Goal: Communication & Community: Answer question/provide support

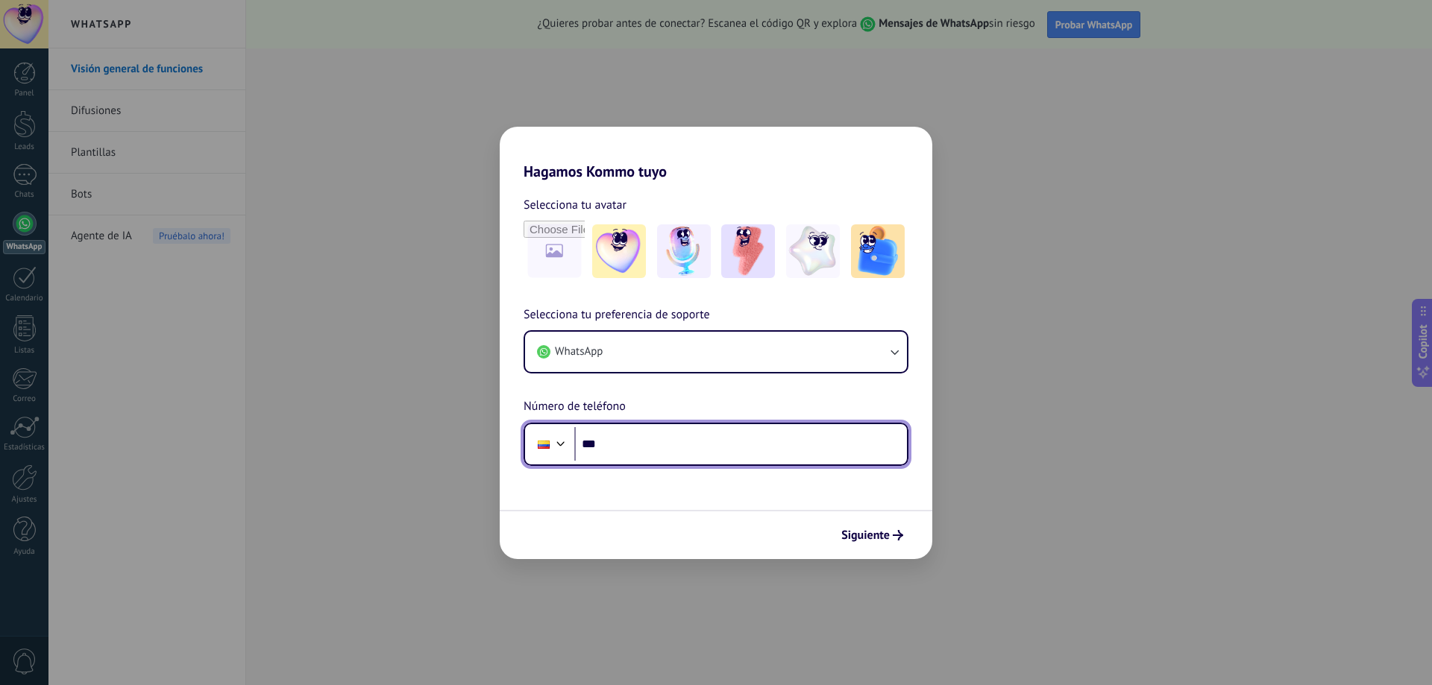
click at [814, 450] on input "***" at bounding box center [740, 444] width 333 height 34
type input "**********"
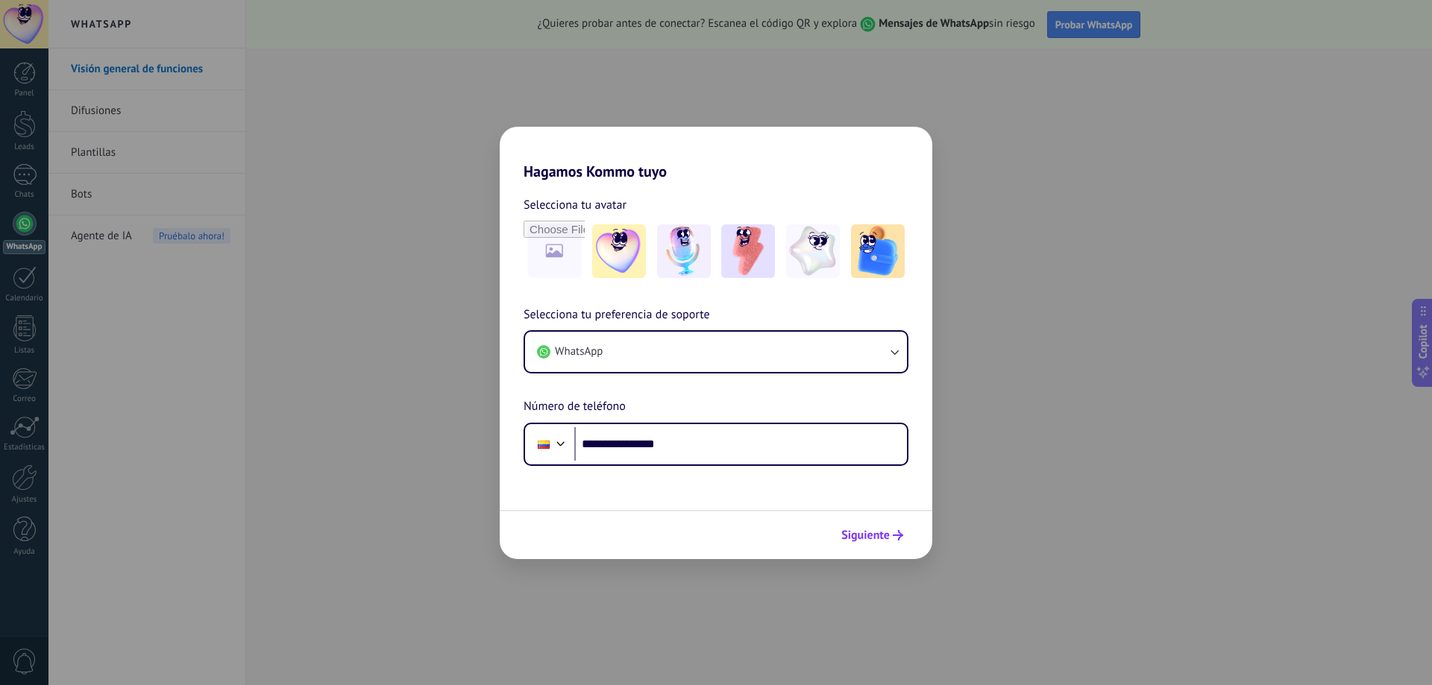
click at [884, 534] on span "Siguiente" at bounding box center [865, 535] width 48 height 10
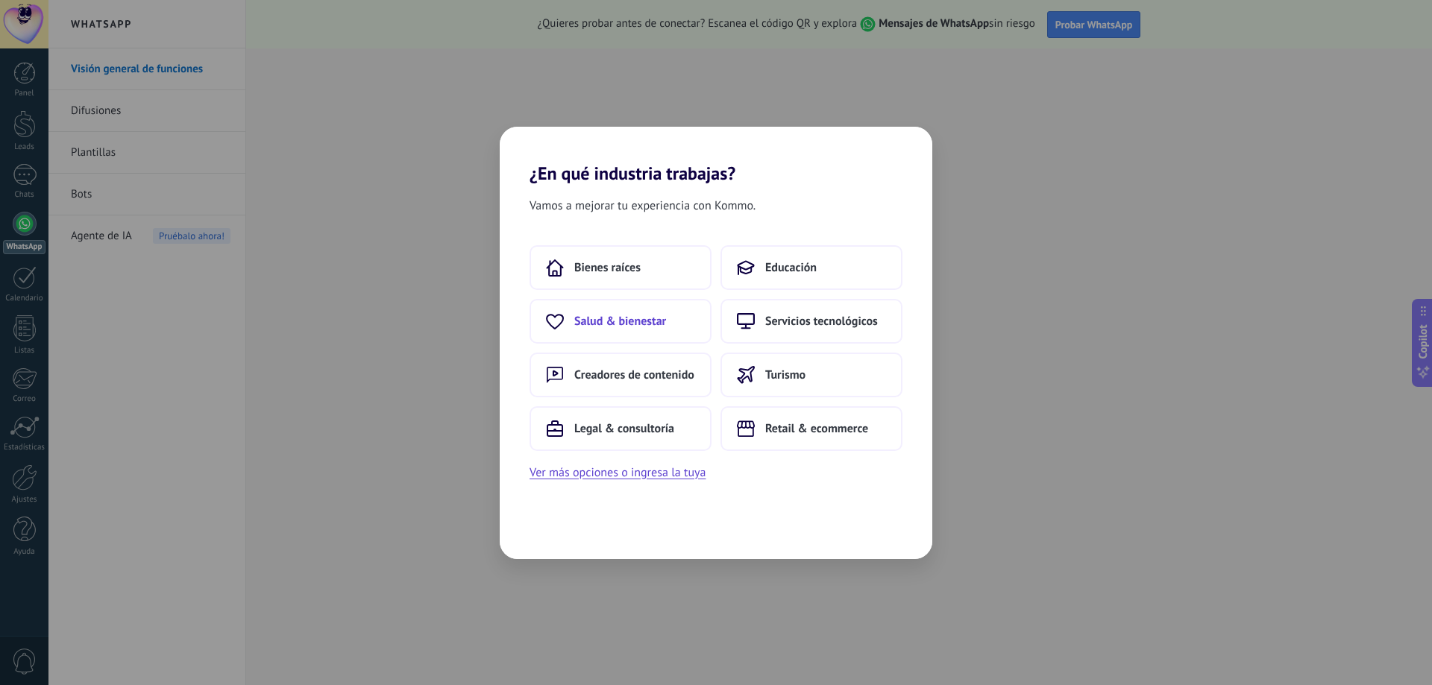
click at [656, 310] on button "Salud & bienestar" at bounding box center [620, 321] width 182 height 45
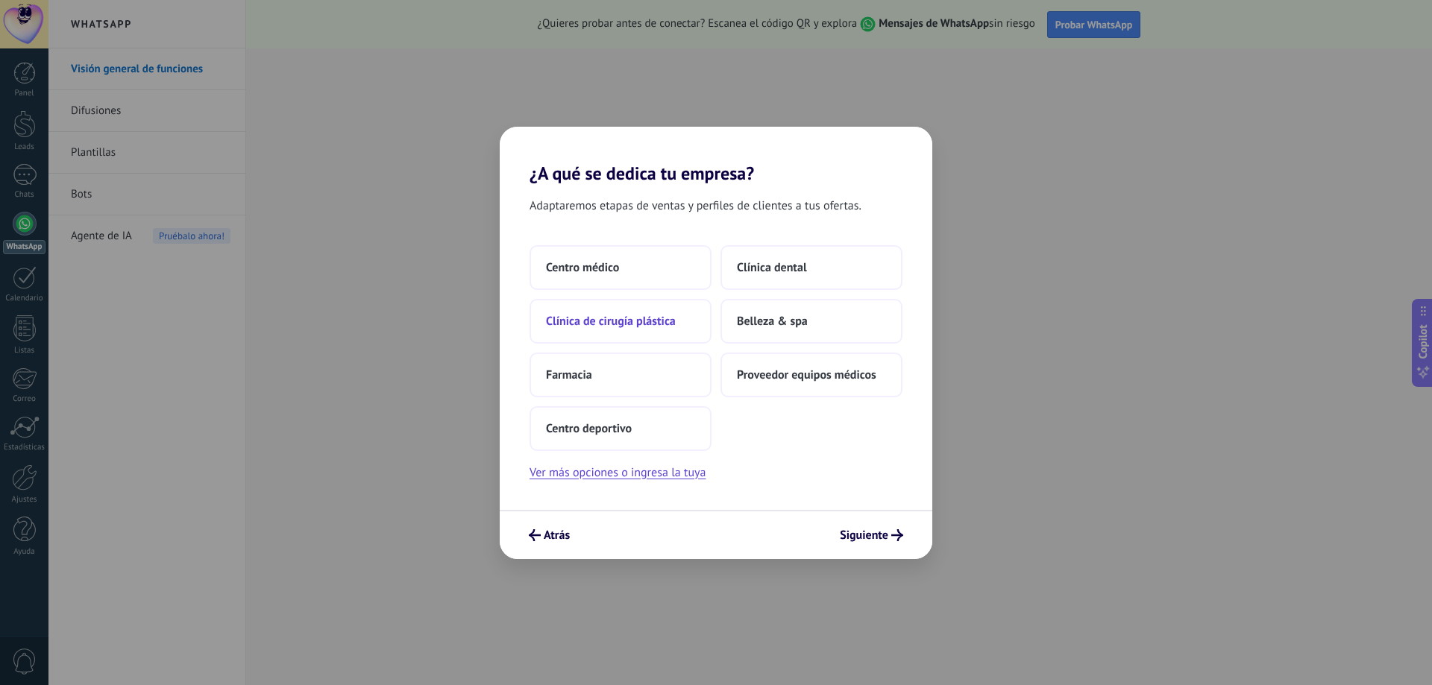
click at [687, 312] on button "Clínica de cirugía plástica" at bounding box center [620, 321] width 182 height 45
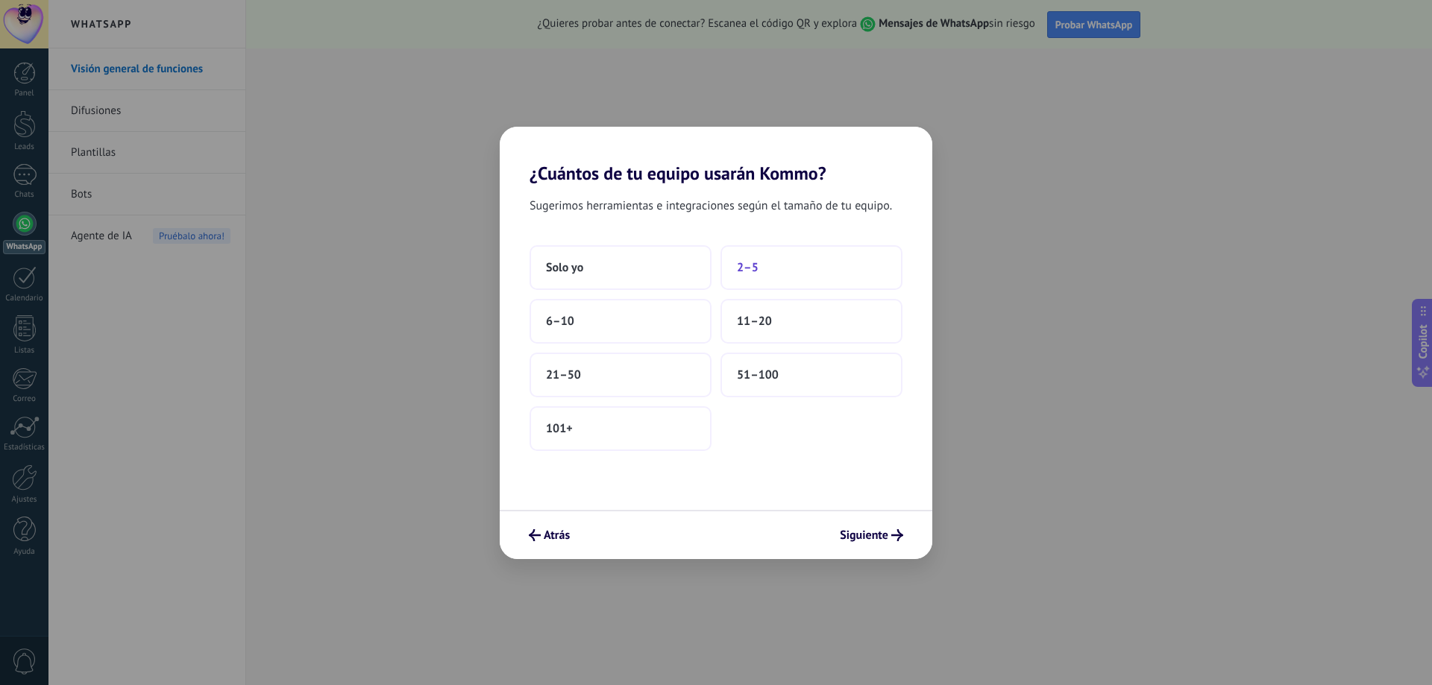
click at [752, 277] on button "2–5" at bounding box center [811, 267] width 182 height 45
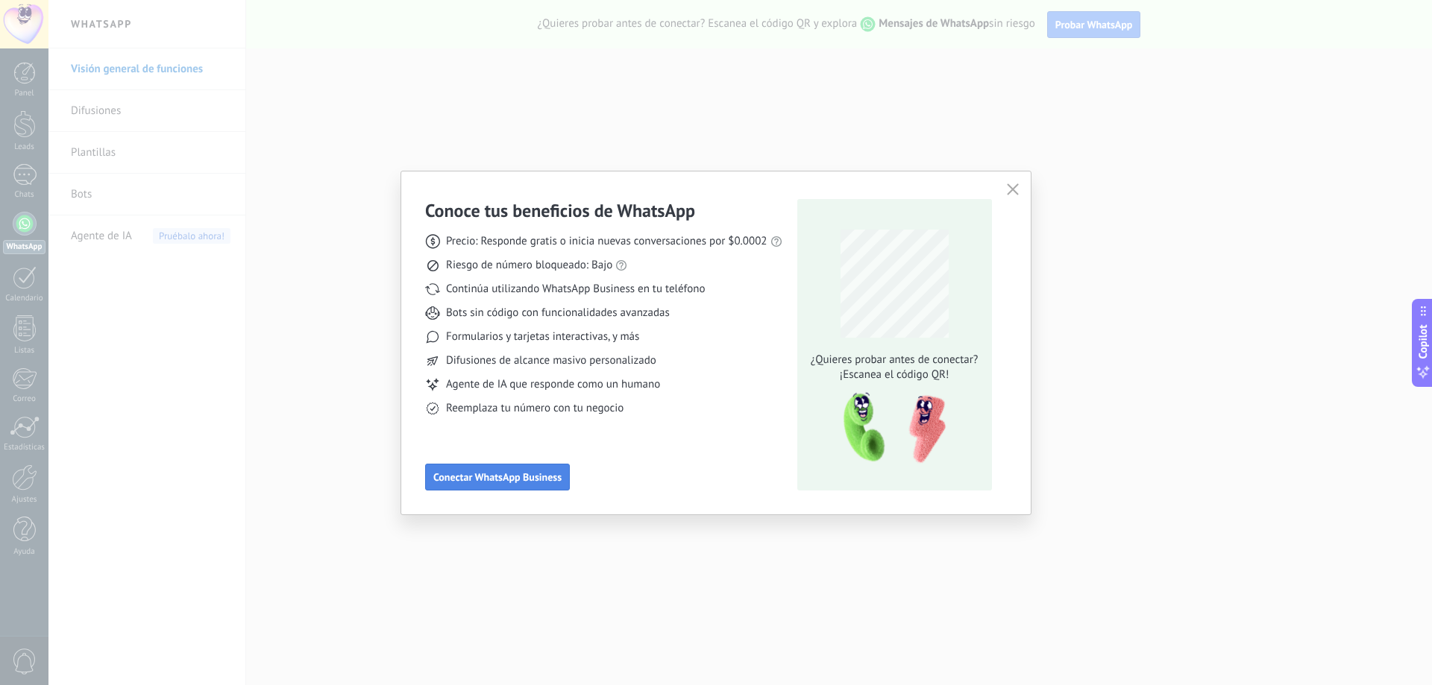
click at [526, 480] on span "Conectar WhatsApp Business" at bounding box center [497, 477] width 128 height 10
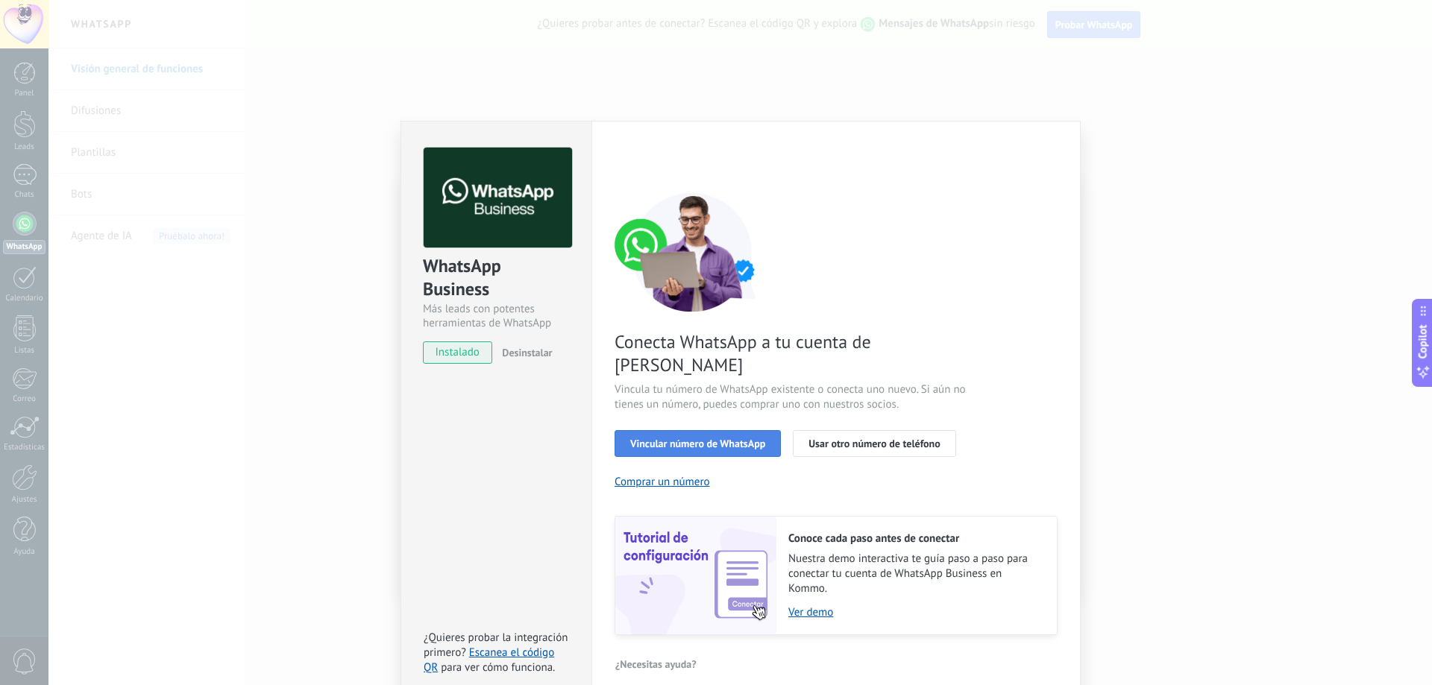
click at [761, 438] on span "Vincular número de WhatsApp" at bounding box center [697, 443] width 135 height 10
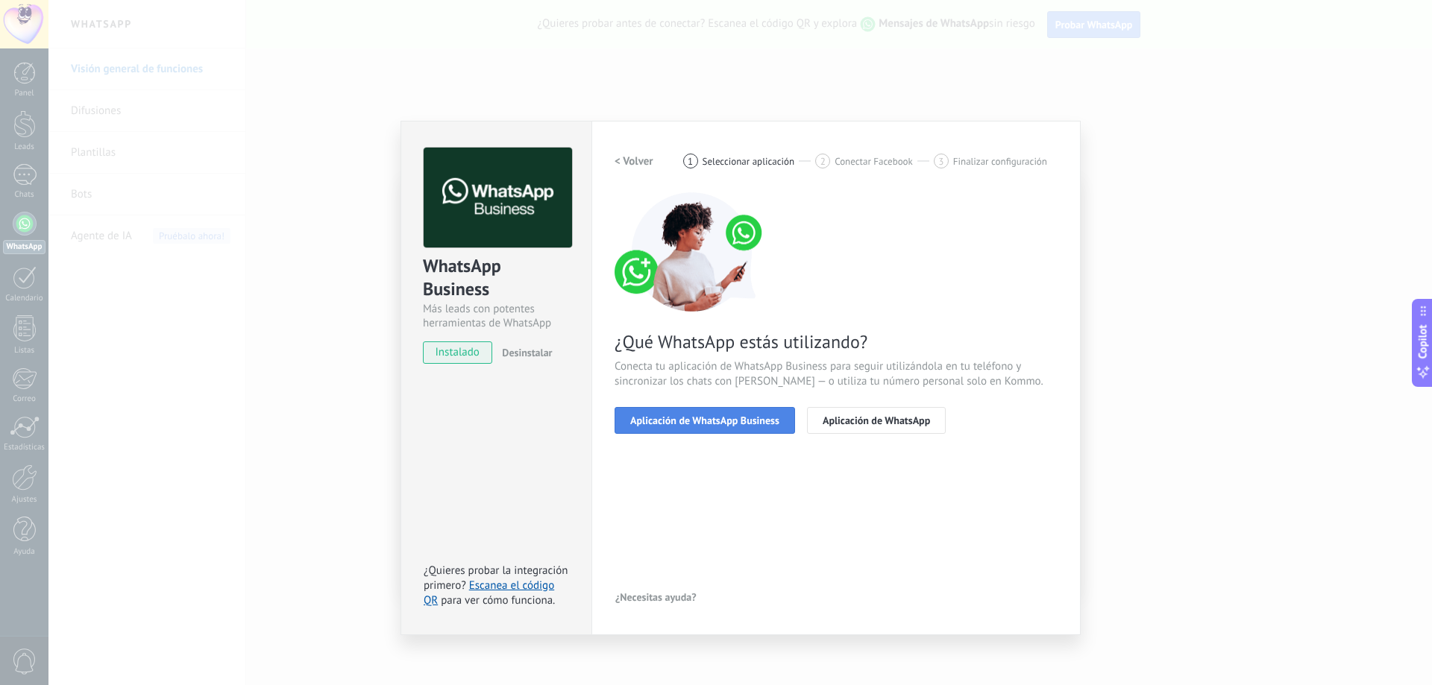
click at [755, 426] on span "Aplicación de WhatsApp Business" at bounding box center [704, 420] width 149 height 10
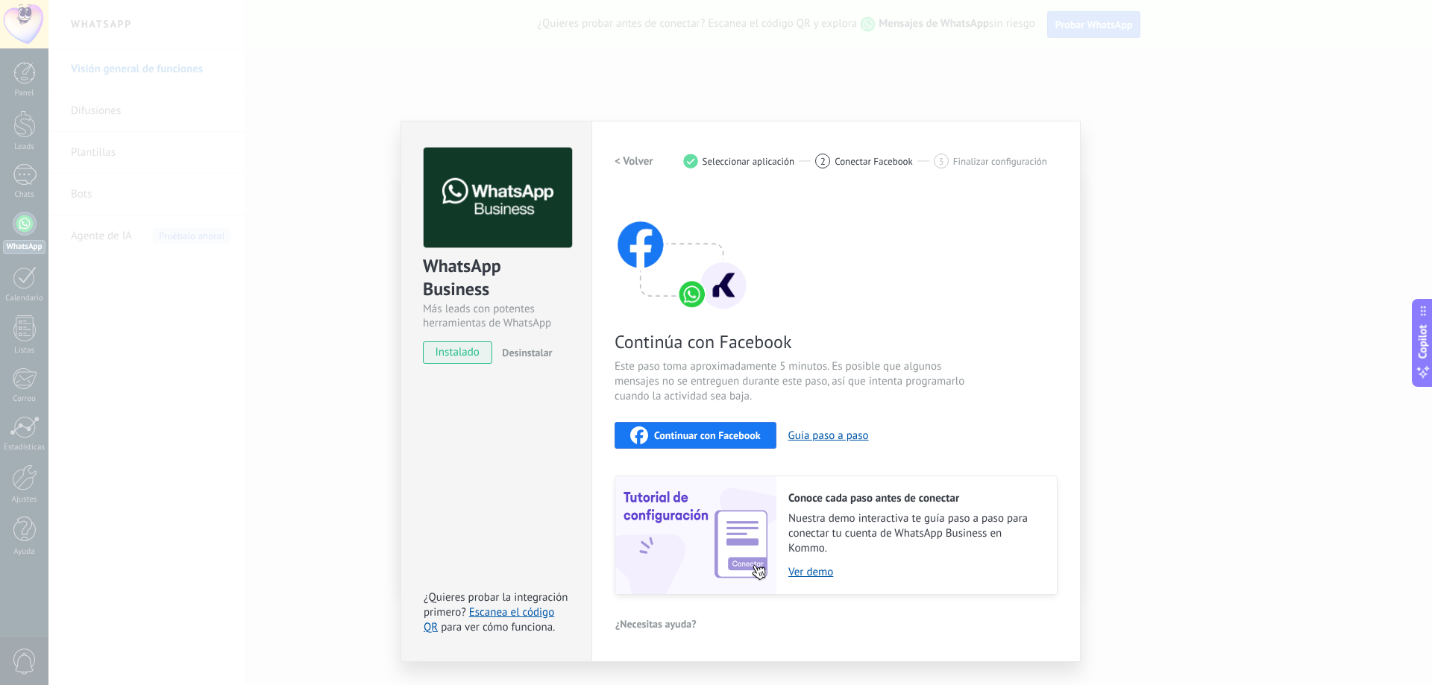
click at [720, 427] on div "Continuar con Facebook" at bounding box center [695, 436] width 131 height 18
click at [737, 160] on span "Seleccionar aplicación" at bounding box center [748, 161] width 92 height 11
click at [636, 159] on h2 "< Volver" at bounding box center [633, 161] width 39 height 14
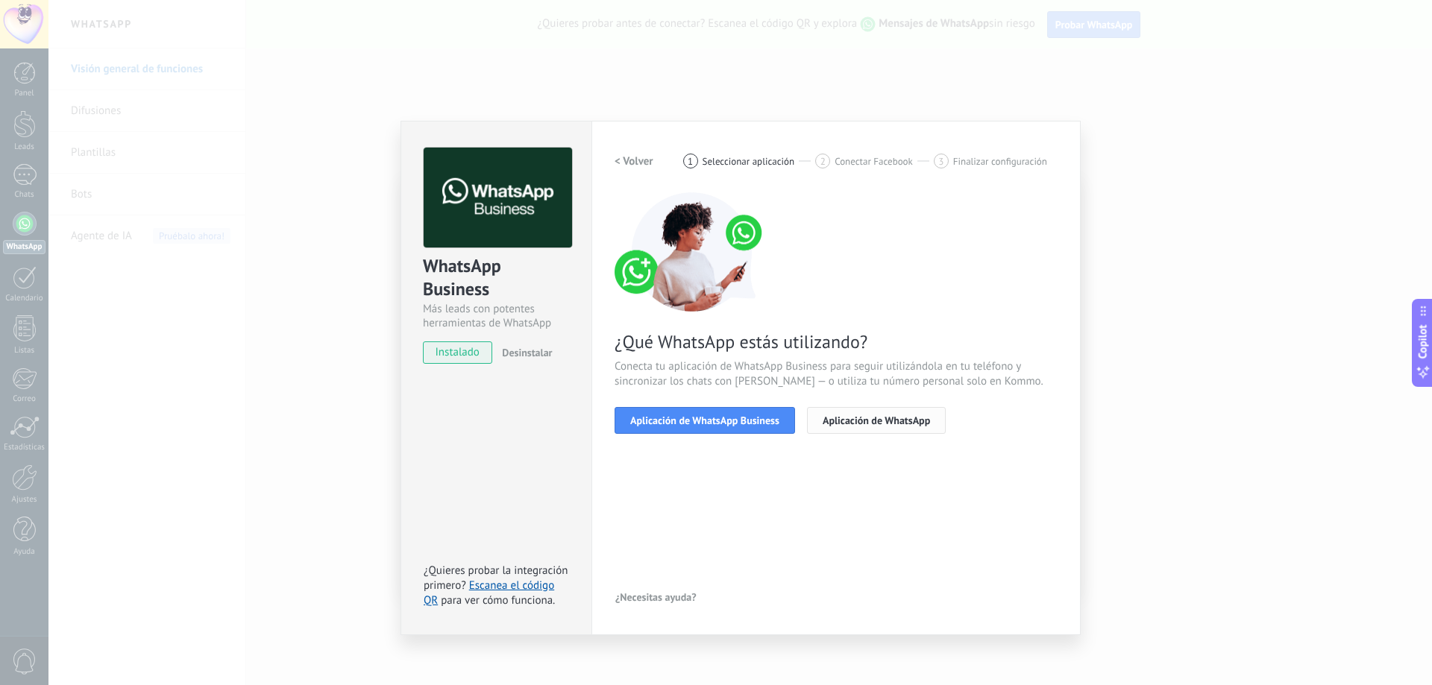
click at [855, 413] on button "Aplicación de WhatsApp" at bounding box center [876, 420] width 139 height 27
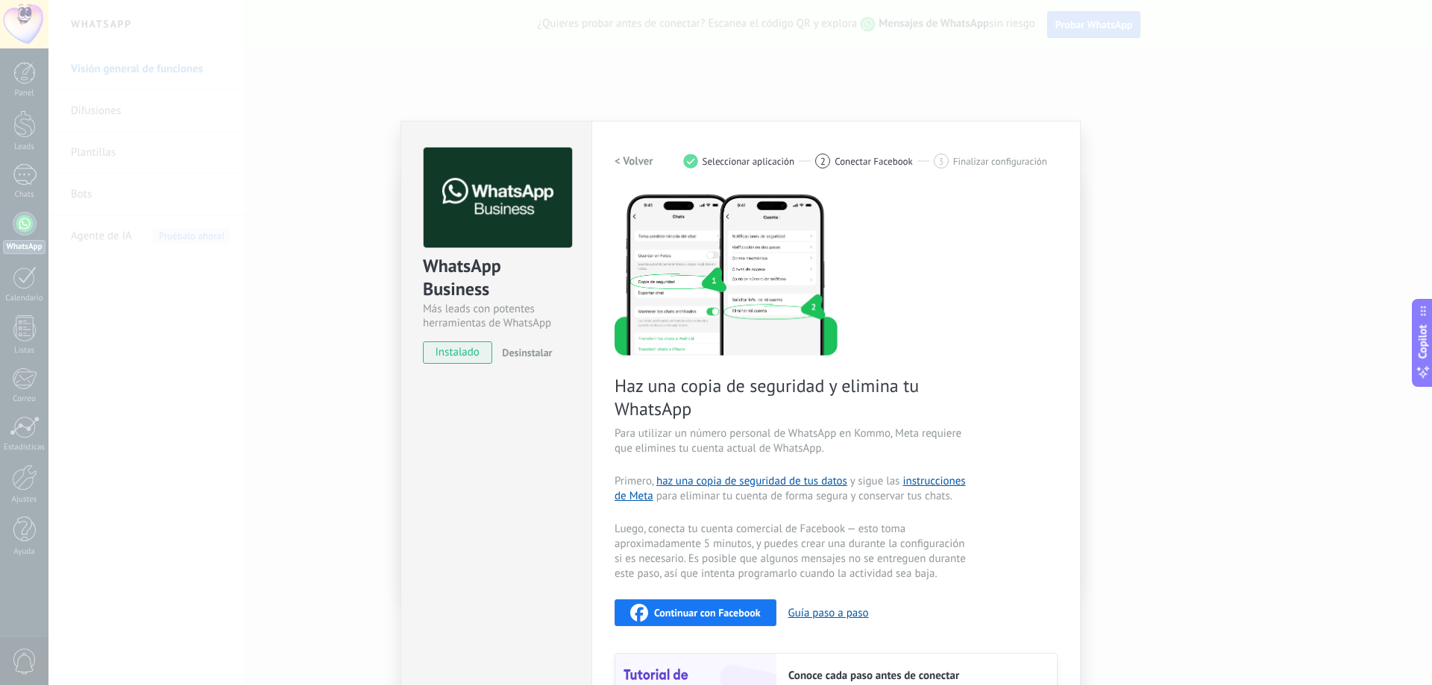
click at [960, 53] on div "WhatsApp Business Más leads con potentes herramientas de WhatsApp instalado Des…" at bounding box center [739, 342] width 1383 height 685
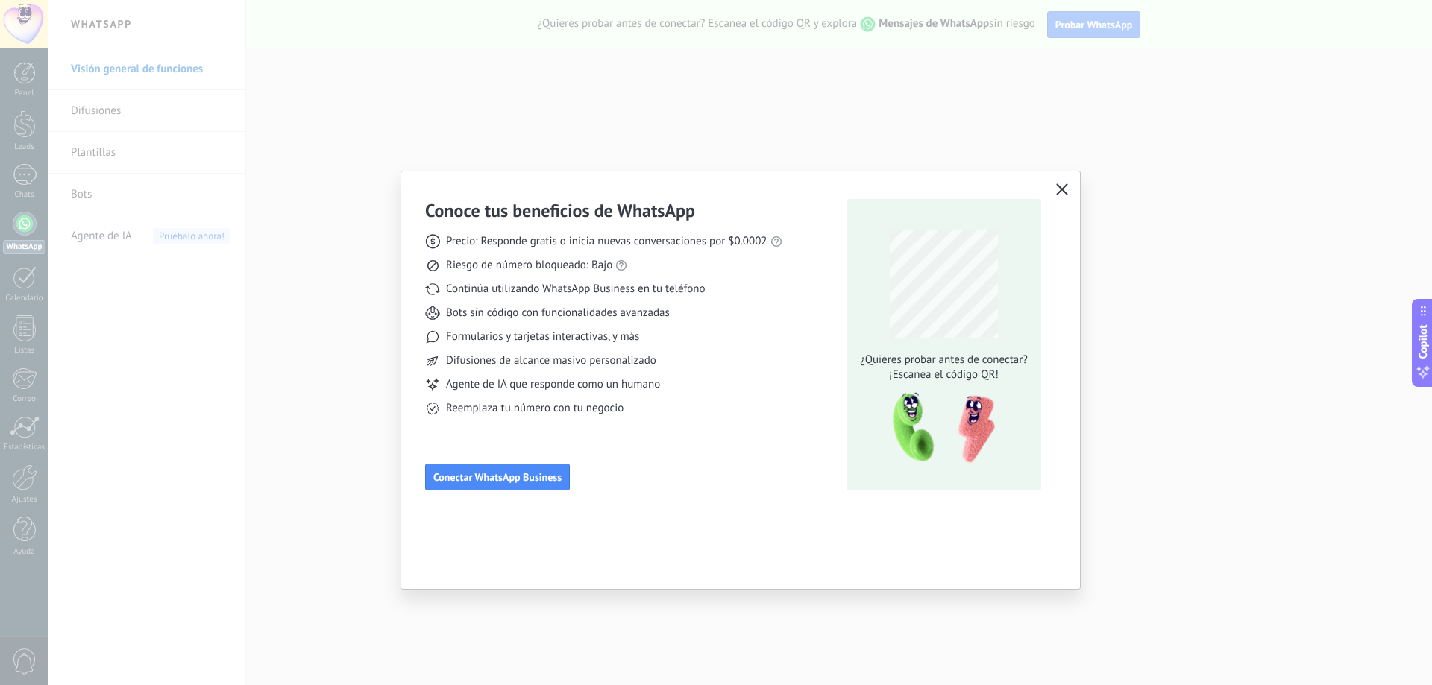
click at [1063, 189] on use "button" at bounding box center [1062, 188] width 11 height 11
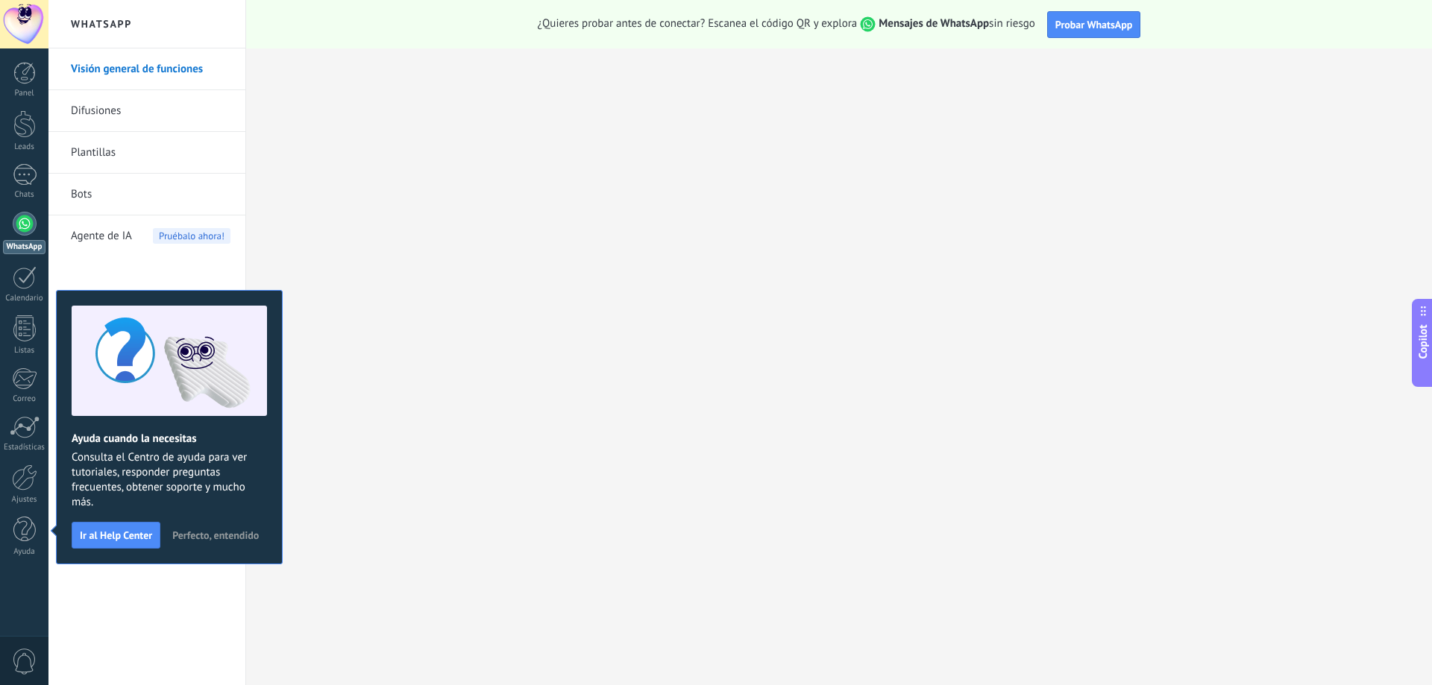
click at [240, 531] on span "Perfecto, entendido" at bounding box center [215, 535] width 87 height 10
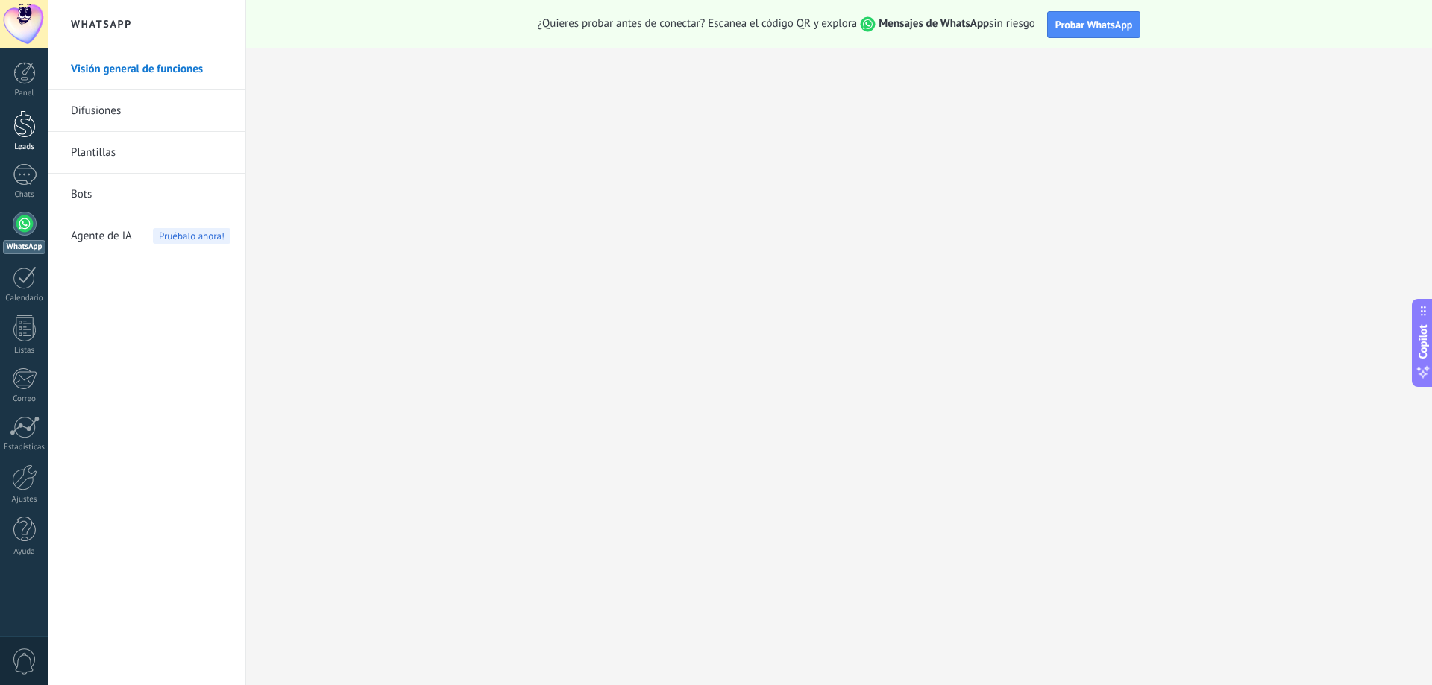
click at [30, 127] on div at bounding box center [24, 124] width 22 height 28
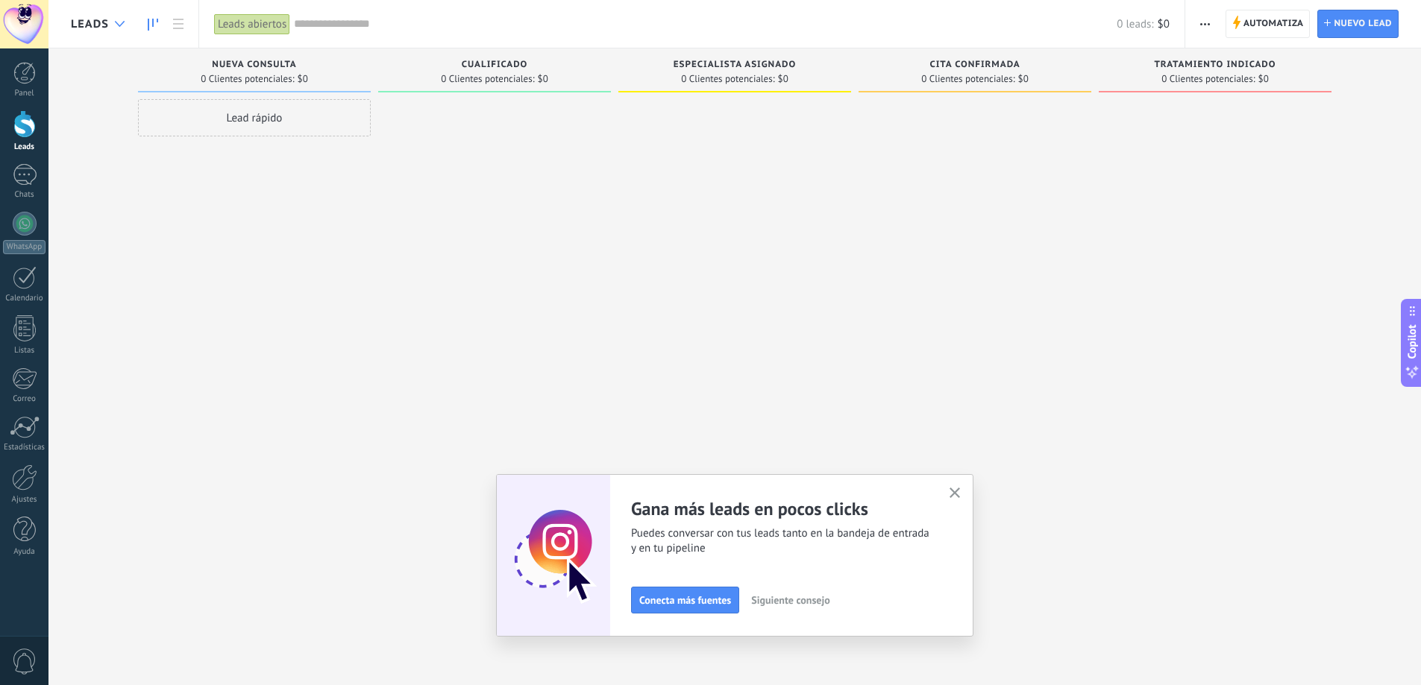
click at [116, 15] on div at bounding box center [119, 24] width 25 height 29
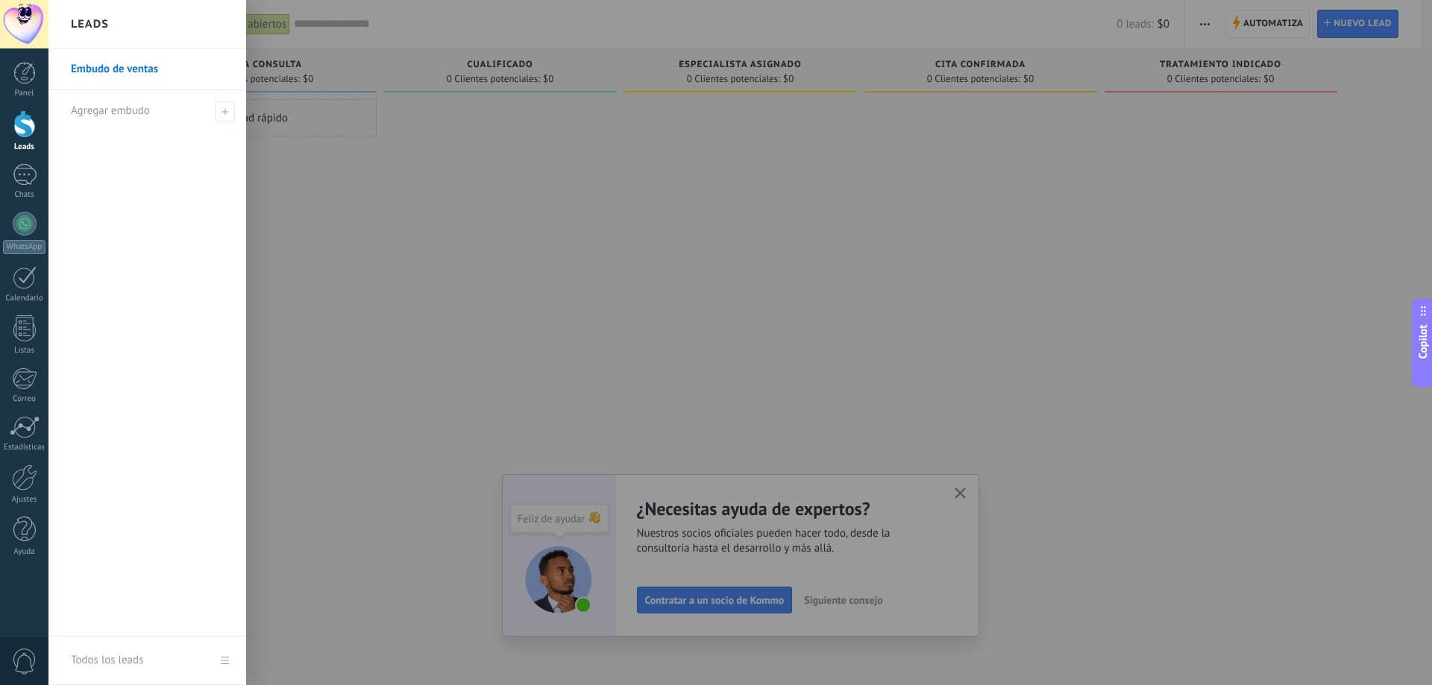
click at [376, 180] on div at bounding box center [764, 342] width 1432 height 685
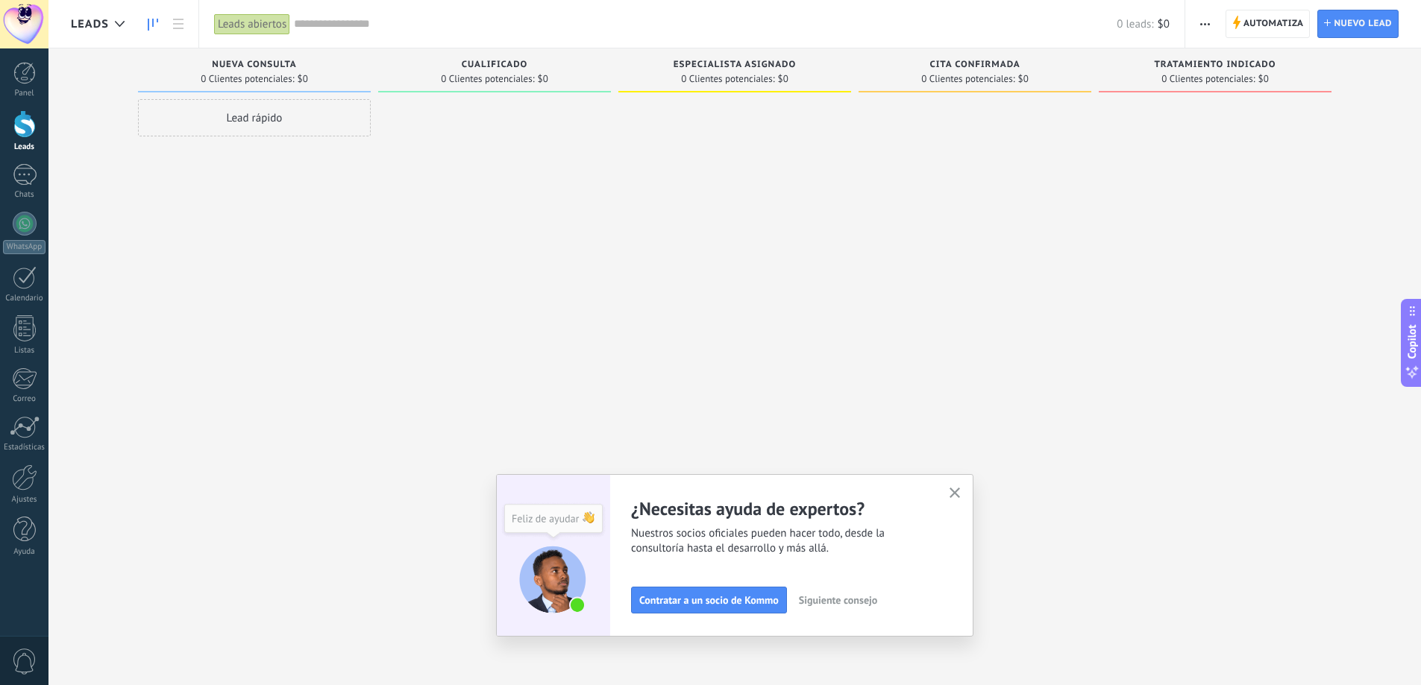
click at [24, 15] on div at bounding box center [24, 24] width 48 height 48
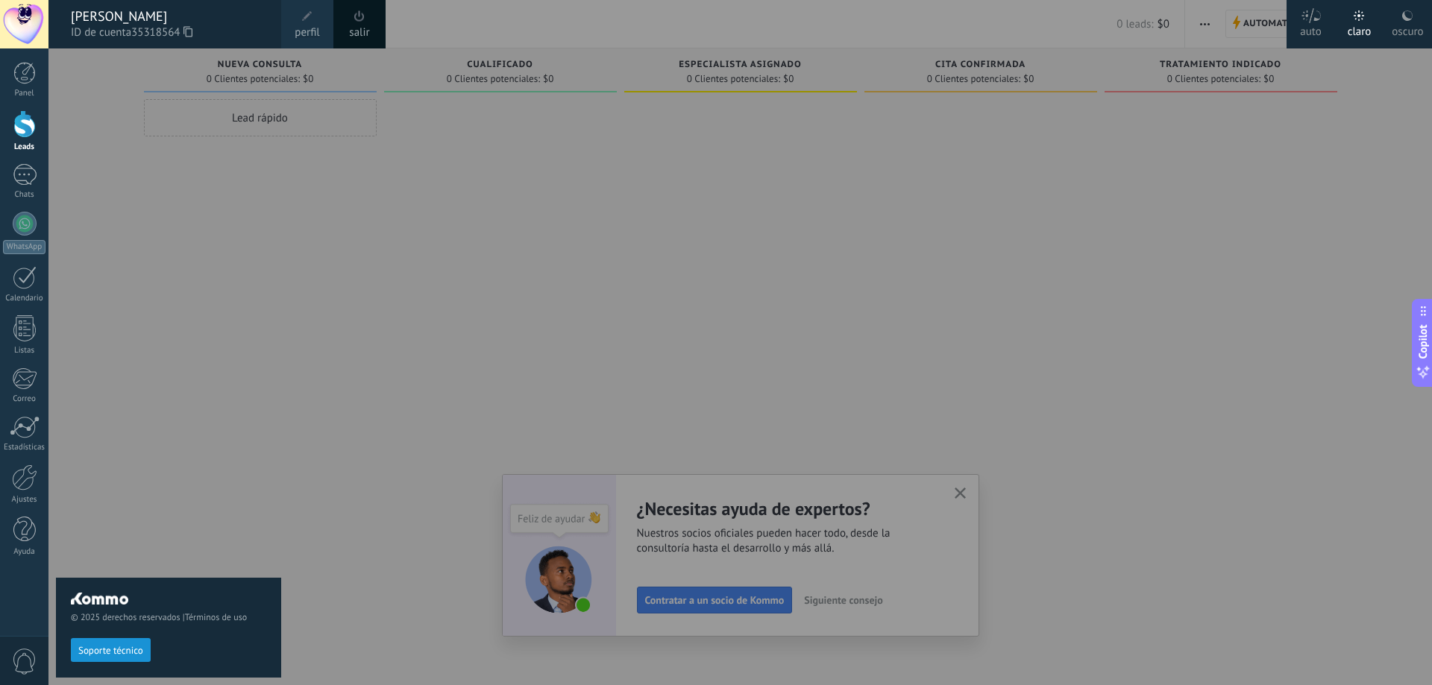
click at [301, 19] on span at bounding box center [307, 16] width 16 height 16
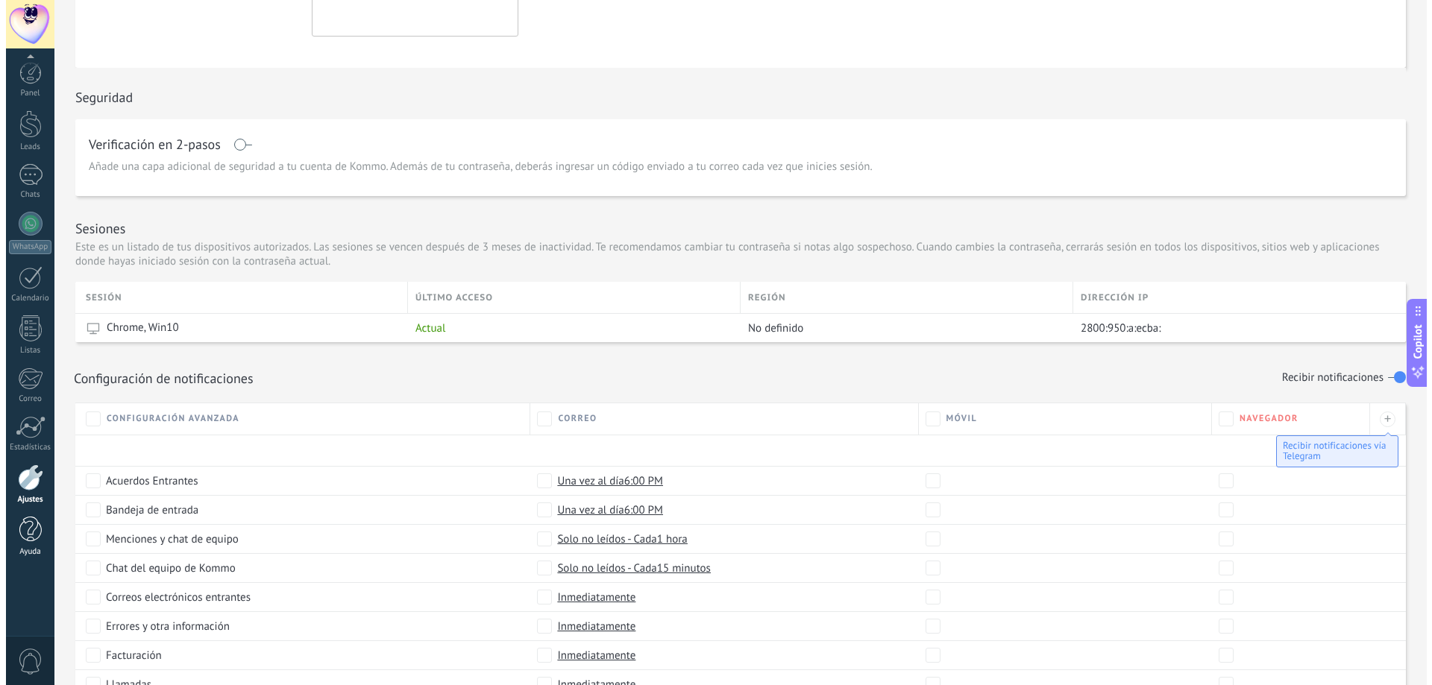
scroll to position [453, 0]
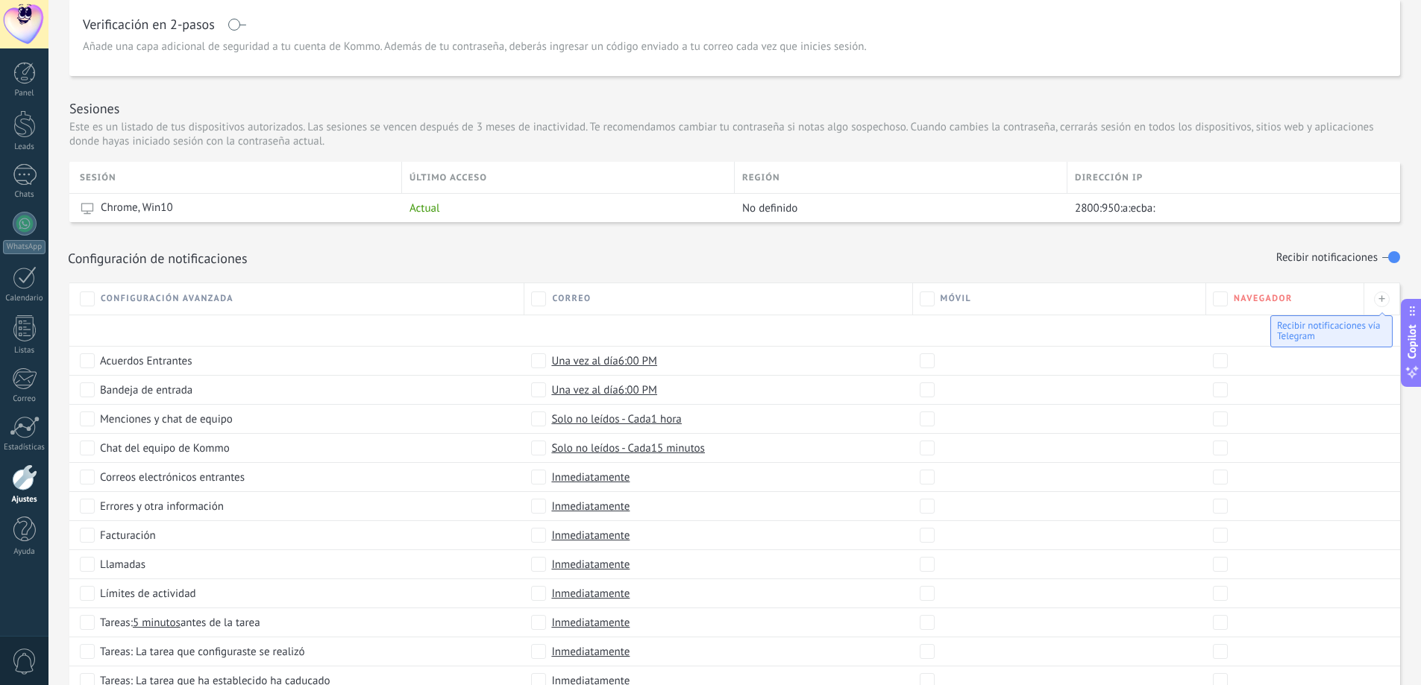
click at [31, 660] on span "0" at bounding box center [24, 662] width 25 height 26
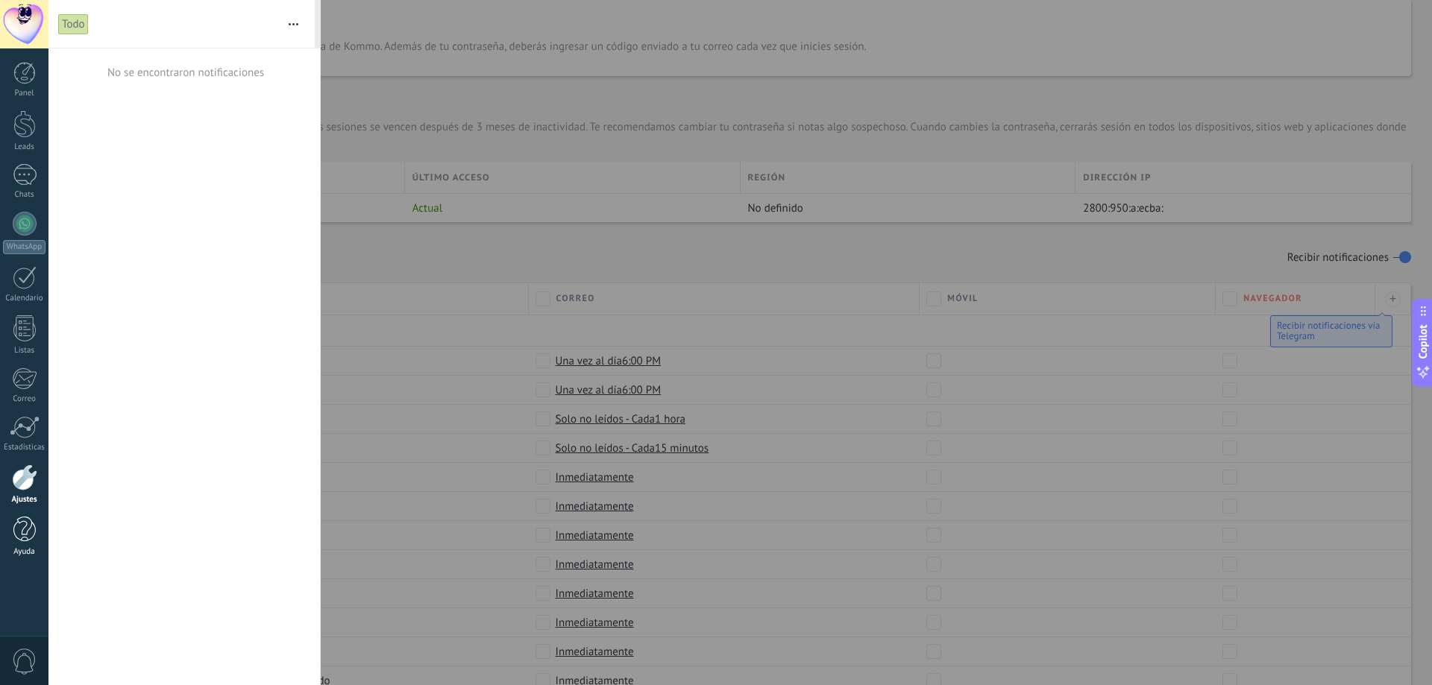
click at [12, 537] on link "Ayuda" at bounding box center [24, 537] width 48 height 40
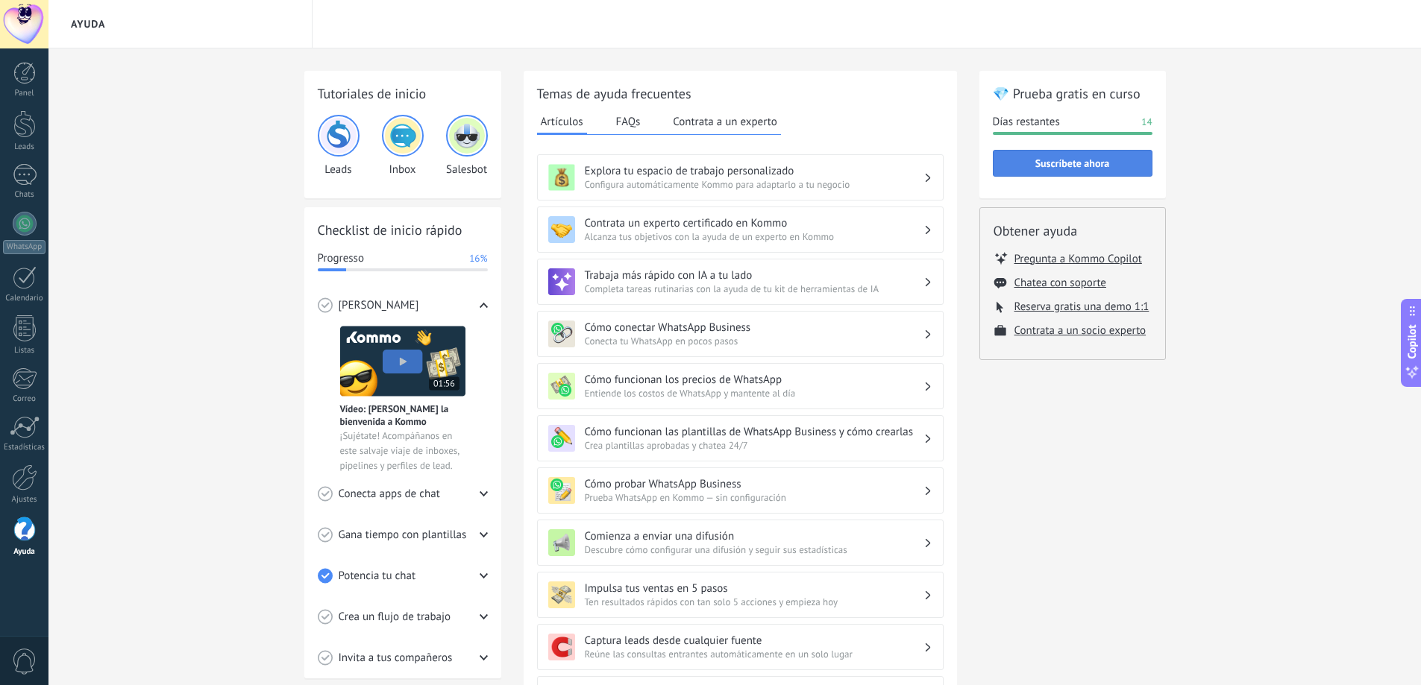
click at [1126, 163] on span "Suscríbete ahora" at bounding box center [1072, 163] width 143 height 10
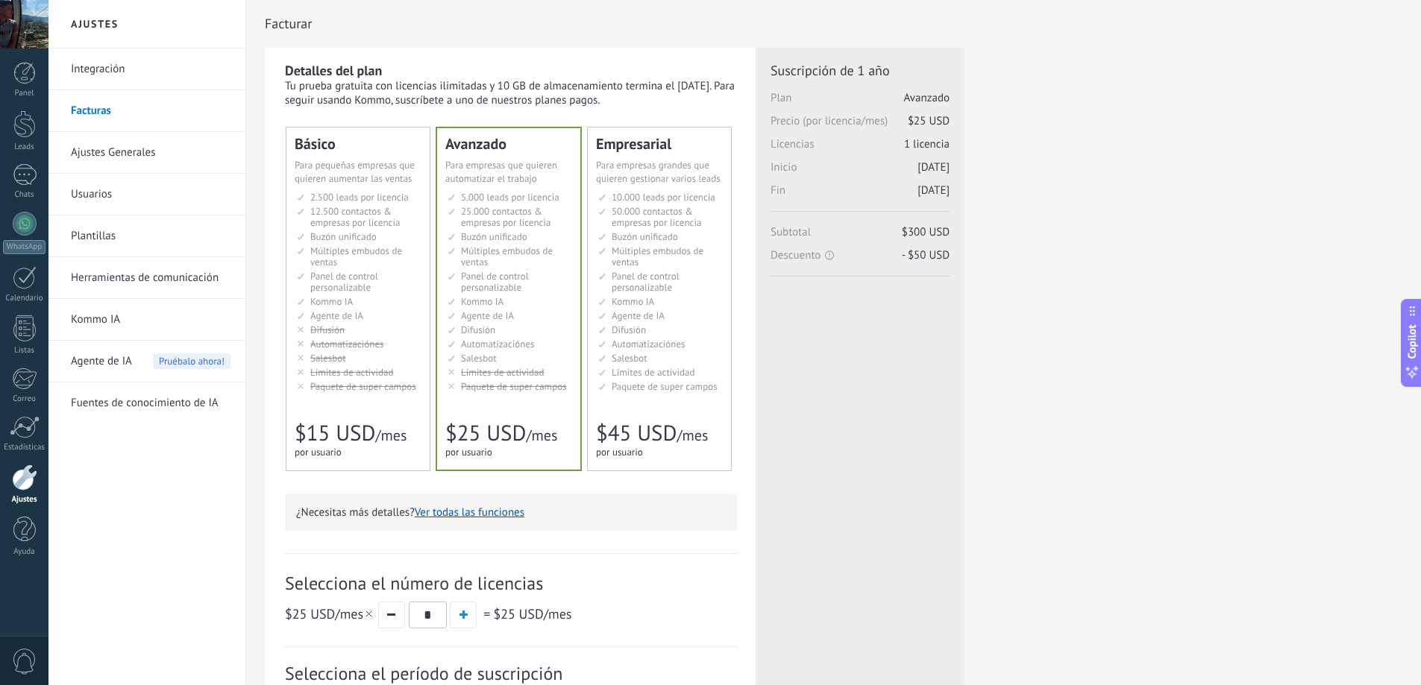
click at [324, 260] on span "Múltiples embudos de ventas" at bounding box center [356, 257] width 92 height 24
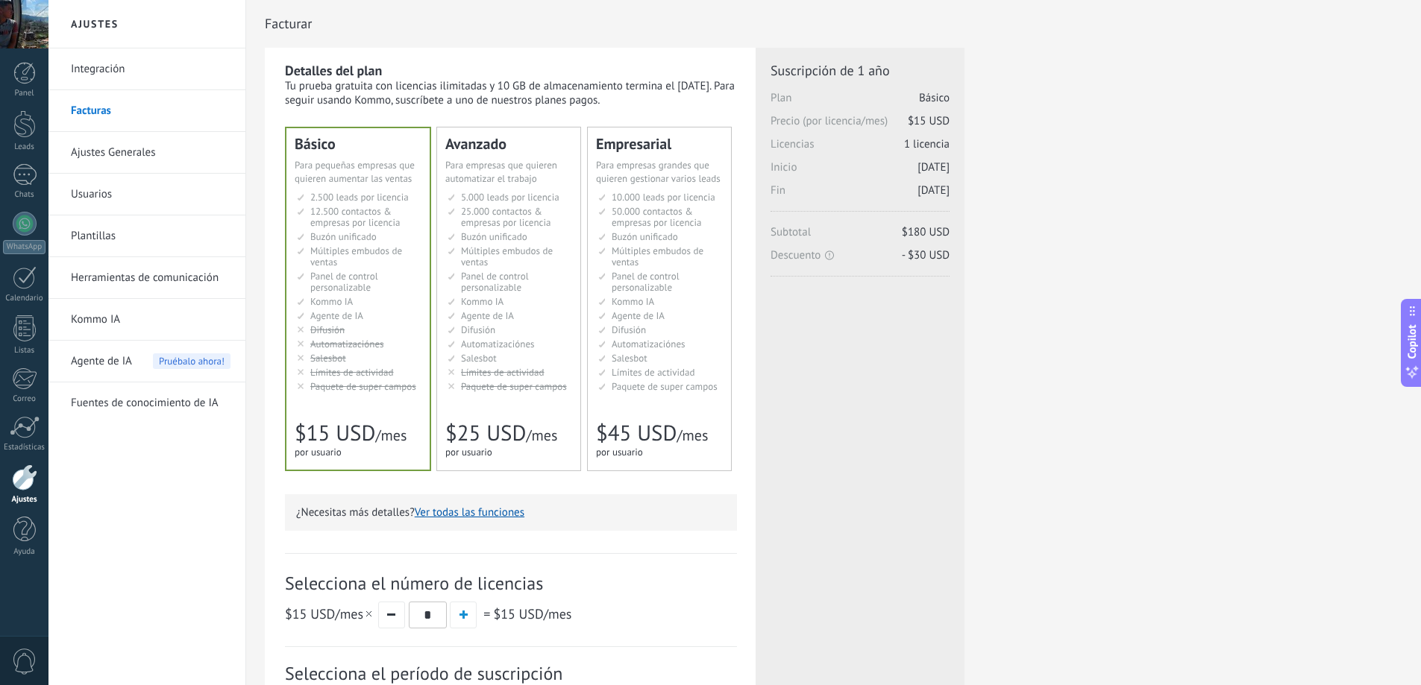
click at [496, 265] on li "Множество воронок Multiple sales pipelines Múltiples embudos de ventas Vários f…" at bounding box center [509, 256] width 125 height 22
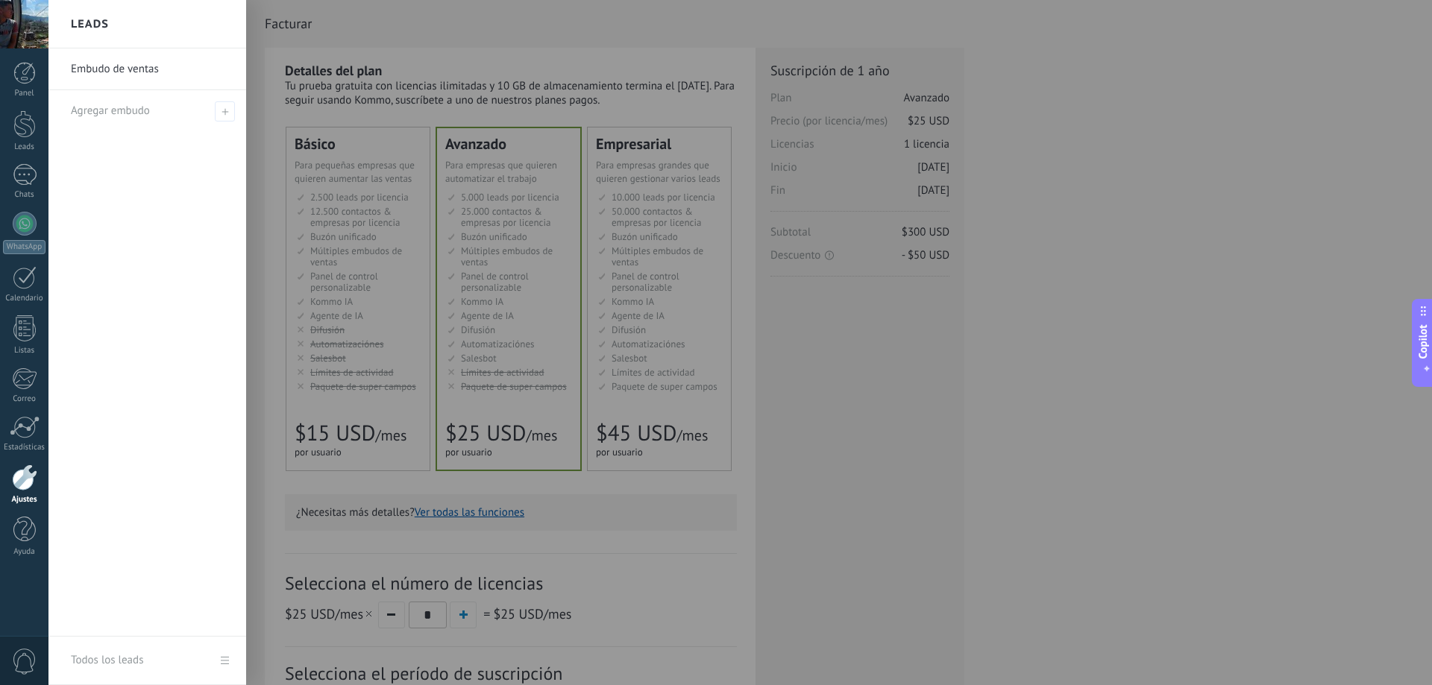
click at [782, 257] on div at bounding box center [764, 342] width 1432 height 685
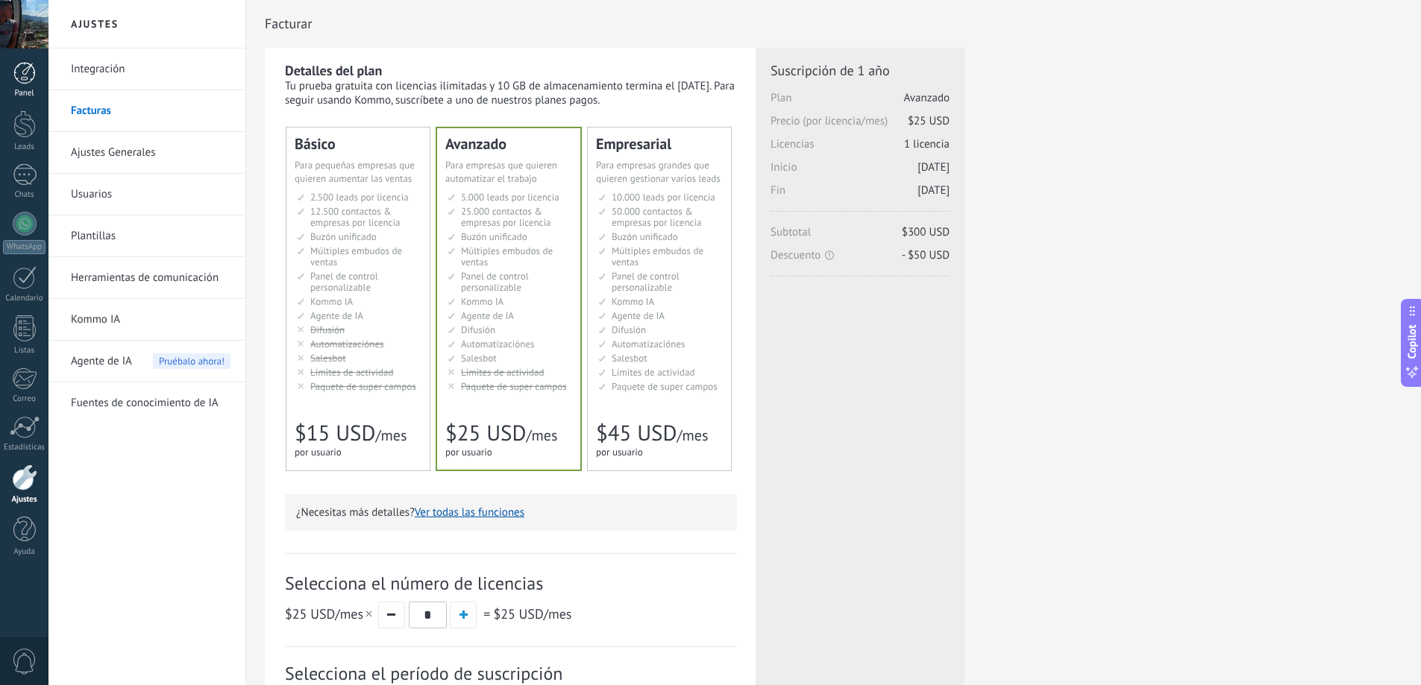
click at [13, 86] on link "Panel" at bounding box center [24, 80] width 48 height 37
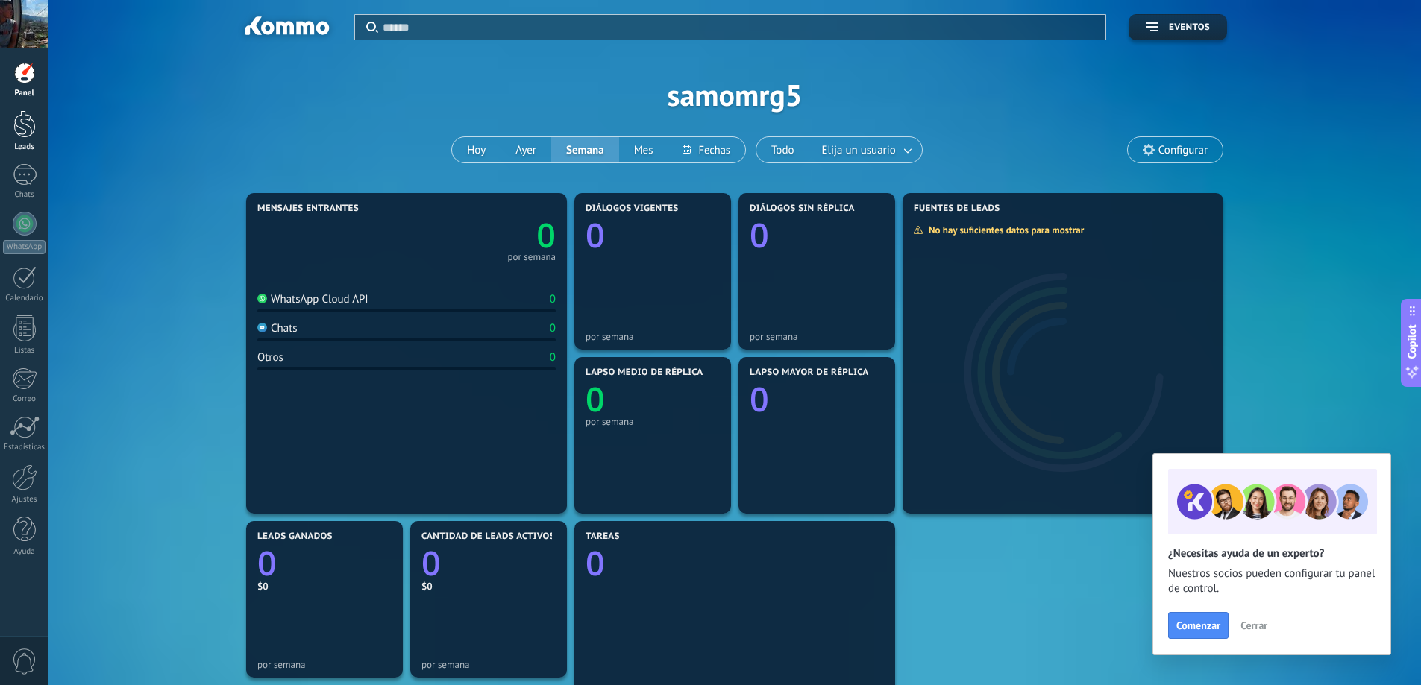
click at [17, 138] on link "Leads" at bounding box center [24, 131] width 48 height 42
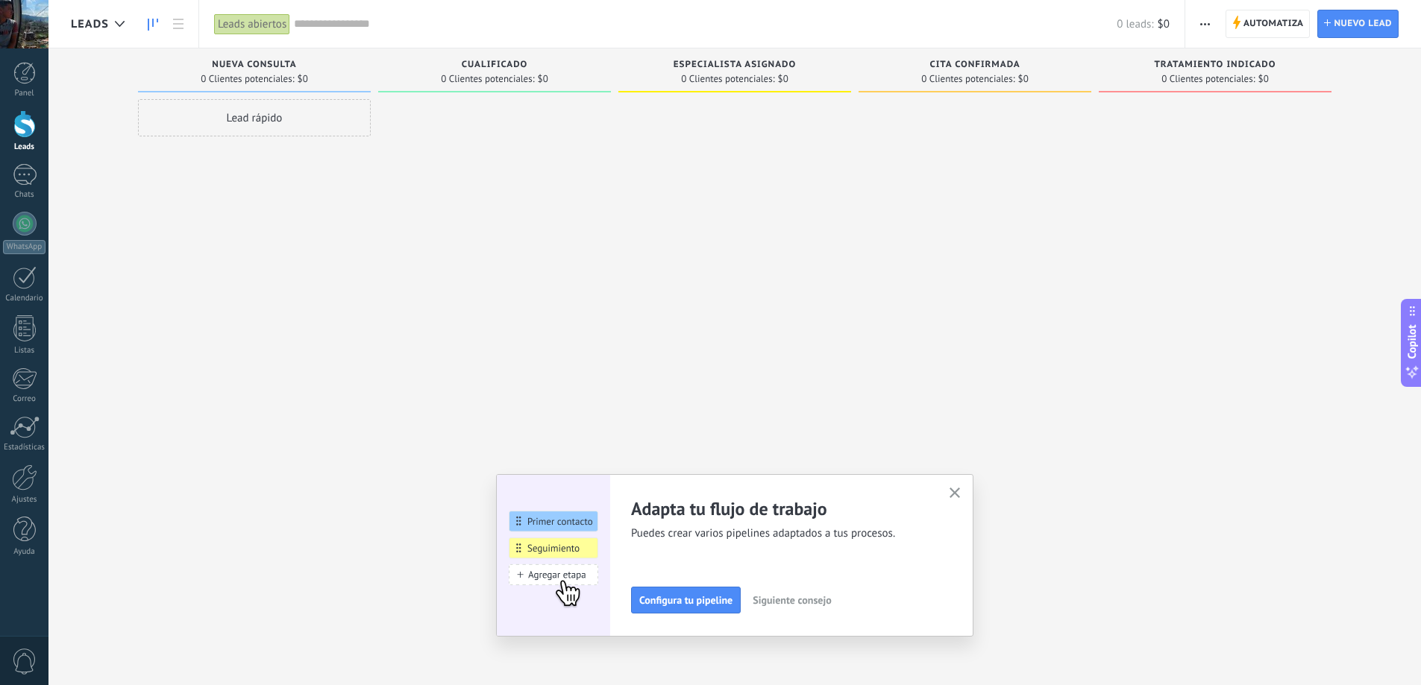
click at [957, 494] on icon "button" at bounding box center [954, 493] width 11 height 11
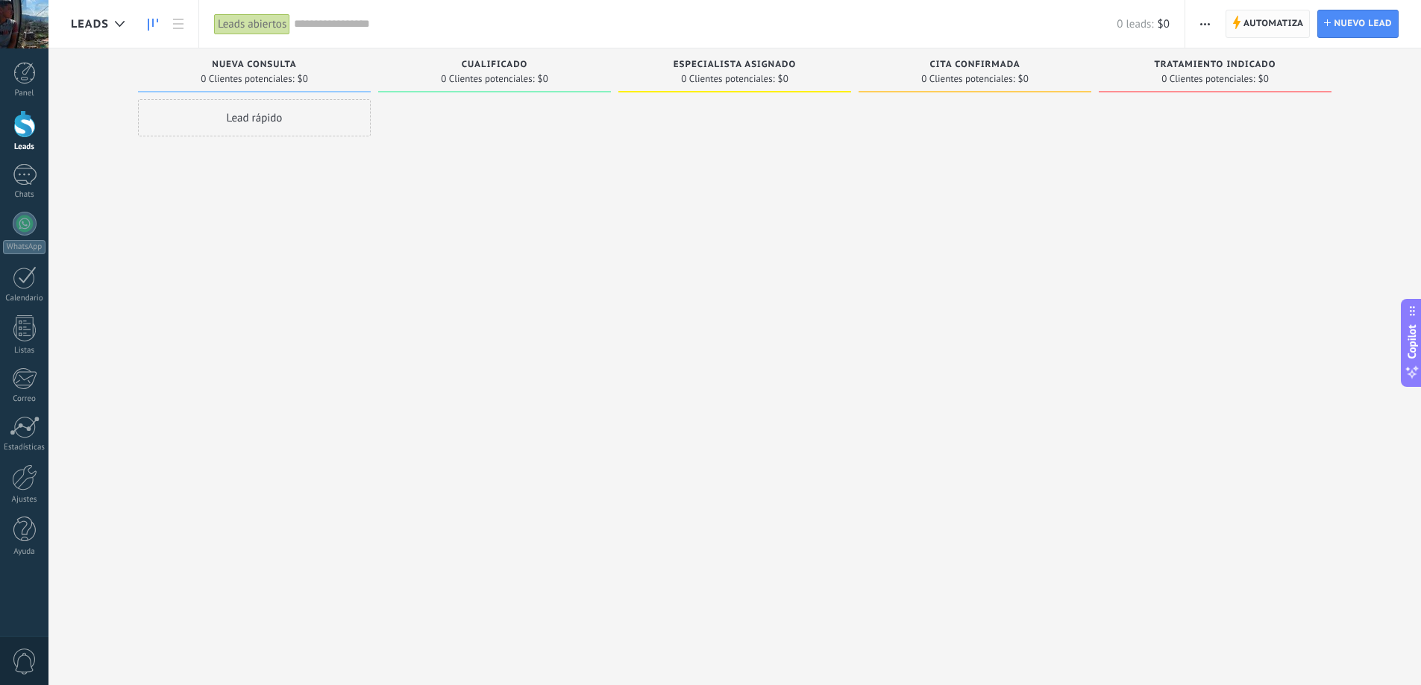
click at [1245, 19] on span "Automatiza" at bounding box center [1273, 23] width 60 height 27
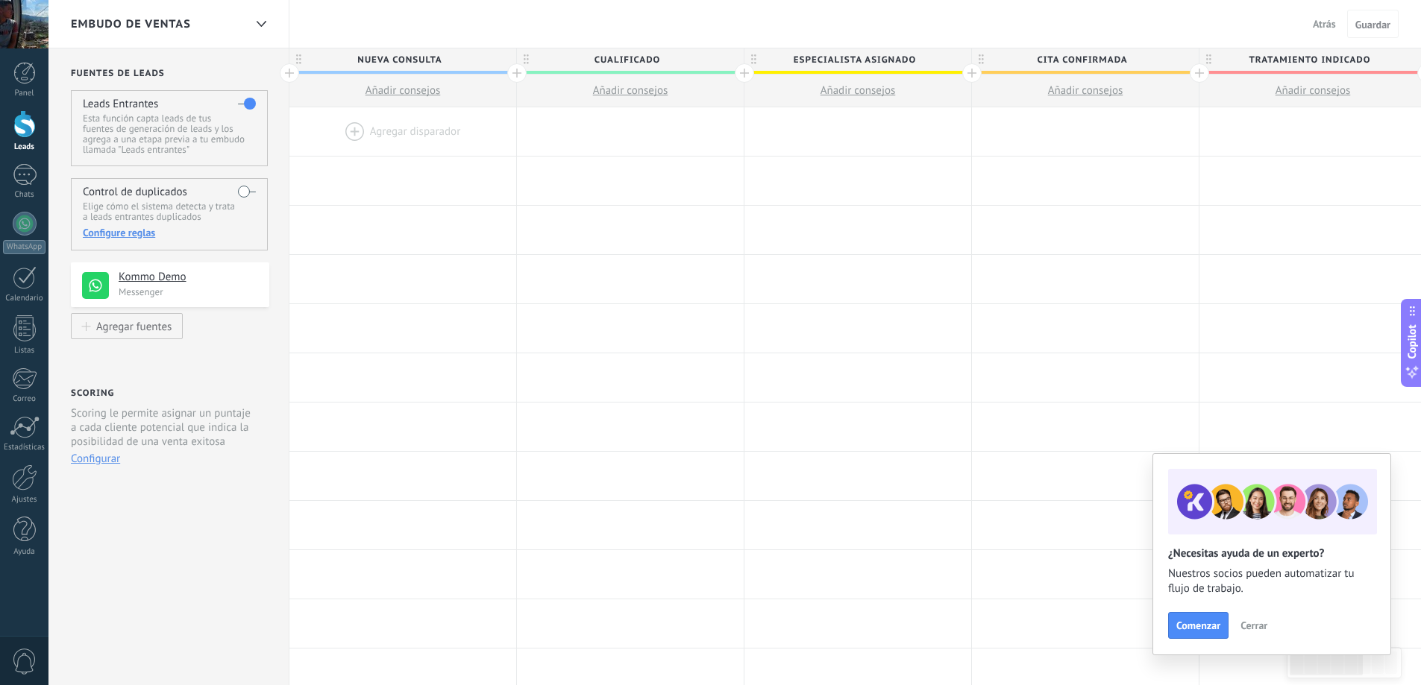
click at [1251, 626] on span "Cerrar" at bounding box center [1253, 625] width 27 height 10
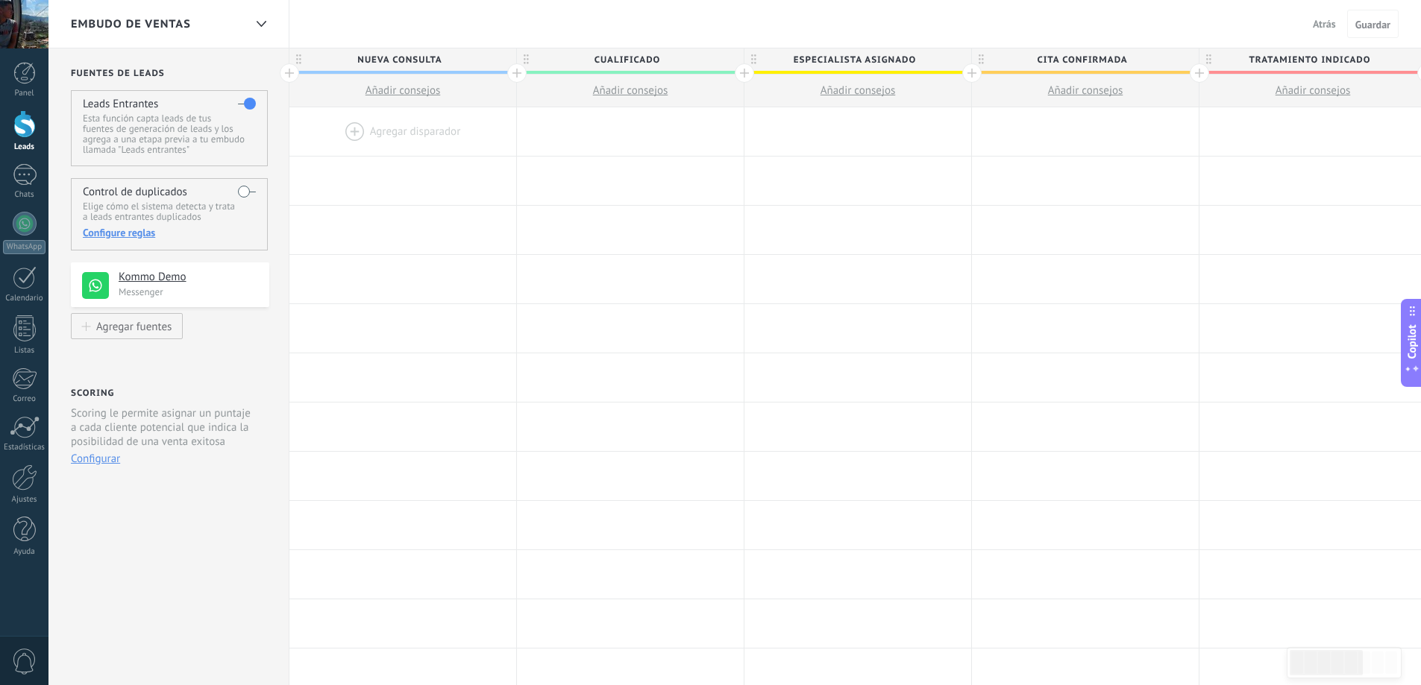
click at [1412, 362] on div "Copilot" at bounding box center [1412, 342] width 16 height 75
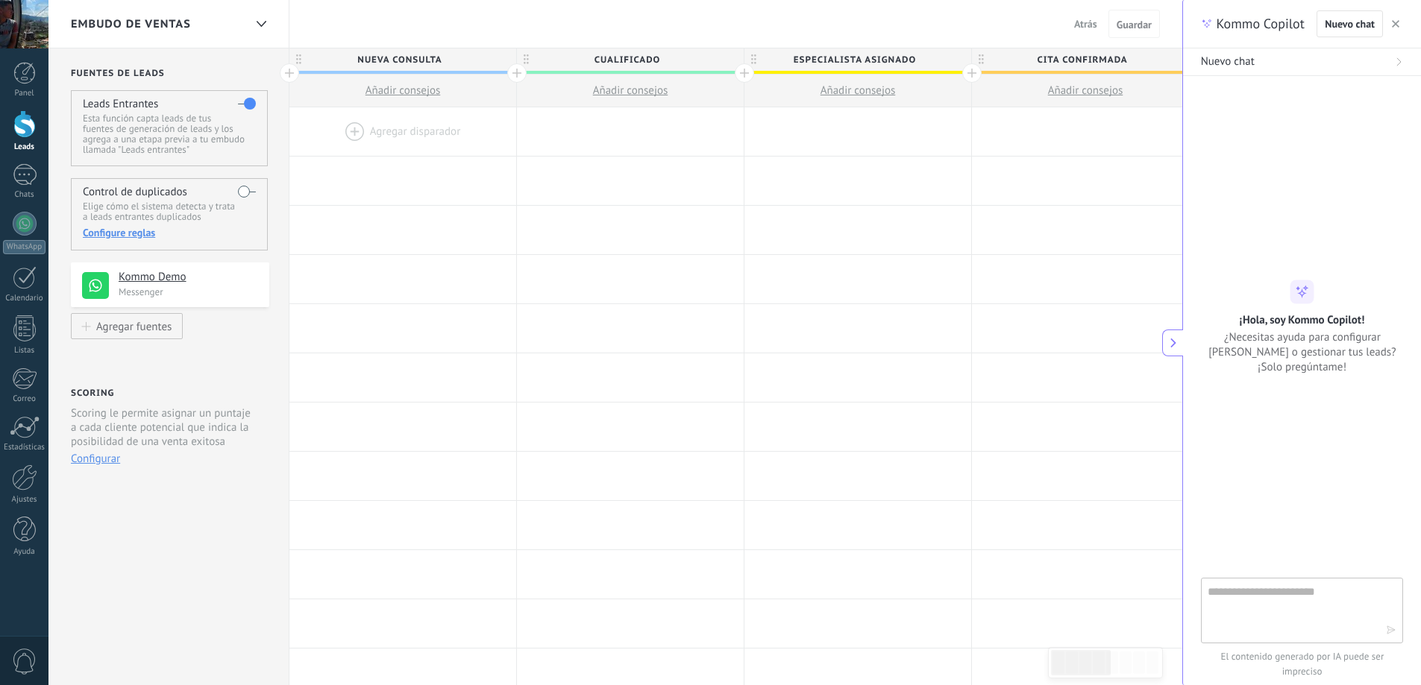
click at [1396, 25] on use "button" at bounding box center [1395, 23] width 7 height 7
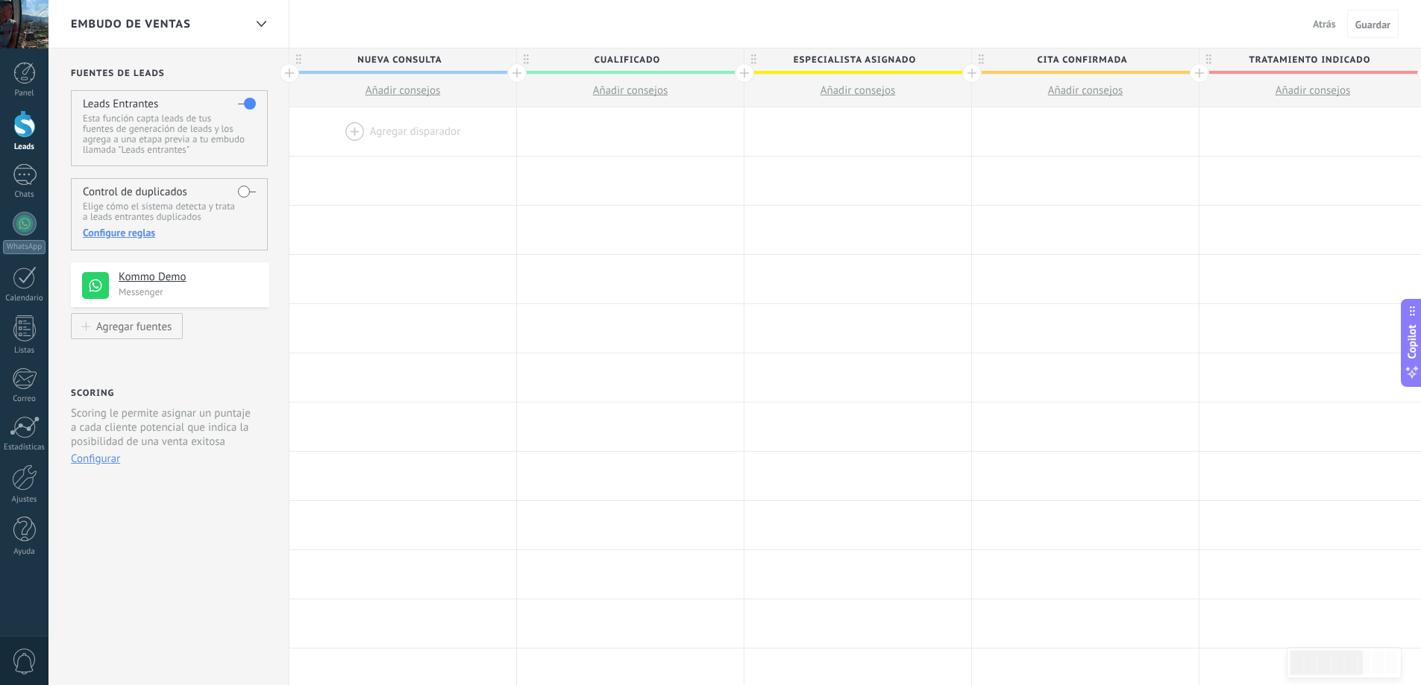
click at [243, 99] on label at bounding box center [247, 104] width 18 height 24
click at [243, 99] on body ".abecls-1,.abecls-2{fill-rule:evenodd}.abecls-2{fill:#fff} .abhcls-1{fill:none}…" at bounding box center [710, 342] width 1421 height 685
click at [247, 100] on label at bounding box center [247, 104] width 18 height 24
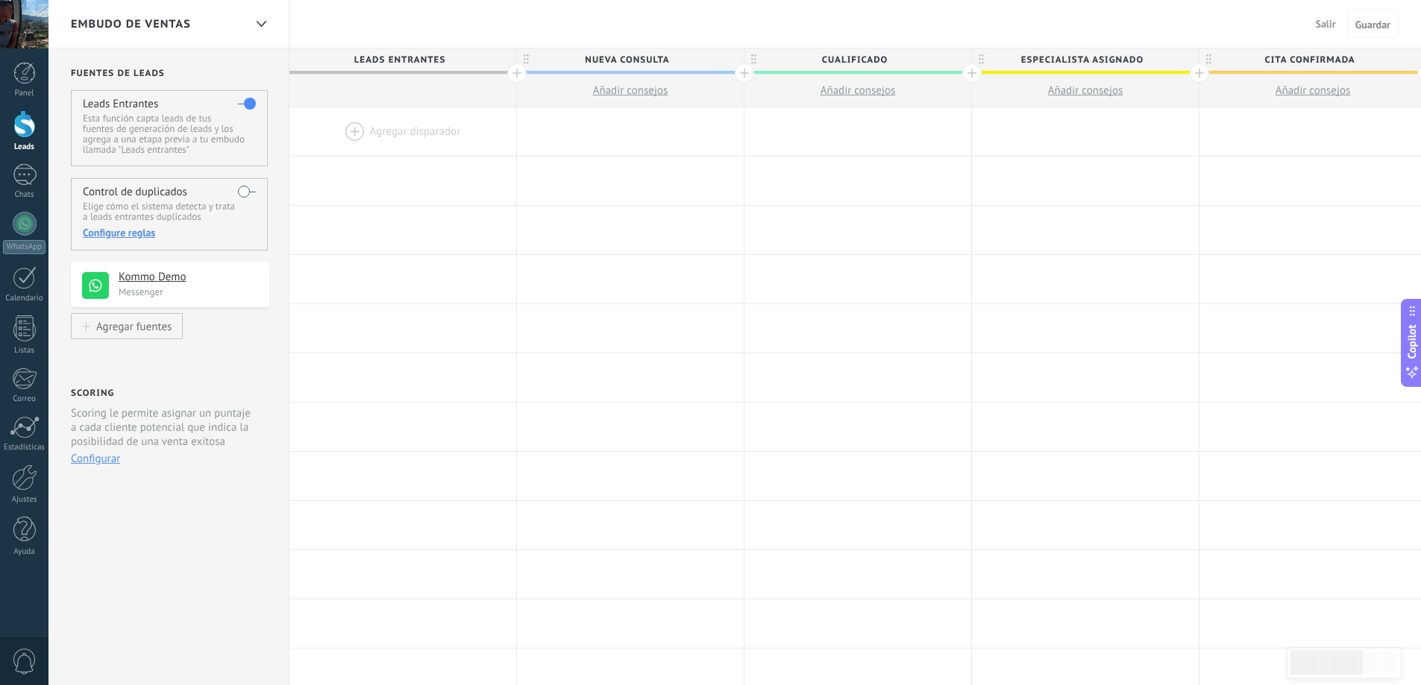
click at [230, 280] on h4 "Kommo Demo" at bounding box center [188, 277] width 139 height 15
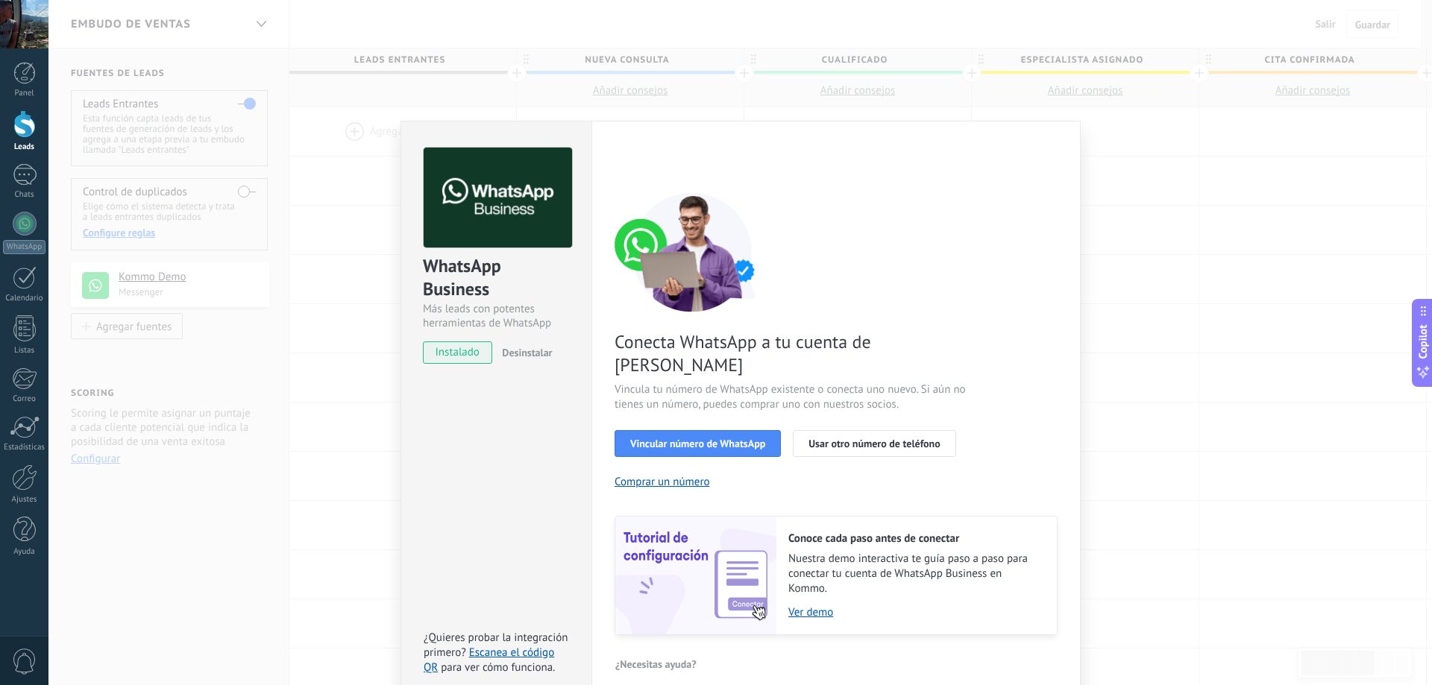
click at [360, 289] on div "WhatsApp Business Más leads con potentes herramientas de WhatsApp instalado Des…" at bounding box center [739, 342] width 1383 height 685
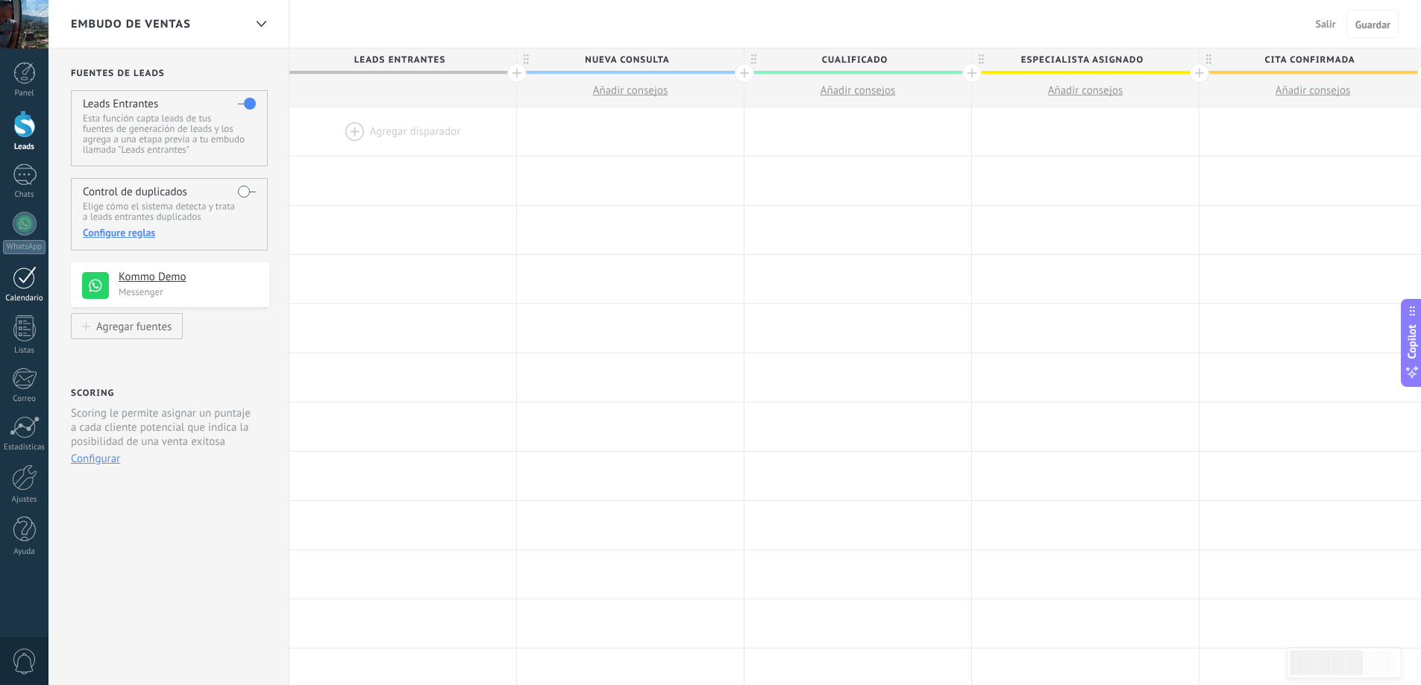
click at [23, 292] on link "Calendario" at bounding box center [24, 284] width 48 height 37
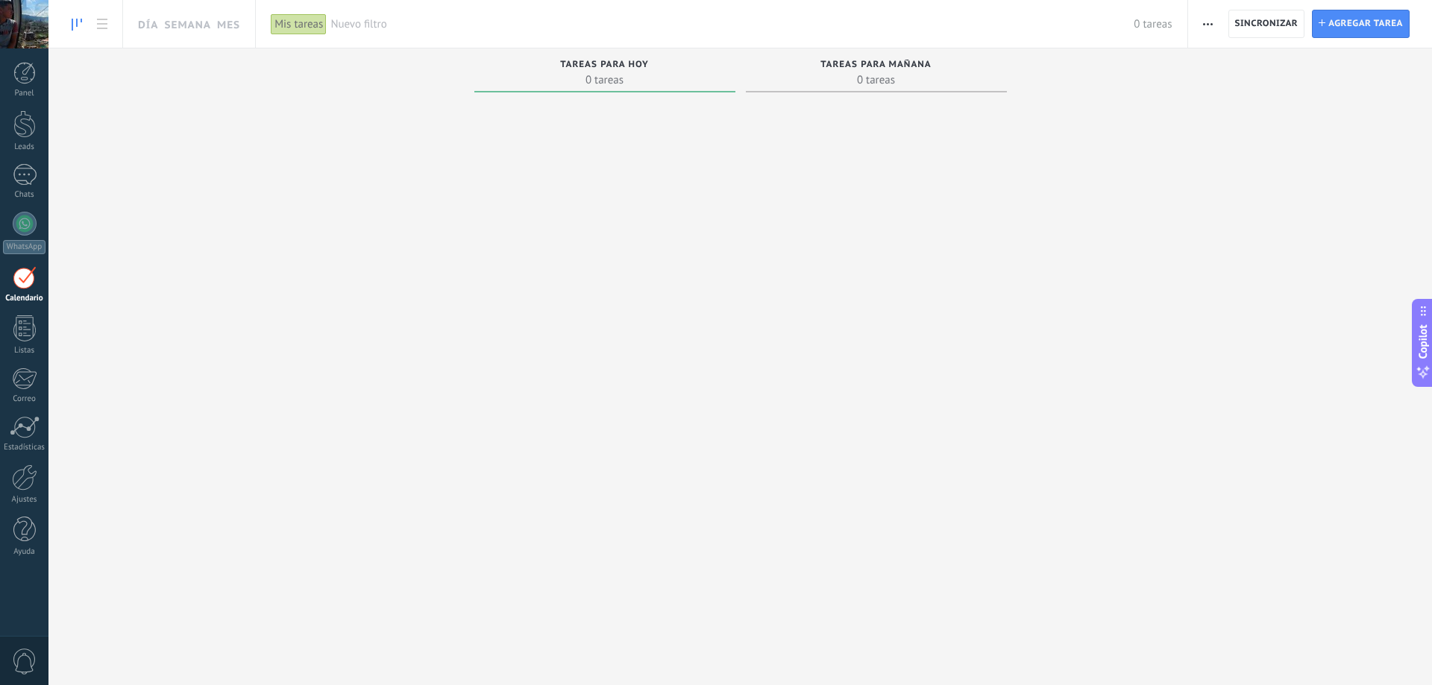
click at [245, 26] on div "Día Semana Mes" at bounding box center [184, 24] width 125 height 48
click at [232, 26] on link "Mes" at bounding box center [228, 24] width 23 height 48
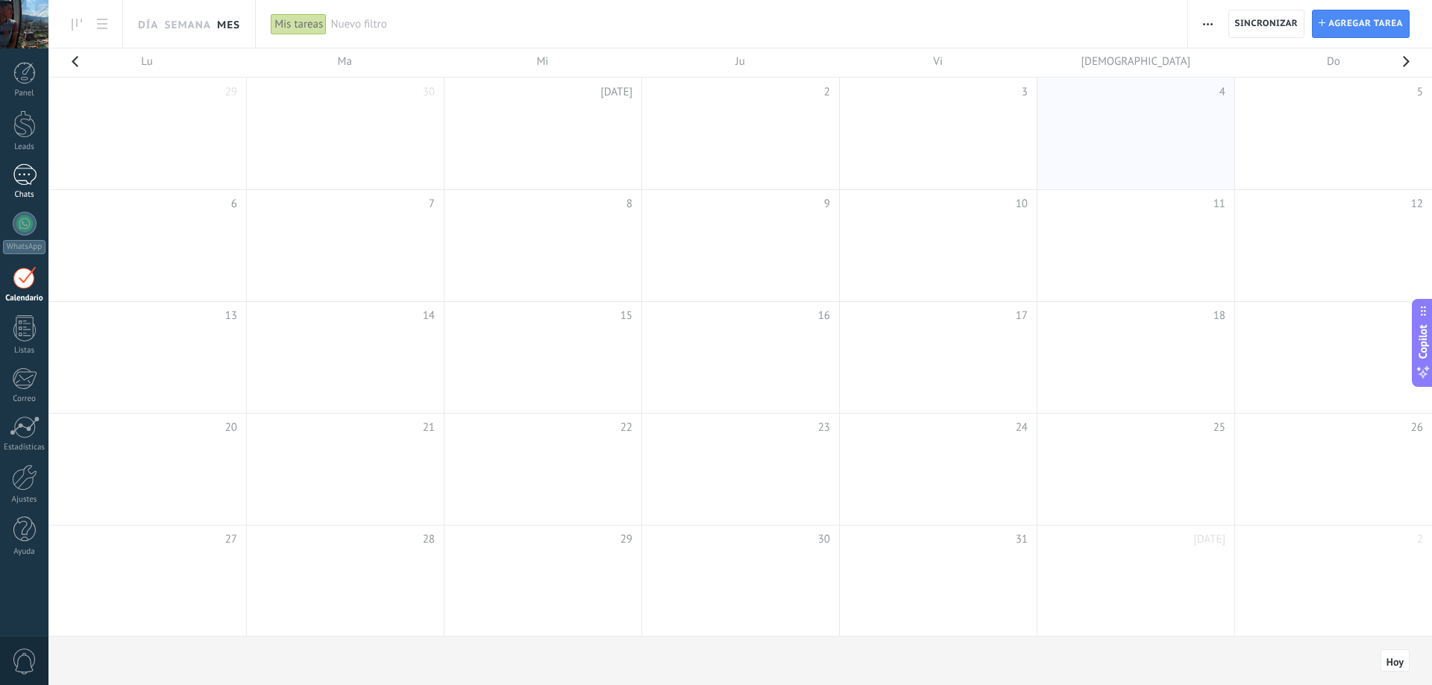
click at [22, 192] on div "Chats" at bounding box center [24, 195] width 43 height 10
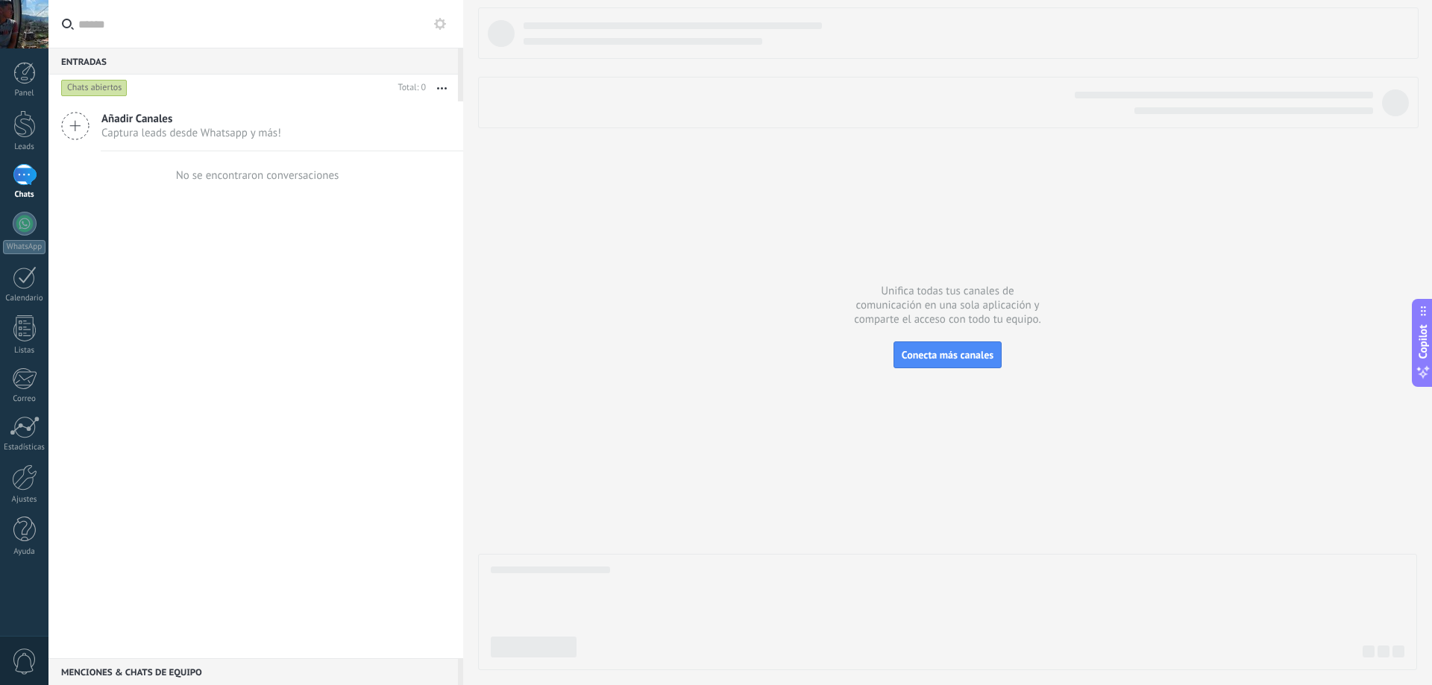
click at [84, 134] on icon at bounding box center [75, 126] width 28 height 28
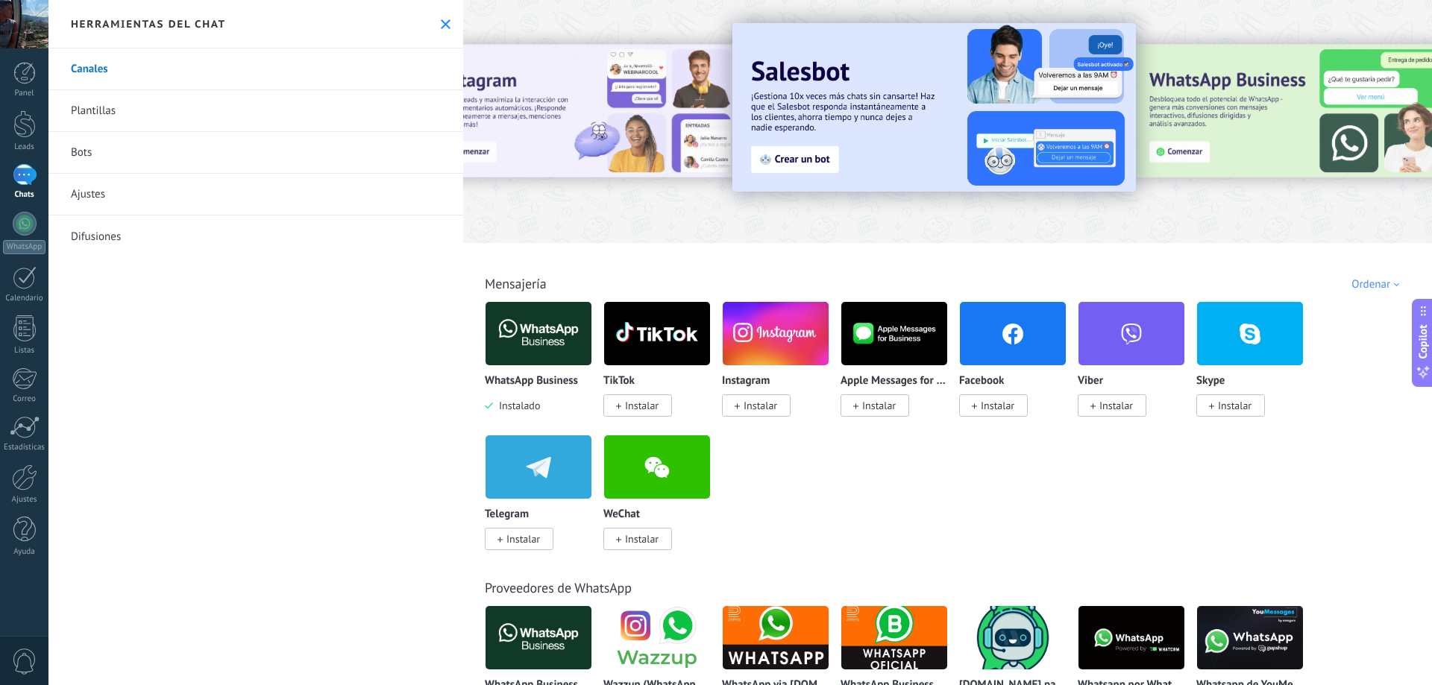
click at [747, 406] on span "Instalar" at bounding box center [761, 405] width 34 height 13
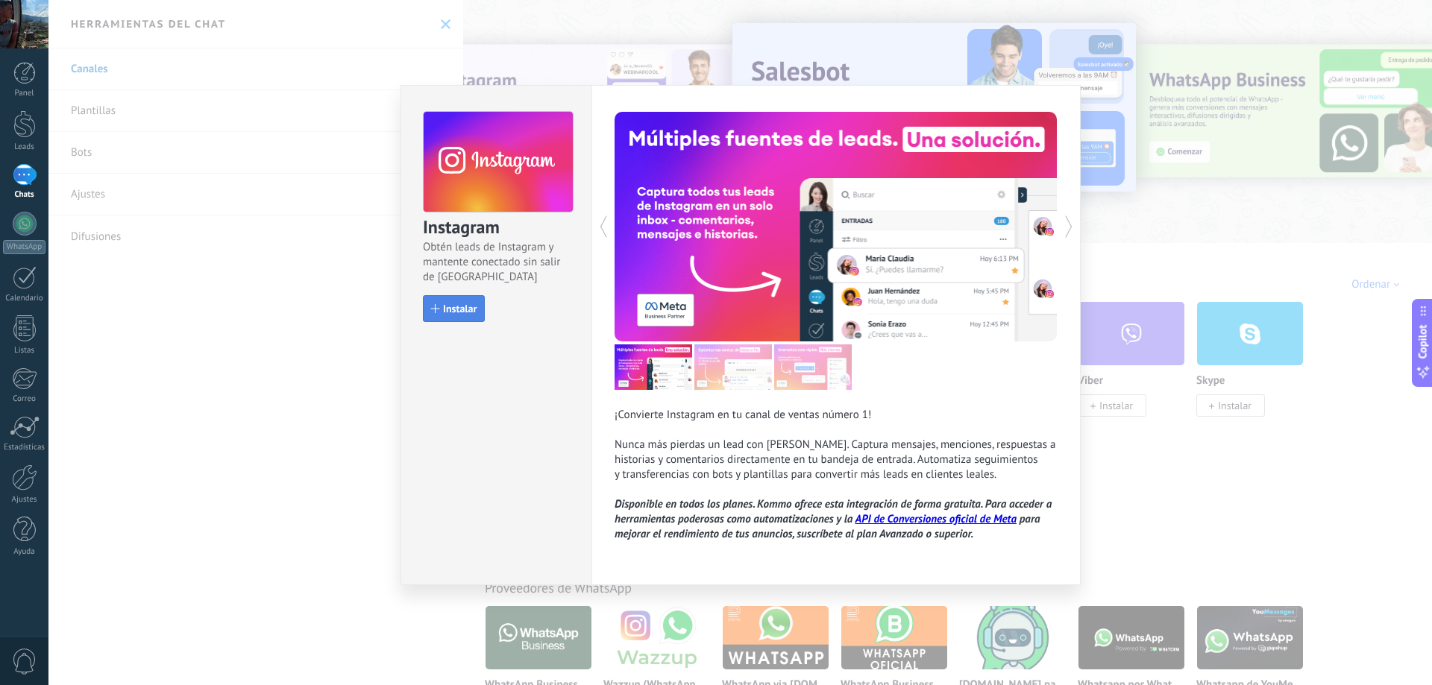
click at [445, 311] on span "Instalar" at bounding box center [460, 309] width 34 height 10
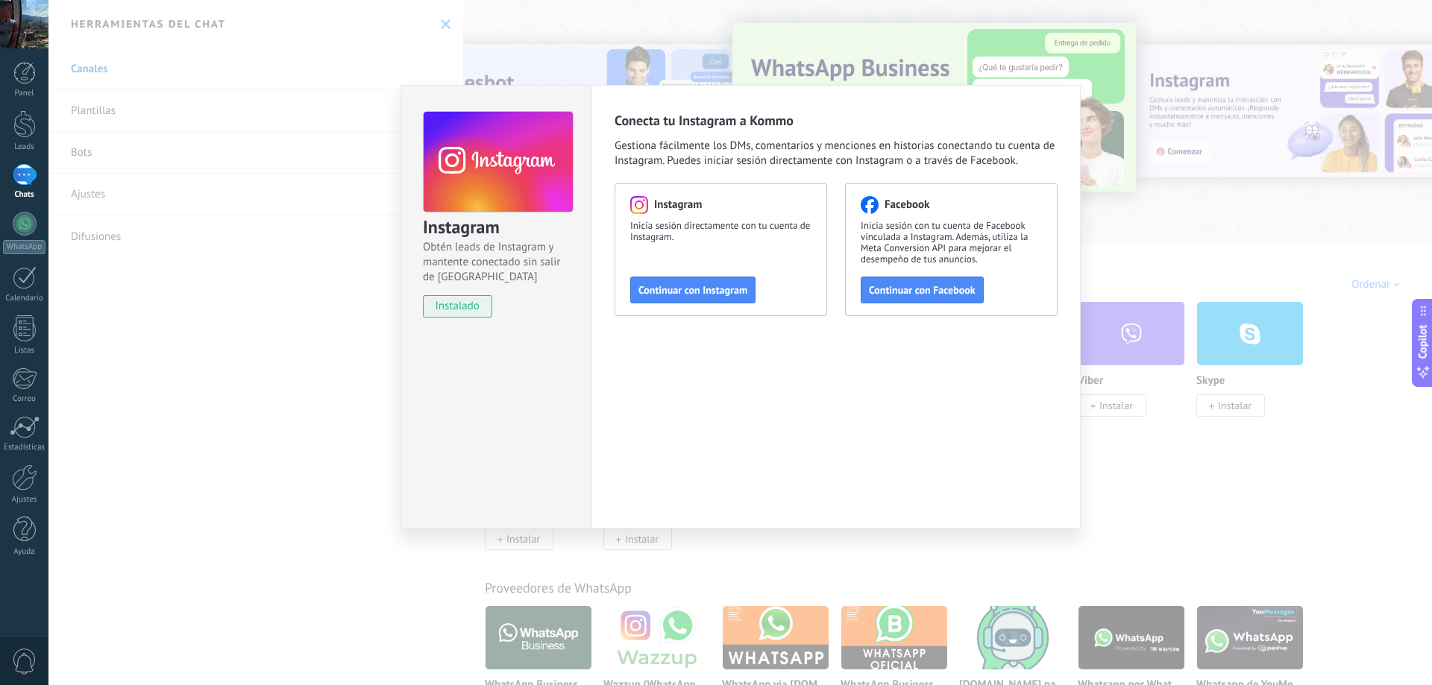
click at [1195, 455] on div "Instagram Obtén leads de Instagram y mantente conectado sin salir de Kommo inst…" at bounding box center [739, 342] width 1383 height 685
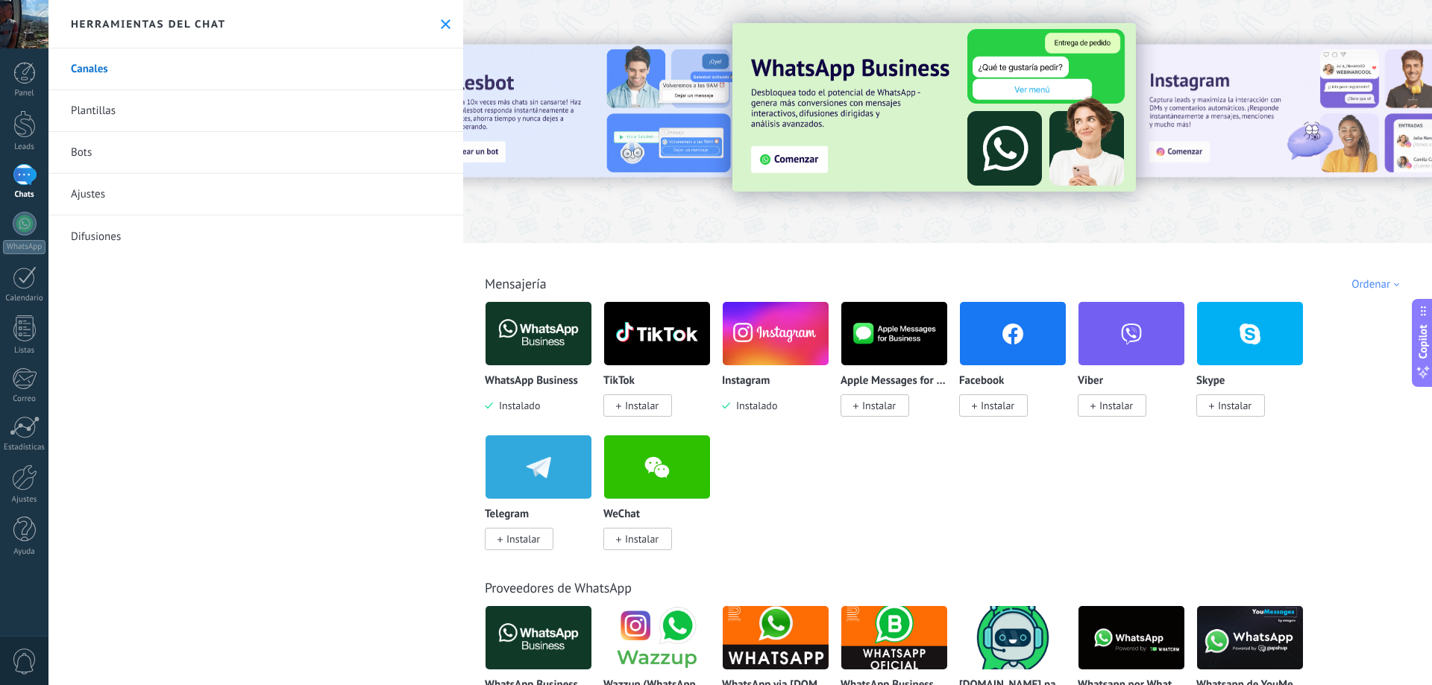
click at [636, 413] on span "Instalar" at bounding box center [637, 405] width 69 height 22
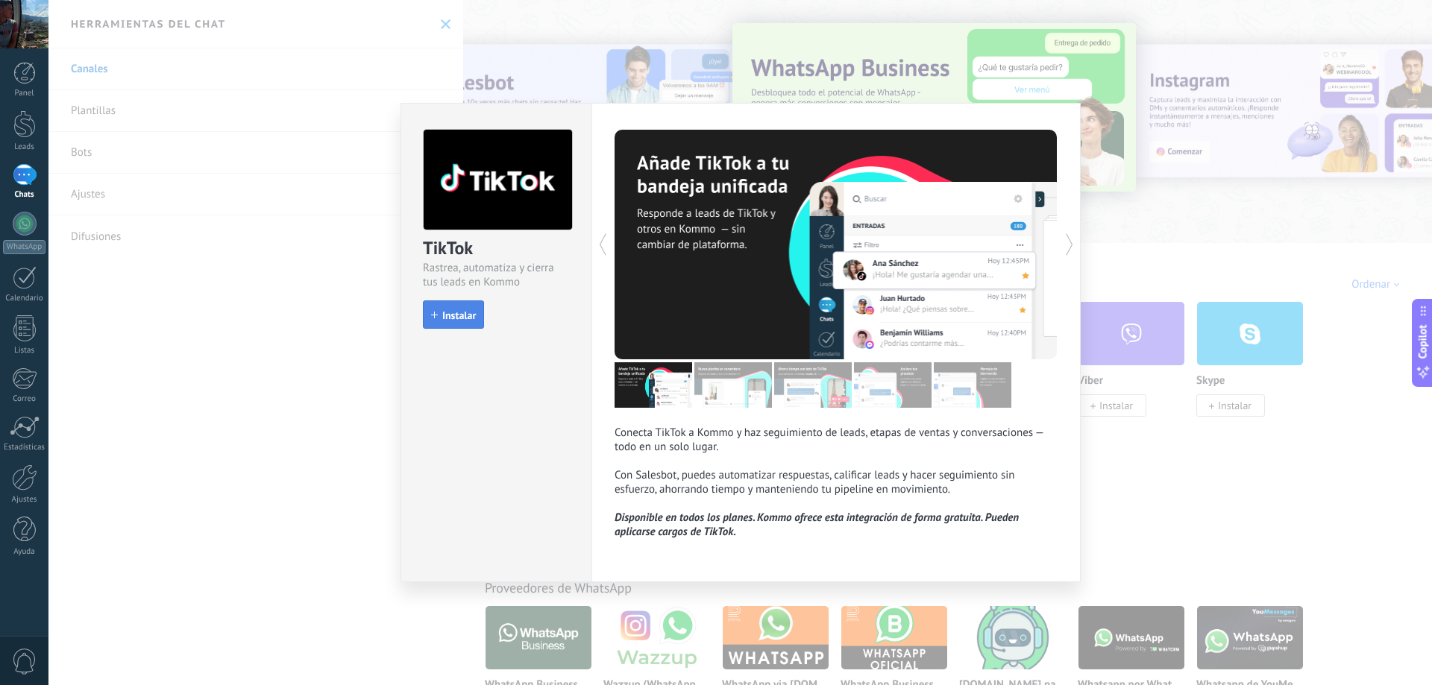
click at [456, 321] on button "Instalar" at bounding box center [453, 315] width 61 height 28
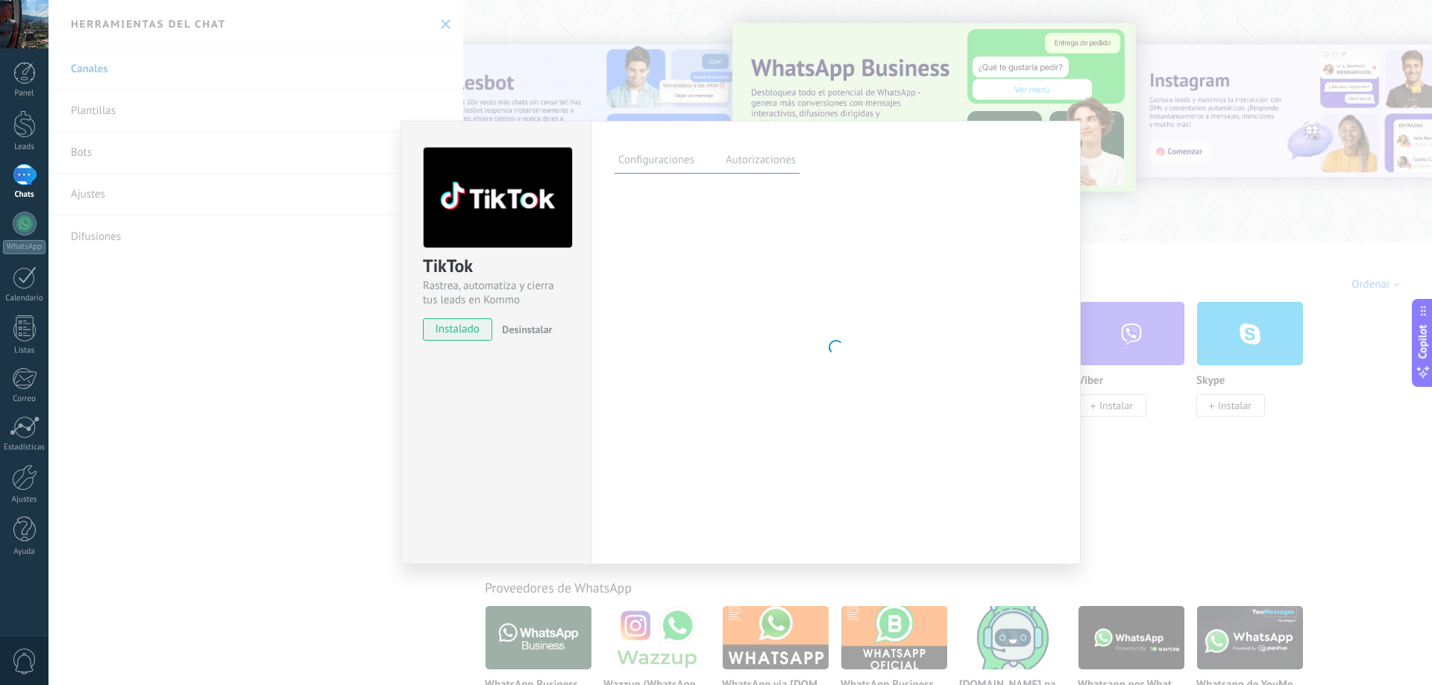
click at [1163, 450] on div "TikTok Rastrea, automatiza y cierra tus leads en Kommo instalado Desinstalar Co…" at bounding box center [739, 342] width 1383 height 685
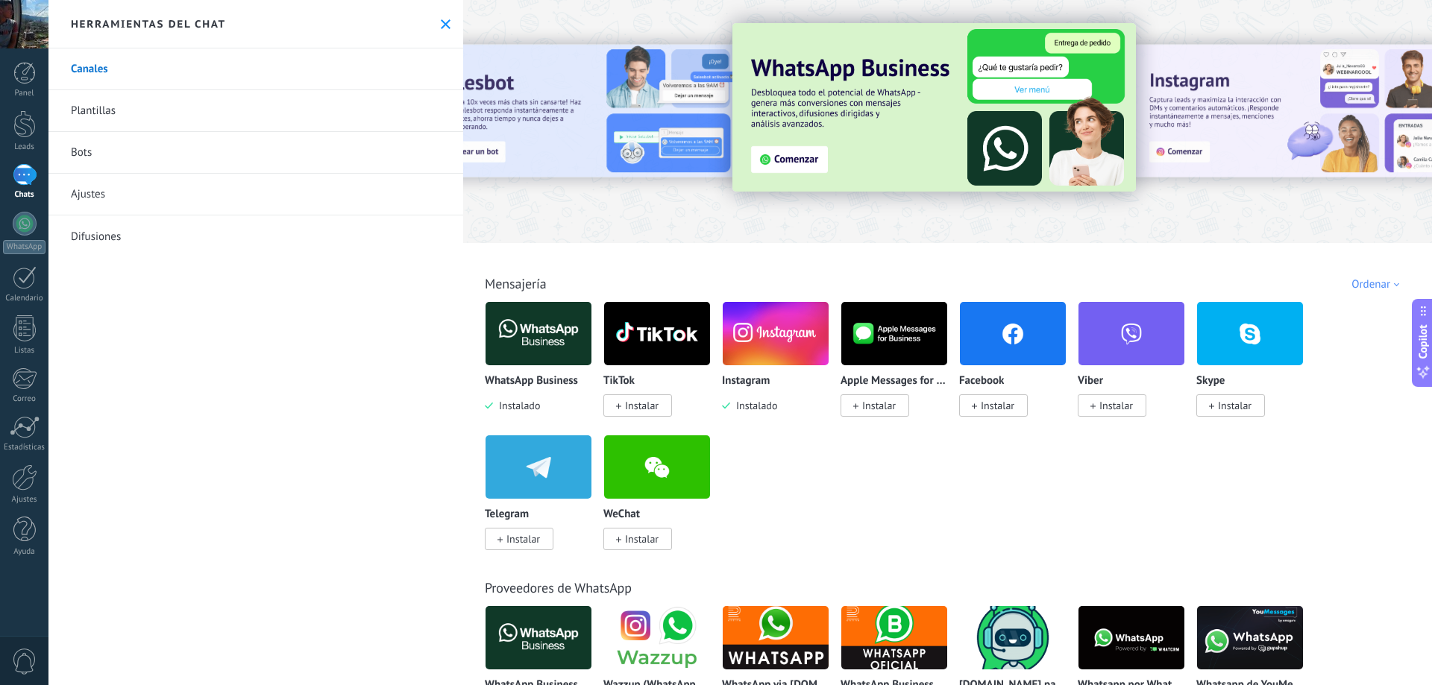
click at [623, 401] on span "Instalar" at bounding box center [637, 405] width 69 height 22
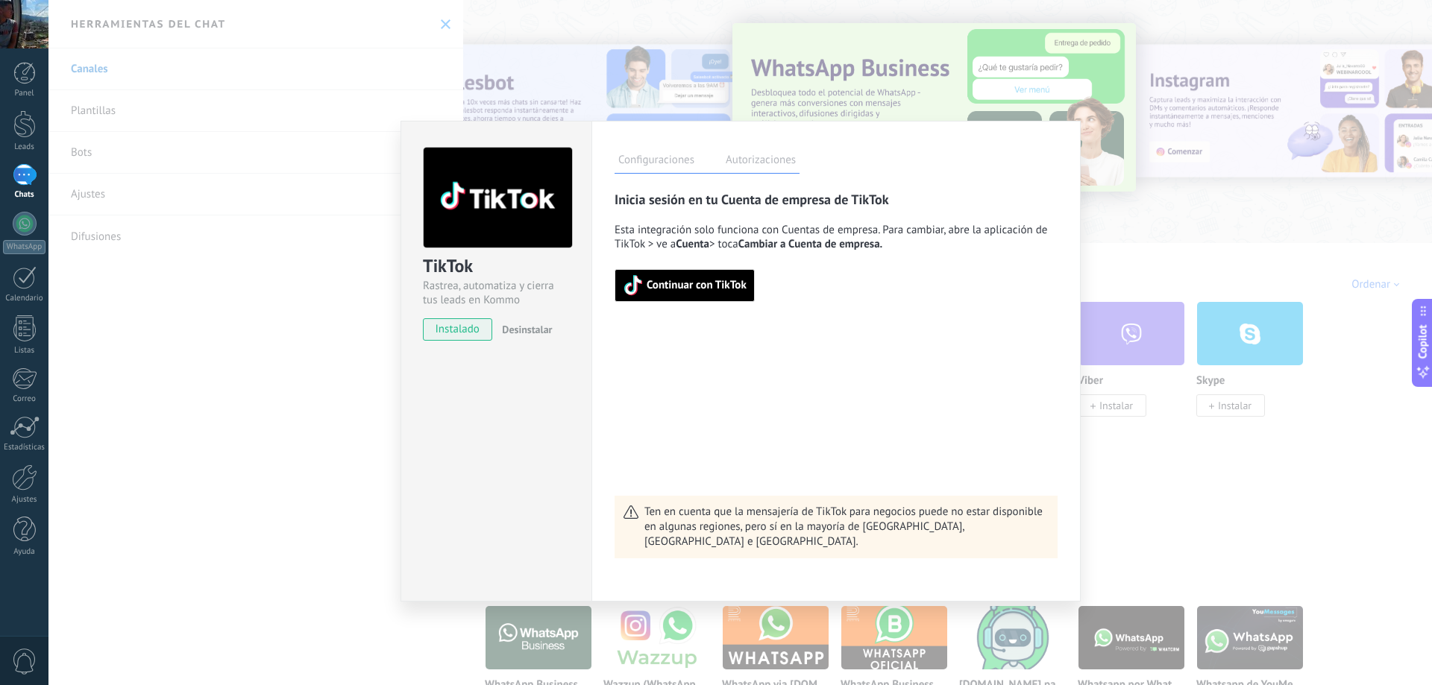
click at [1130, 463] on div "TikTok Rastrea, automatiza y cierra tus leads en Kommo instalado Desinstalar Co…" at bounding box center [739, 342] width 1383 height 685
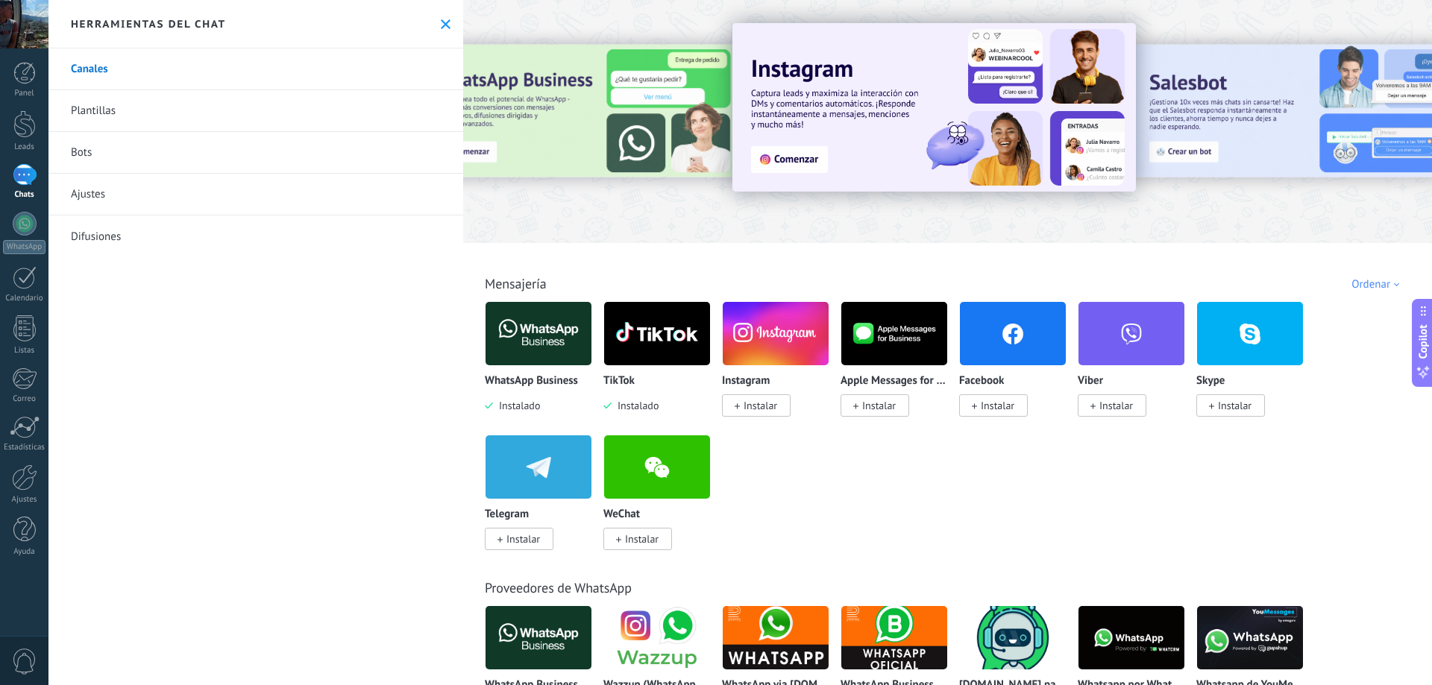
click at [985, 408] on span "Instalar" at bounding box center [998, 405] width 34 height 13
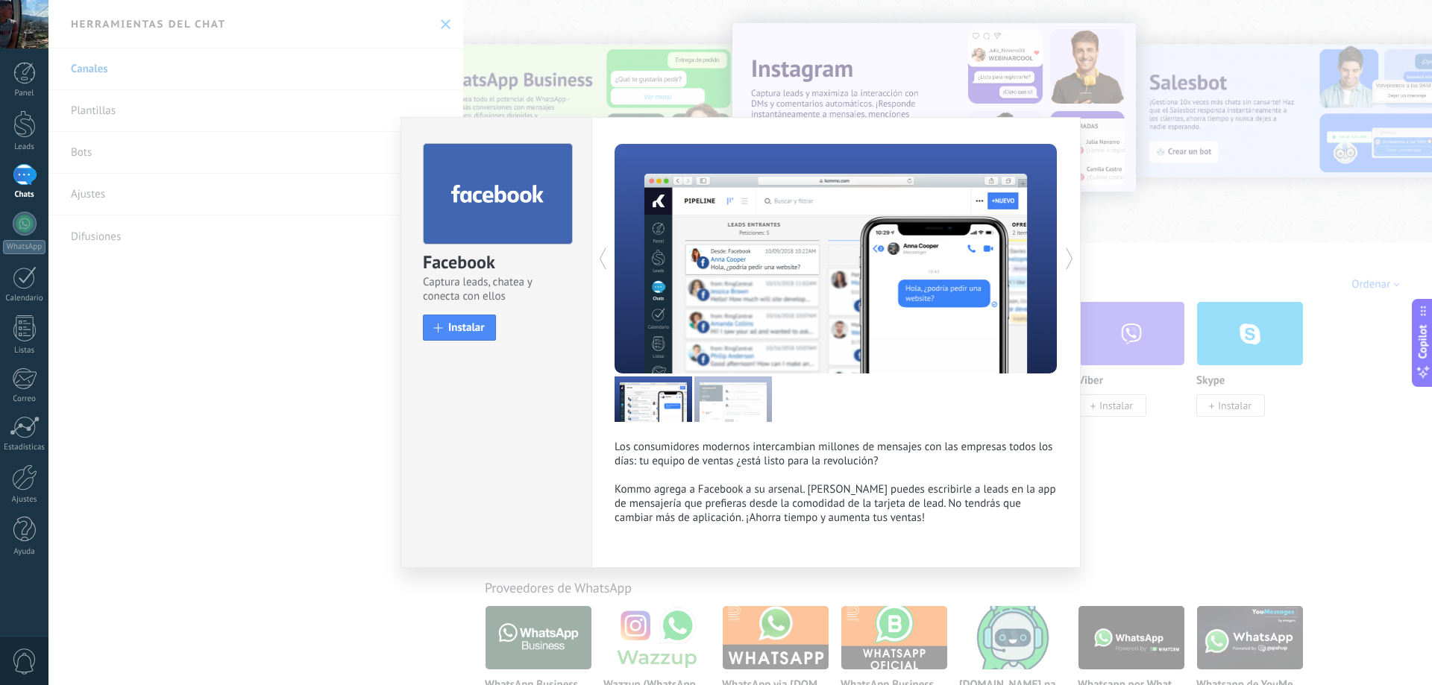
click at [1172, 452] on div "Facebook Captura leads, chatea y conecta con ellos install Instalar Los consumi…" at bounding box center [739, 342] width 1383 height 685
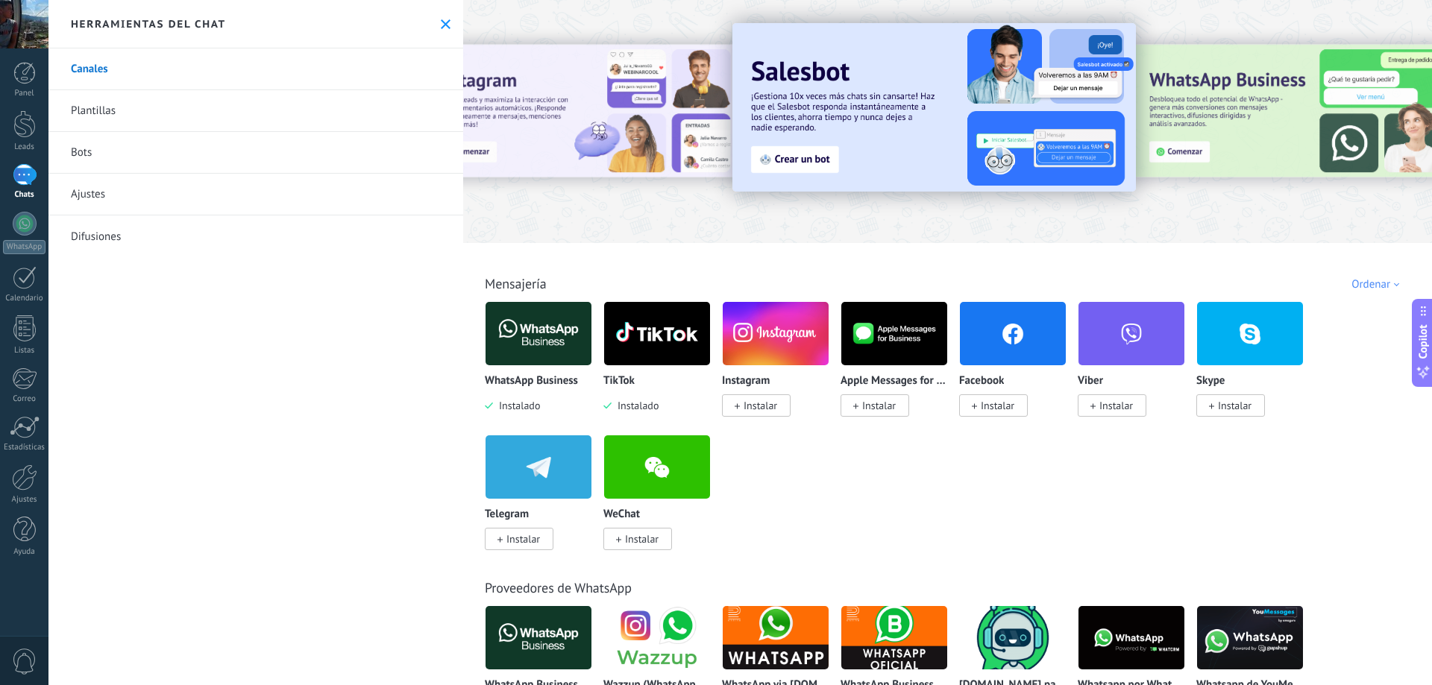
drag, startPoint x: 549, startPoint y: 338, endPoint x: 553, endPoint y: 352, distance: 14.9
click at [549, 339] on img at bounding box center [538, 334] width 106 height 72
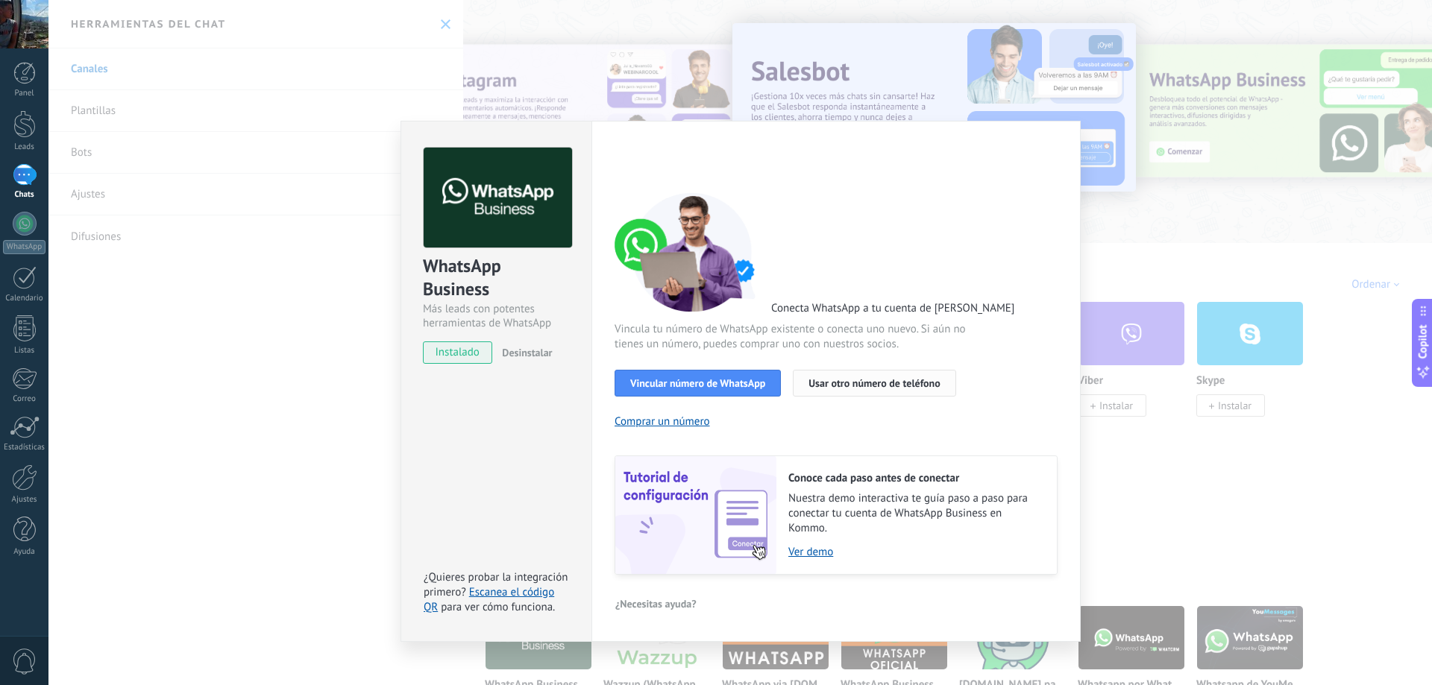
click at [904, 383] on span "Usar otro número de teléfono" at bounding box center [873, 383] width 131 height 10
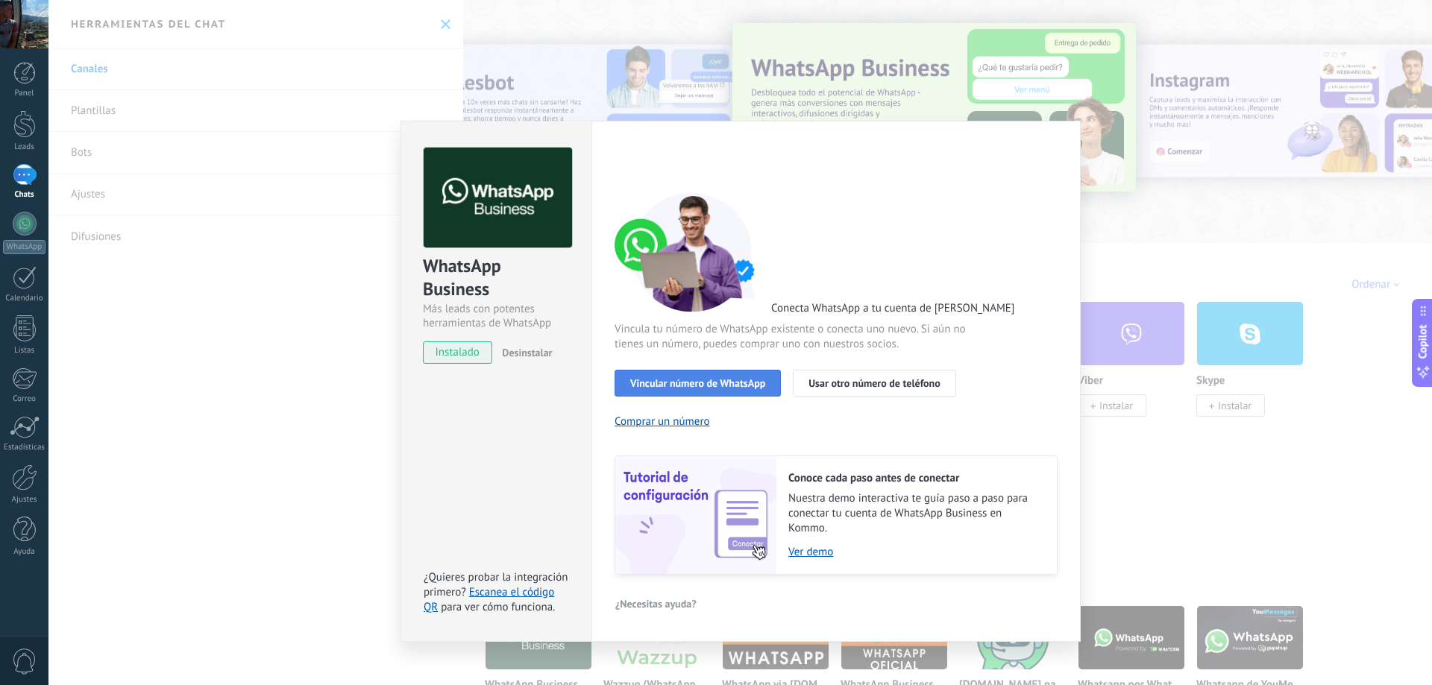
click at [732, 384] on span "Vincular número de WhatsApp" at bounding box center [697, 383] width 135 height 10
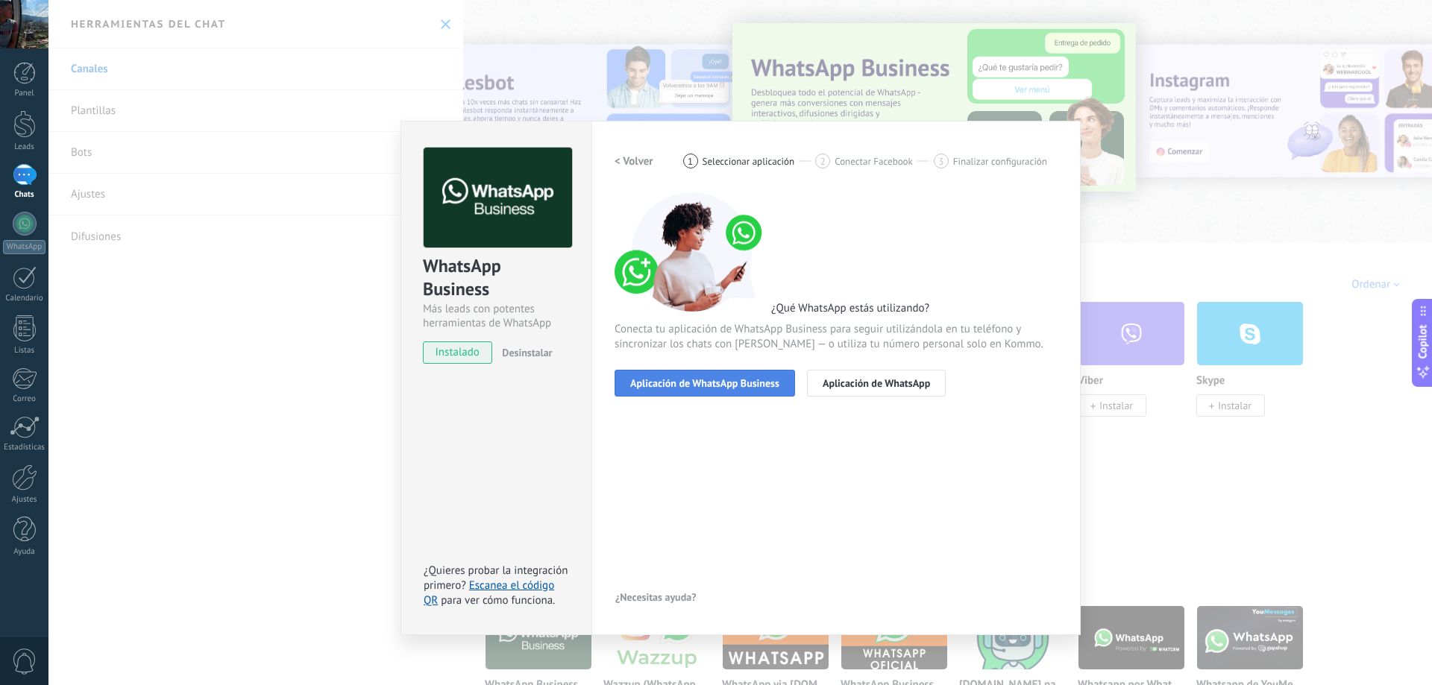
click at [749, 375] on button "Aplicación de WhatsApp Business" at bounding box center [704, 383] width 180 height 27
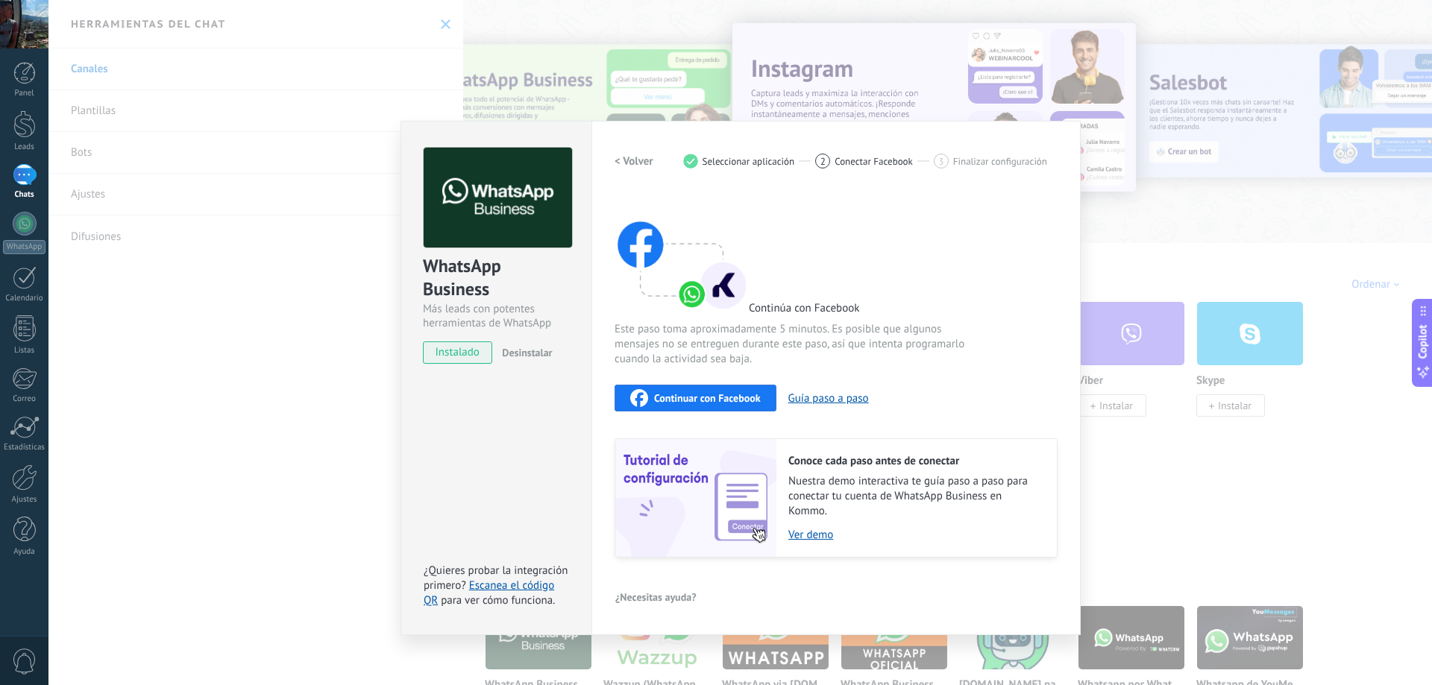
click at [755, 393] on span "Continuar con Facebook" at bounding box center [707, 398] width 107 height 10
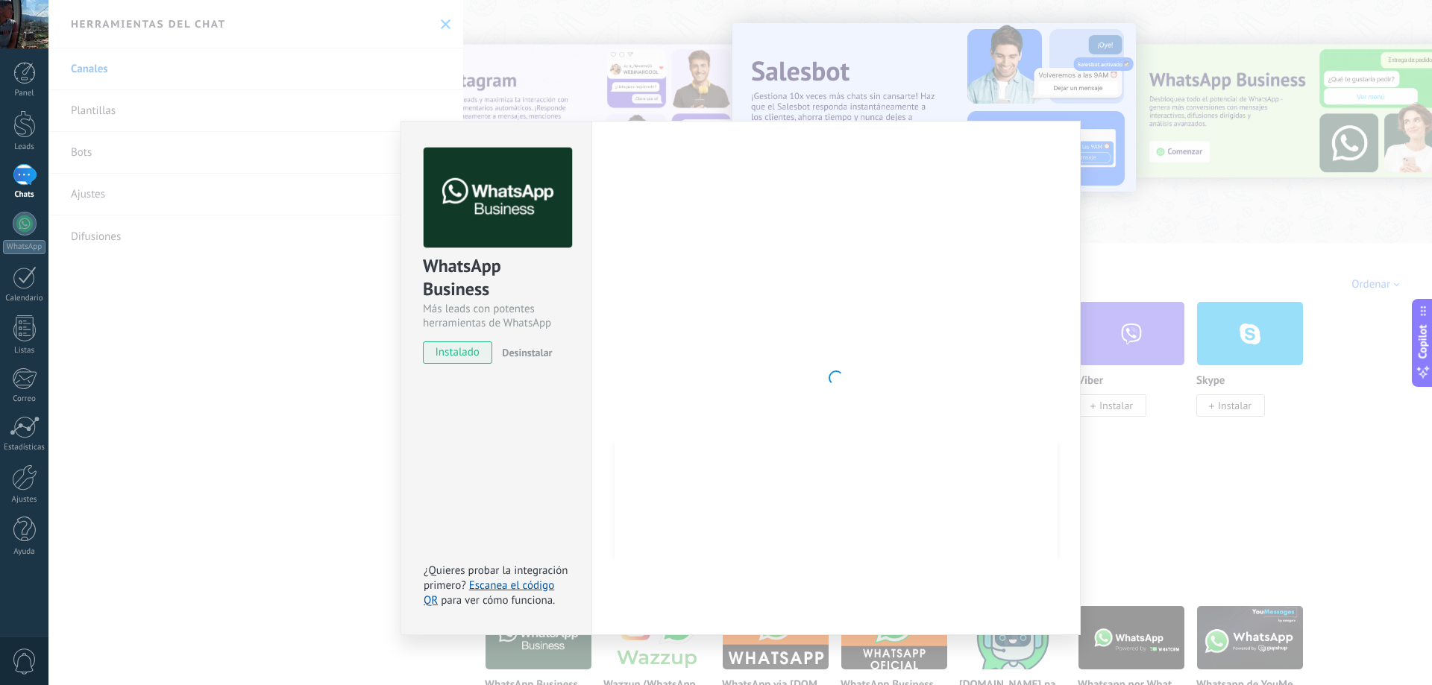
click at [282, 243] on div "WhatsApp Business Más leads con potentes herramientas de WhatsApp instalado Des…" at bounding box center [739, 342] width 1383 height 685
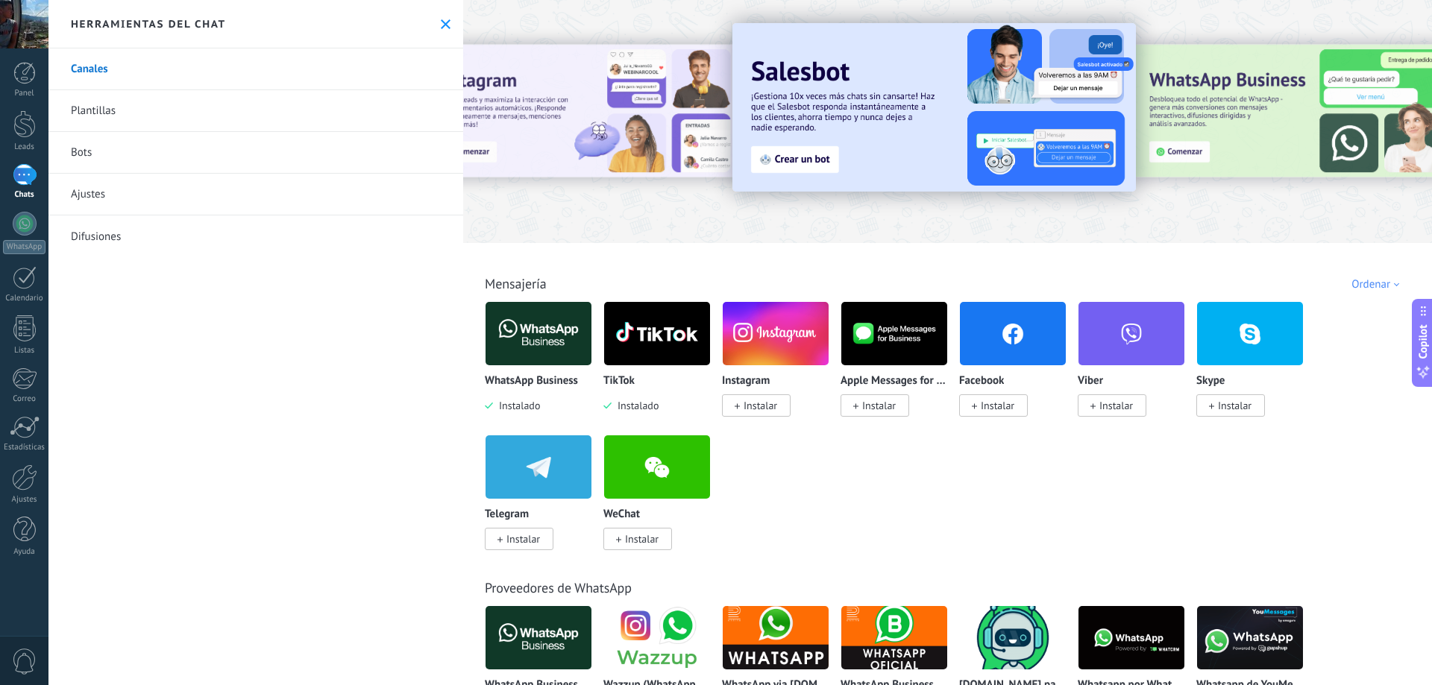
click at [441, 24] on icon at bounding box center [446, 24] width 10 height 10
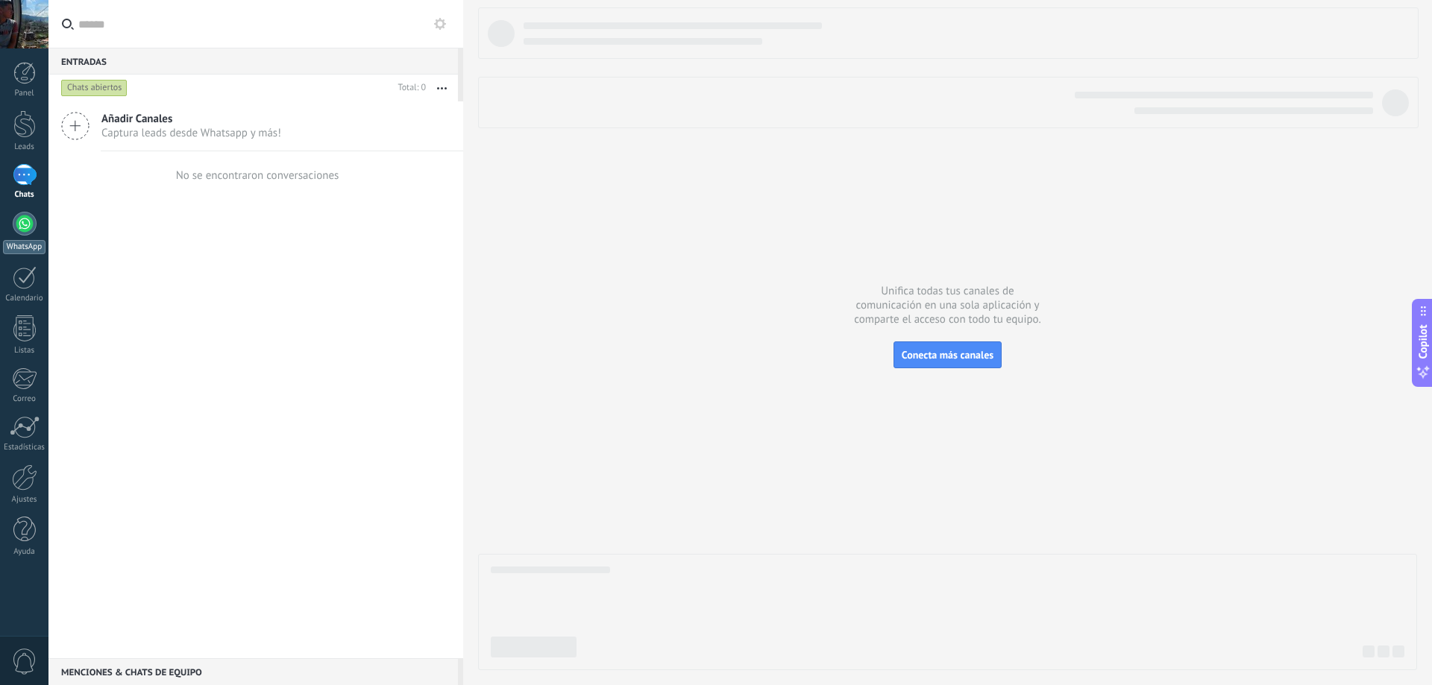
click at [22, 242] on div "WhatsApp" at bounding box center [24, 247] width 43 height 14
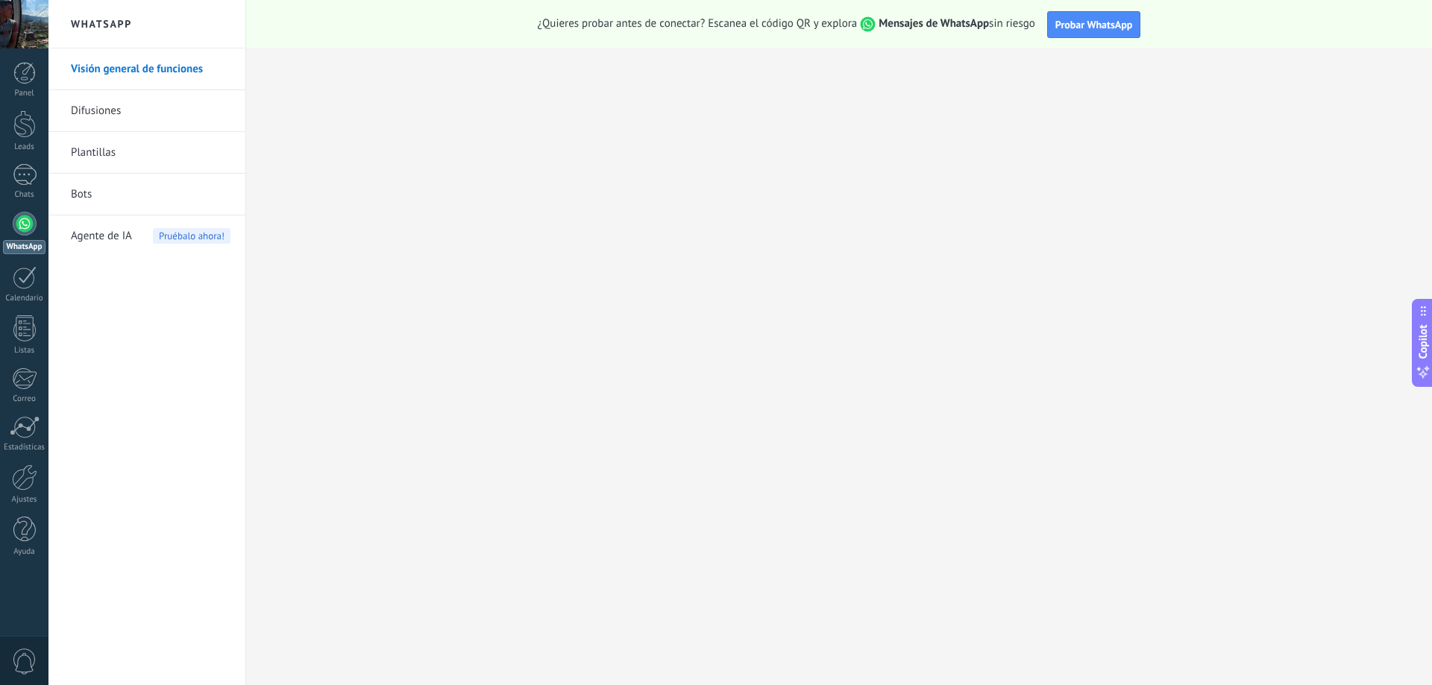
click at [192, 352] on div "Visión general de funciones Difusiones Plantillas Bots Agente de IA Pruébalo ah…" at bounding box center [146, 366] width 197 height 637
click at [21, 79] on div at bounding box center [24, 73] width 22 height 22
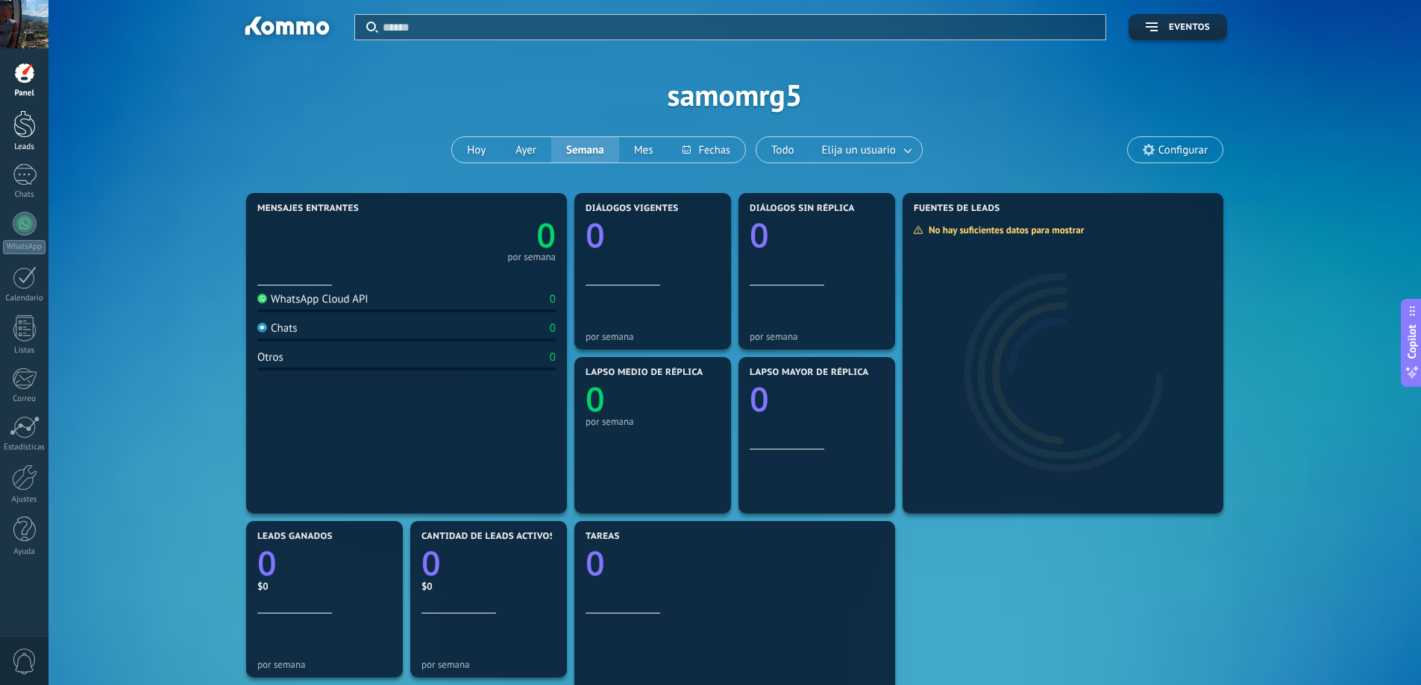
click at [24, 122] on div at bounding box center [24, 124] width 22 height 28
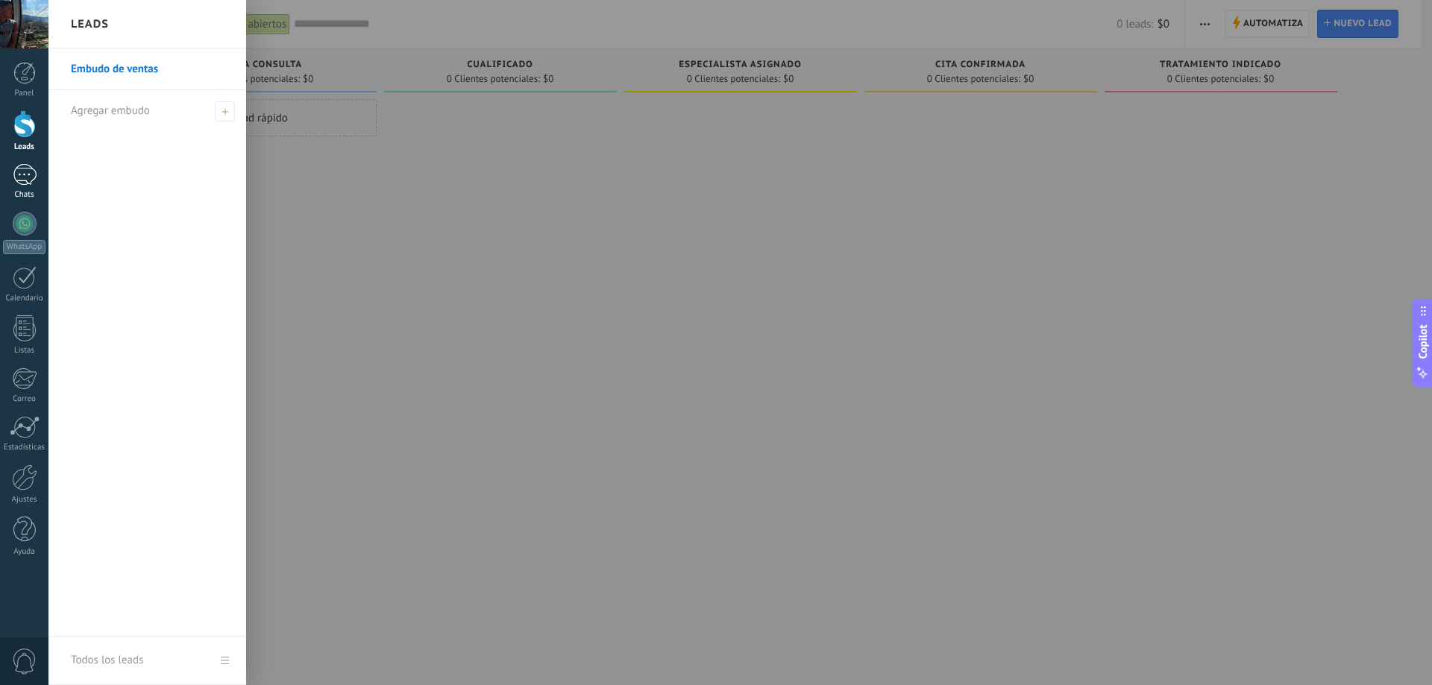
click at [11, 179] on link "Chats" at bounding box center [24, 182] width 48 height 36
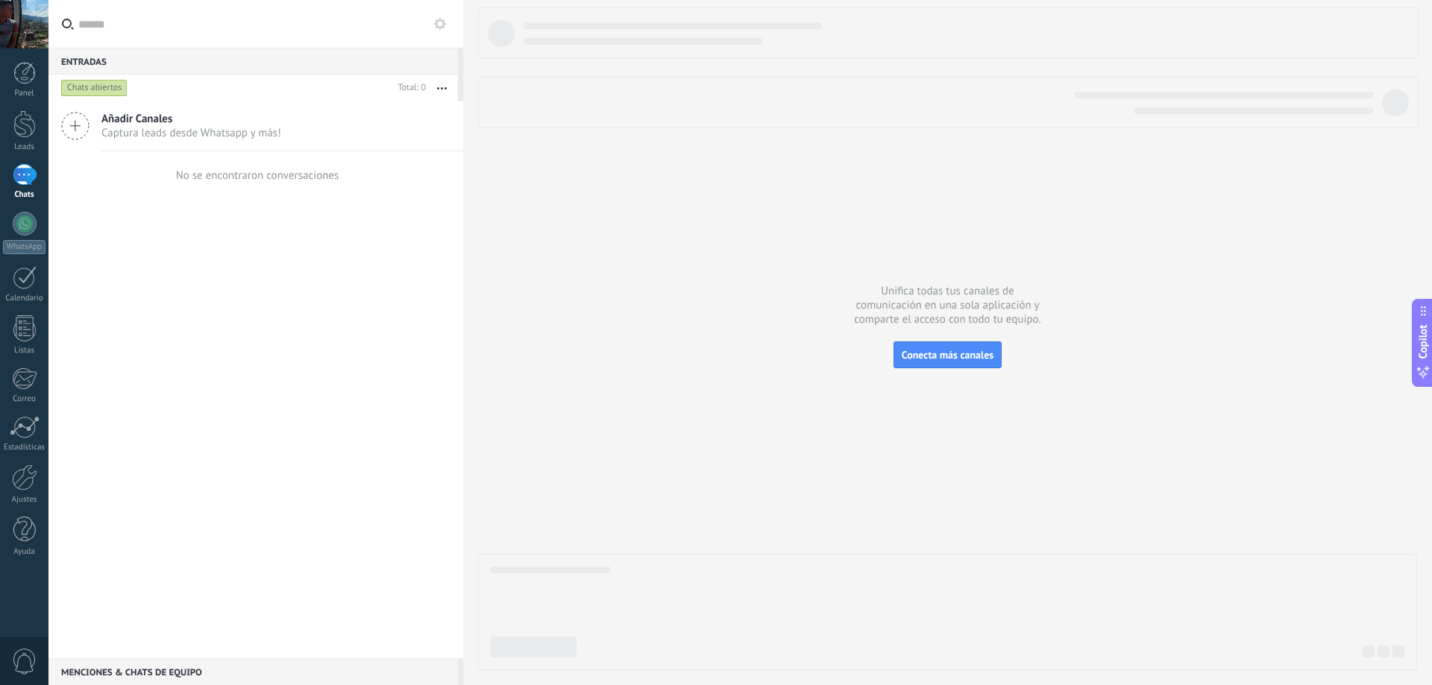
click at [139, 125] on span "Añadir Canales" at bounding box center [191, 119] width 180 height 14
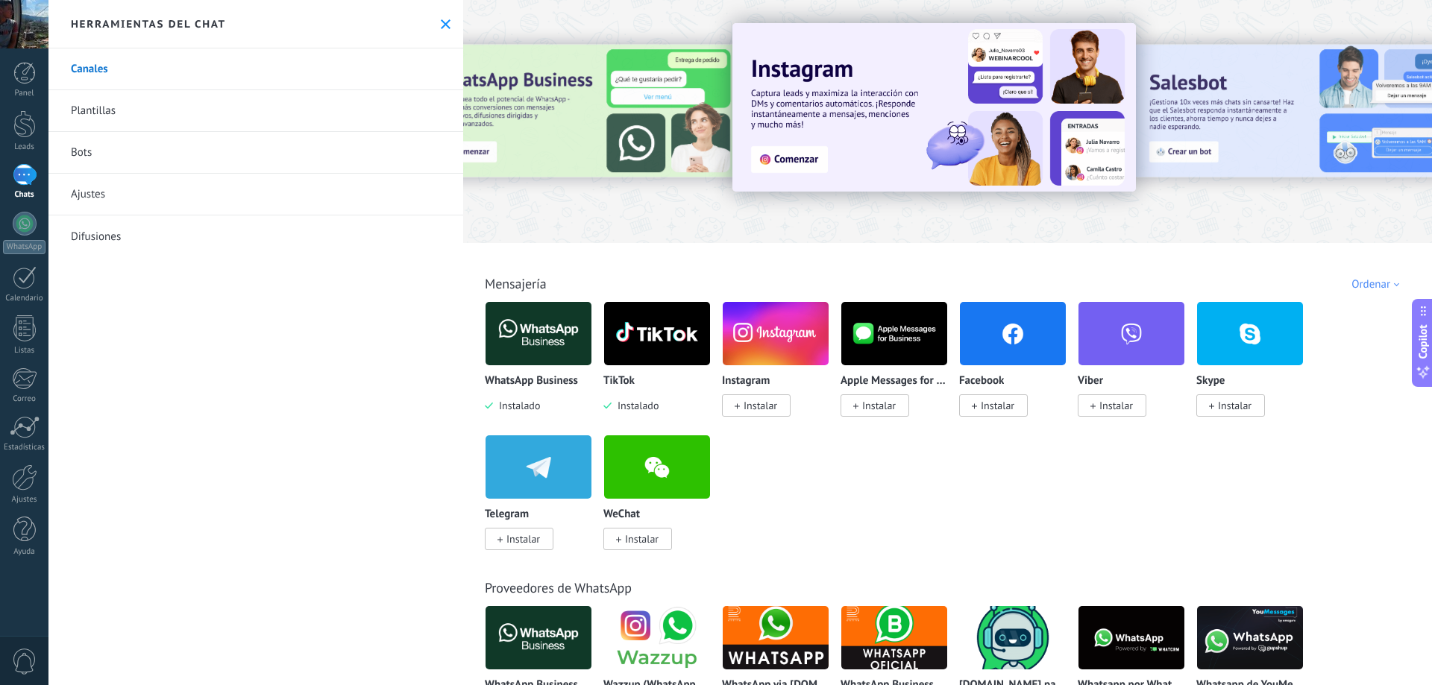
click at [774, 411] on span "Instalar" at bounding box center [761, 405] width 34 height 13
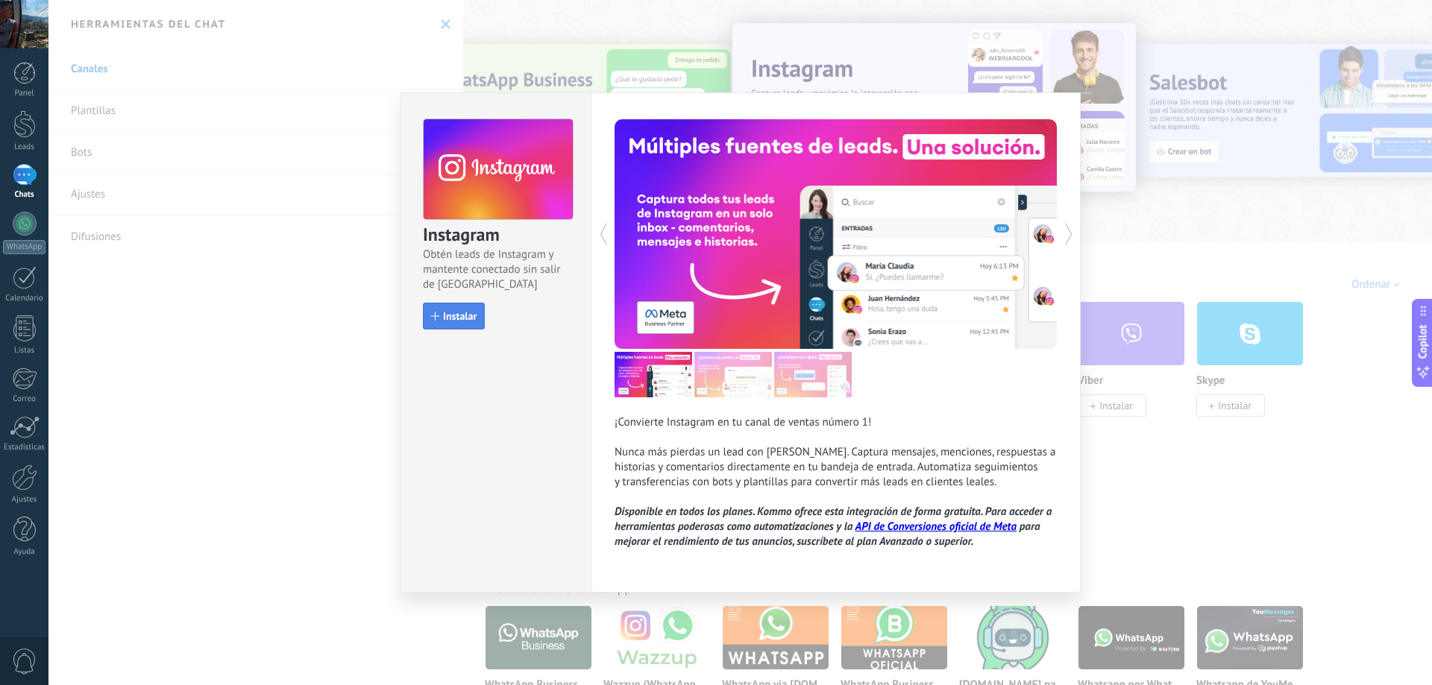
click at [465, 319] on span "Instalar" at bounding box center [460, 316] width 34 height 10
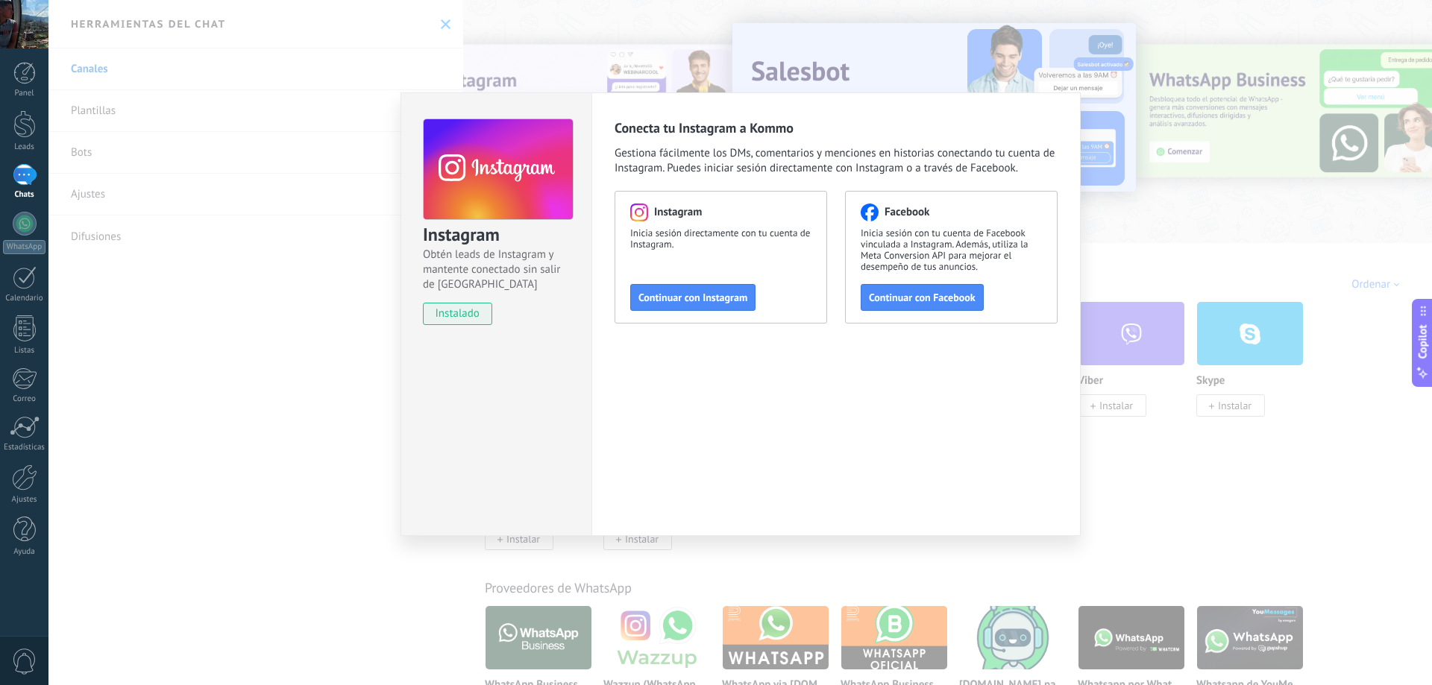
click at [701, 307] on button "Continuar con Instagram" at bounding box center [692, 297] width 125 height 27
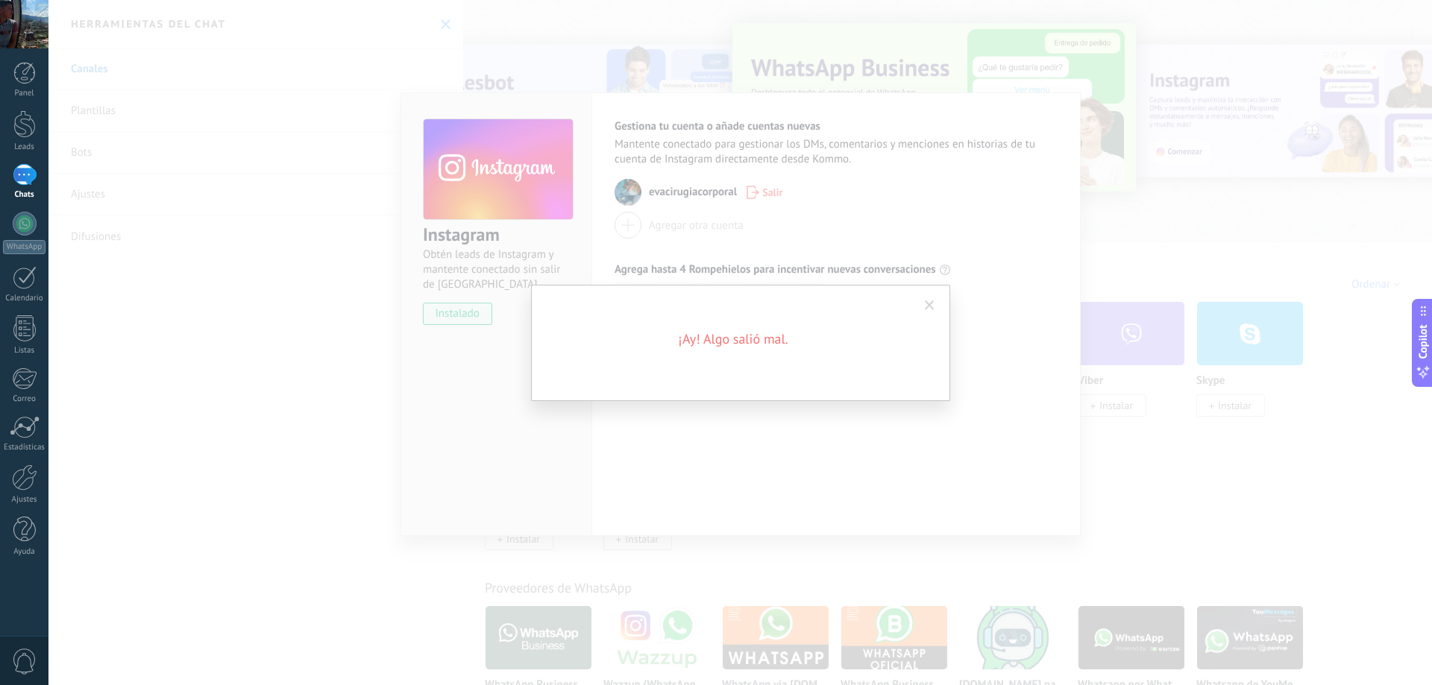
click at [933, 309] on span at bounding box center [930, 306] width 10 height 10
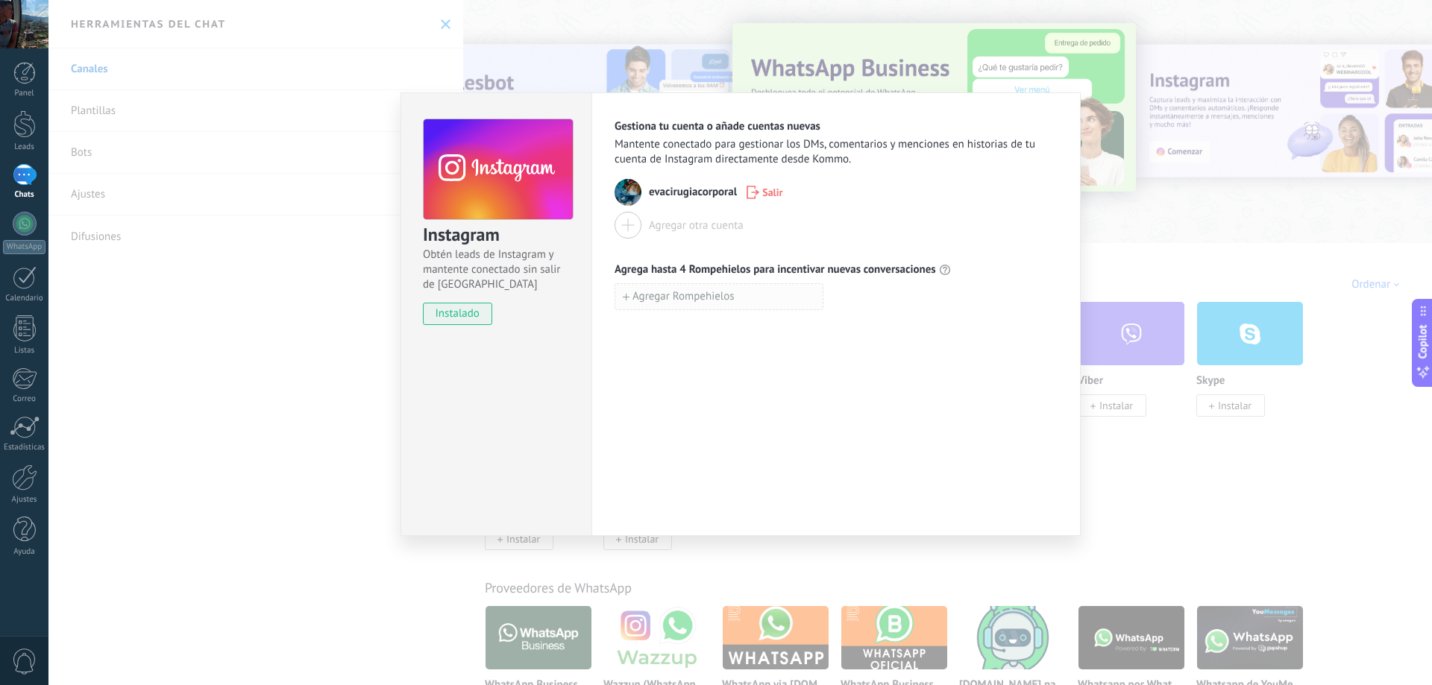
click at [749, 300] on button "Agregar Rompehielos" at bounding box center [718, 296] width 209 height 27
click at [702, 380] on div "Gestiona tu cuenta o añade cuentas nuevas Mantente conectado para gestionar los…" at bounding box center [835, 314] width 489 height 444
click at [295, 213] on div "Instagram Obtén leads de Instagram y mantente conectado sin salir de Kommo inst…" at bounding box center [739, 342] width 1383 height 685
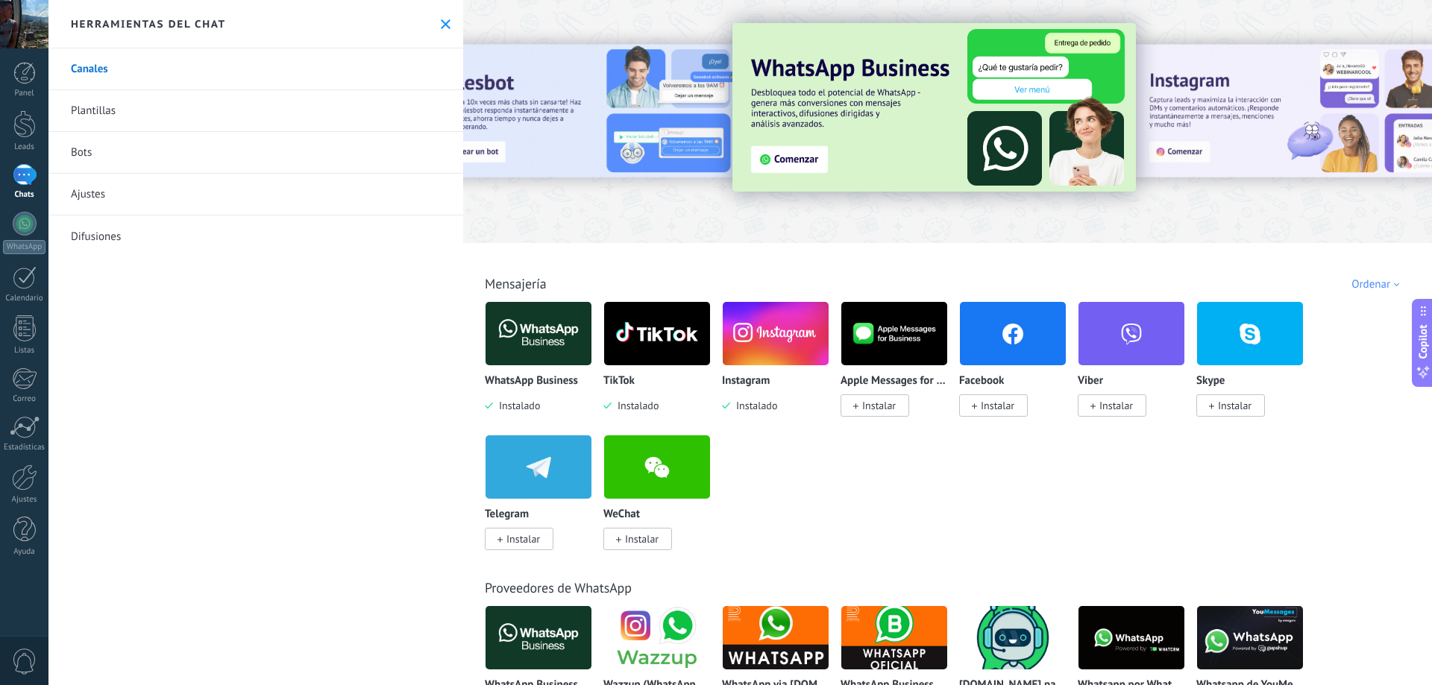
click at [105, 60] on link "Canales" at bounding box center [255, 69] width 415 height 42
click at [441, 19] on icon at bounding box center [446, 24] width 10 height 10
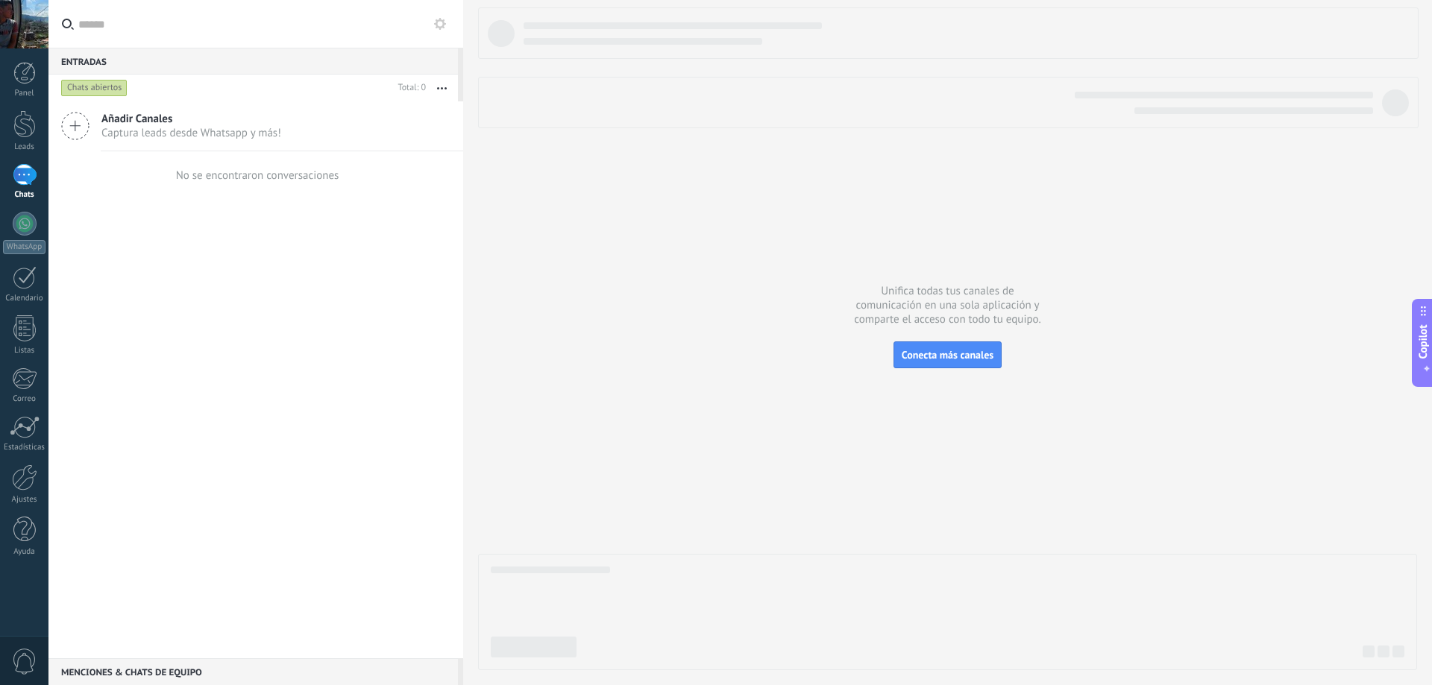
click at [248, 280] on div "Añadir Canales Captura leads desde Whatsapp y más! No se encontraron conversaci…" at bounding box center [255, 379] width 415 height 557
click at [120, 131] on span "Captura leads desde Whatsapp y más!" at bounding box center [191, 133] width 180 height 14
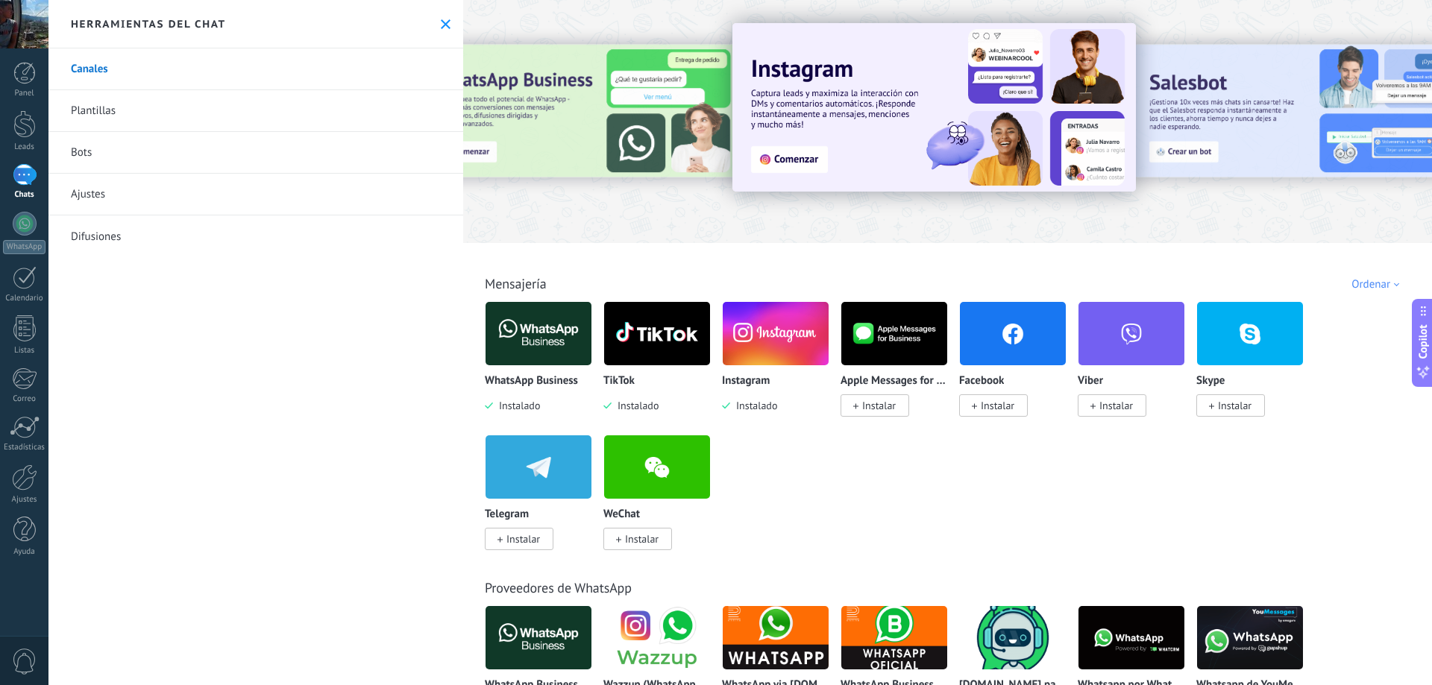
click at [773, 344] on img at bounding box center [776, 334] width 106 height 72
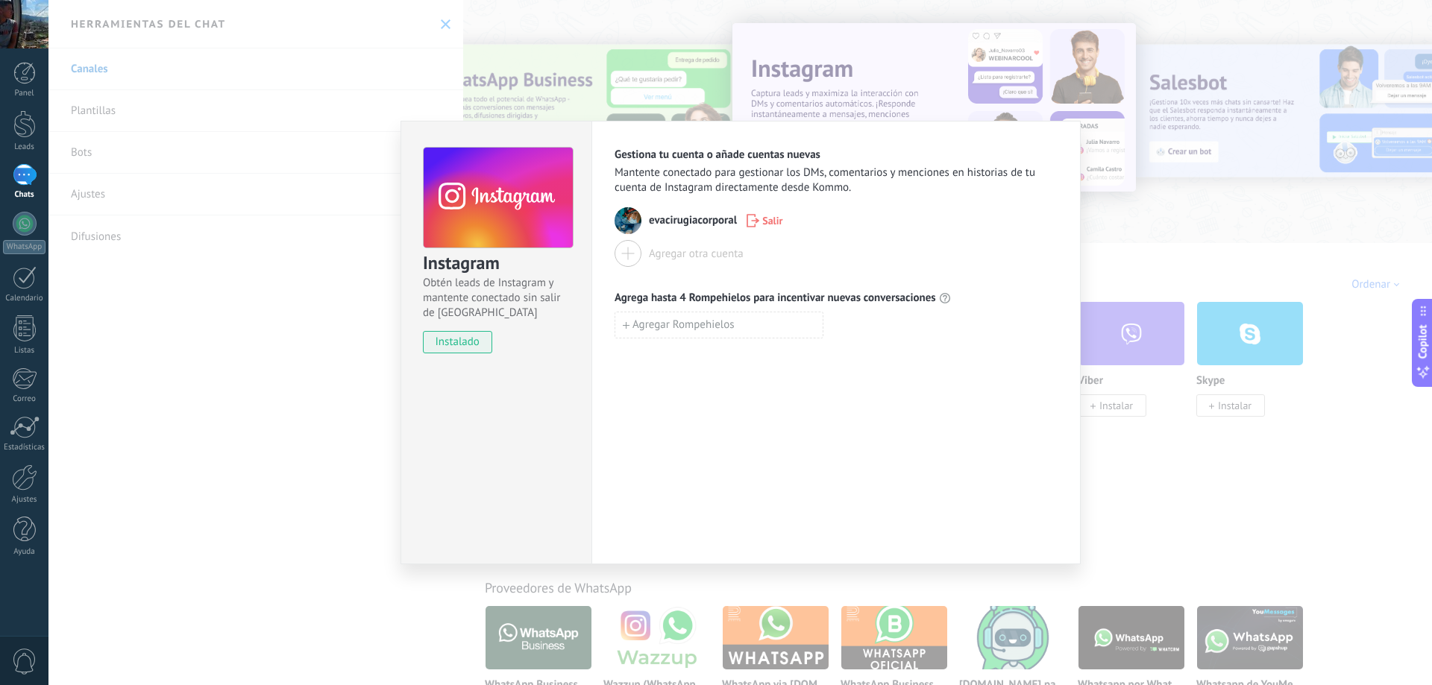
click at [626, 224] on img at bounding box center [627, 220] width 27 height 27
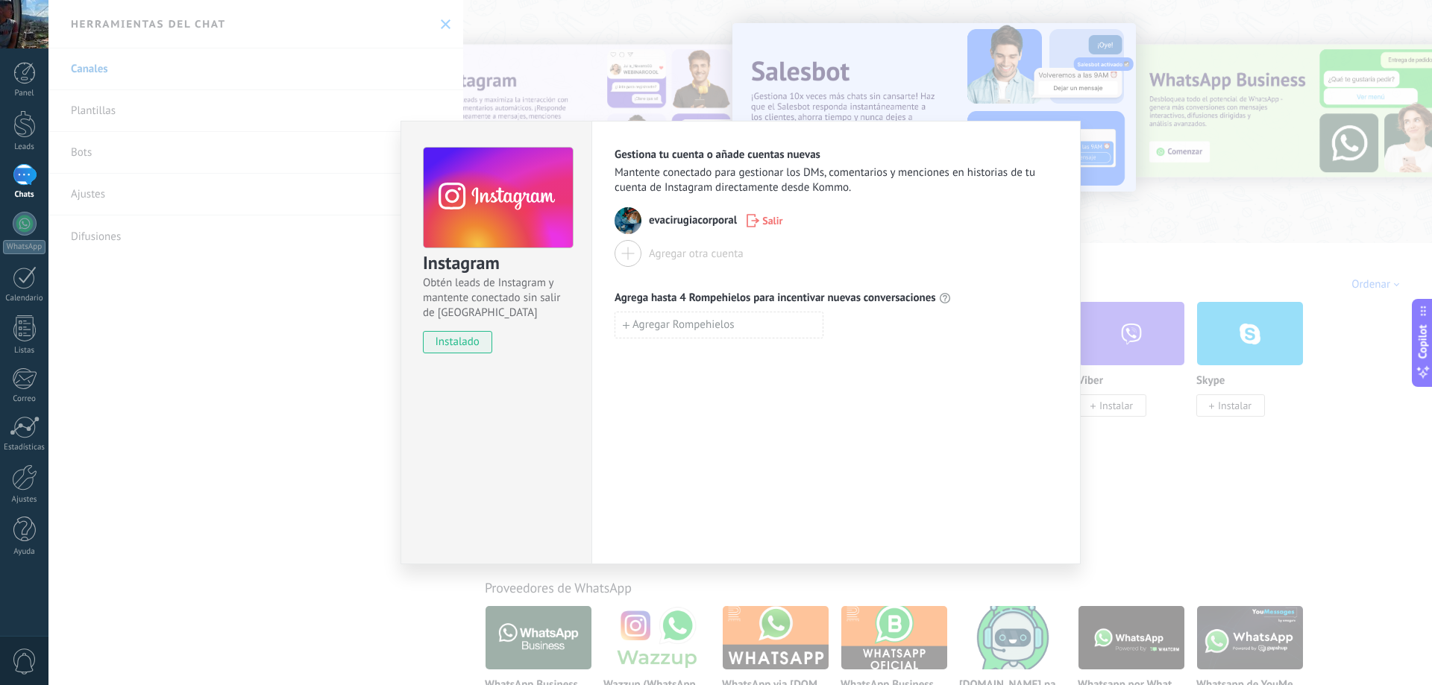
click at [1109, 84] on div "Instagram Obtén leads de Instagram y mantente conectado sin salir de Kommo inst…" at bounding box center [739, 342] width 1383 height 685
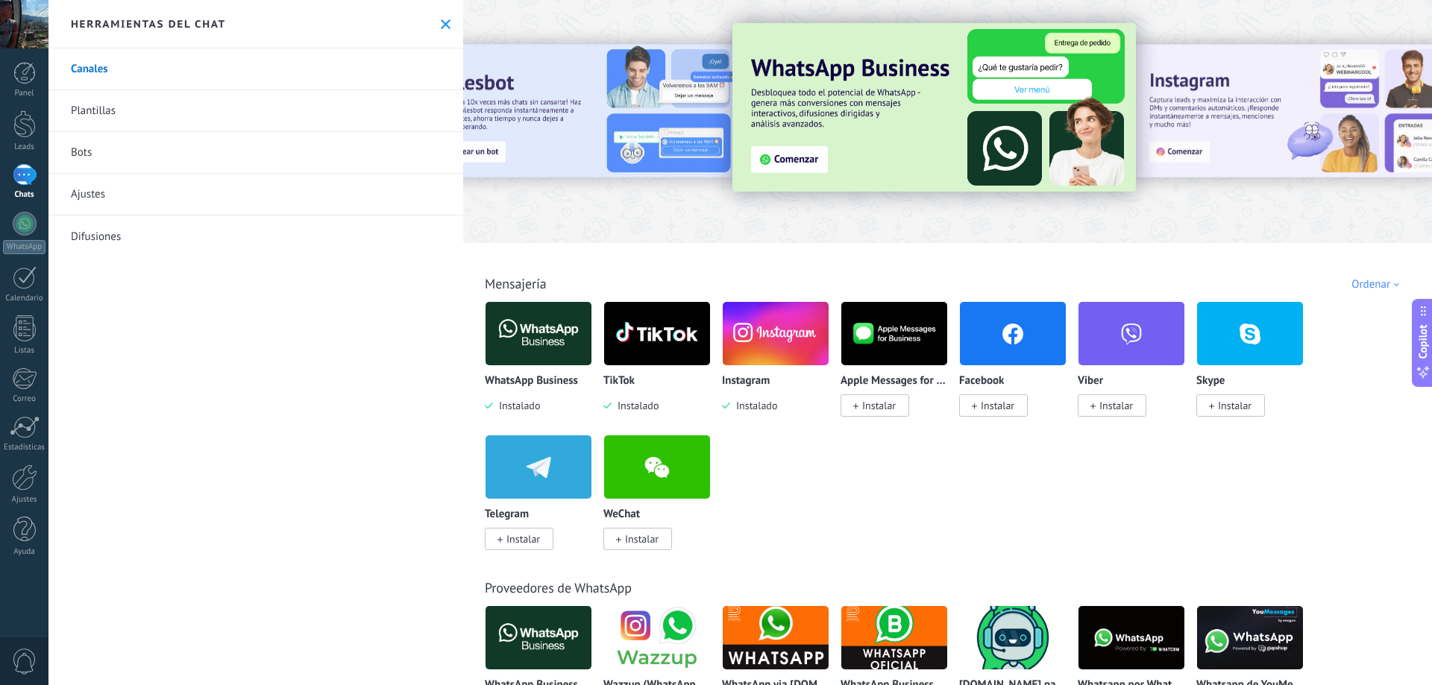
click at [442, 22] on icon at bounding box center [446, 24] width 10 height 10
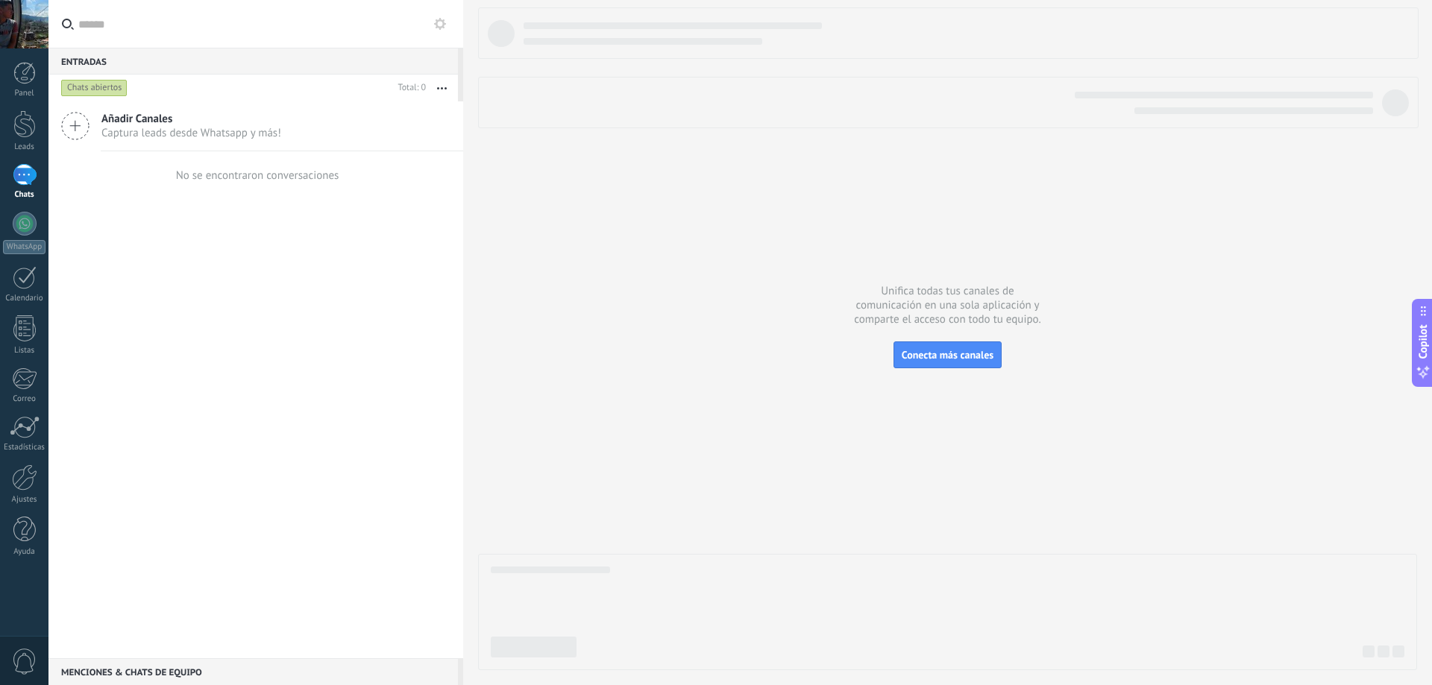
click at [244, 306] on div "Añadir Canales Captura leads desde Whatsapp y más! No se encontraron conversaci…" at bounding box center [255, 379] width 415 height 557
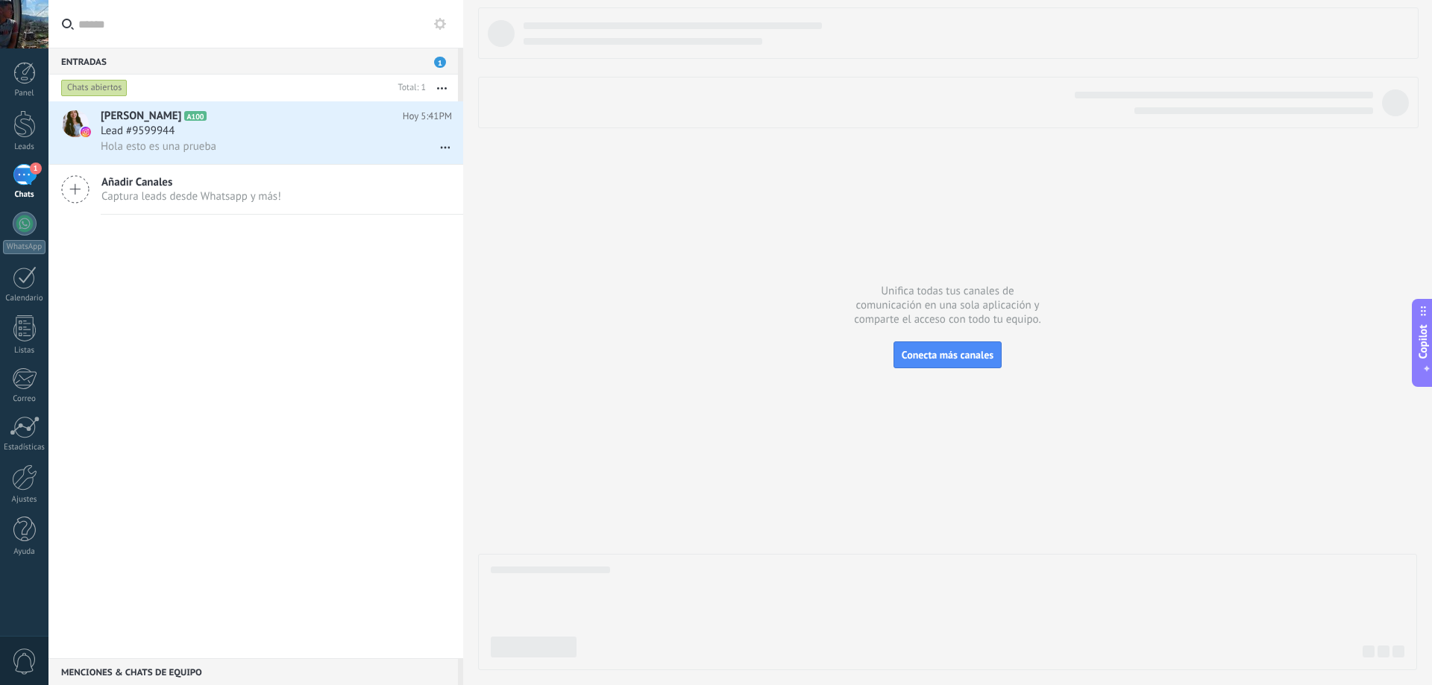
click at [381, 415] on div "[PERSON_NAME] A100 [DATE] 5:41PM Lead #9599944 Hola esto es una prueba Añadir C…" at bounding box center [255, 379] width 415 height 557
click at [31, 93] on div "Panel" at bounding box center [24, 94] width 43 height 10
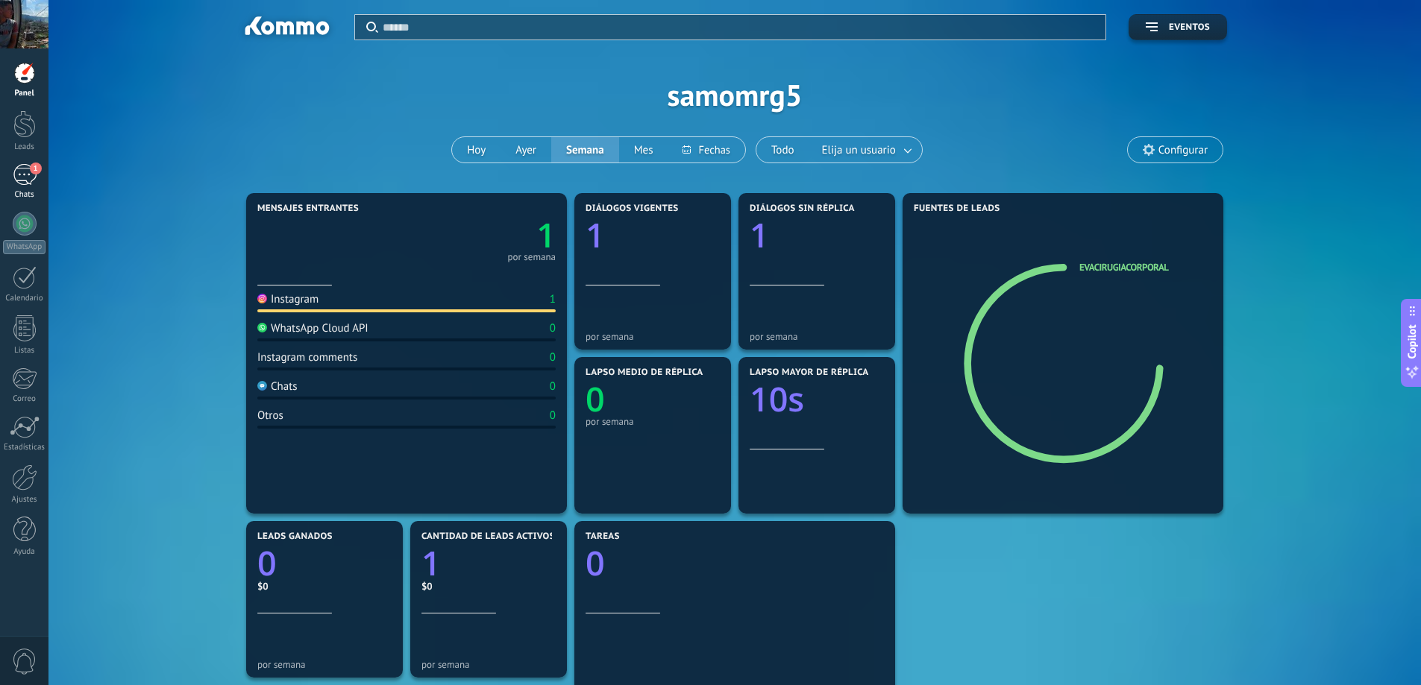
click at [25, 177] on div "1" at bounding box center [25, 175] width 24 height 22
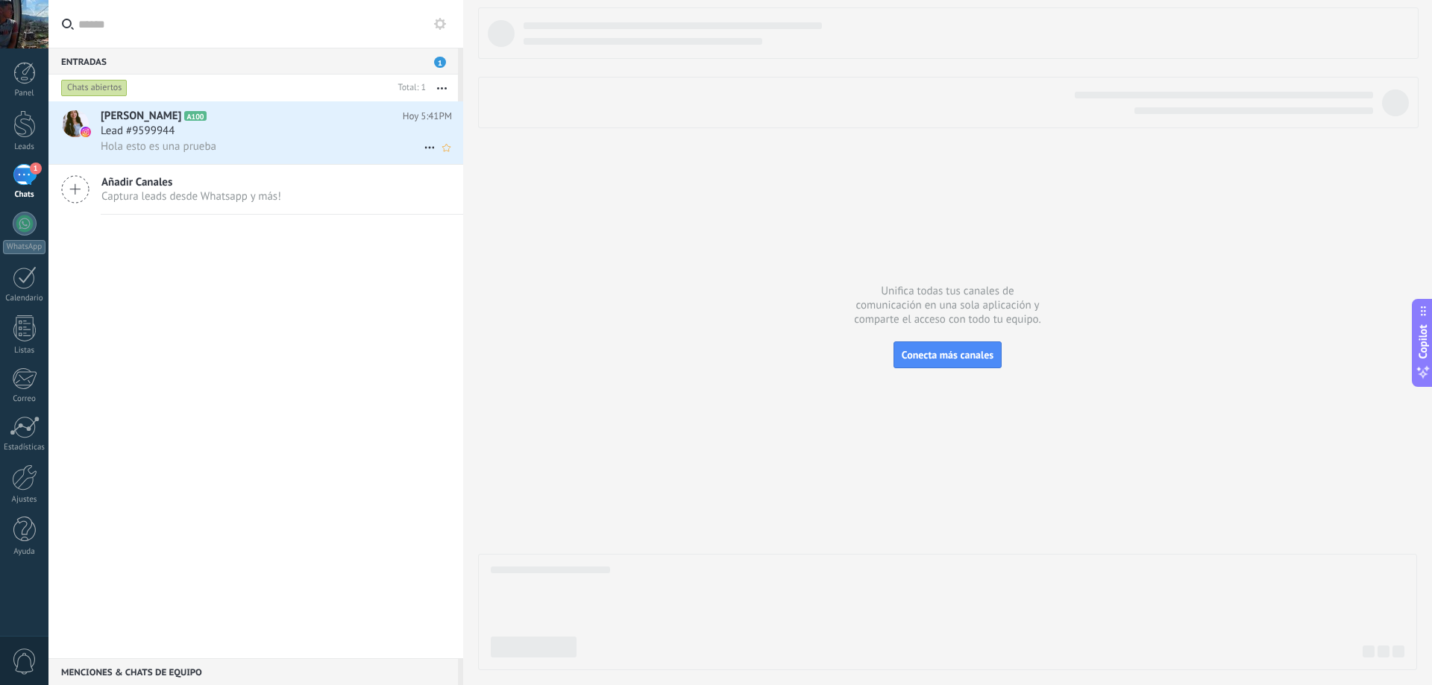
click at [286, 126] on div "Lead #9599944" at bounding box center [276, 131] width 351 height 15
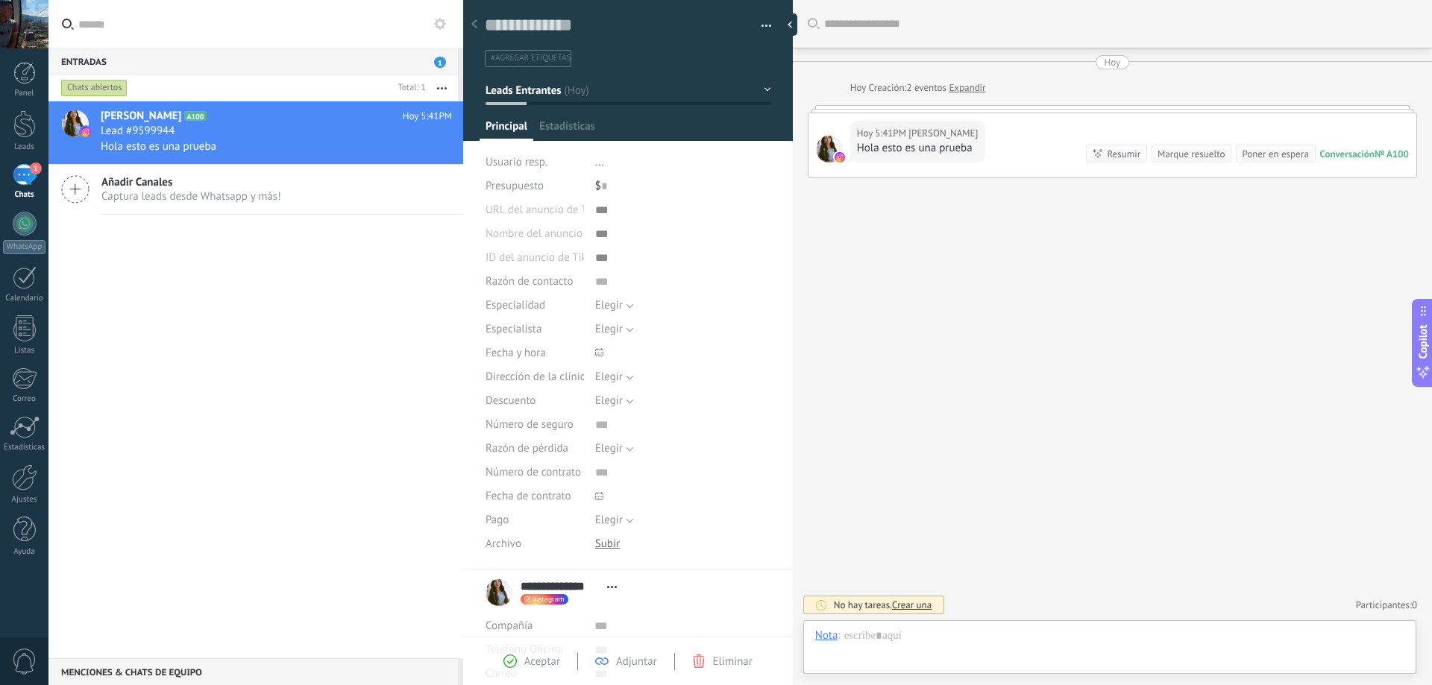
scroll to position [22, 0]
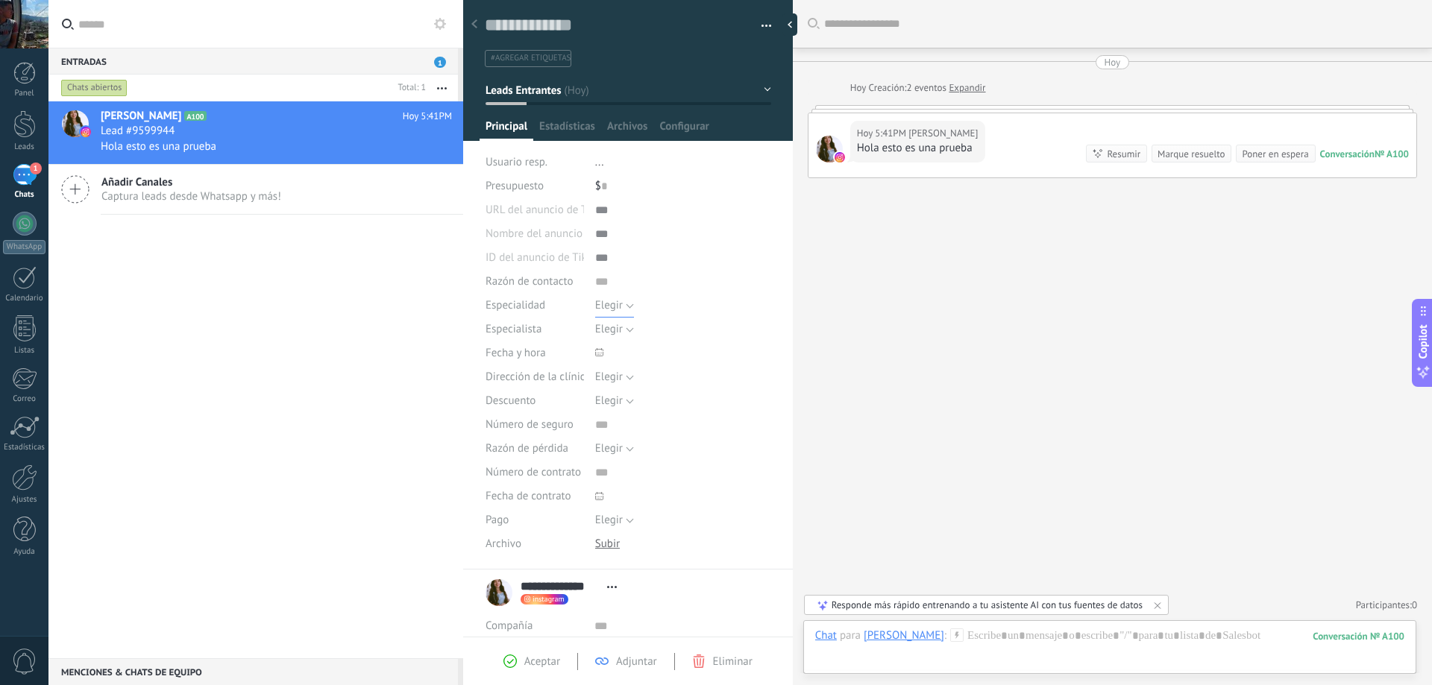
click at [620, 305] on span "Elegir" at bounding box center [609, 305] width 28 height 14
click at [921, 321] on div "Buscar Carga más [DATE] [DATE] Creación: 2 eventos Expandir [DATE] 5:41PM [PERS…" at bounding box center [1112, 342] width 639 height 685
click at [570, 129] on span "Estadísticas" at bounding box center [567, 130] width 56 height 22
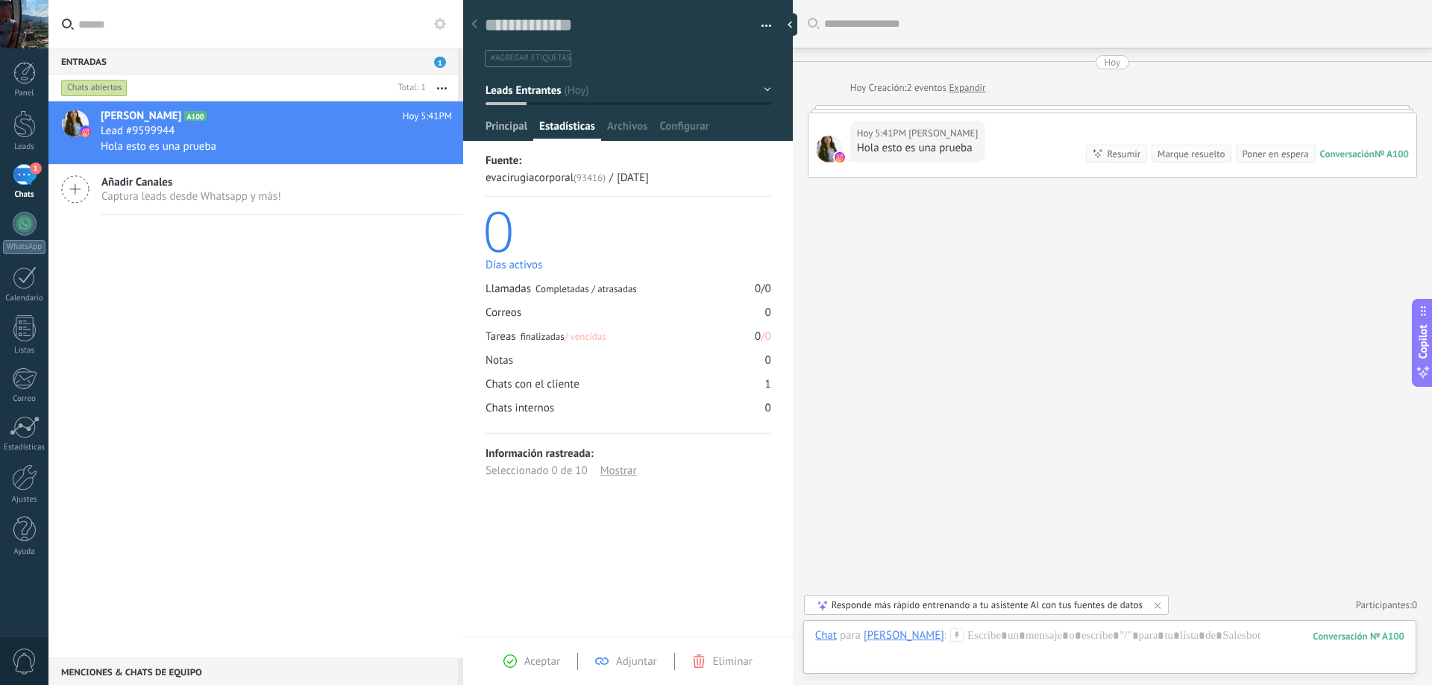
click at [501, 128] on span "Principal" at bounding box center [506, 130] width 42 height 22
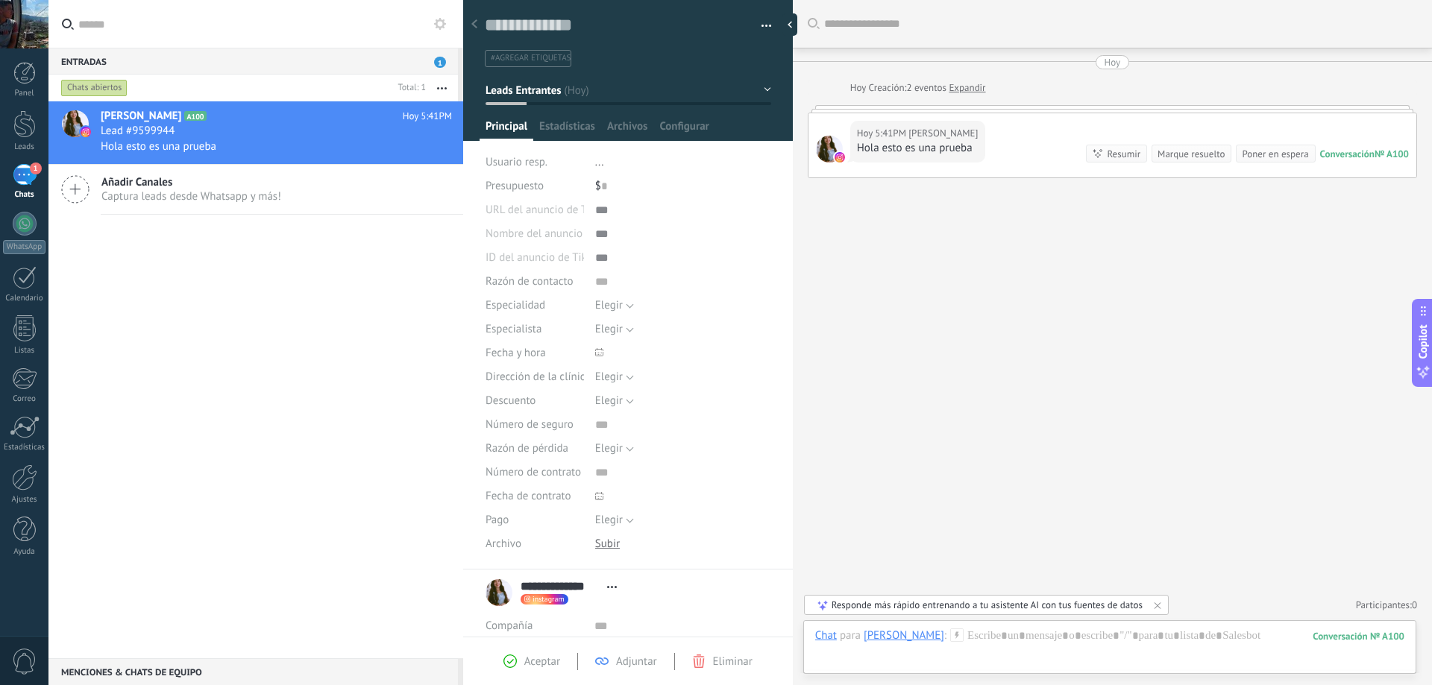
drag, startPoint x: 245, startPoint y: 269, endPoint x: 230, endPoint y: 211, distance: 59.9
click at [245, 269] on div "[PERSON_NAME] A100 [DATE] 5:41PM Lead #9599944 Hola esto es una prueba Añadir C…" at bounding box center [255, 379] width 415 height 557
click at [230, 207] on div "Añadir Canales Captura leads desde Whatsapp y más!" at bounding box center [255, 190] width 415 height 50
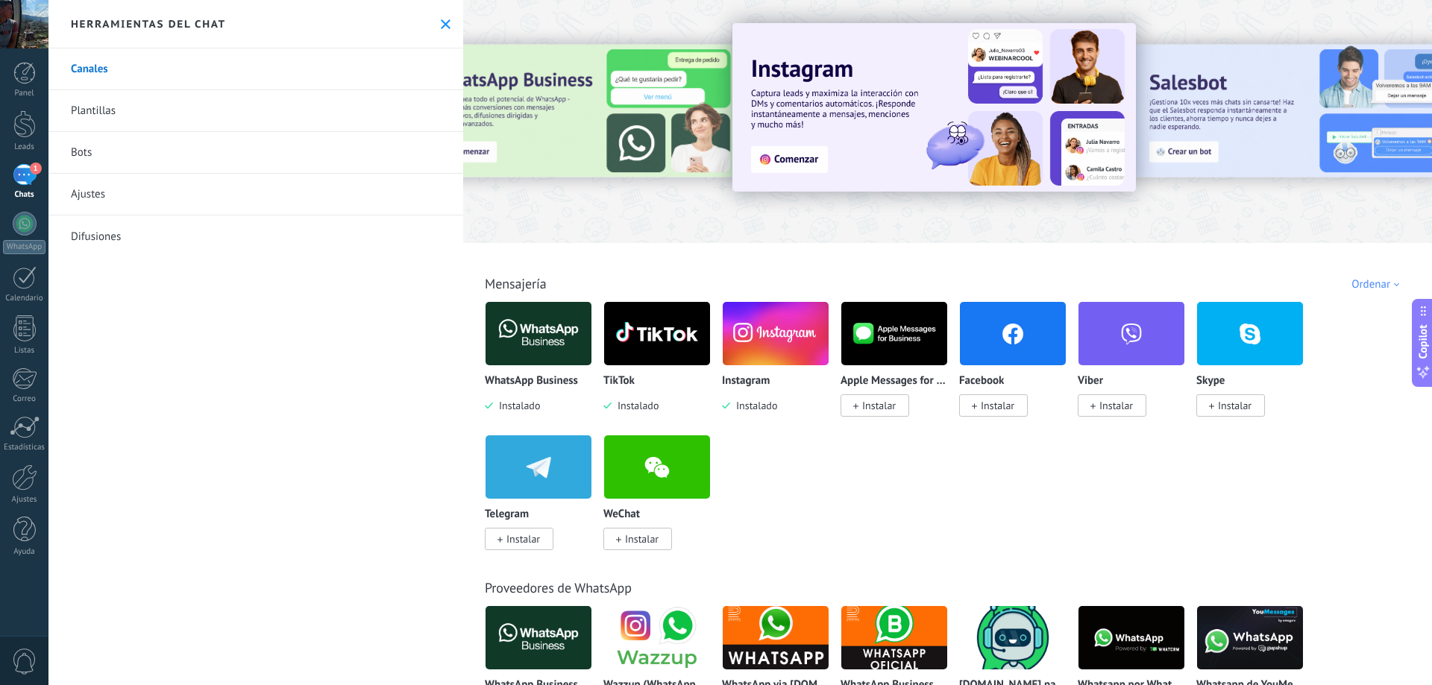
click at [1001, 405] on span "Instalar" at bounding box center [998, 405] width 34 height 13
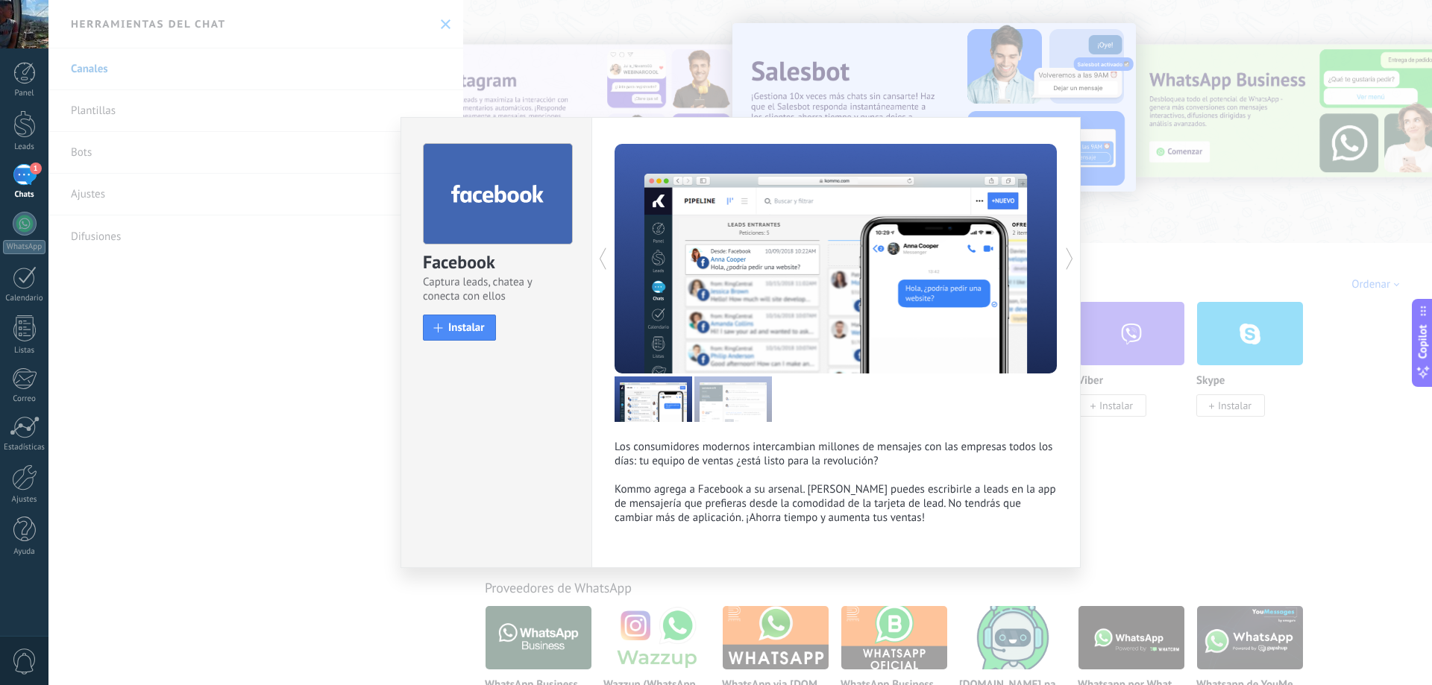
drag, startPoint x: 481, startPoint y: 334, endPoint x: 485, endPoint y: 350, distance: 17.0
click at [485, 348] on div "Facebook Captura leads, chatea y conecta con ellos install Instalar" at bounding box center [496, 235] width 190 height 235
click at [454, 322] on span "Instalar" at bounding box center [466, 327] width 37 height 11
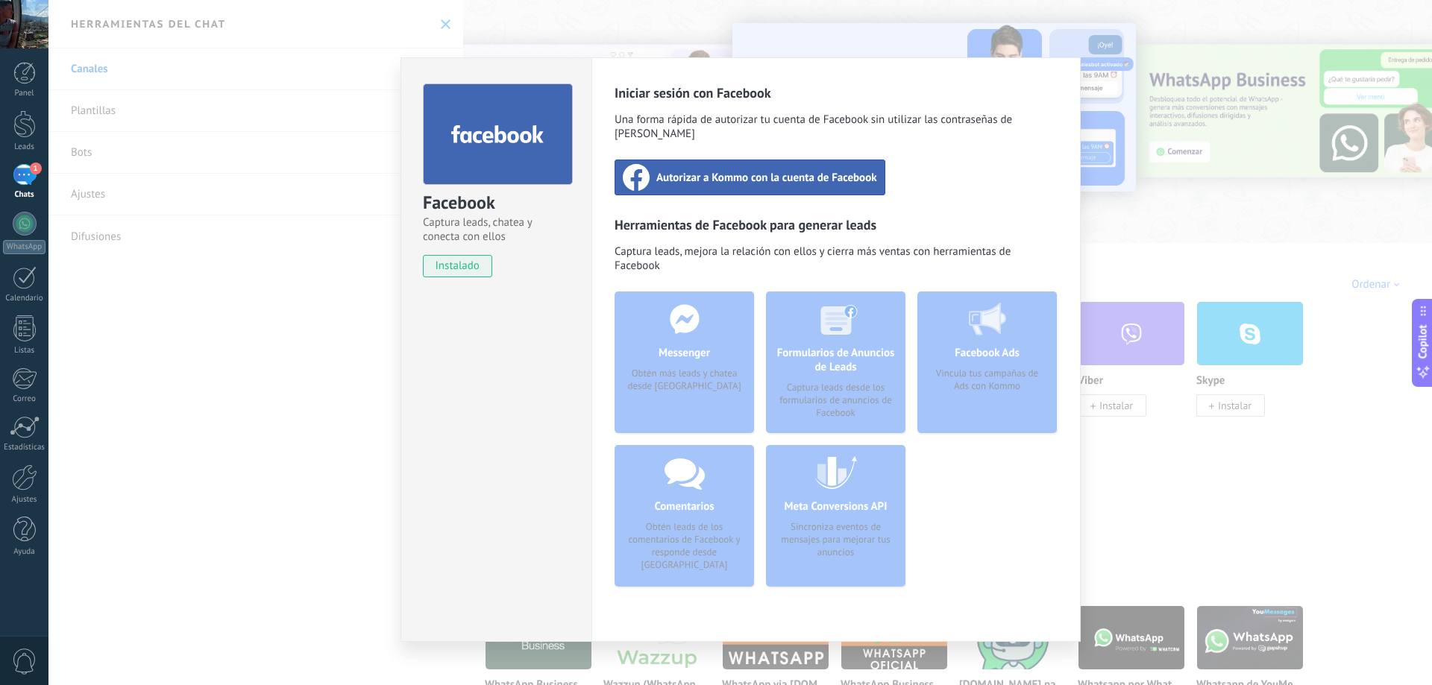
click at [839, 171] on div "Autorizar a Kommo con la cuenta de Facebook" at bounding box center [749, 178] width 271 height 36
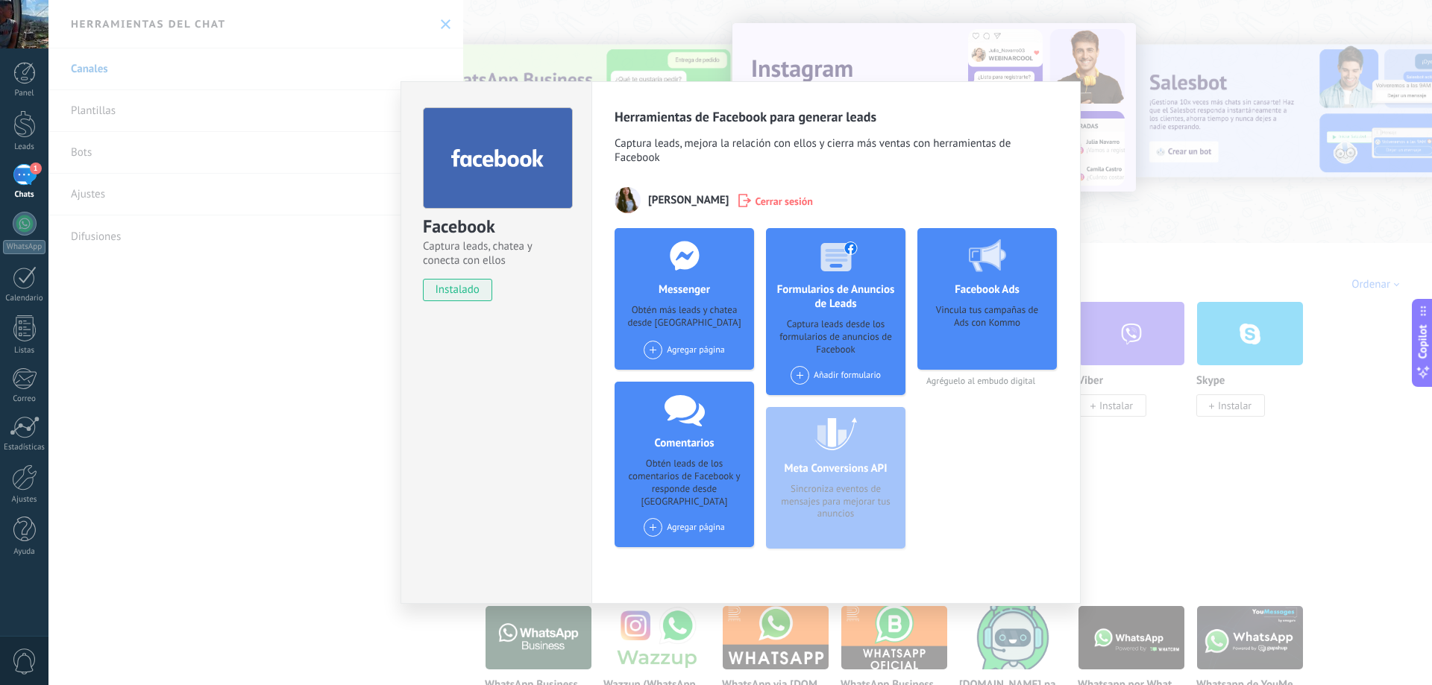
click at [654, 345] on span at bounding box center [653, 350] width 19 height 19
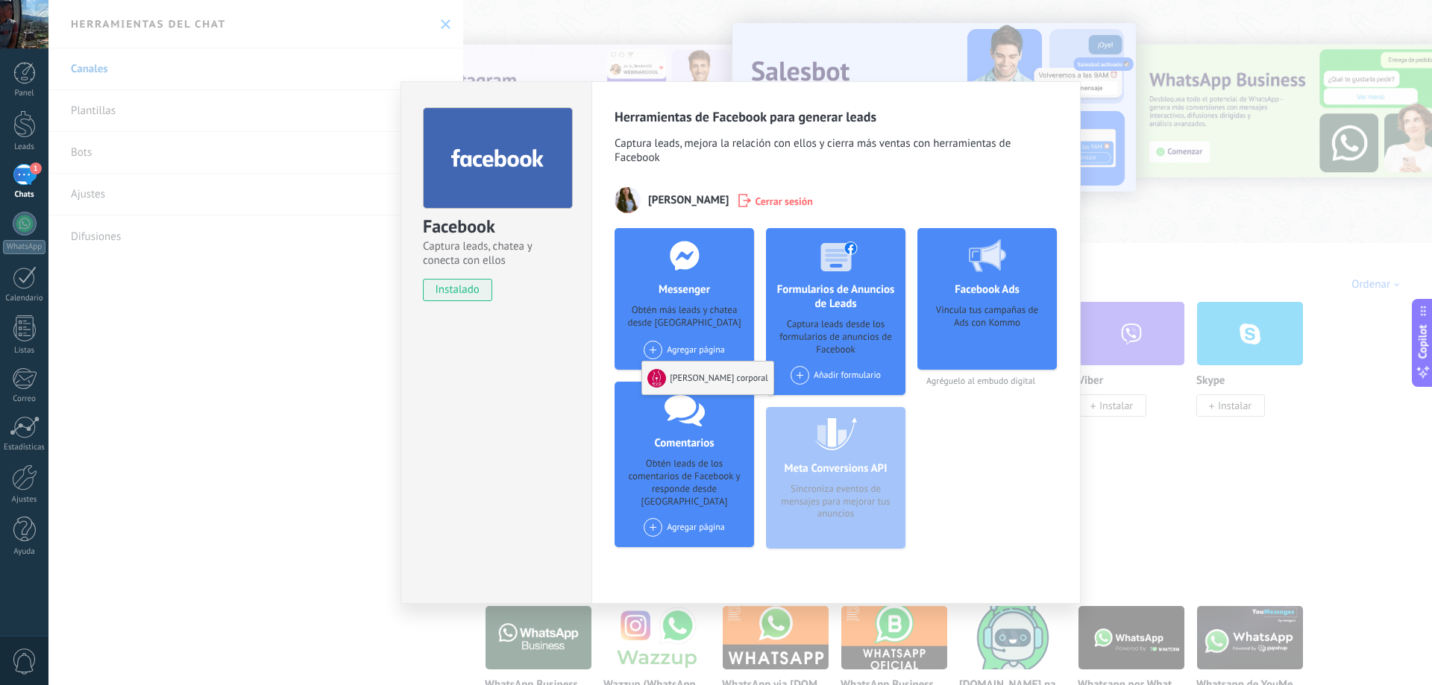
click at [684, 371] on div "[PERSON_NAME] corporal" at bounding box center [707, 378] width 131 height 33
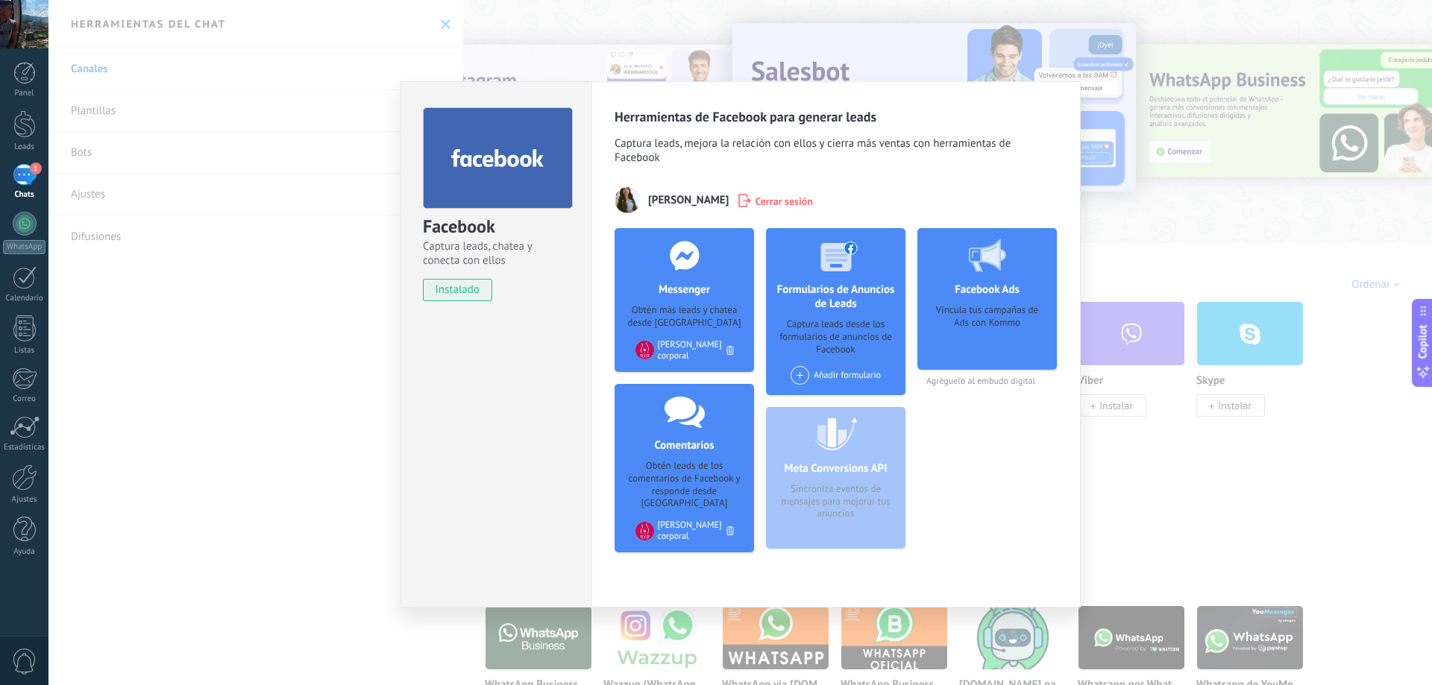
click at [800, 370] on span at bounding box center [799, 375] width 19 height 19
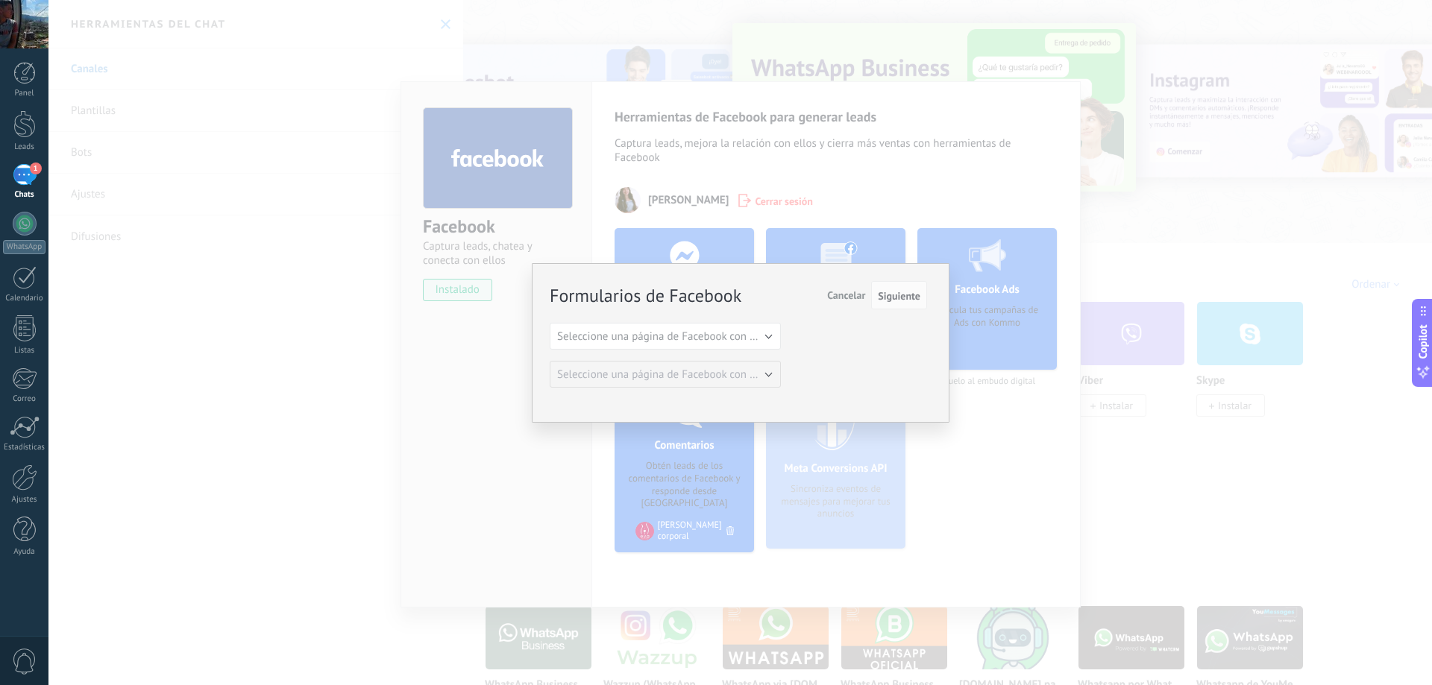
drag, startPoint x: 735, startPoint y: 318, endPoint x: 763, endPoint y: 334, distance: 32.4
click at [745, 325] on div "Formularios de Facebook Siguiente Cancelar Seleccione una página de Facebook co…" at bounding box center [738, 335] width 377 height 105
click at [763, 334] on span "Seleccione una página de Facebook con formas" at bounding box center [669, 337] width 225 height 14
click at [740, 356] on span "[PERSON_NAME] corporal" at bounding box center [658, 362] width 235 height 14
click at [919, 298] on span "Siguiente" at bounding box center [899, 296] width 43 height 10
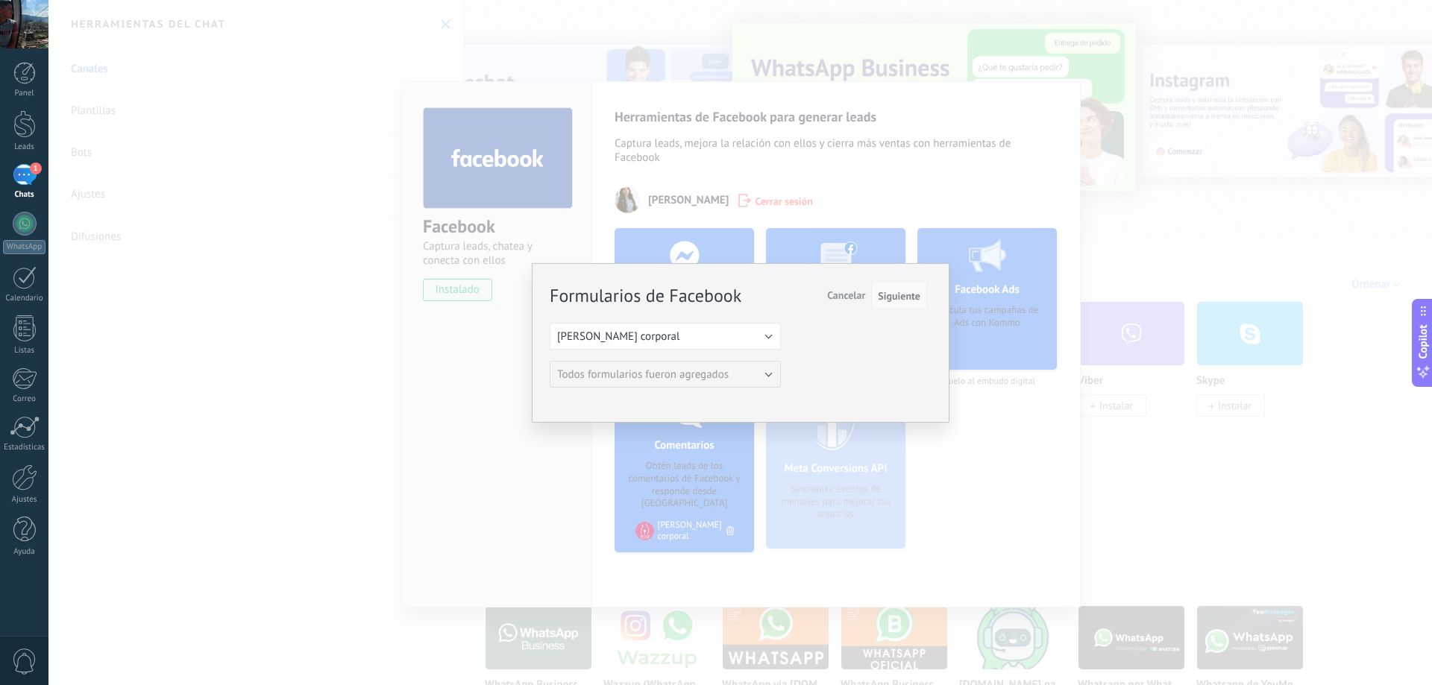
click at [905, 295] on span "Siguiente" at bounding box center [899, 296] width 43 height 10
click at [876, 298] on button "Siguiente" at bounding box center [899, 295] width 56 height 28
click at [896, 301] on span "Siguiente" at bounding box center [899, 296] width 43 height 10
click at [844, 296] on span "Cancelar" at bounding box center [846, 295] width 38 height 13
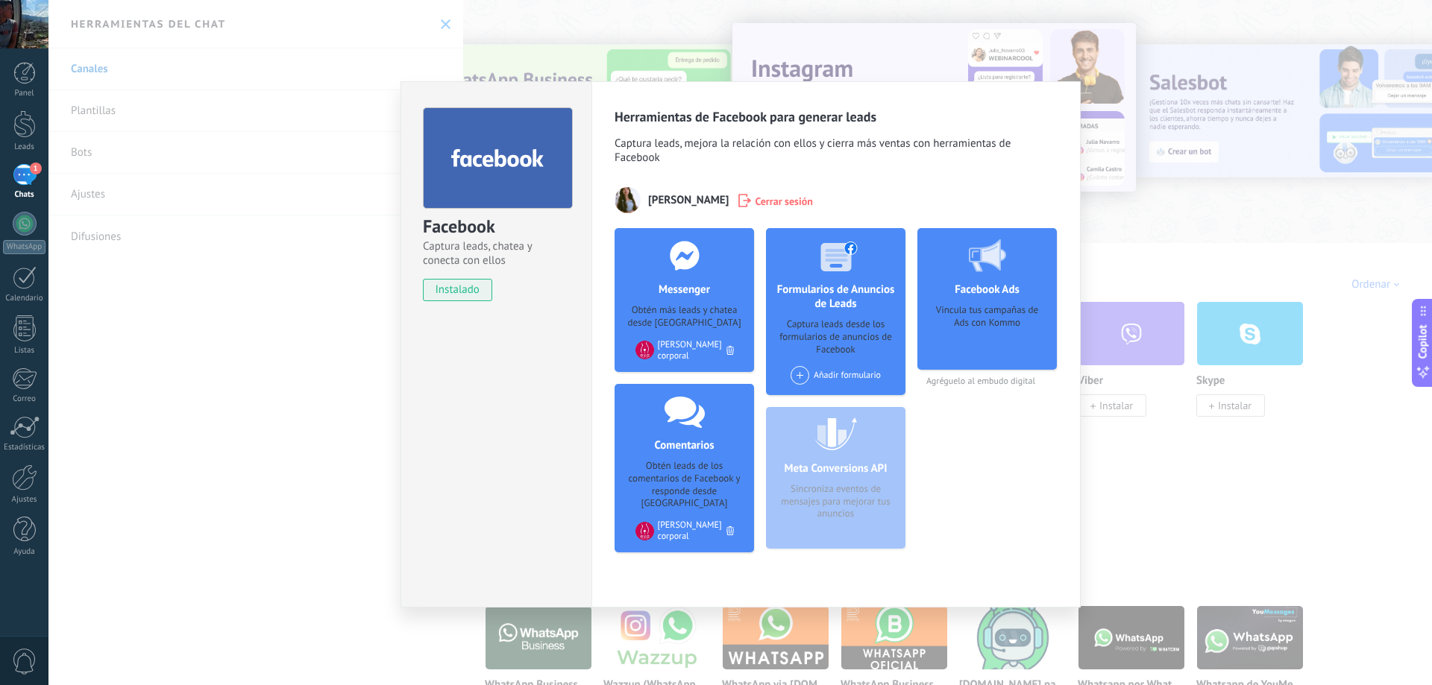
click at [984, 263] on icon at bounding box center [987, 255] width 37 height 33
click at [311, 313] on div "Facebook Captura leads, chatea y conecta con ellos instalado Desinstalar Herram…" at bounding box center [739, 342] width 1383 height 685
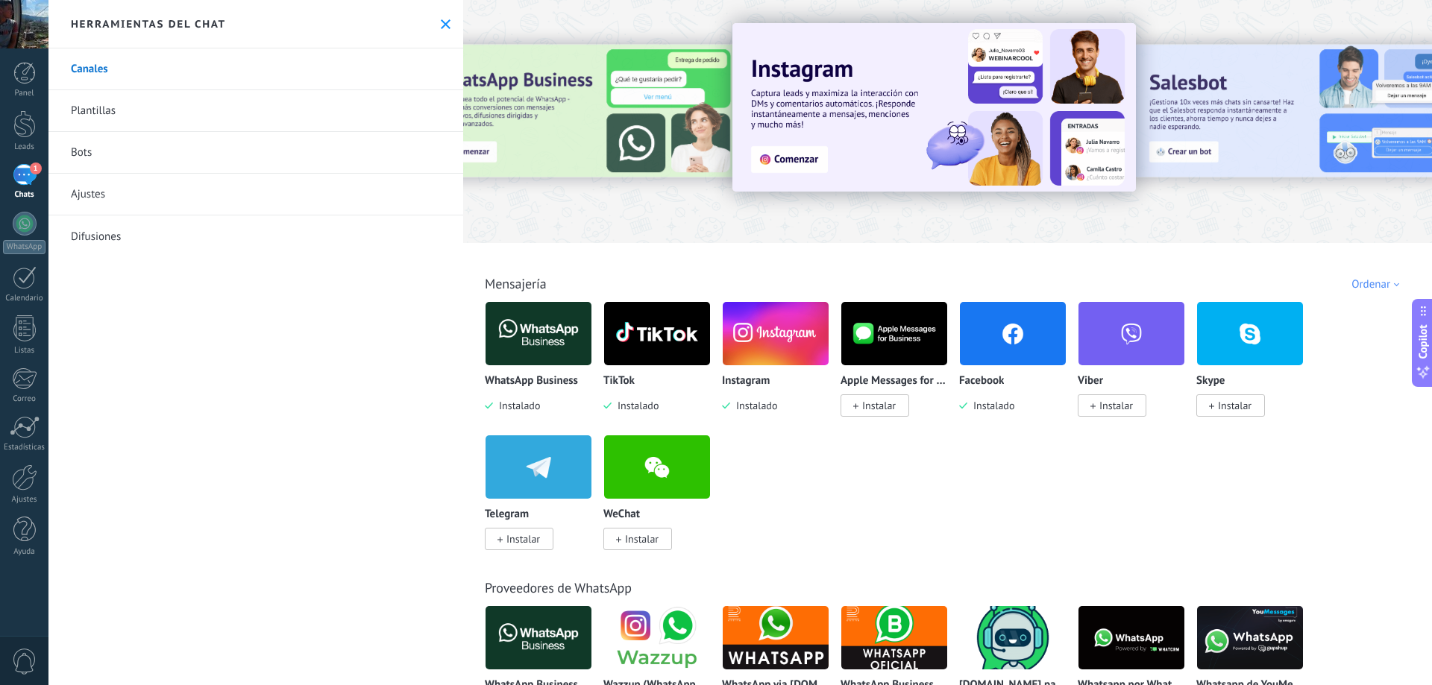
click at [18, 183] on div "1" at bounding box center [25, 175] width 24 height 22
click at [441, 19] on icon at bounding box center [446, 24] width 10 height 10
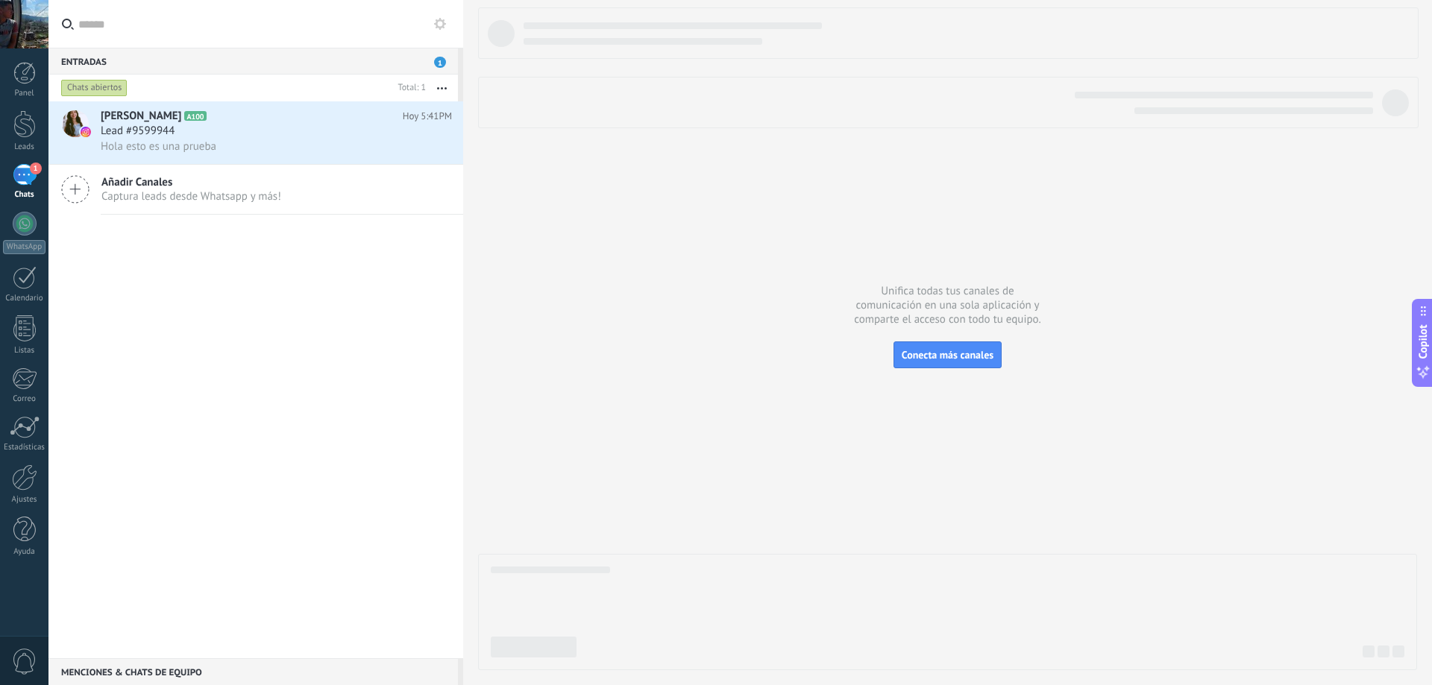
click at [318, 322] on div "[PERSON_NAME] A100 [DATE] 5:41PM Lead #9599944 Hola esto es una prueba Añadir C…" at bounding box center [255, 379] width 415 height 557
click at [513, 346] on div at bounding box center [947, 338] width 939 height 663
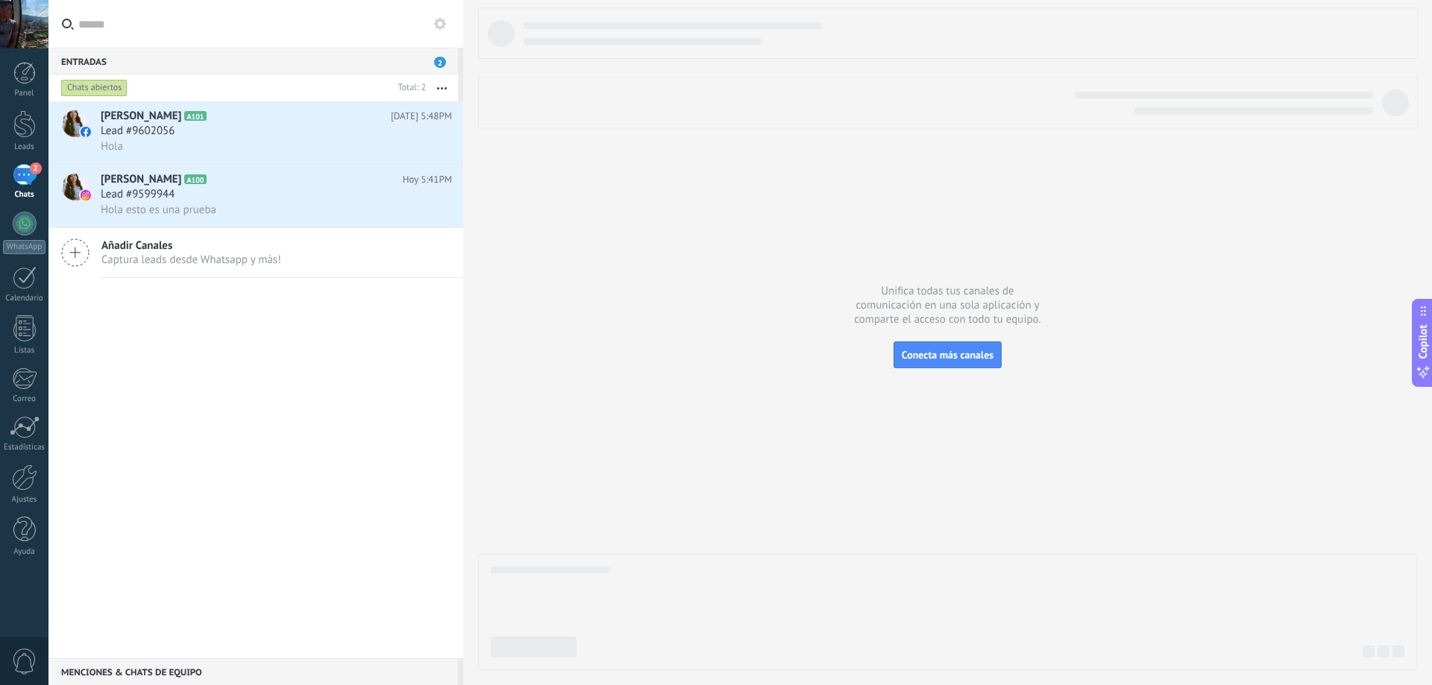
click at [62, 248] on icon at bounding box center [75, 253] width 28 height 28
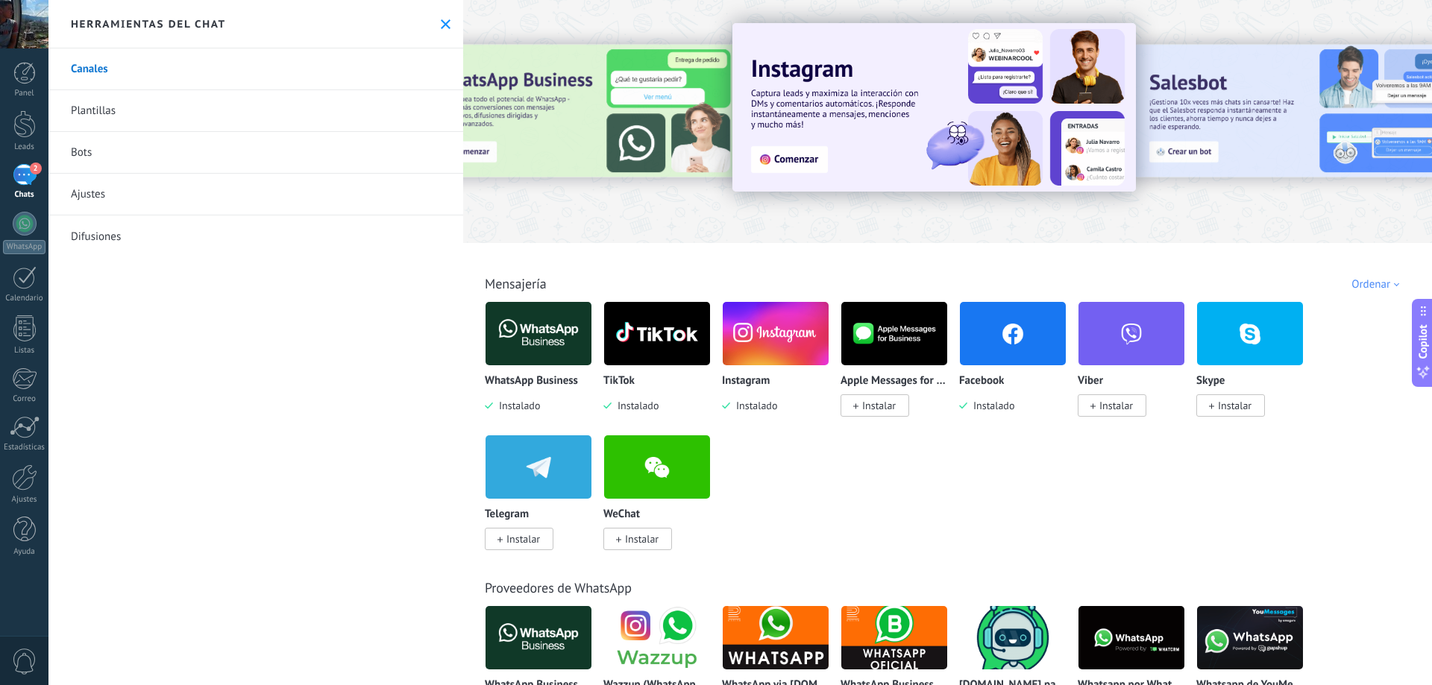
click at [525, 342] on img at bounding box center [538, 334] width 106 height 72
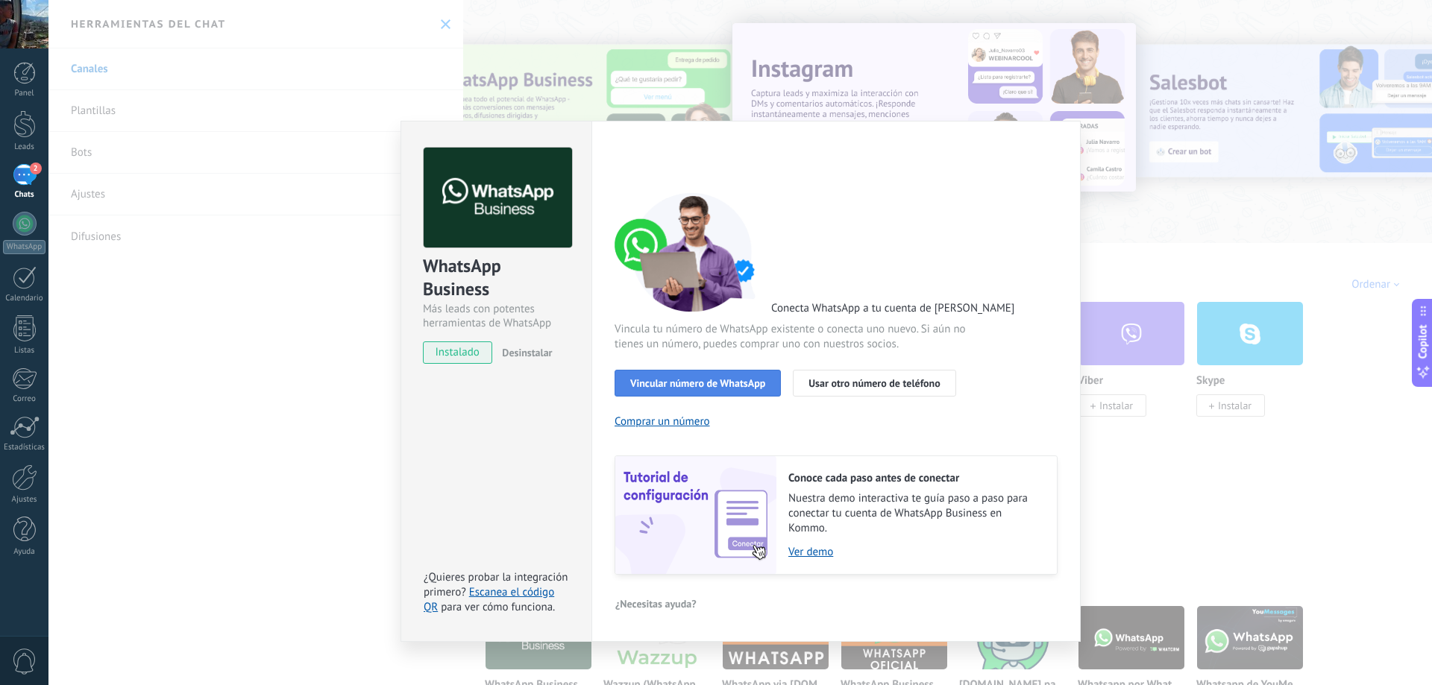
click at [740, 373] on button "Vincular número de WhatsApp" at bounding box center [697, 383] width 166 height 27
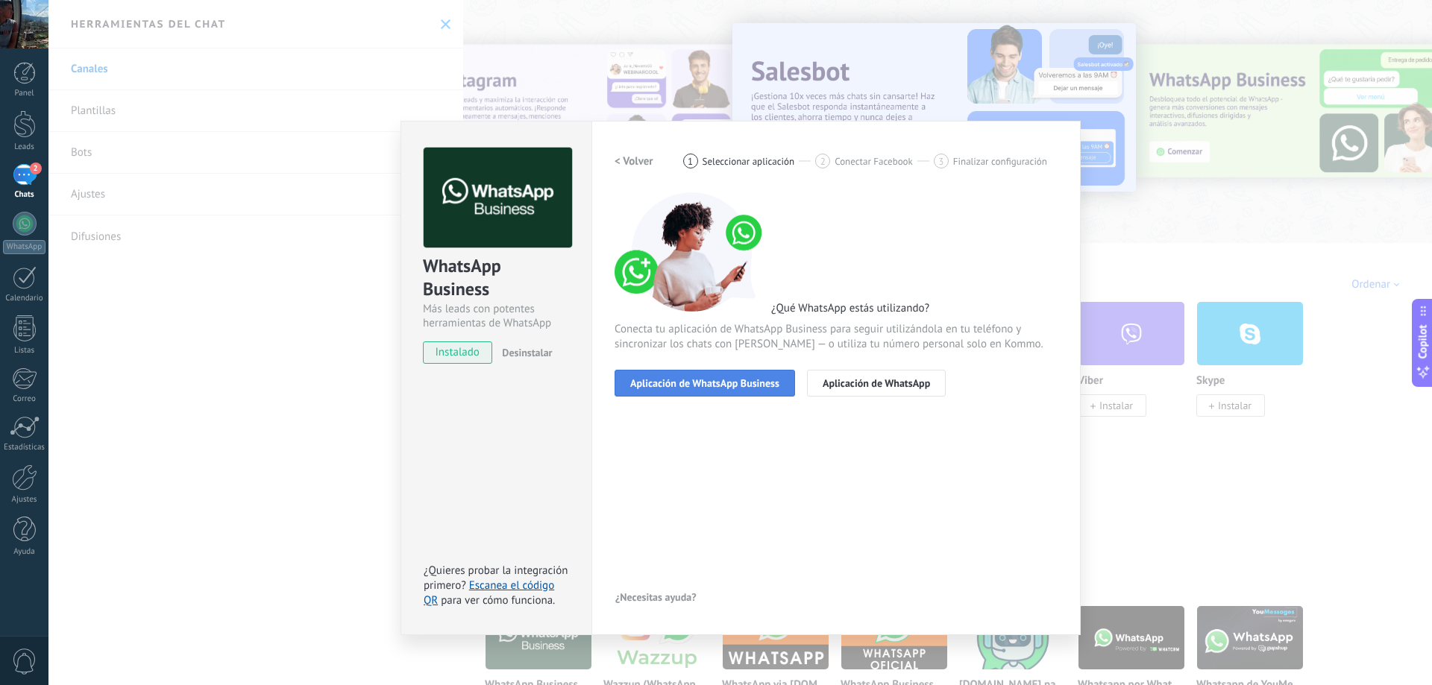
click at [735, 386] on span "Aplicación de WhatsApp Business" at bounding box center [704, 383] width 149 height 10
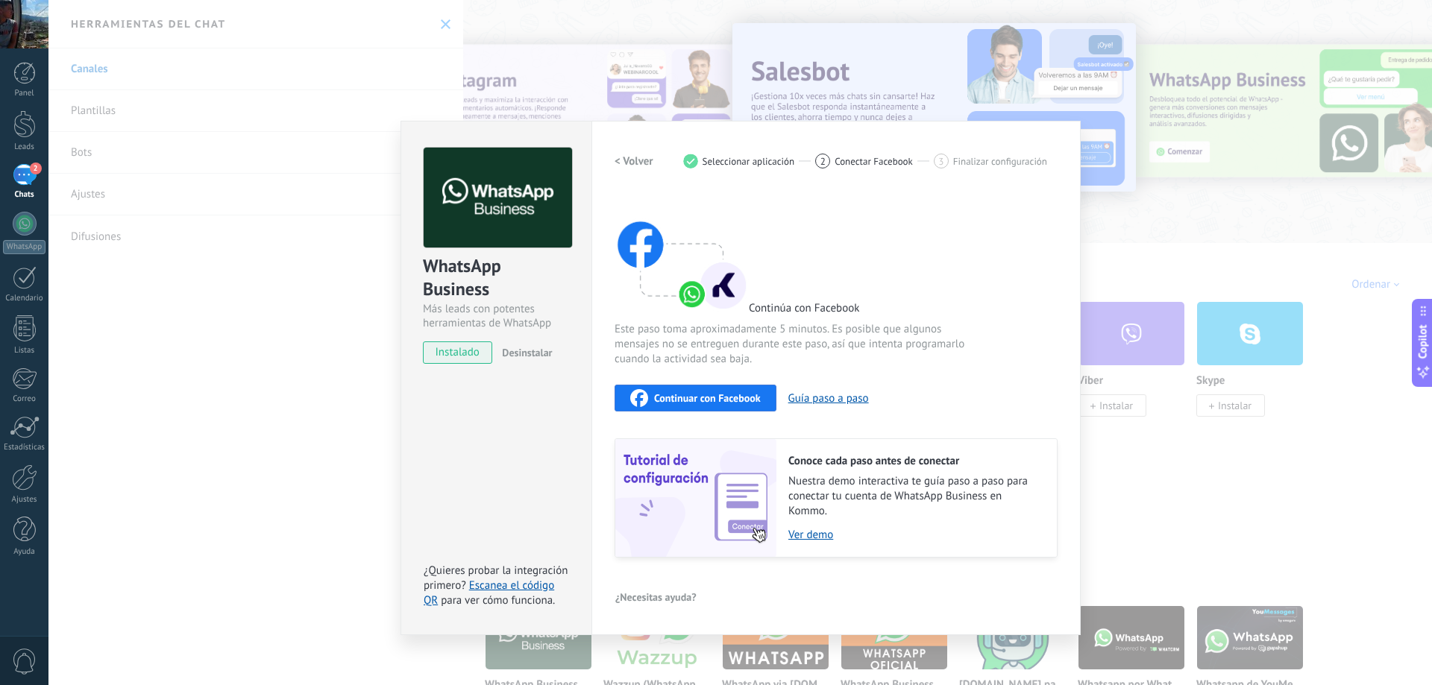
click at [723, 403] on span "Continuar con Facebook" at bounding box center [707, 398] width 107 height 10
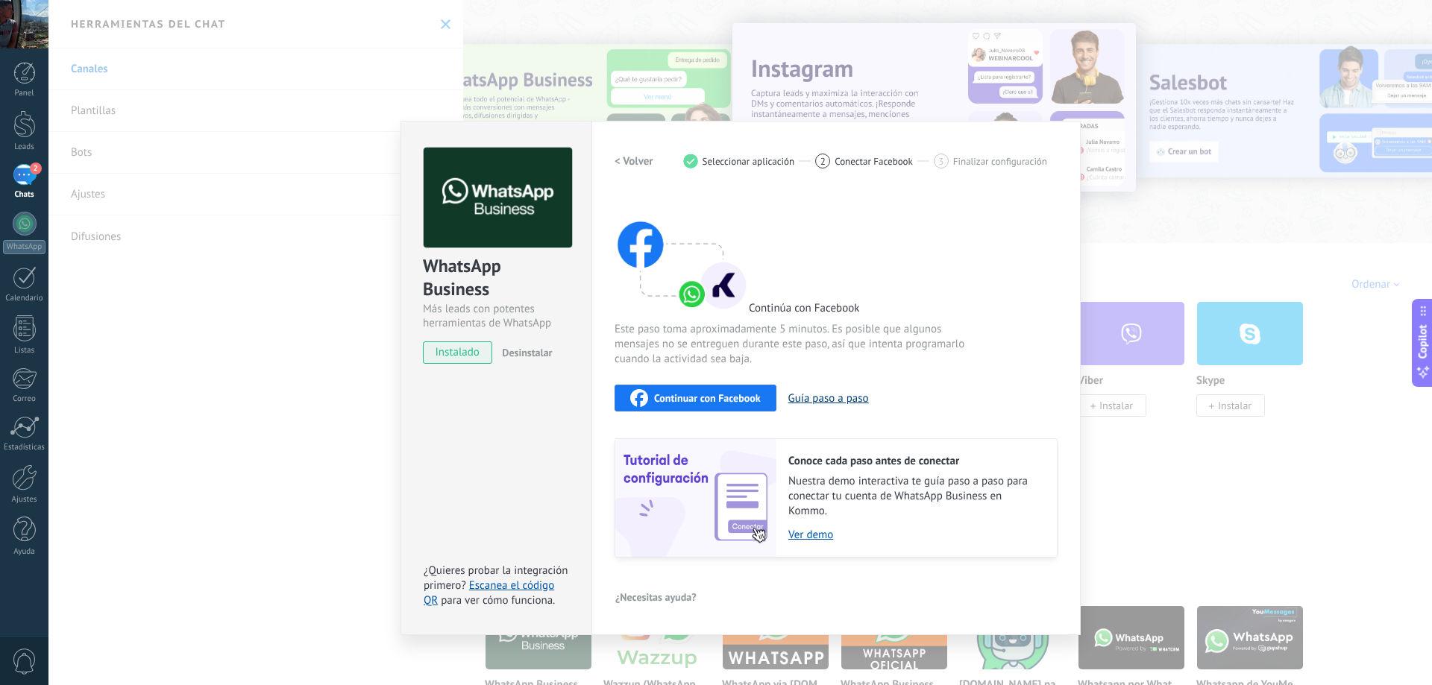
click at [826, 403] on button "Guía paso a paso" at bounding box center [828, 399] width 81 height 14
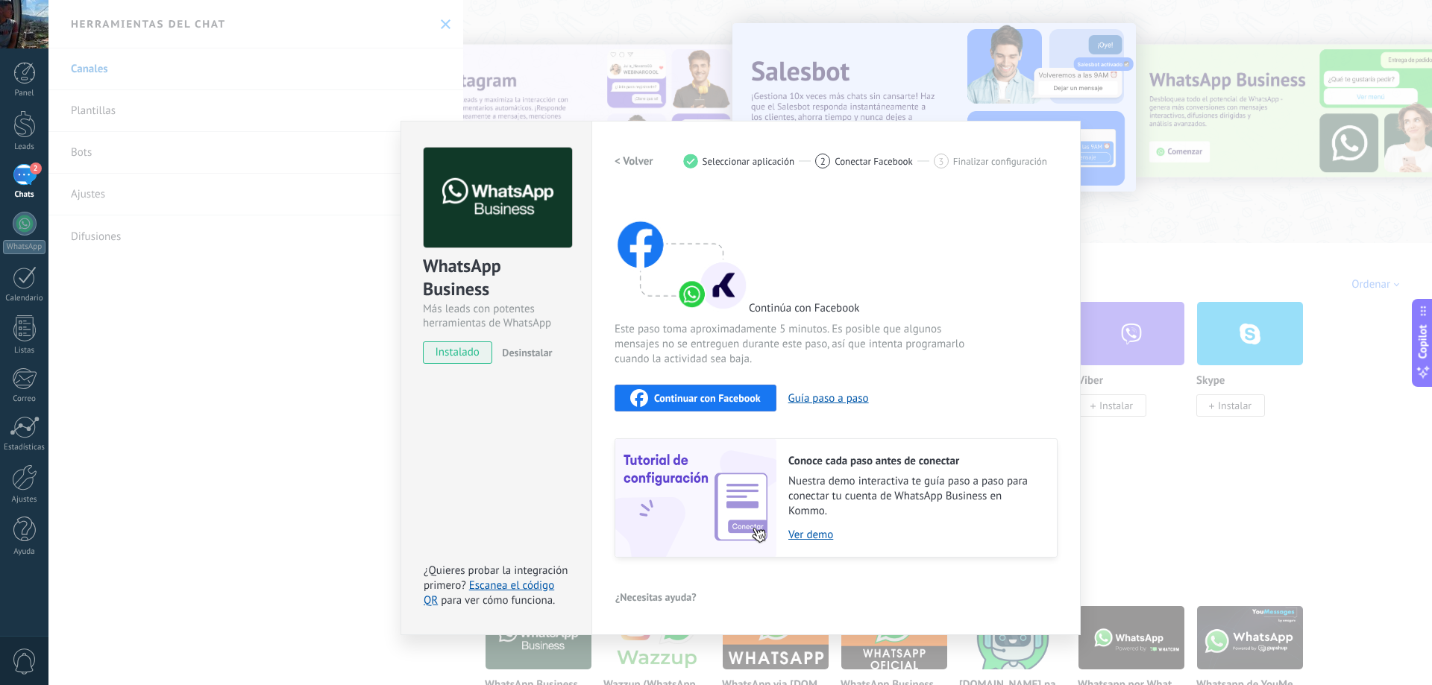
click at [303, 340] on div "WhatsApp Business Más leads con potentes herramientas de WhatsApp instalado Des…" at bounding box center [739, 342] width 1383 height 685
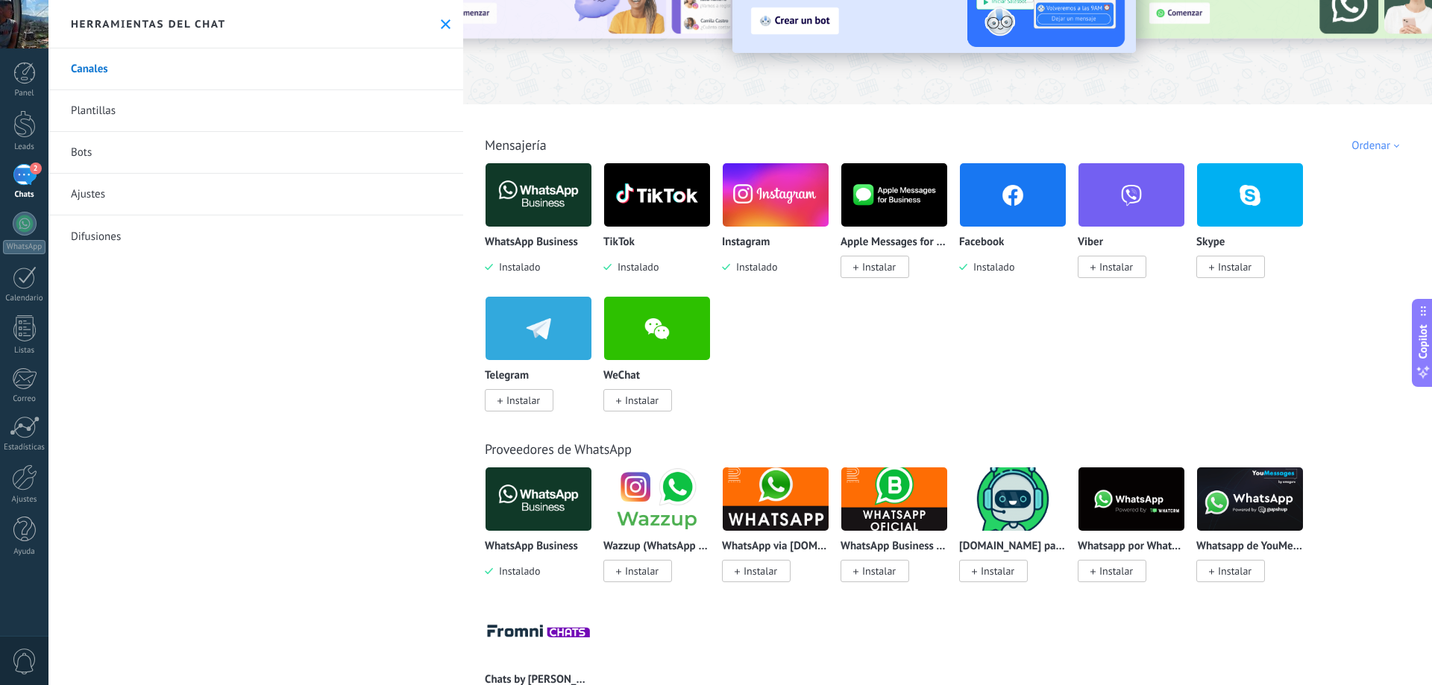
scroll to position [248, 0]
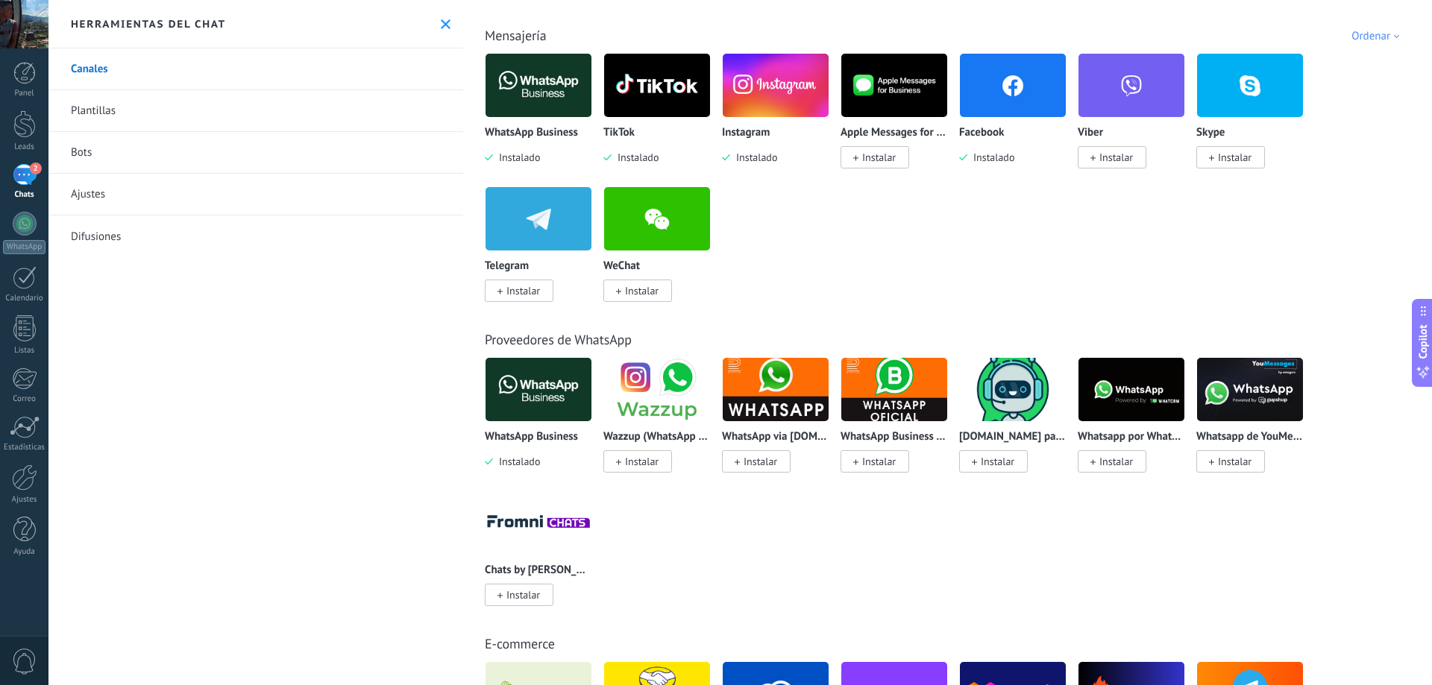
click at [908, 400] on img at bounding box center [894, 389] width 106 height 72
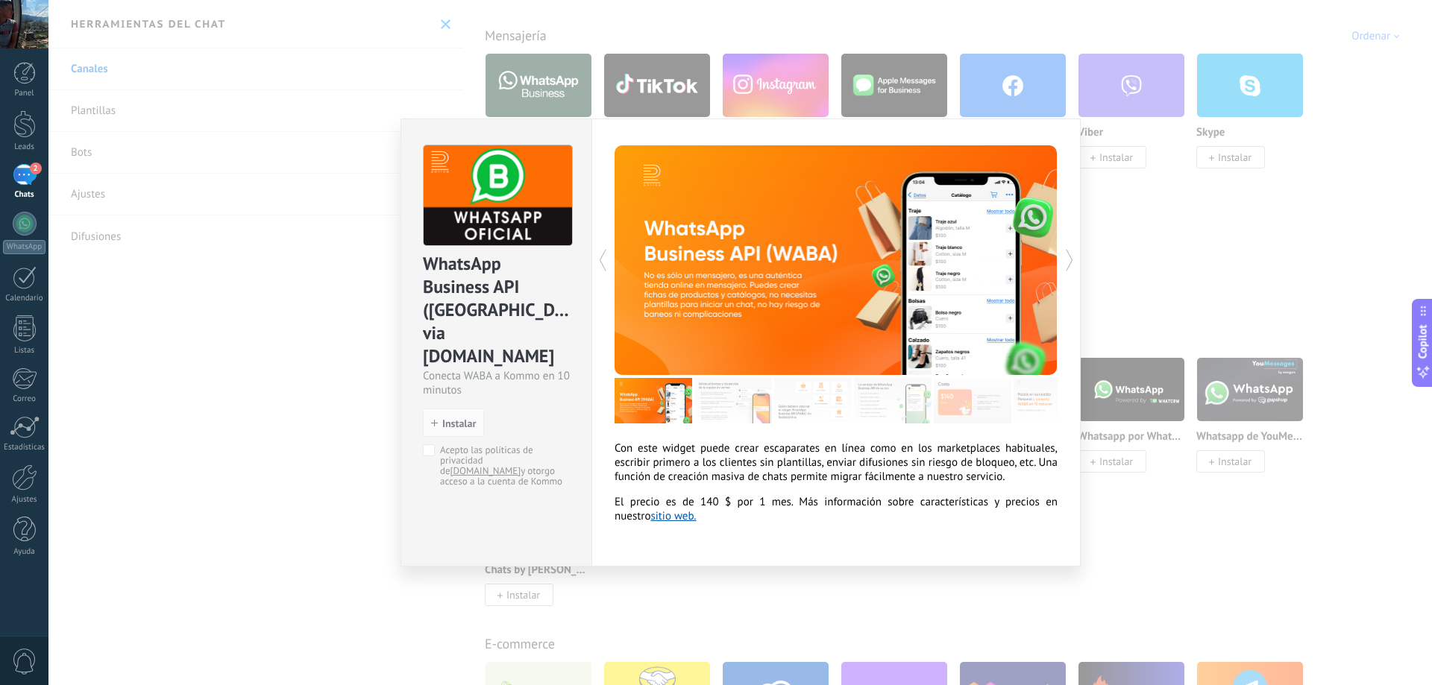
click at [1187, 233] on div "WhatsApp Business API ([GEOGRAPHIC_DATA]) via [DOMAIN_NAME] Conecta WABA a Komm…" at bounding box center [739, 342] width 1383 height 685
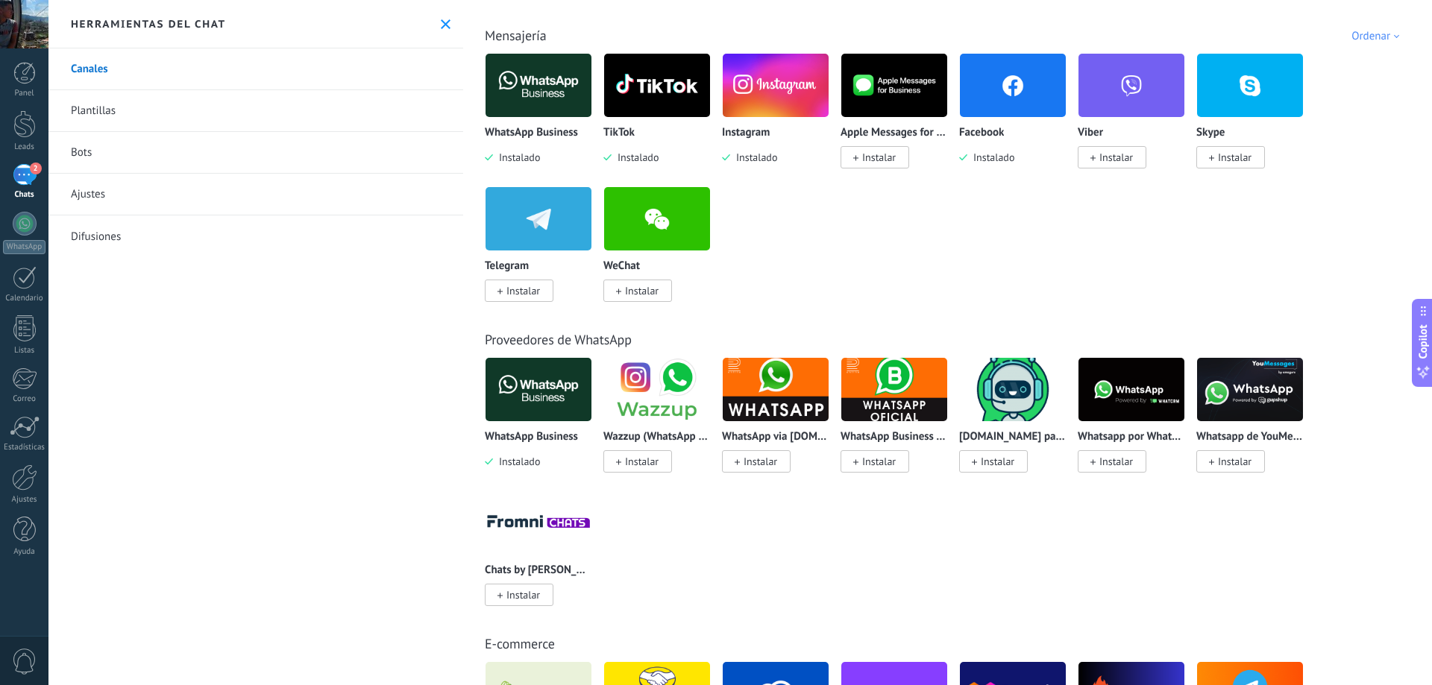
click at [651, 400] on img at bounding box center [657, 389] width 106 height 72
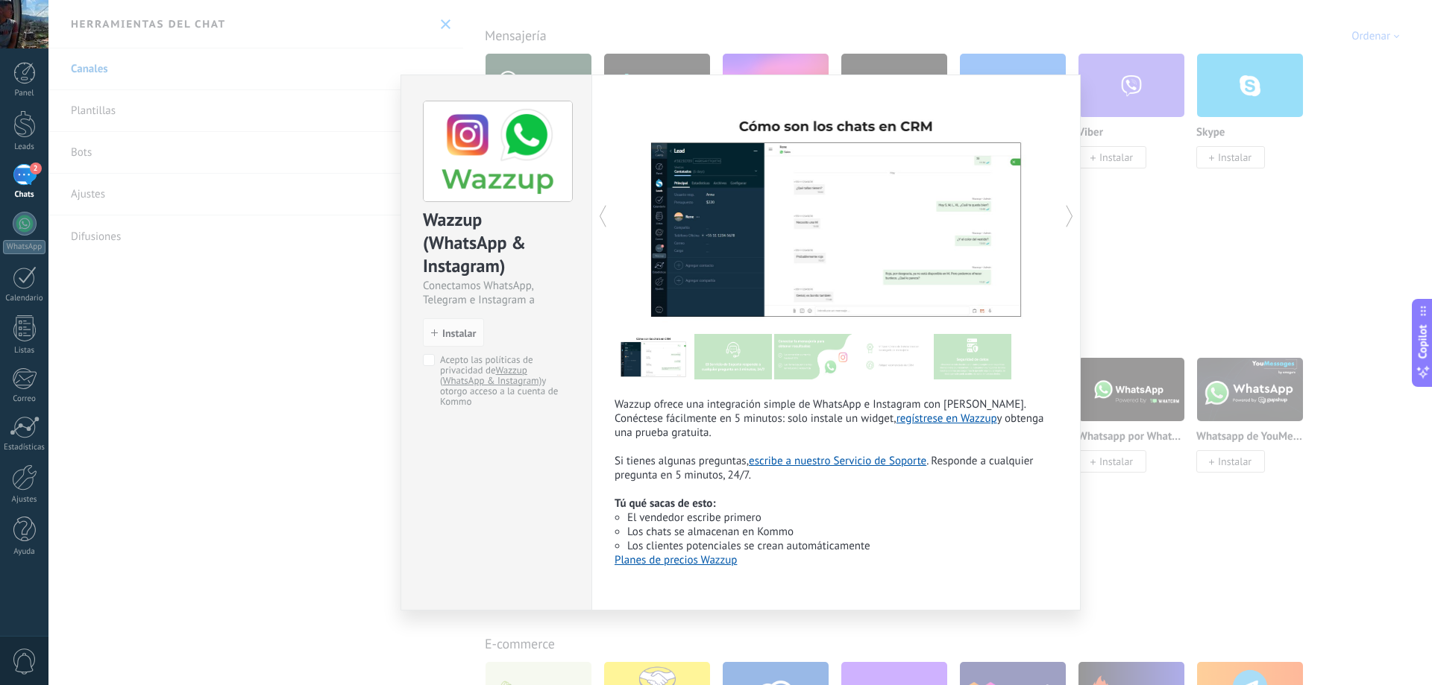
click at [697, 564] on link "Planes de precios Wazzup" at bounding box center [675, 560] width 122 height 14
click at [1198, 129] on div "Wazzup (WhatsApp & Instagram) Conectamos WhatsApp, Telegram e Instagram a Kommo…" at bounding box center [739, 342] width 1383 height 685
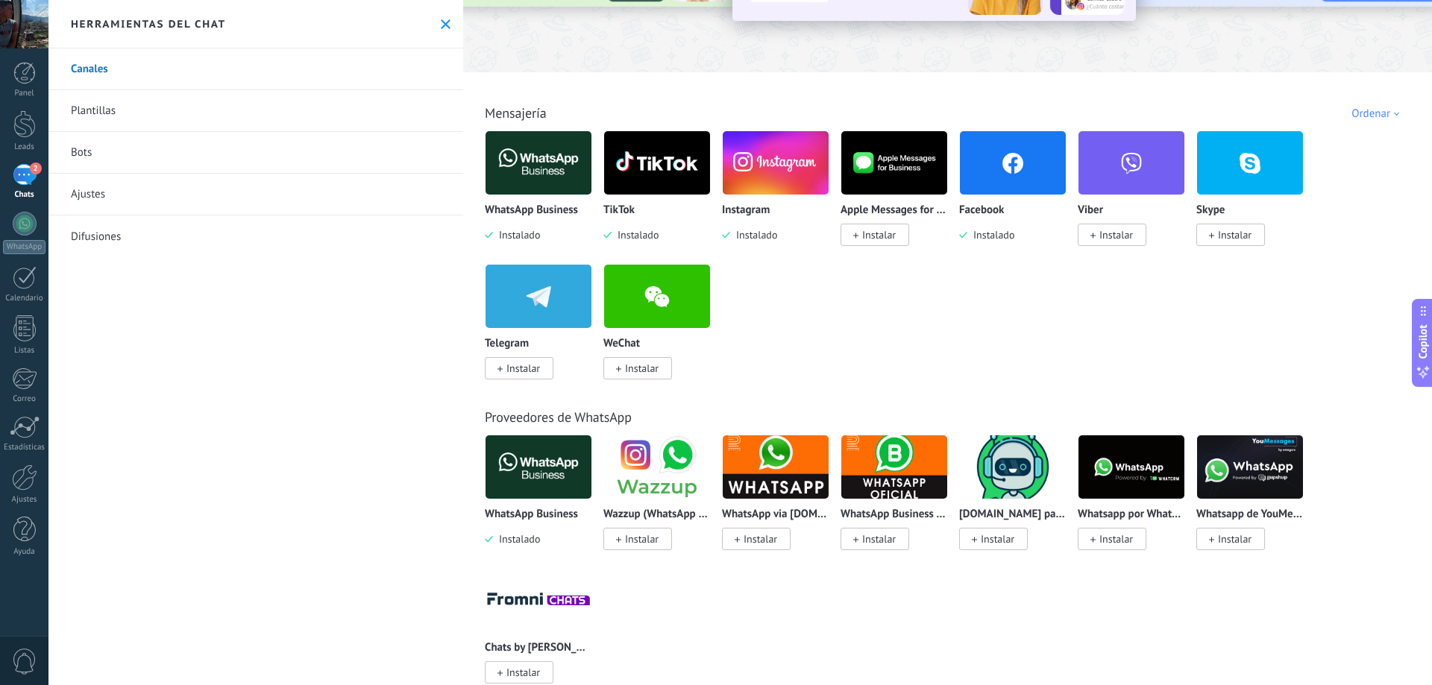
scroll to position [125, 0]
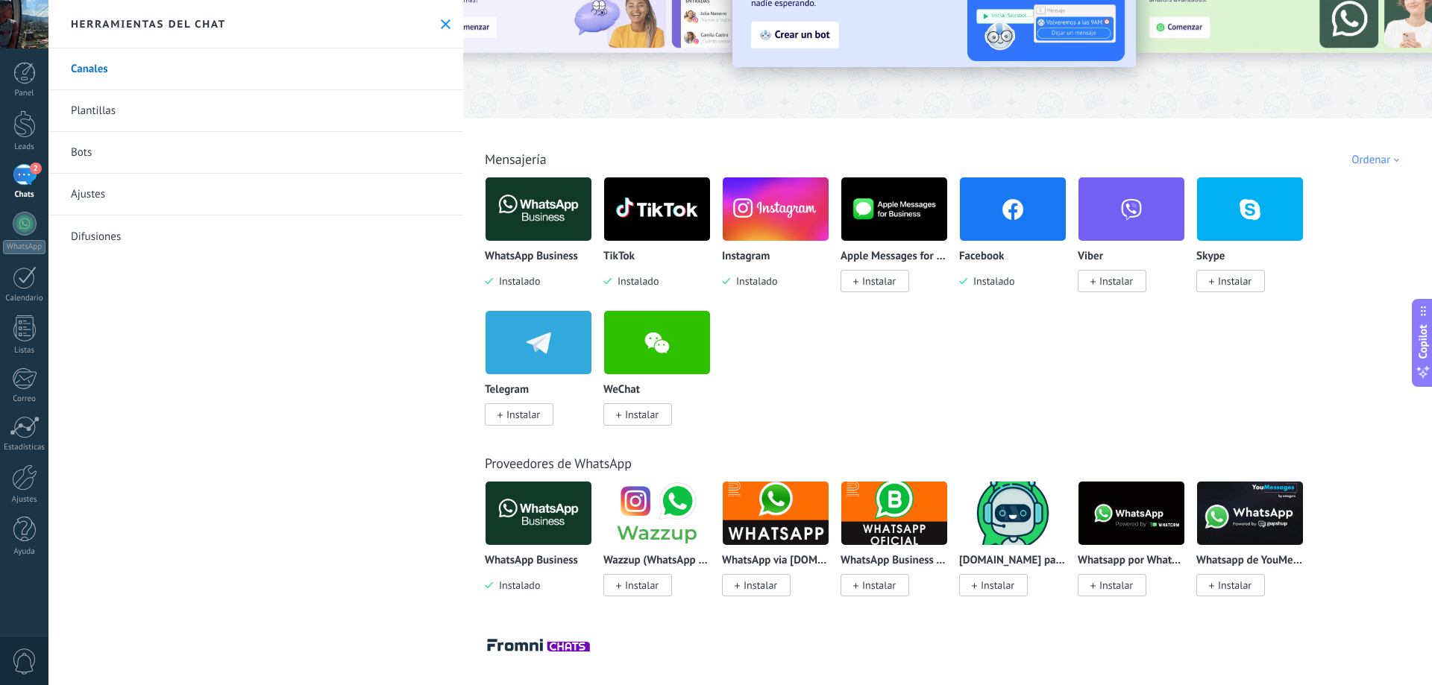
click at [695, 198] on img at bounding box center [657, 209] width 106 height 72
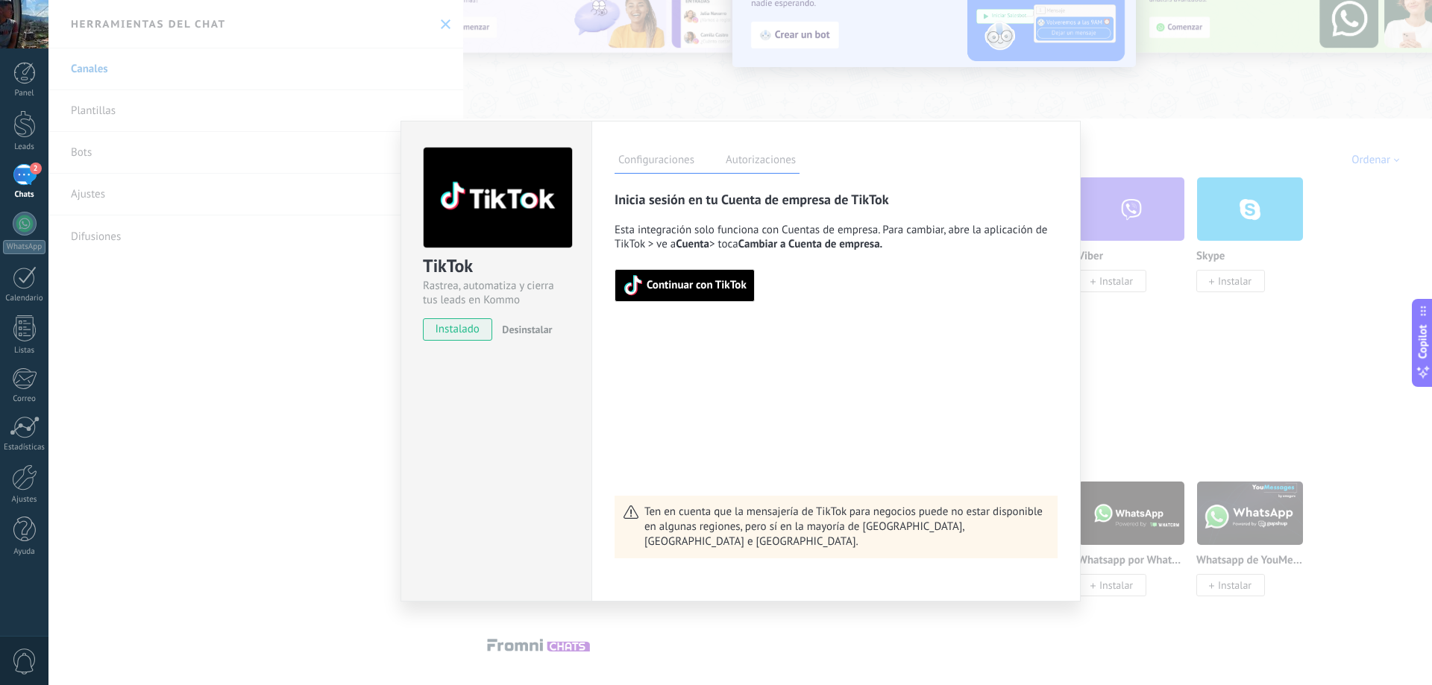
drag, startPoint x: 173, startPoint y: 416, endPoint x: 421, endPoint y: 330, distance: 262.7
click at [178, 415] on div "TikTok Rastrea, automatiza y cierra tus leads en Kommo instalado Desinstalar Co…" at bounding box center [739, 342] width 1383 height 685
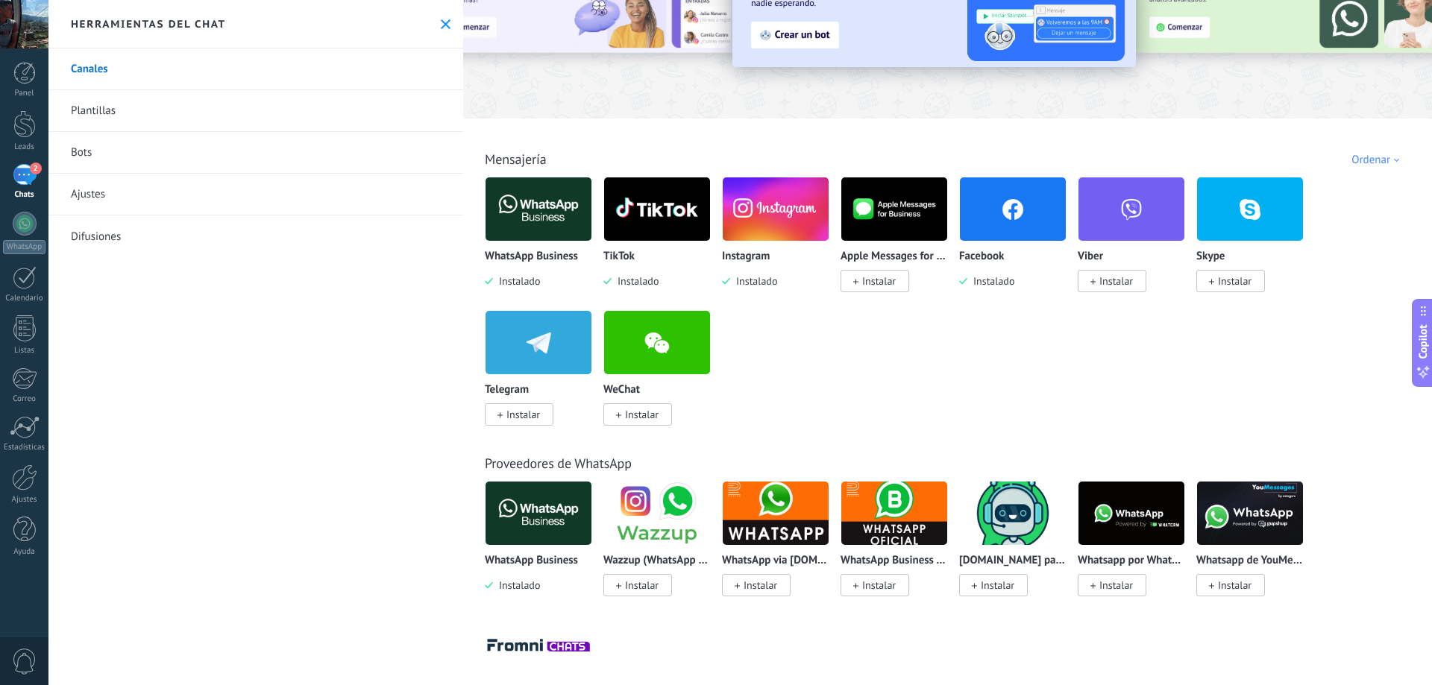
click at [782, 236] on img at bounding box center [776, 209] width 106 height 72
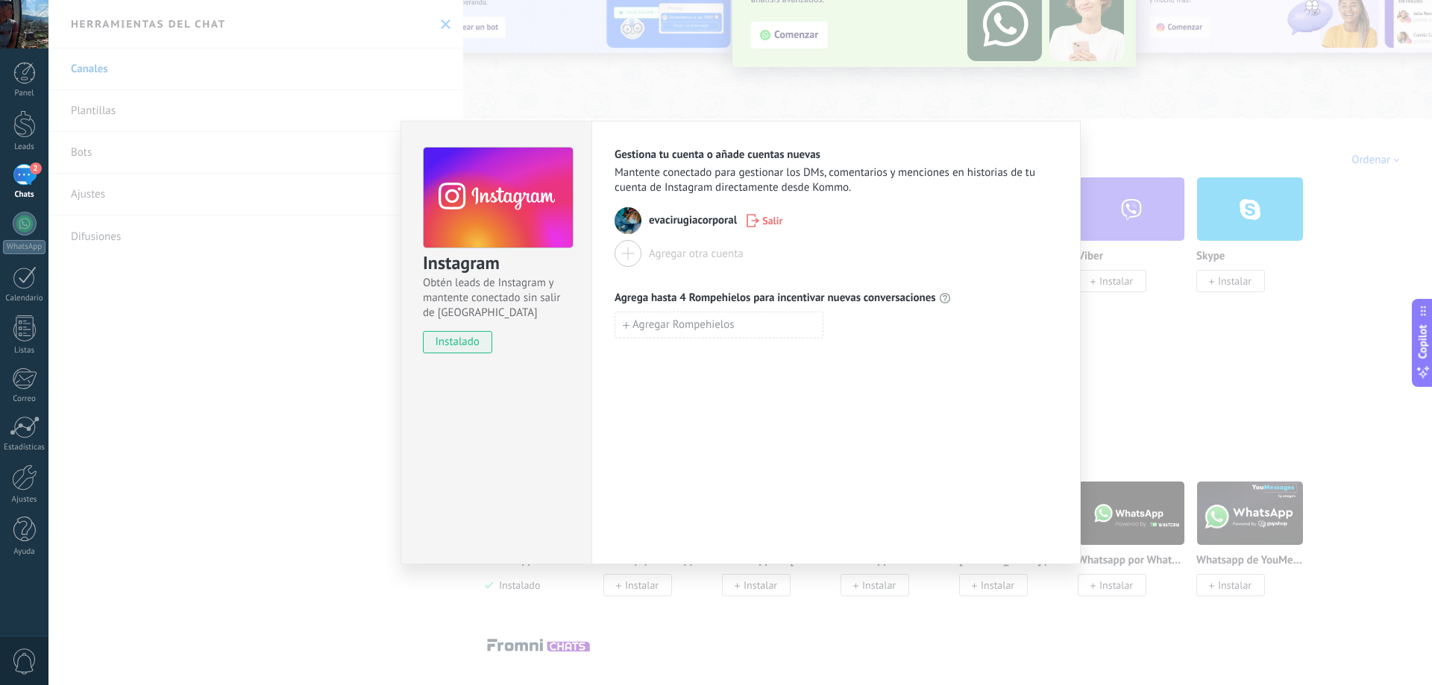
click at [303, 388] on div "Instagram Obtén leads de Instagram y mantente conectado sin salir de Kommo inst…" at bounding box center [739, 342] width 1383 height 685
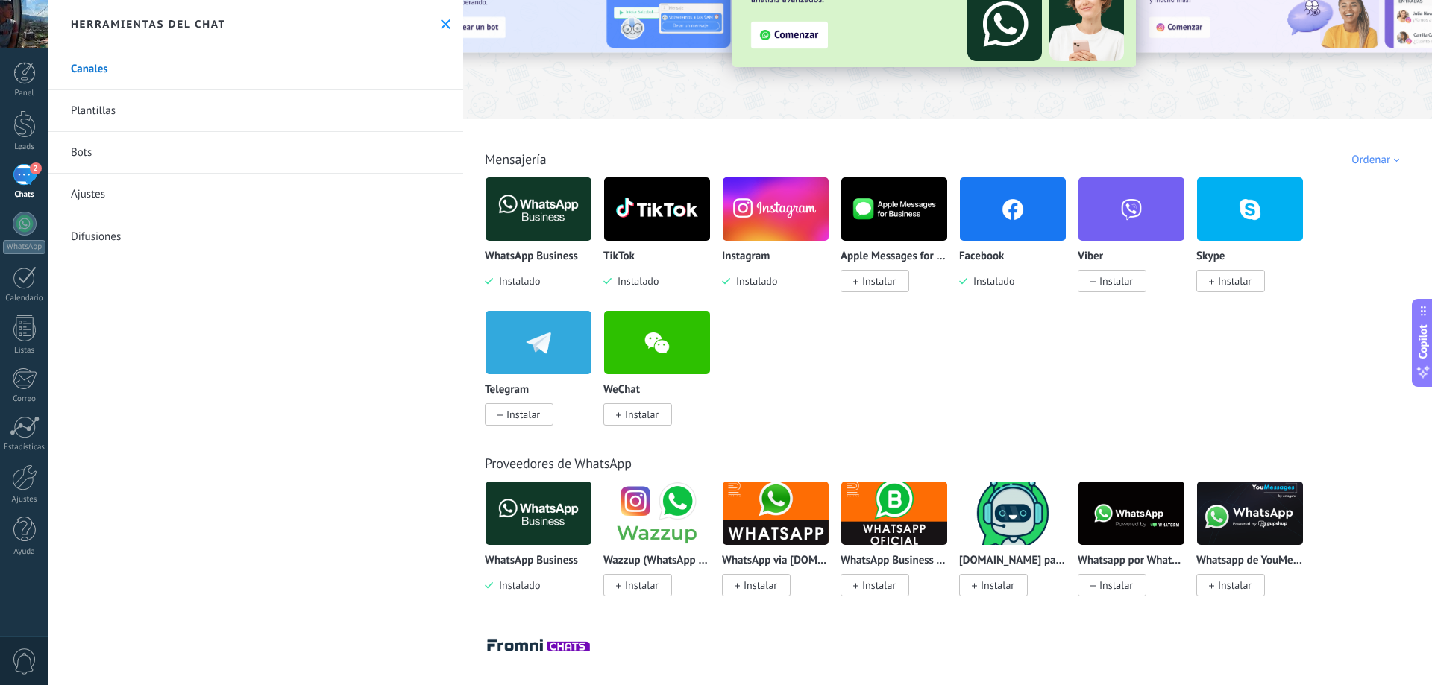
click at [548, 209] on img at bounding box center [538, 209] width 106 height 72
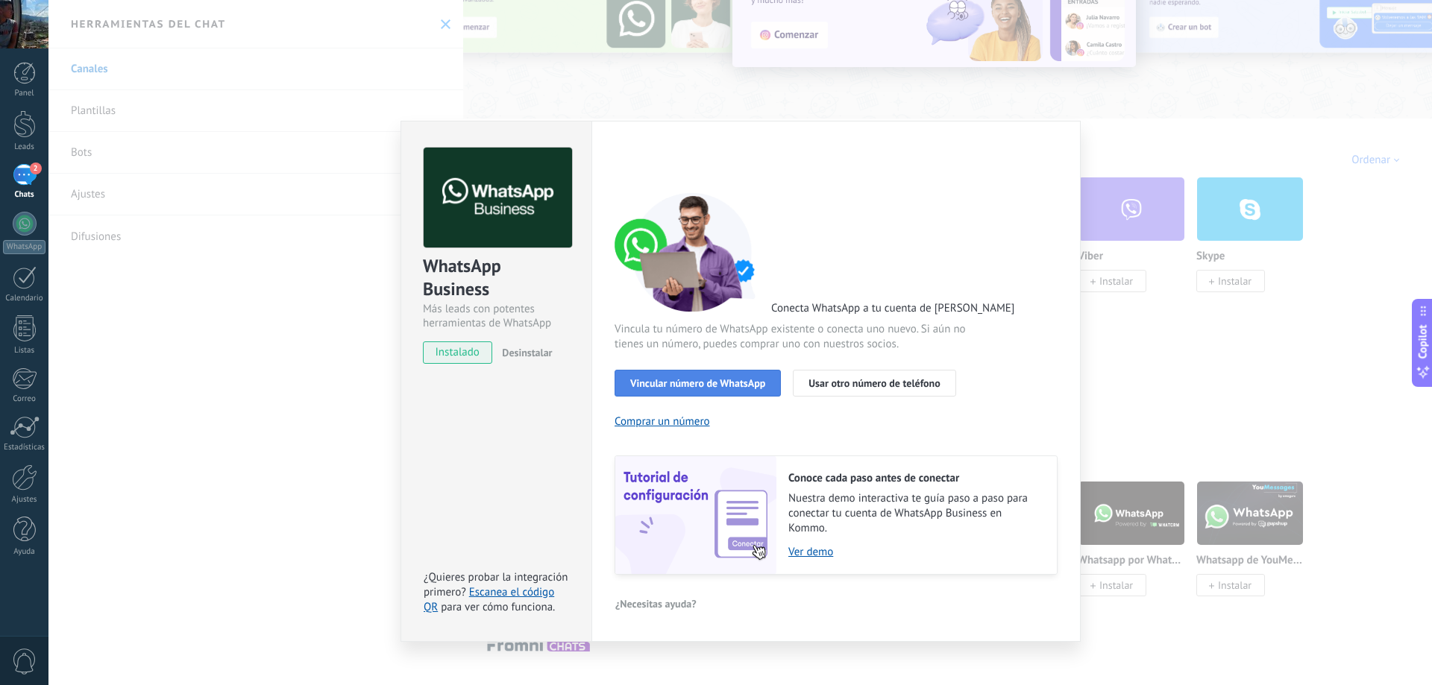
click at [749, 380] on span "Vincular número de WhatsApp" at bounding box center [697, 383] width 135 height 10
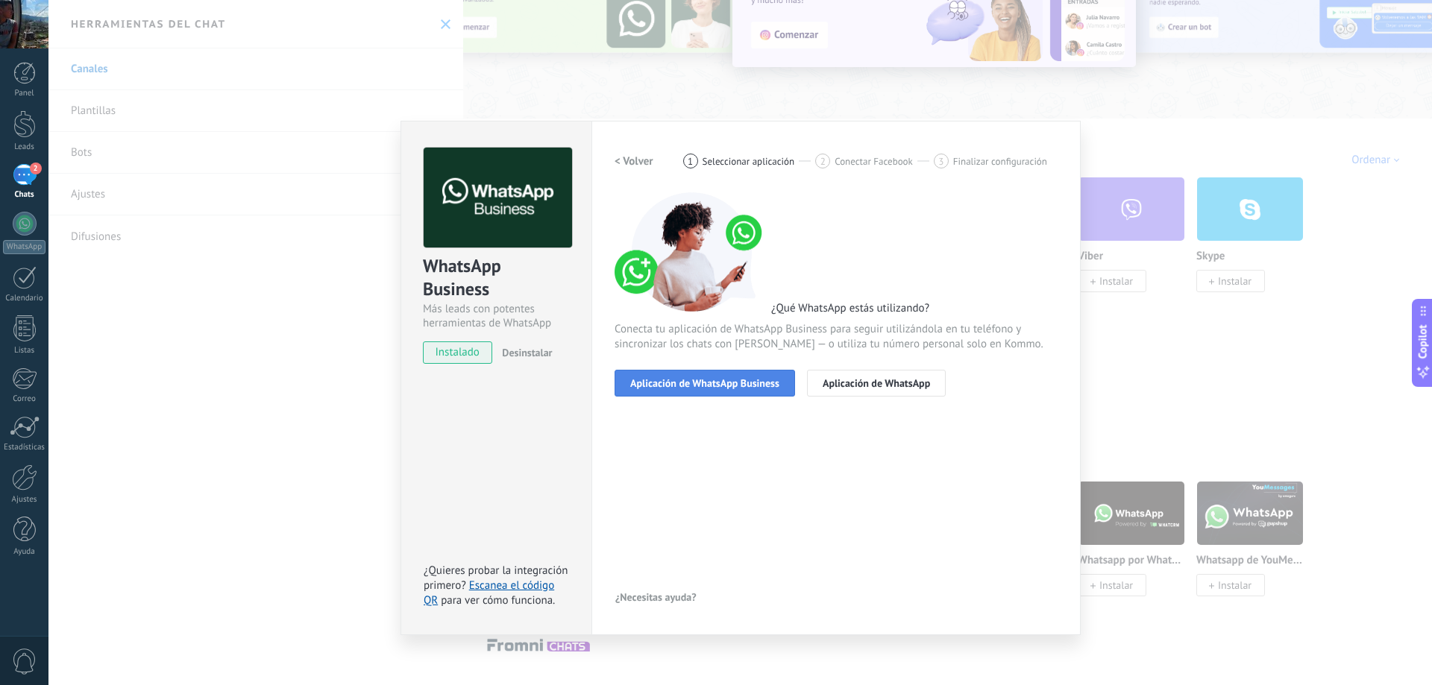
click at [764, 386] on span "Aplicación de WhatsApp Business" at bounding box center [704, 383] width 149 height 10
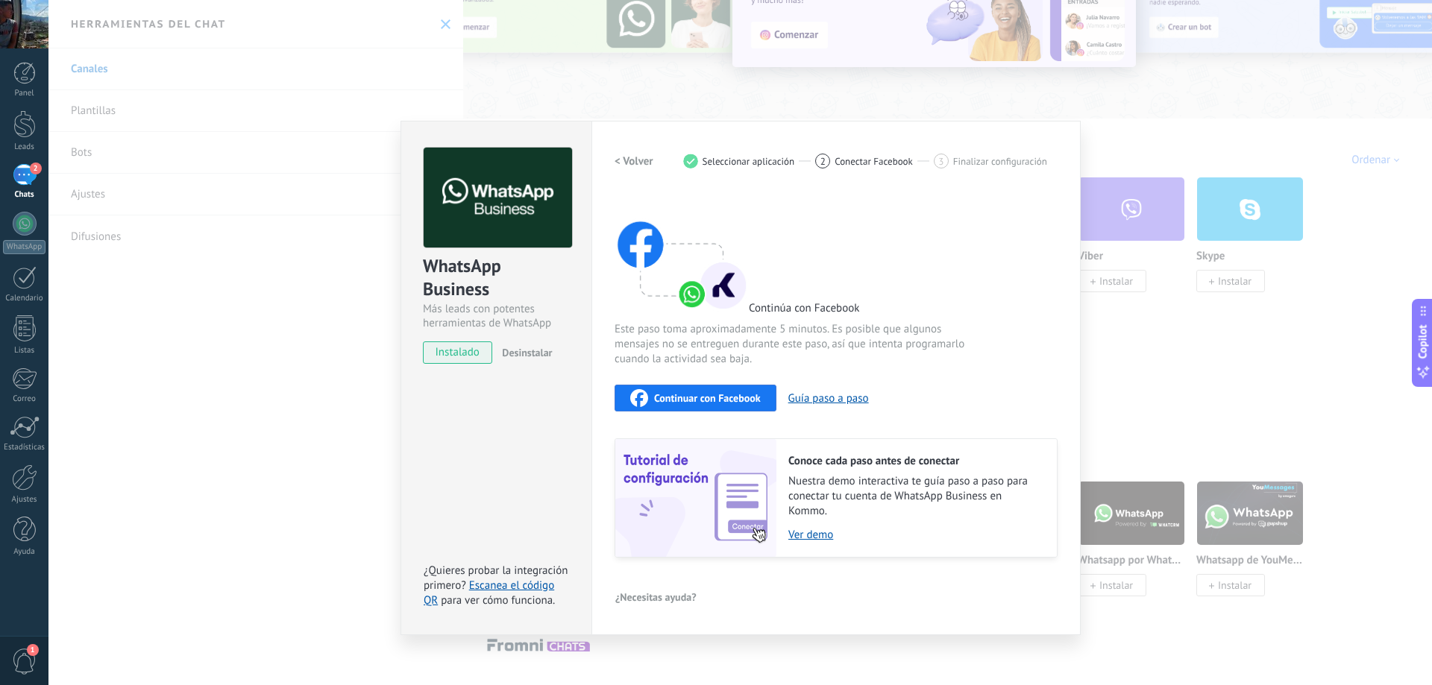
click at [744, 405] on div "Continuar con Facebook" at bounding box center [695, 398] width 131 height 18
click at [679, 408] on button "Continuar con Facebook" at bounding box center [695, 398] width 162 height 27
click at [831, 529] on link "Ver demo" at bounding box center [915, 535] width 254 height 14
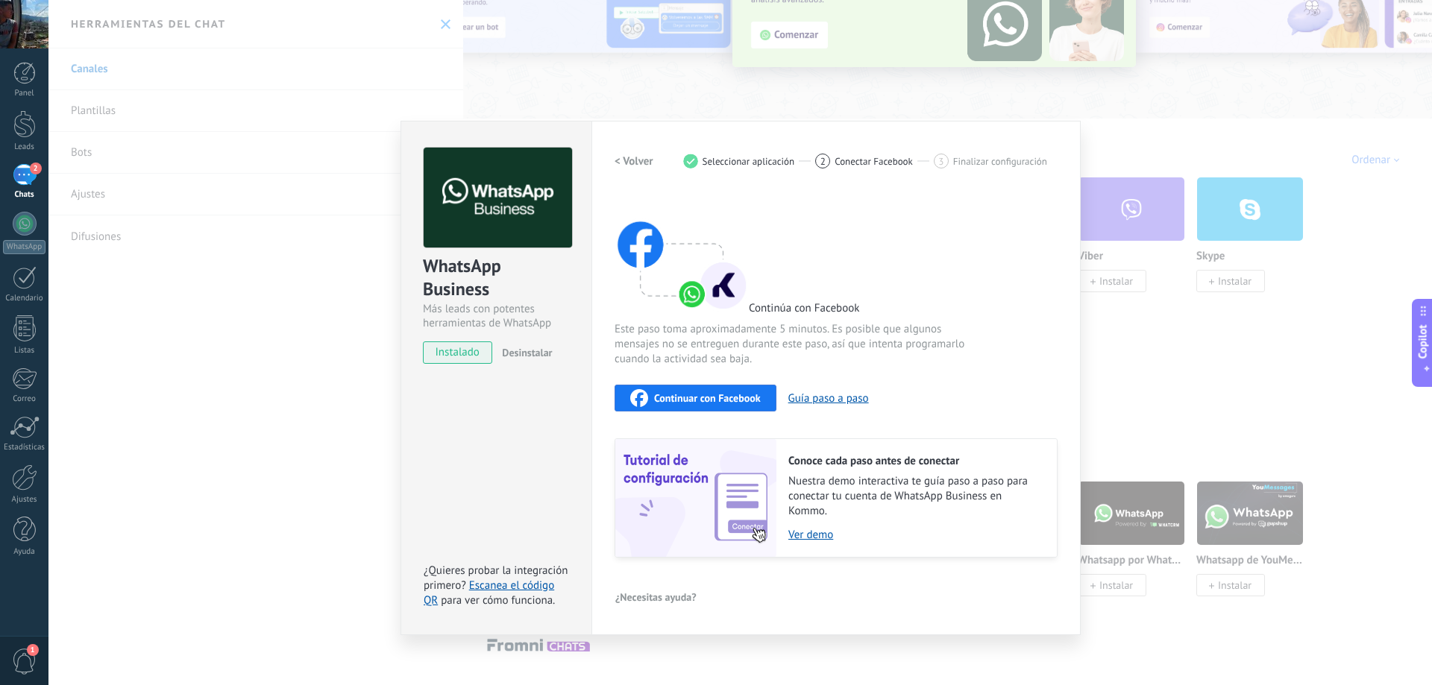
click at [727, 410] on button "Continuar con Facebook" at bounding box center [695, 398] width 162 height 27
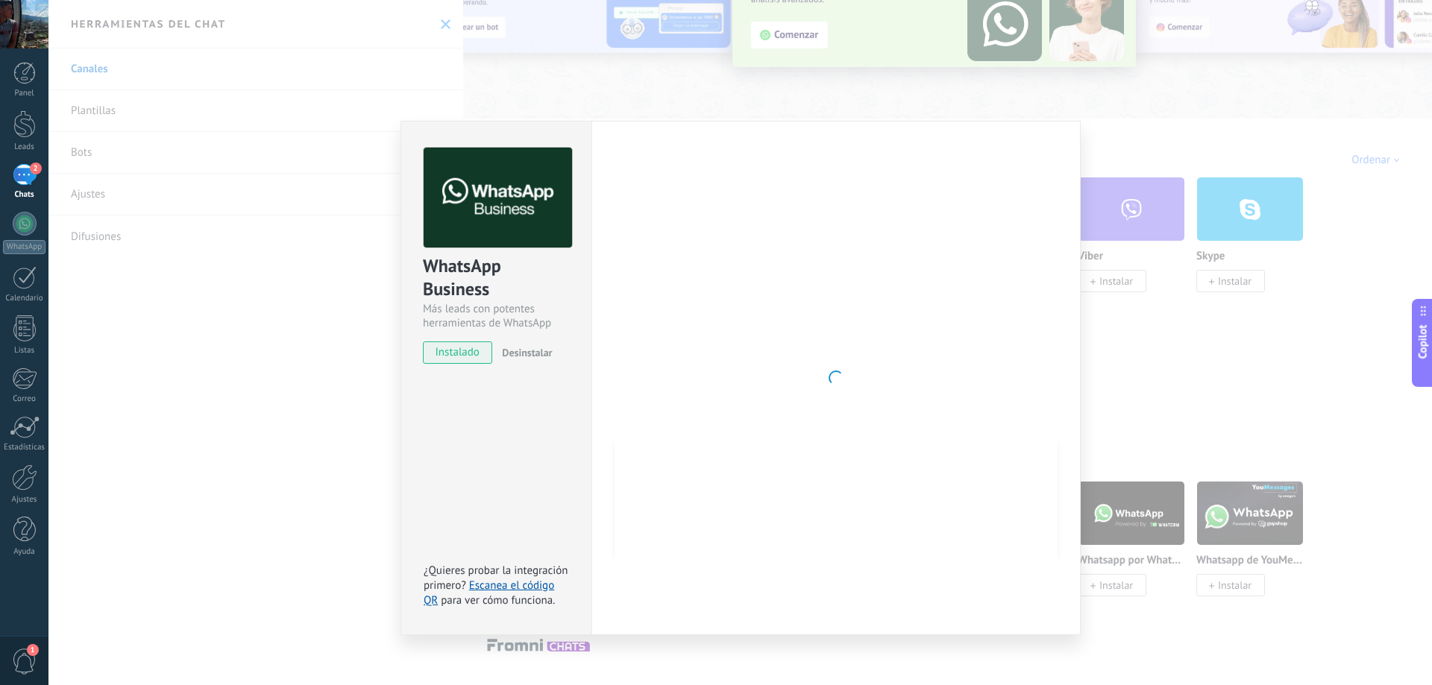
click at [305, 233] on div "WhatsApp Business Más leads con potentes herramientas de WhatsApp instalado Des…" at bounding box center [739, 342] width 1383 height 685
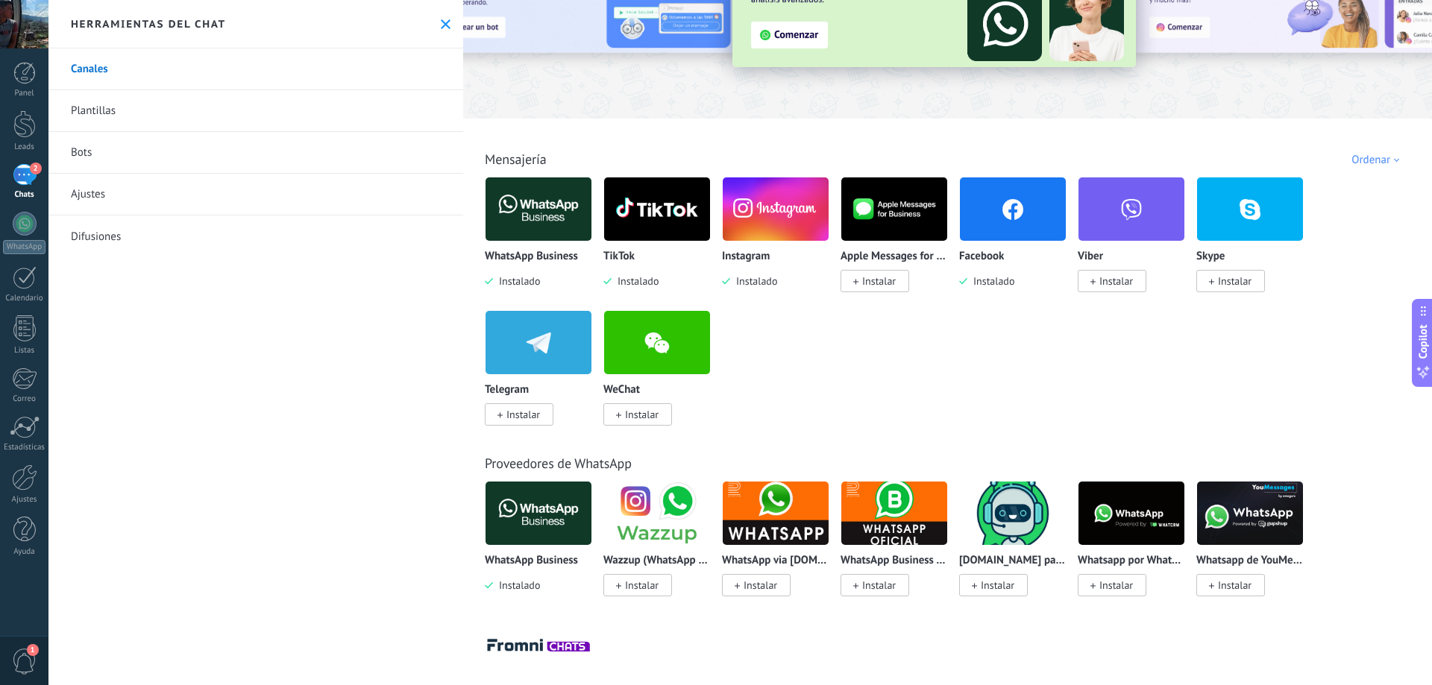
click at [563, 191] on img at bounding box center [538, 209] width 106 height 72
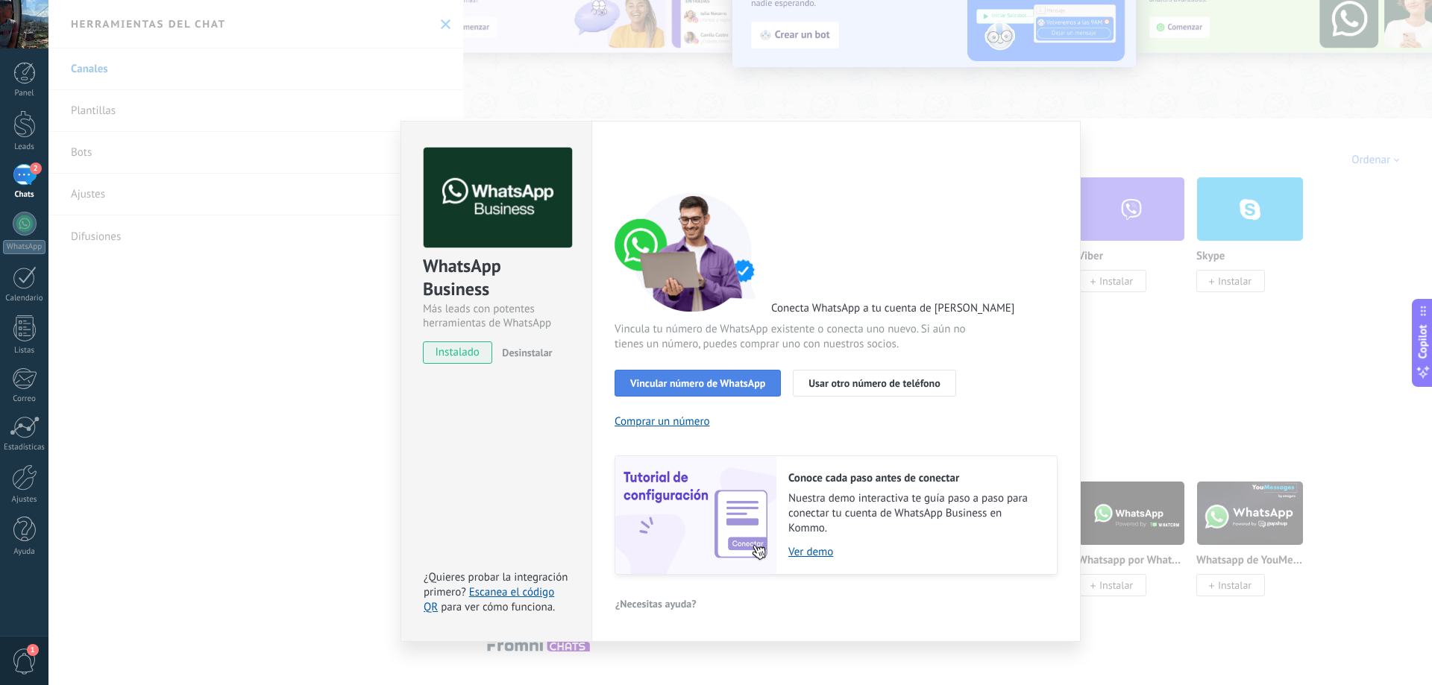
click at [756, 382] on span "Vincular número de WhatsApp" at bounding box center [697, 383] width 135 height 10
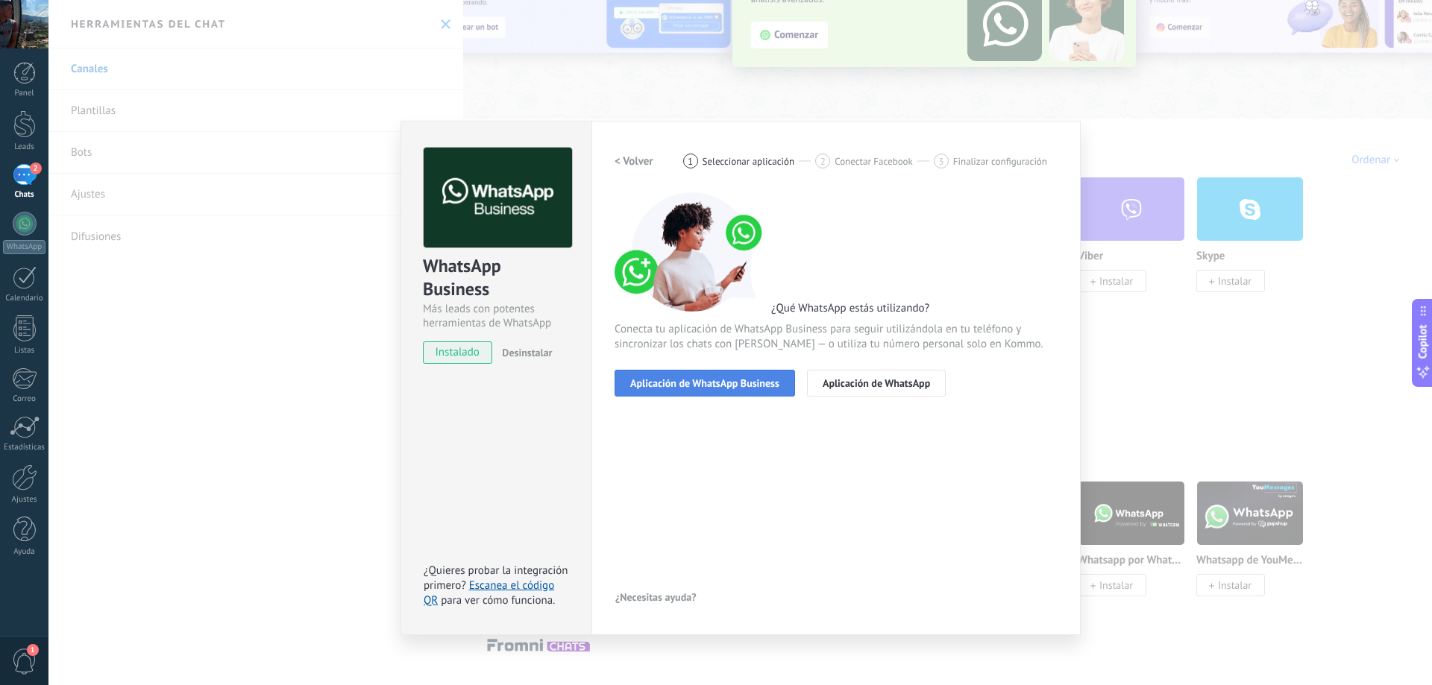
click at [753, 386] on span "Aplicación de WhatsApp Business" at bounding box center [704, 383] width 149 height 10
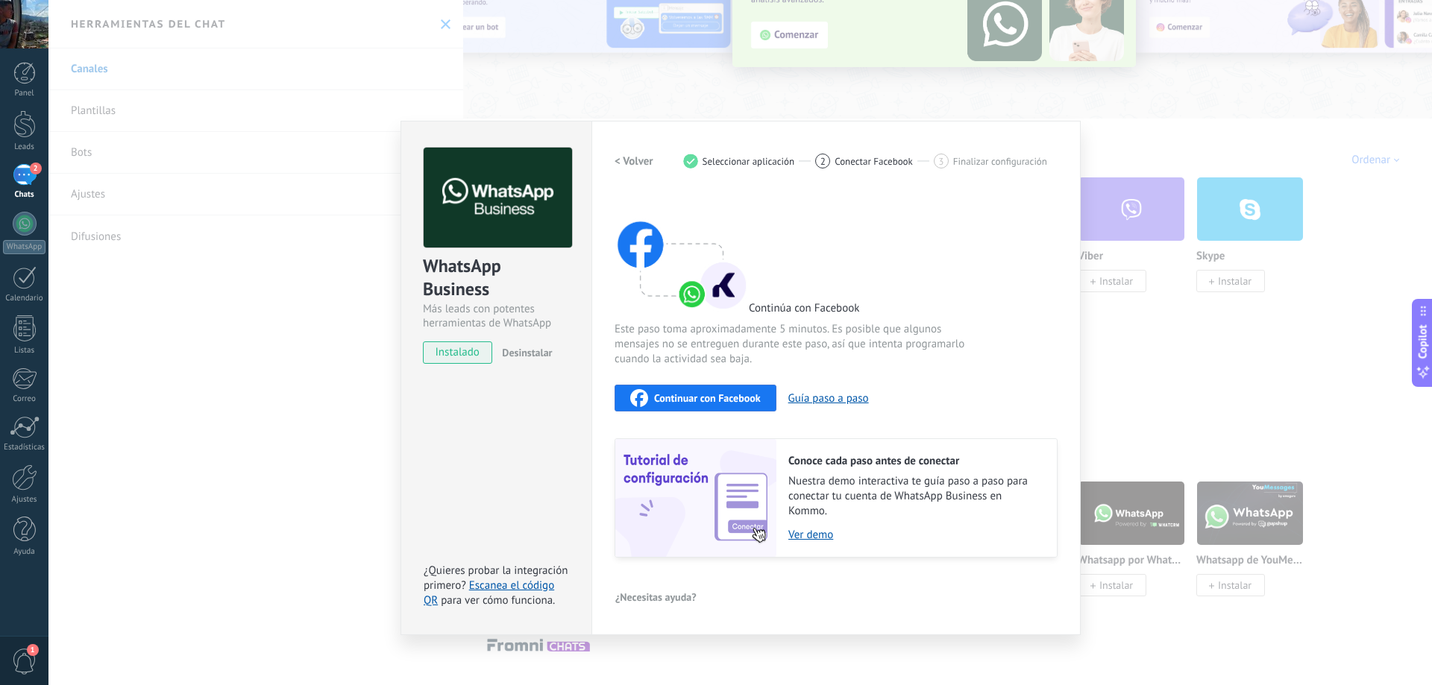
click at [754, 393] on span "Continuar con Facebook" at bounding box center [707, 398] width 107 height 10
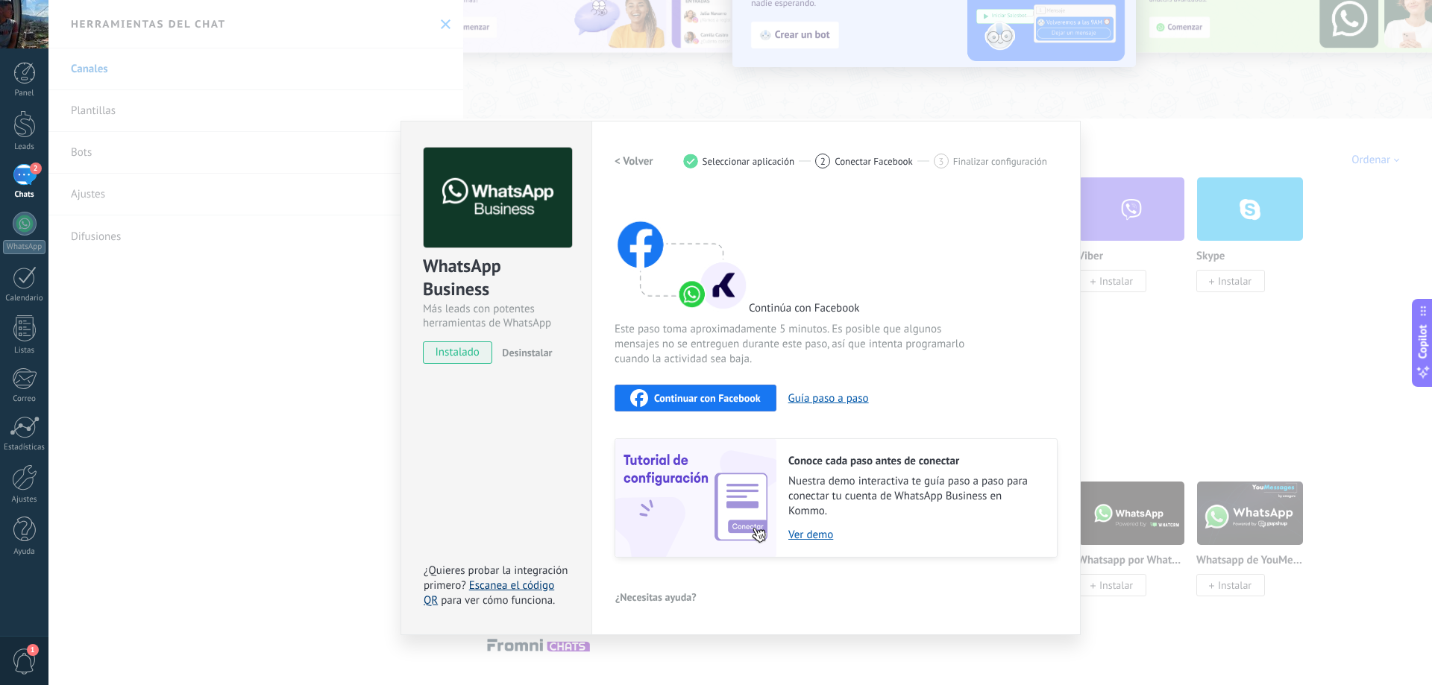
click at [538, 581] on link "Escanea el código QR" at bounding box center [489, 593] width 131 height 29
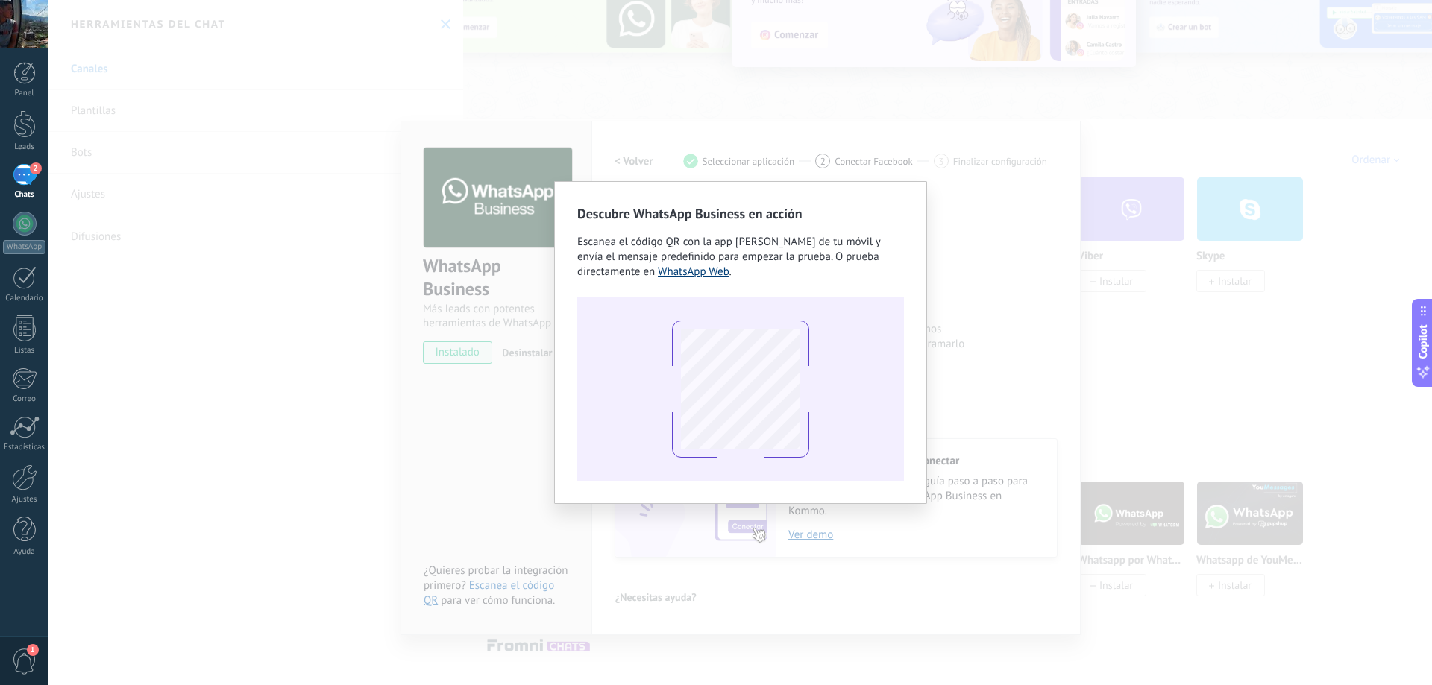
click at [685, 274] on link "WhatsApp Web" at bounding box center [694, 272] width 72 height 14
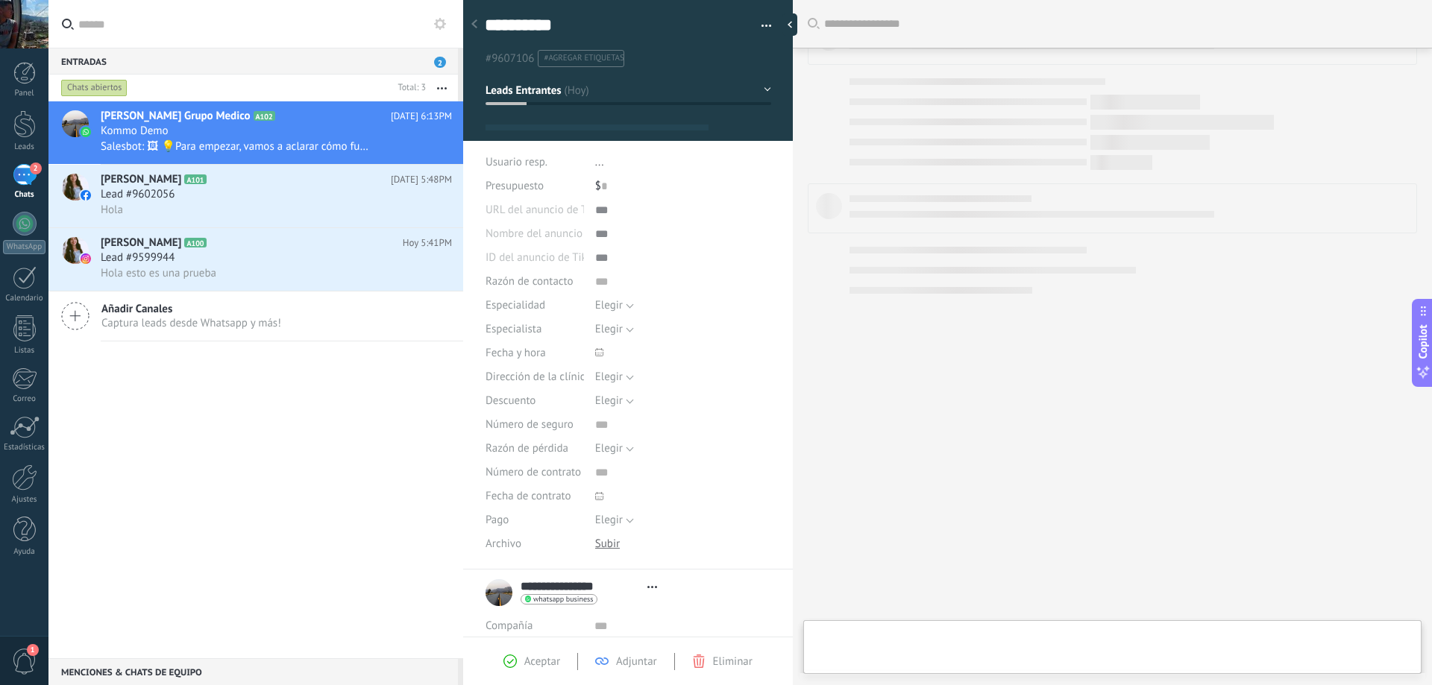
scroll to position [22, 0]
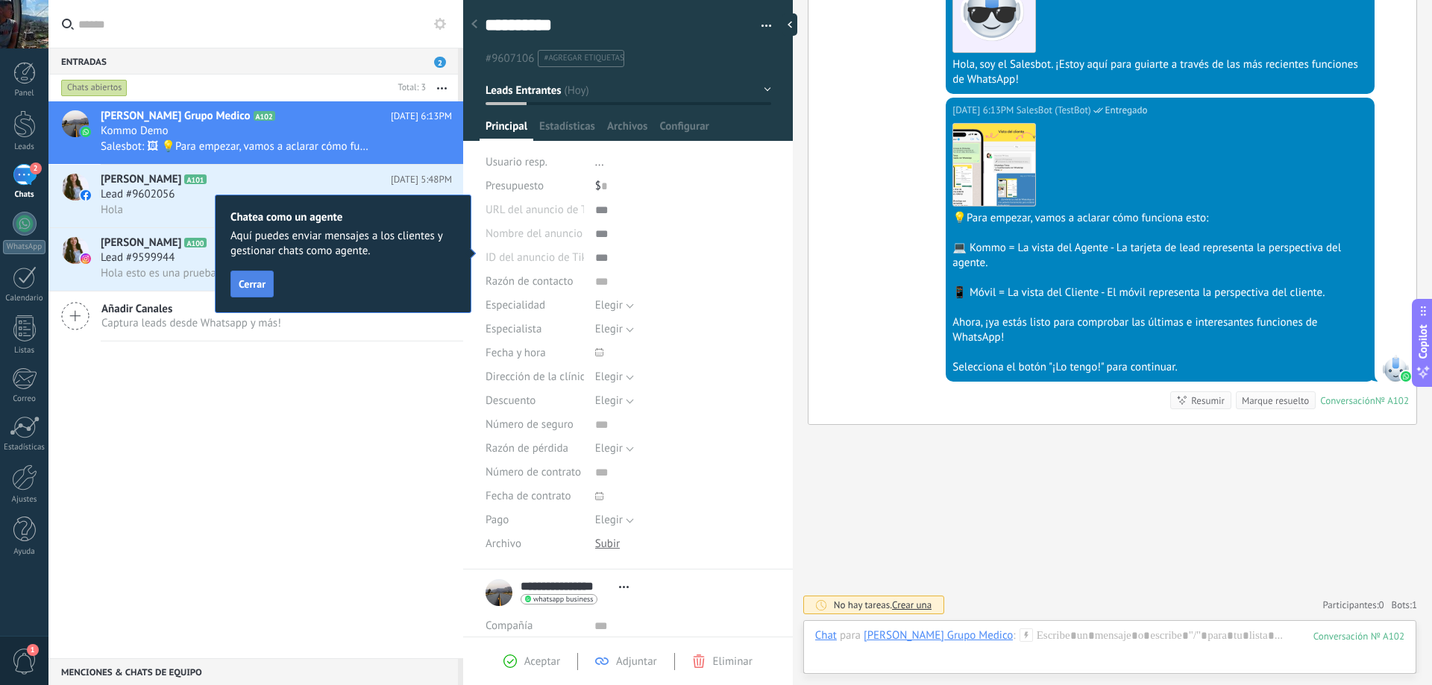
click at [263, 283] on span "Cerrar" at bounding box center [252, 284] width 27 height 10
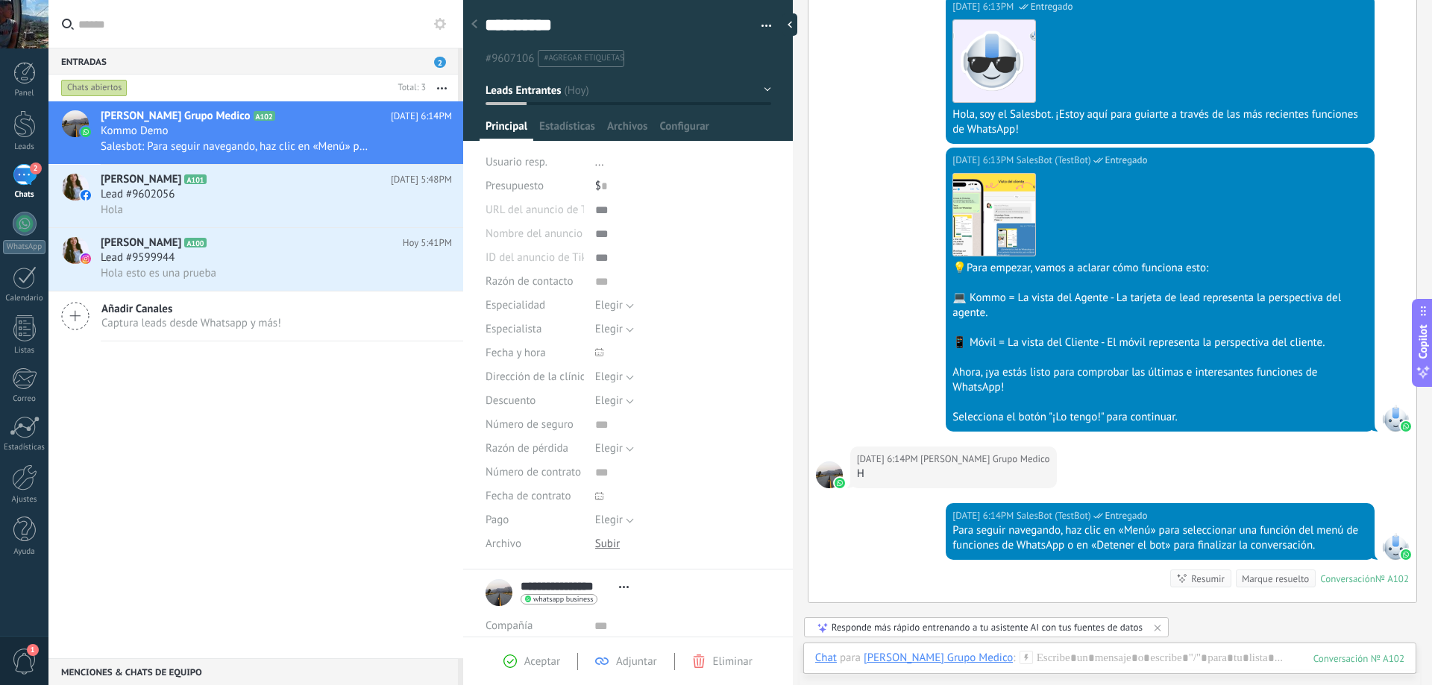
scroll to position [491, 0]
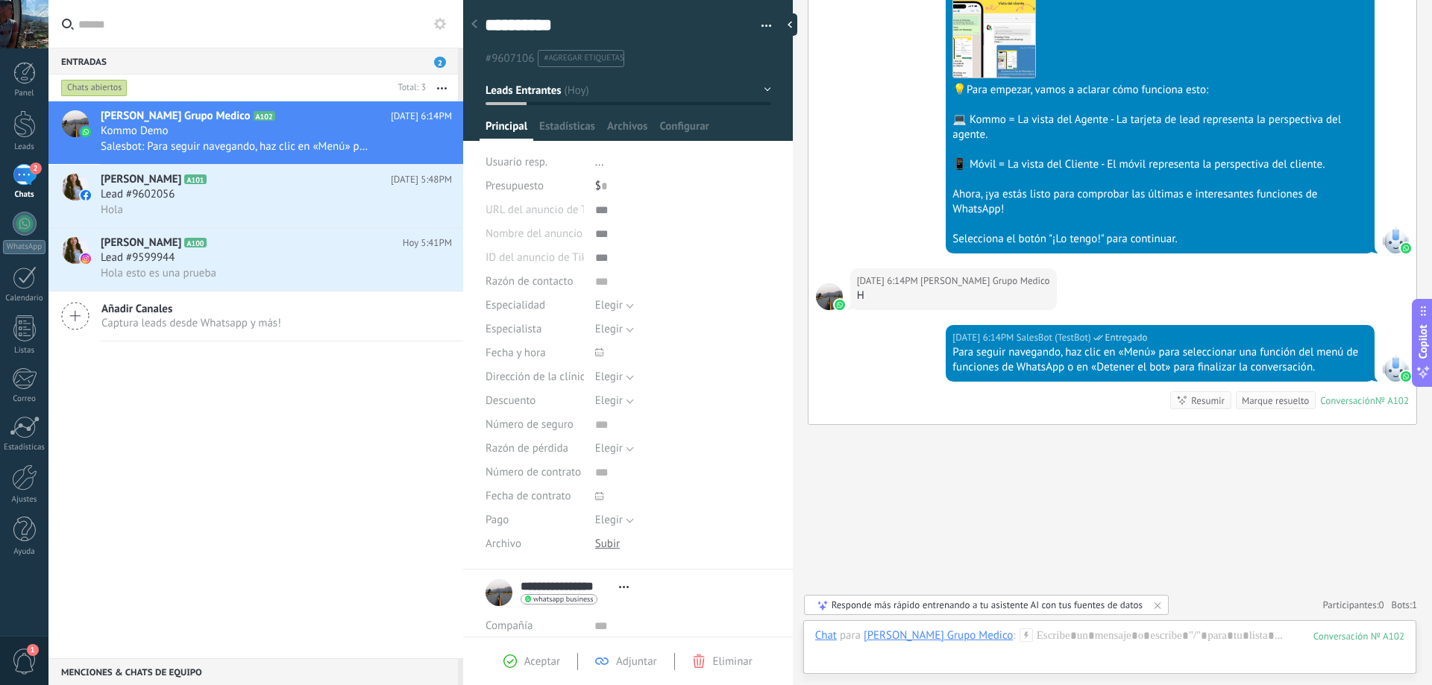
click at [441, 61] on span "2" at bounding box center [440, 62] width 12 height 11
click at [328, 181] on h2 "[PERSON_NAME] A101" at bounding box center [246, 179] width 290 height 15
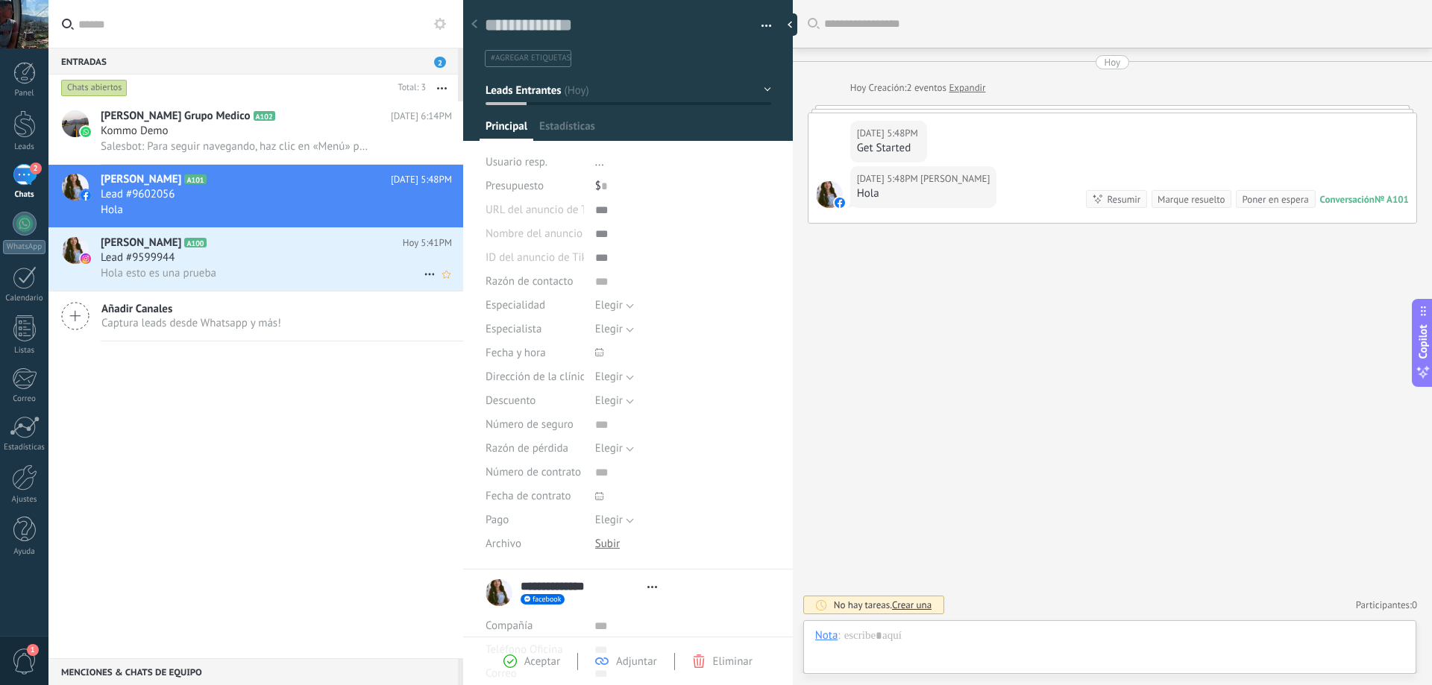
click at [312, 263] on div "Lead #9599944" at bounding box center [276, 258] width 351 height 15
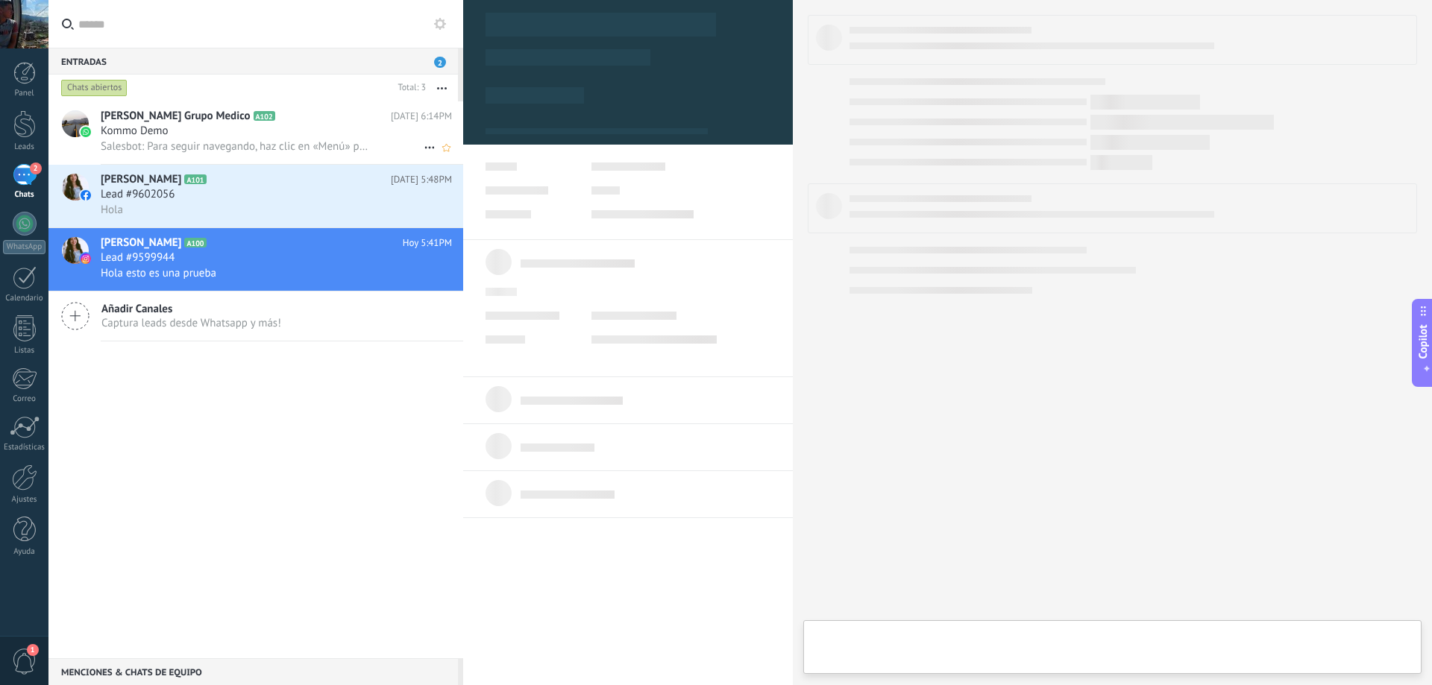
scroll to position [22, 0]
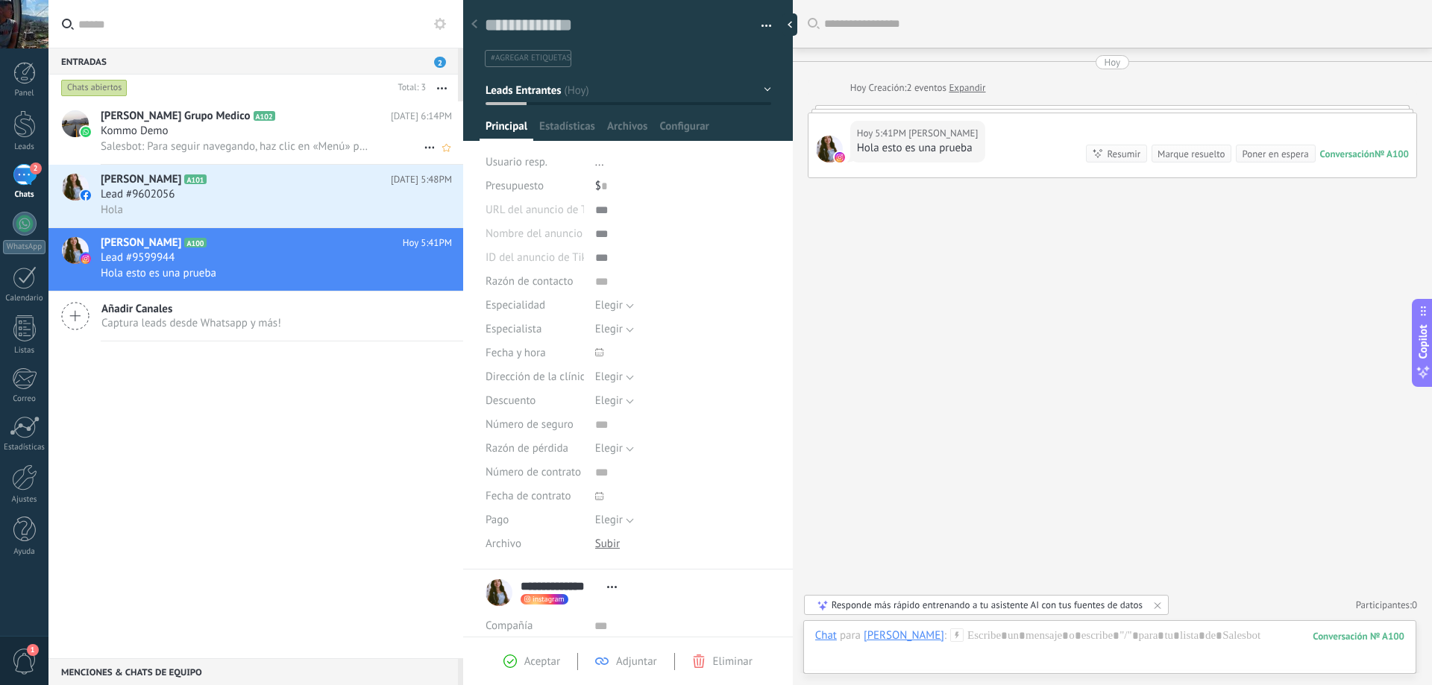
click at [300, 142] on span "Salesbot: Para seguir navegando, haz clic en «Menú» para seleccionar una funció…" at bounding box center [235, 146] width 269 height 14
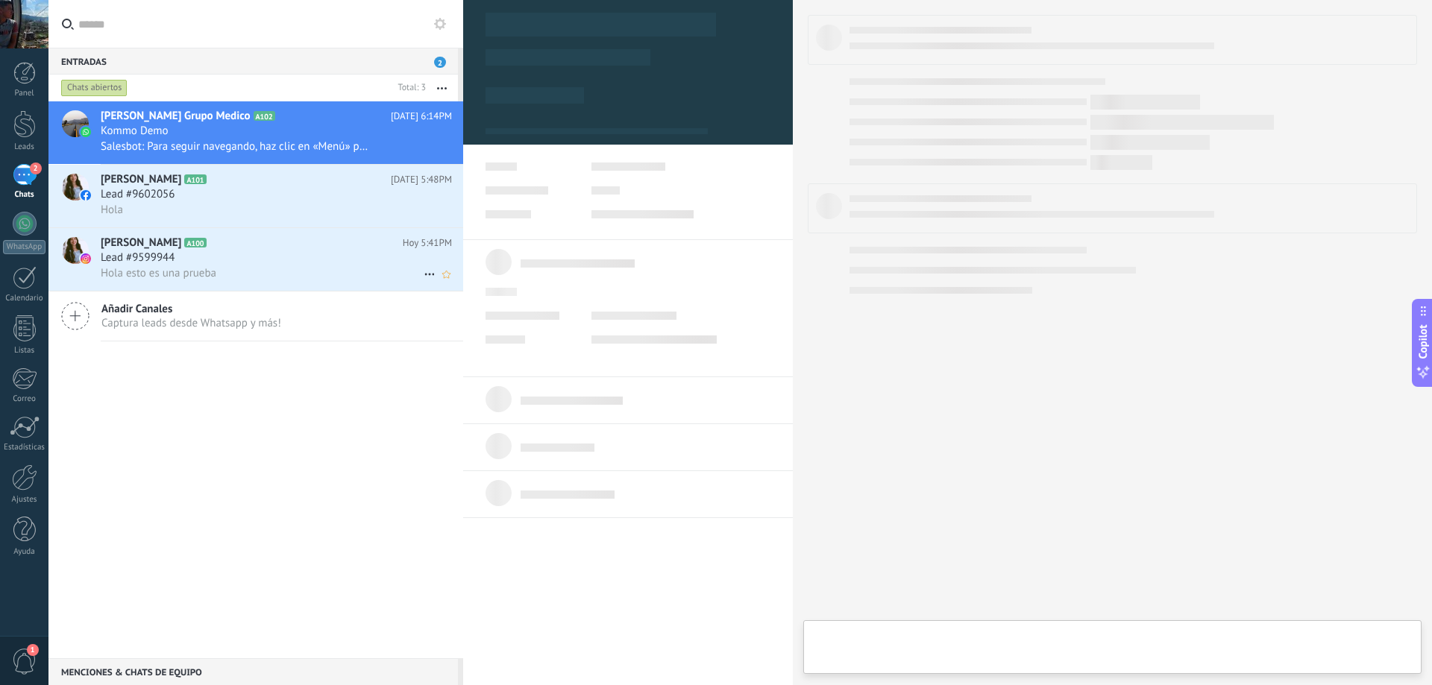
type textarea "**********"
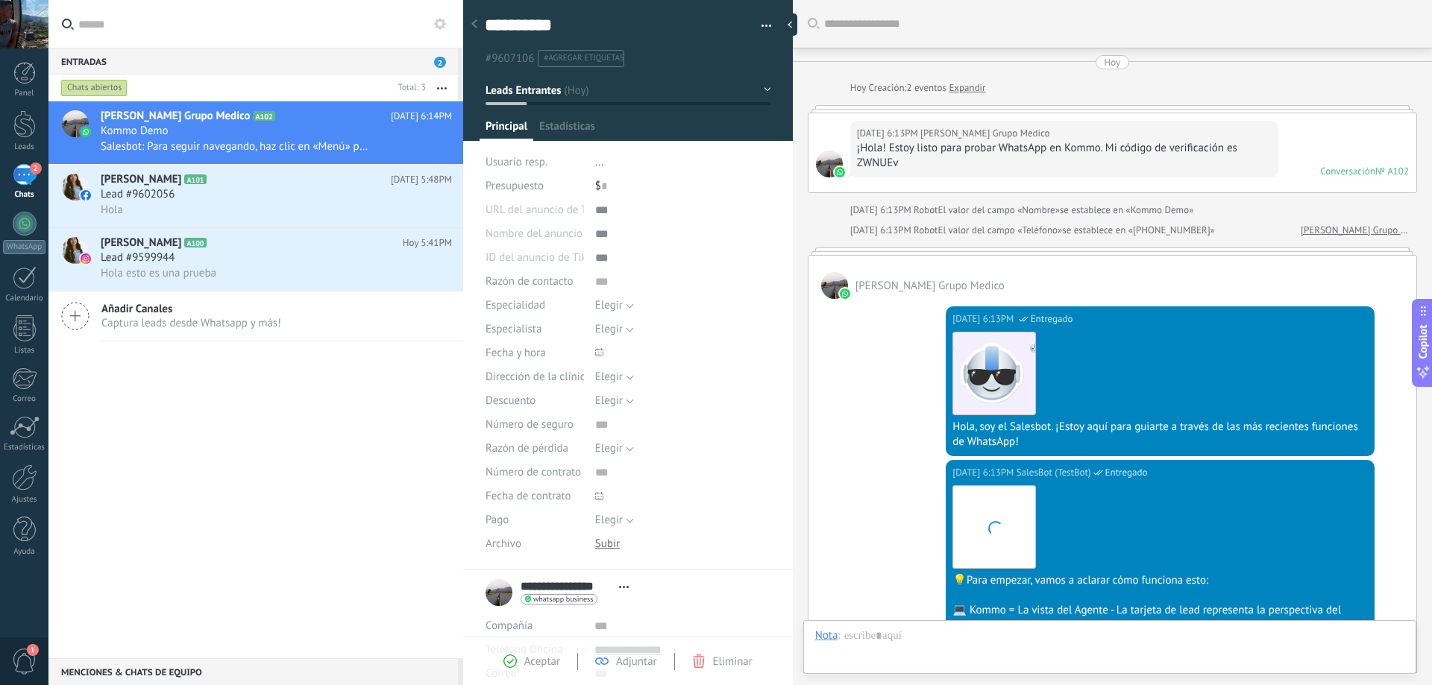
scroll to position [491, 0]
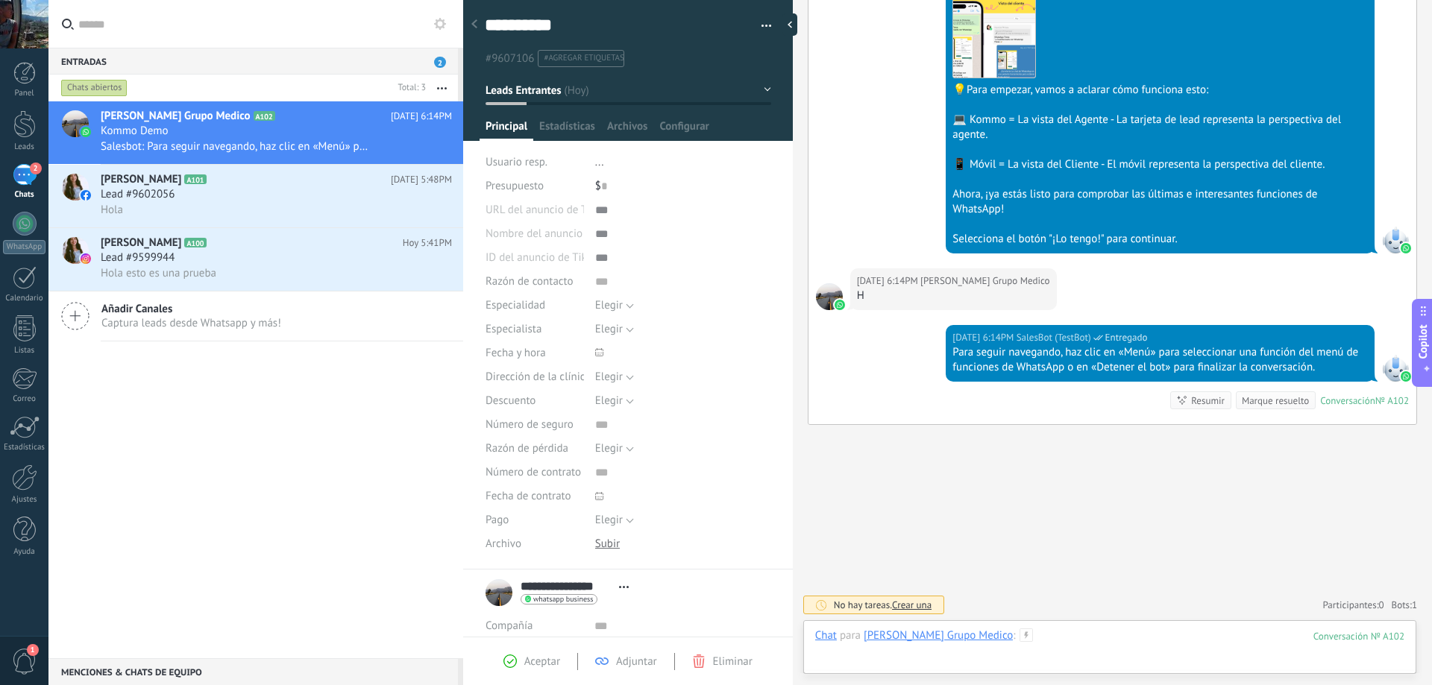
click at [1043, 630] on div at bounding box center [1109, 651] width 589 height 45
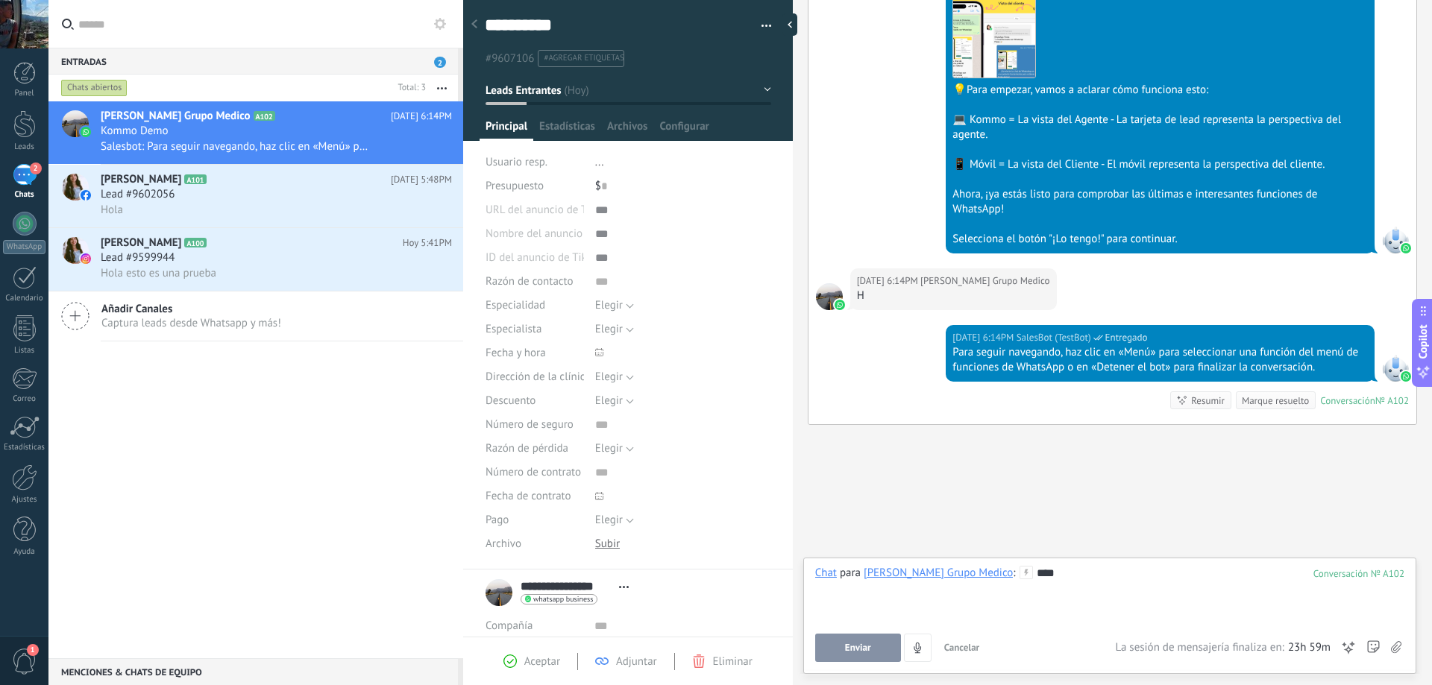
drag, startPoint x: 1007, startPoint y: 679, endPoint x: 937, endPoint y: 664, distance: 71.5
click at [942, 667] on div "Chat Correo Nota Tarea Chat para [PERSON_NAME] Grupo Medico : 102 **** Enviar C…" at bounding box center [1109, 616] width 613 height 116
click at [881, 647] on button "Enviar" at bounding box center [858, 648] width 86 height 28
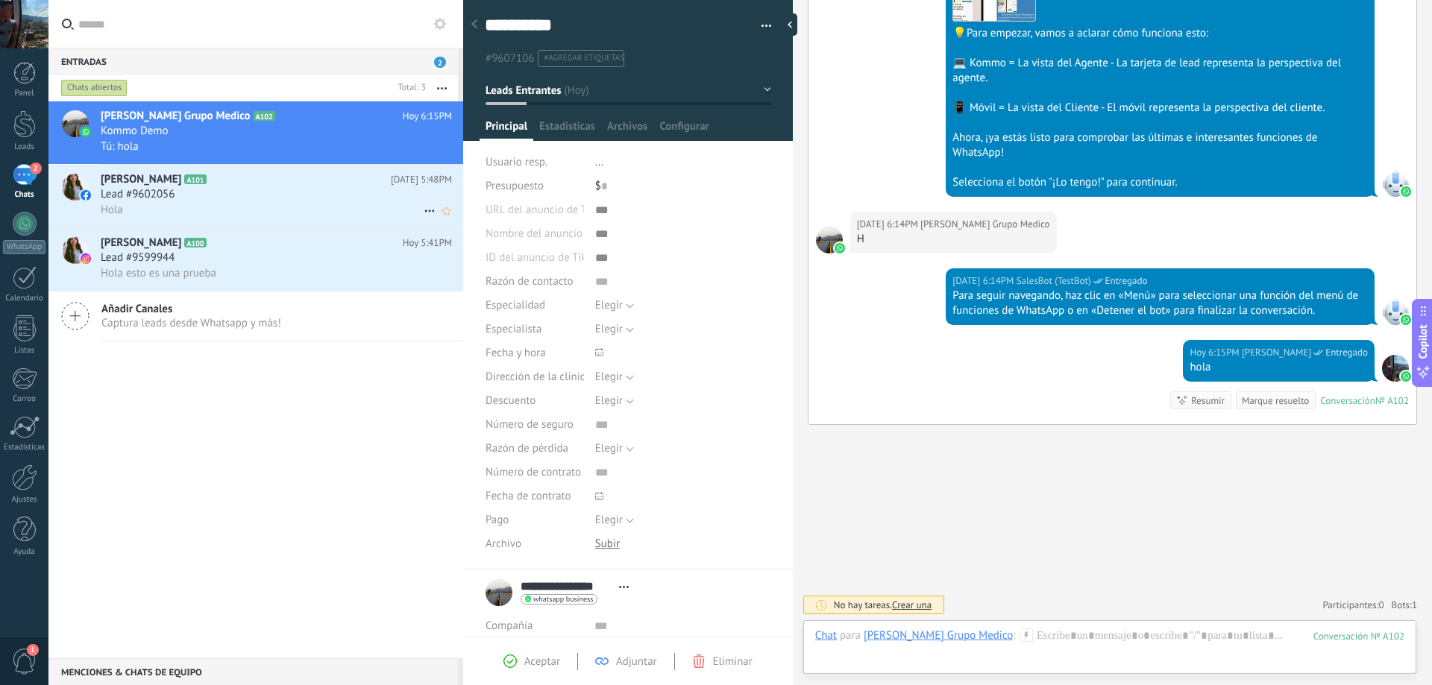
click at [235, 193] on div "Lead #9602056" at bounding box center [276, 194] width 351 height 15
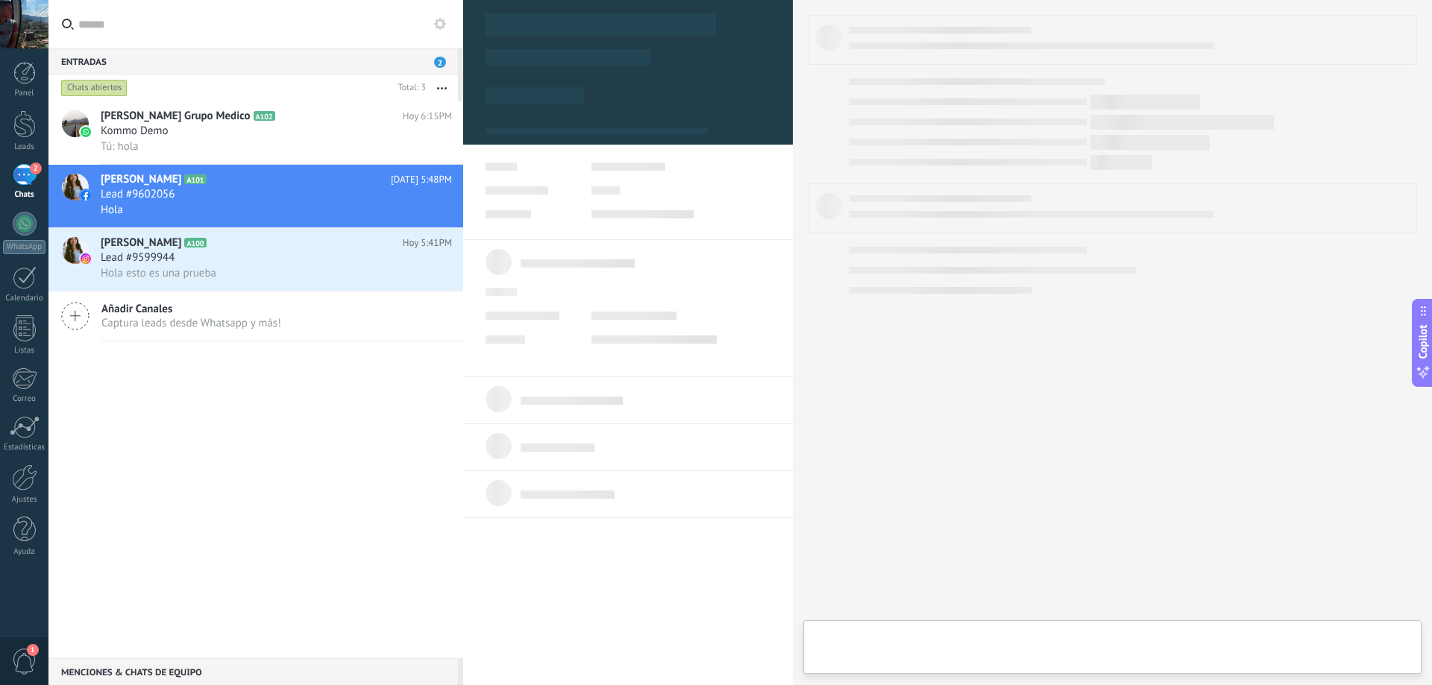
type textarea "**********"
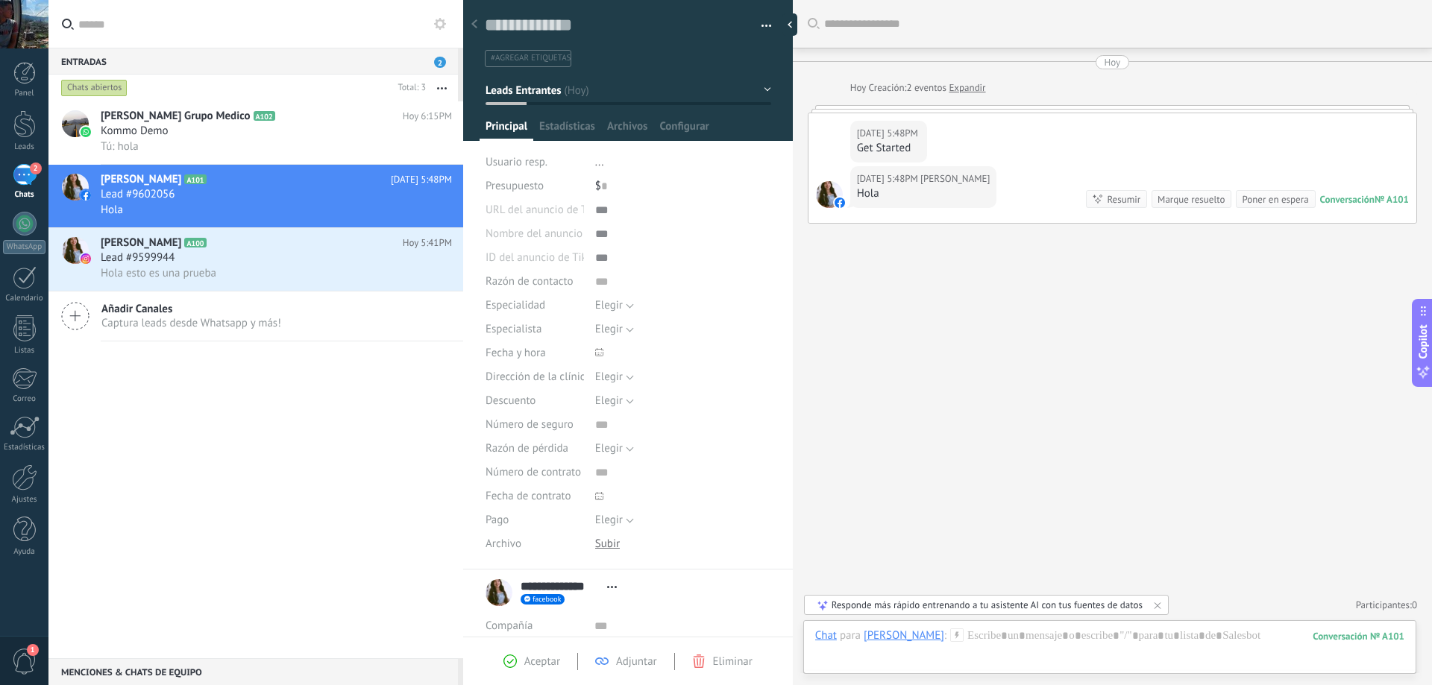
click at [909, 632] on div "[PERSON_NAME]" at bounding box center [904, 635] width 81 height 13
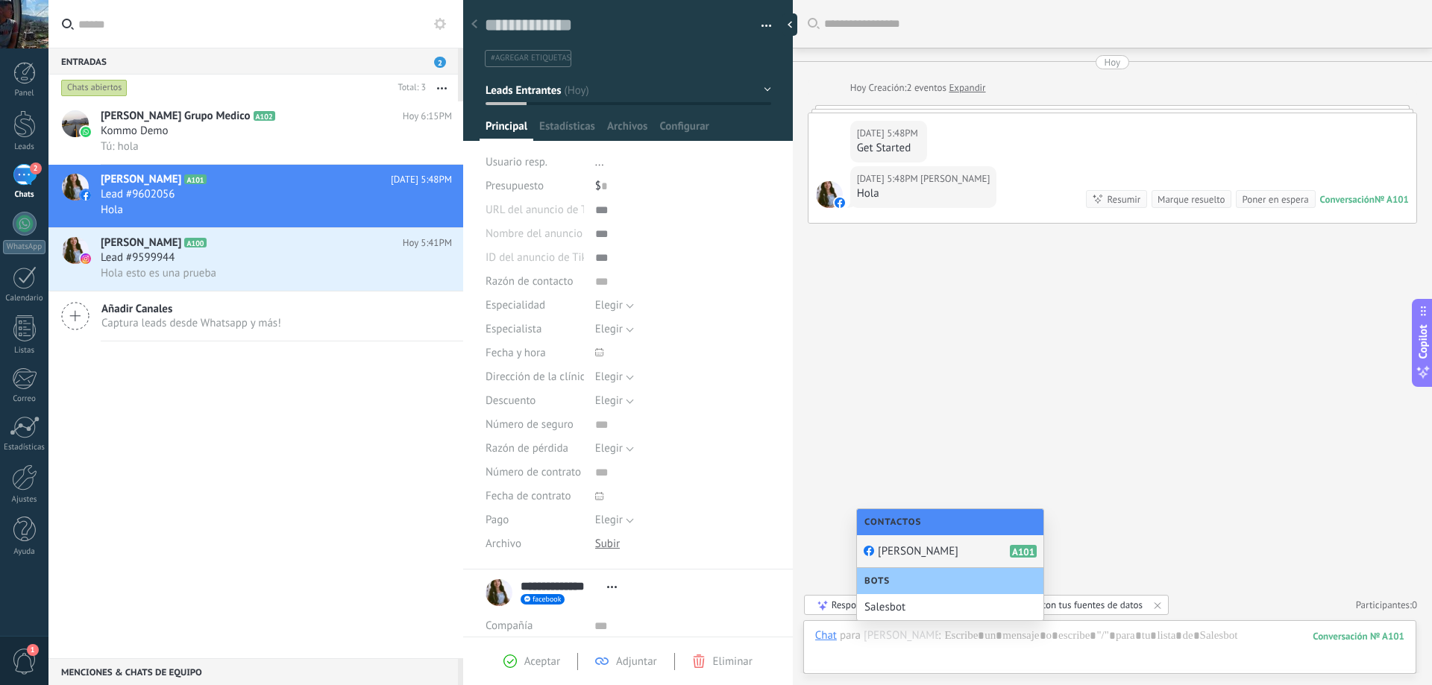
click at [1118, 498] on div "Buscar Carga más [DATE] [DATE] Creación: 2 eventos Expandir [DATE] 5:48PM [PERS…" at bounding box center [1112, 342] width 639 height 685
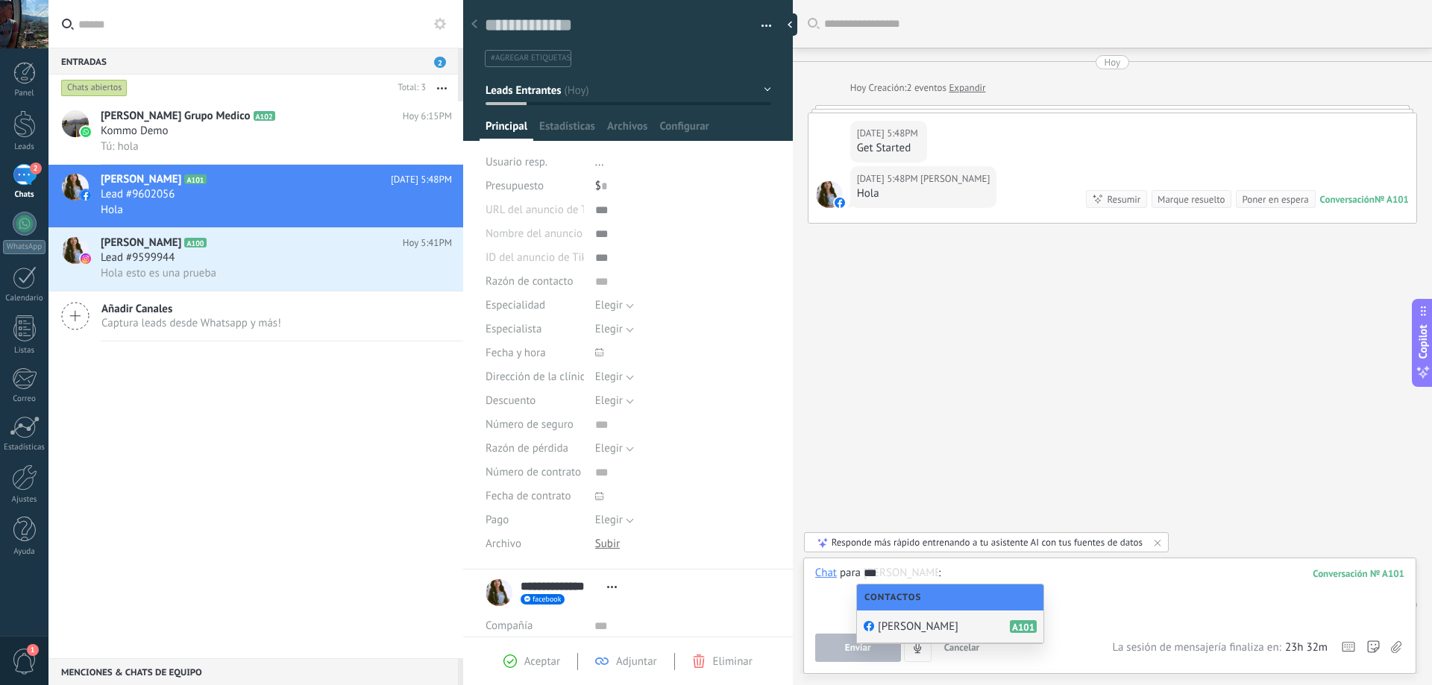
type input "****"
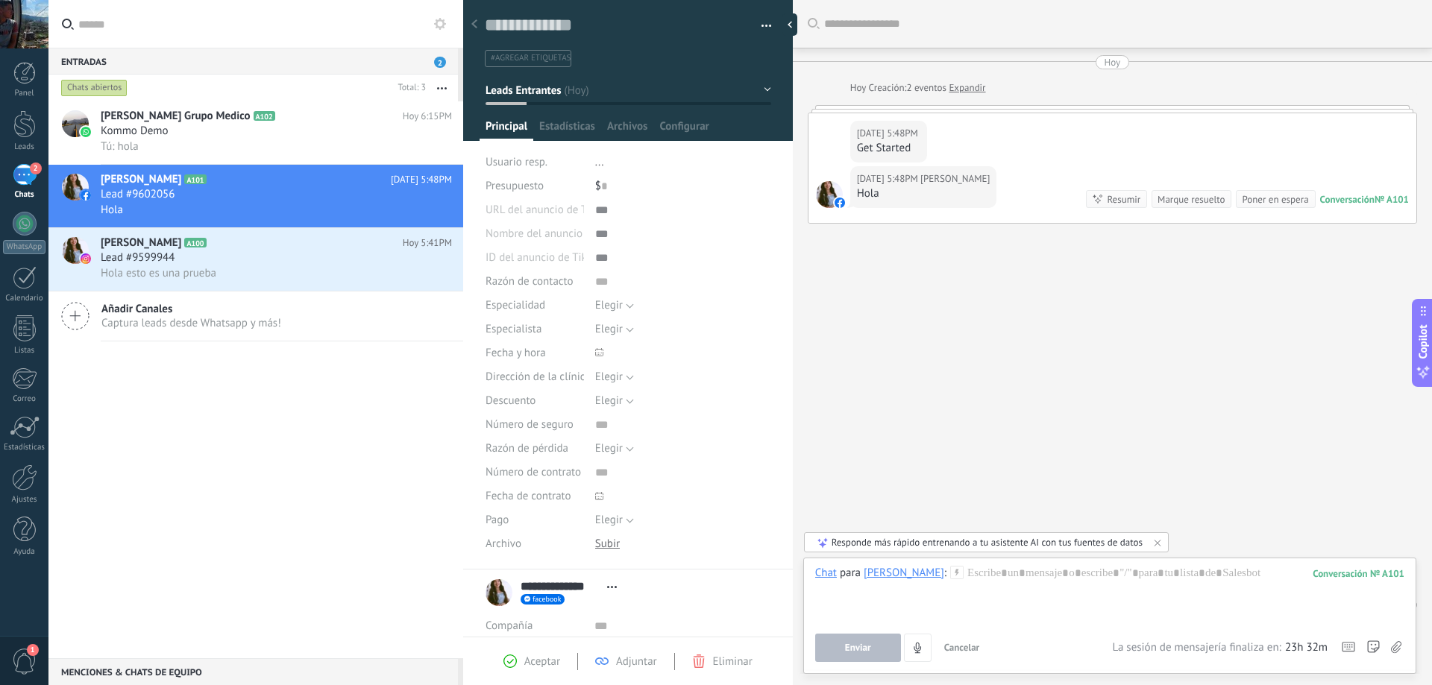
click at [963, 87] on link "Expandir" at bounding box center [967, 88] width 37 height 15
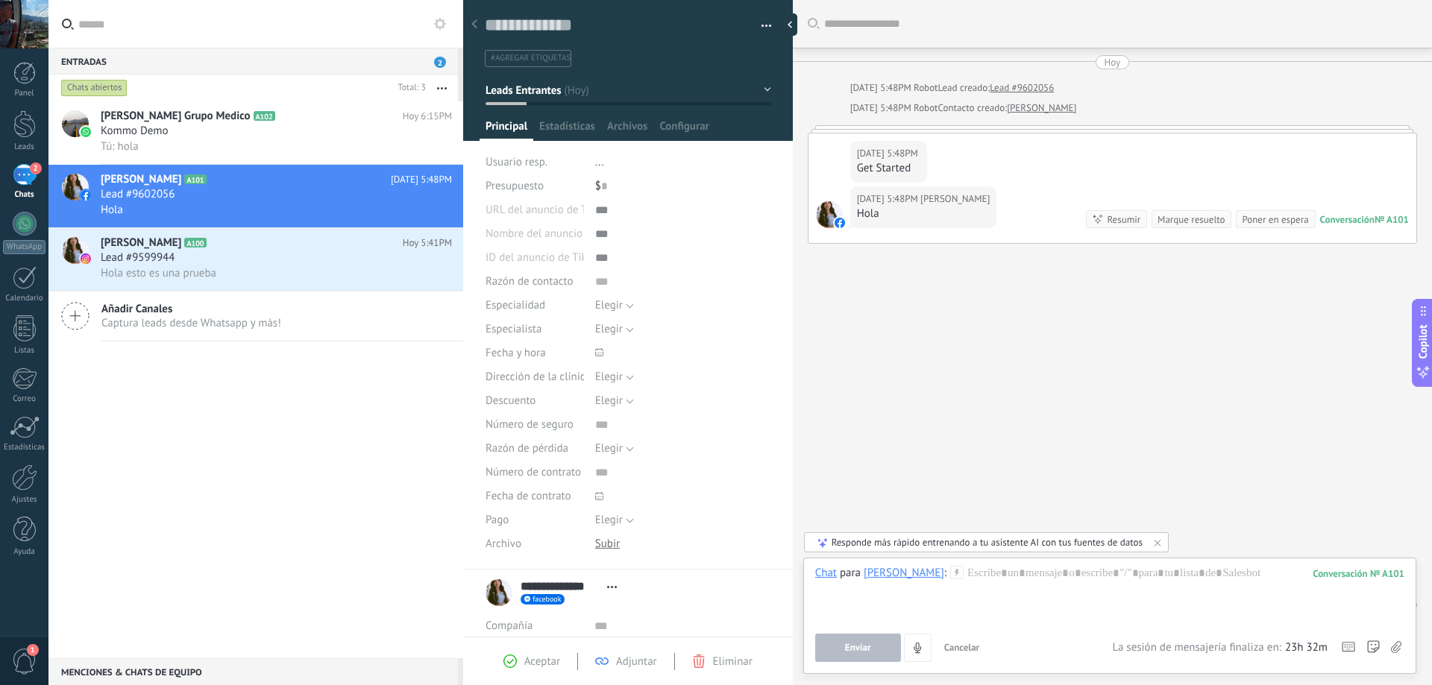
click at [973, 125] on div at bounding box center [1112, 128] width 609 height 7
click at [995, 578] on div at bounding box center [1109, 594] width 589 height 57
click at [866, 656] on button "Enviar" at bounding box center [858, 648] width 86 height 28
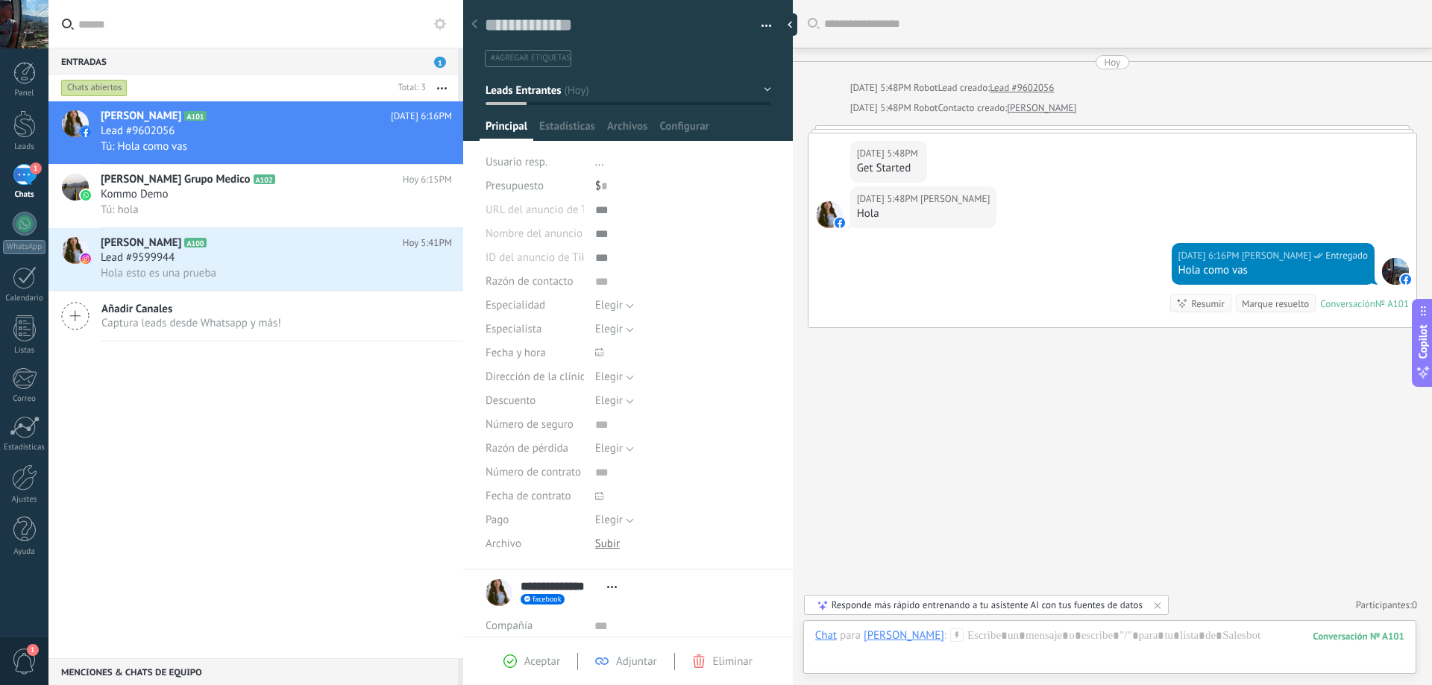
click at [525, 409] on div "Descuento" at bounding box center [534, 401] width 98 height 24
click at [788, 35] on div at bounding box center [793, 24] width 22 height 22
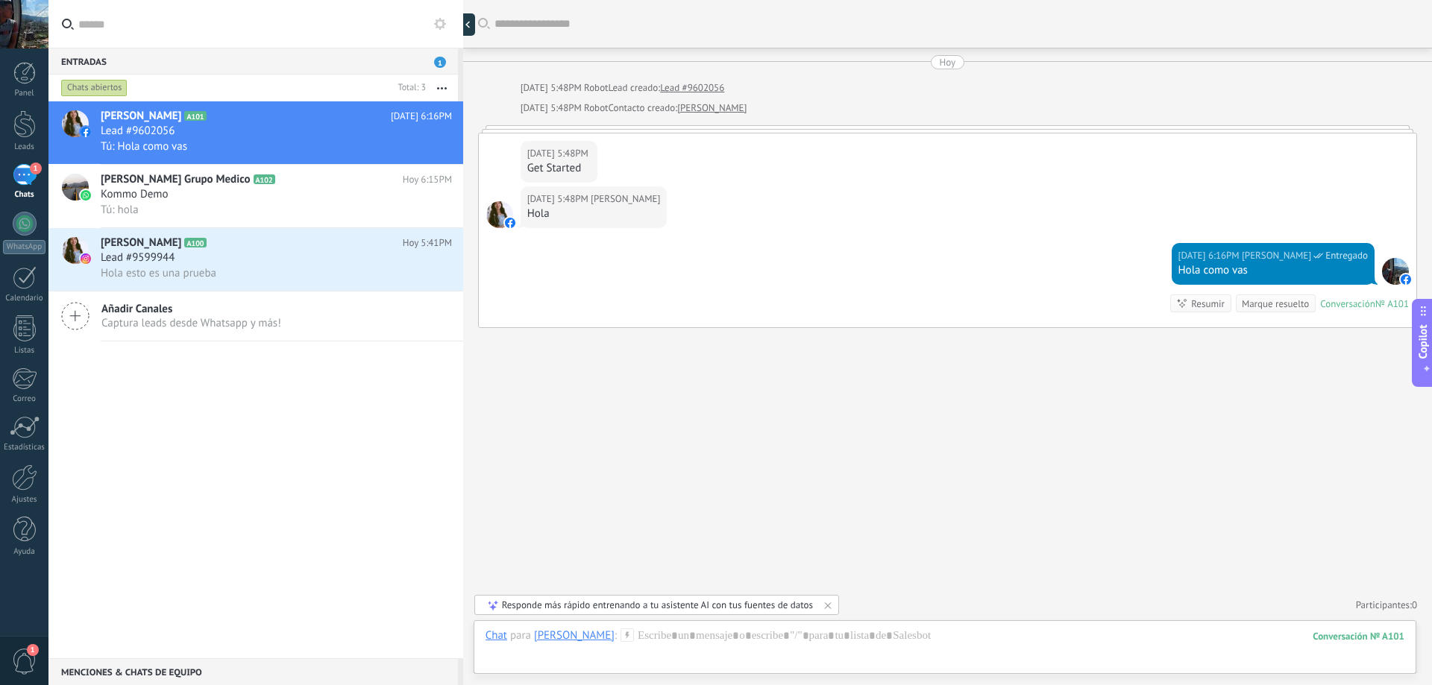
type textarea "**********"
click at [306, 210] on div "Tú: hola" at bounding box center [276, 210] width 351 height 16
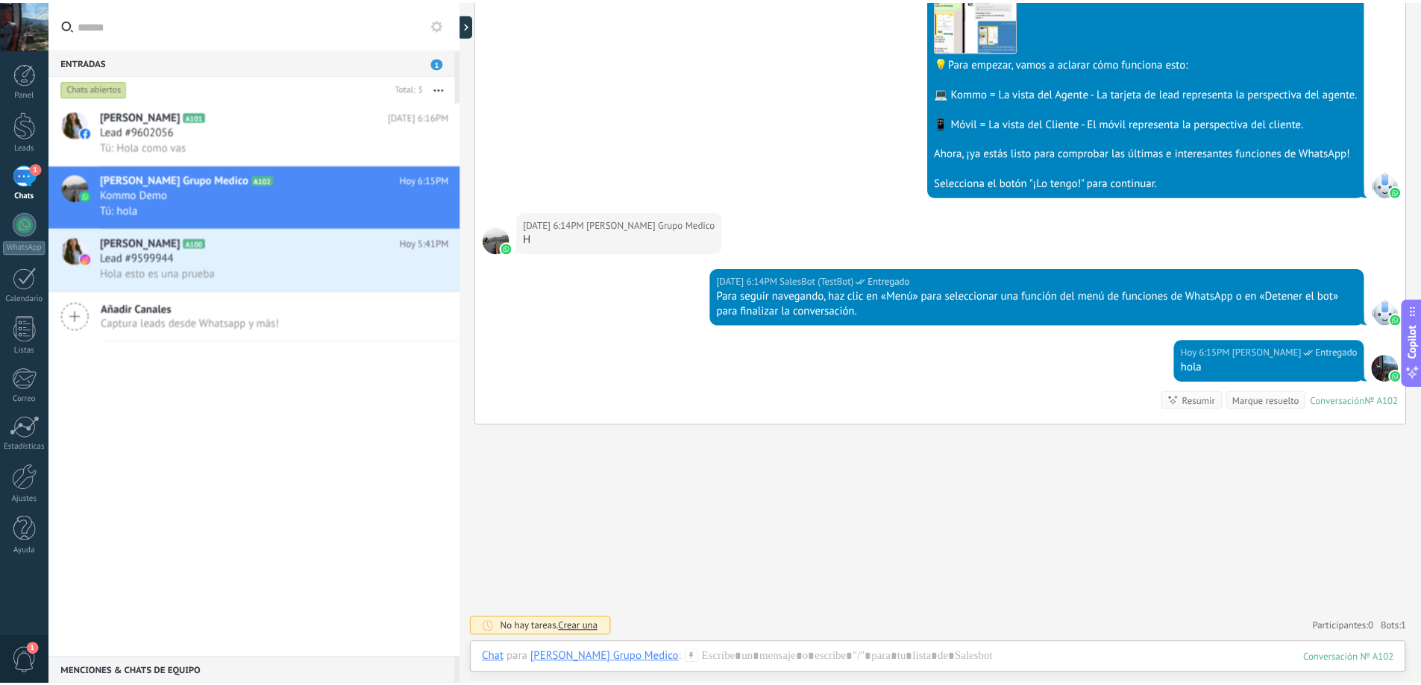
scroll to position [239, 0]
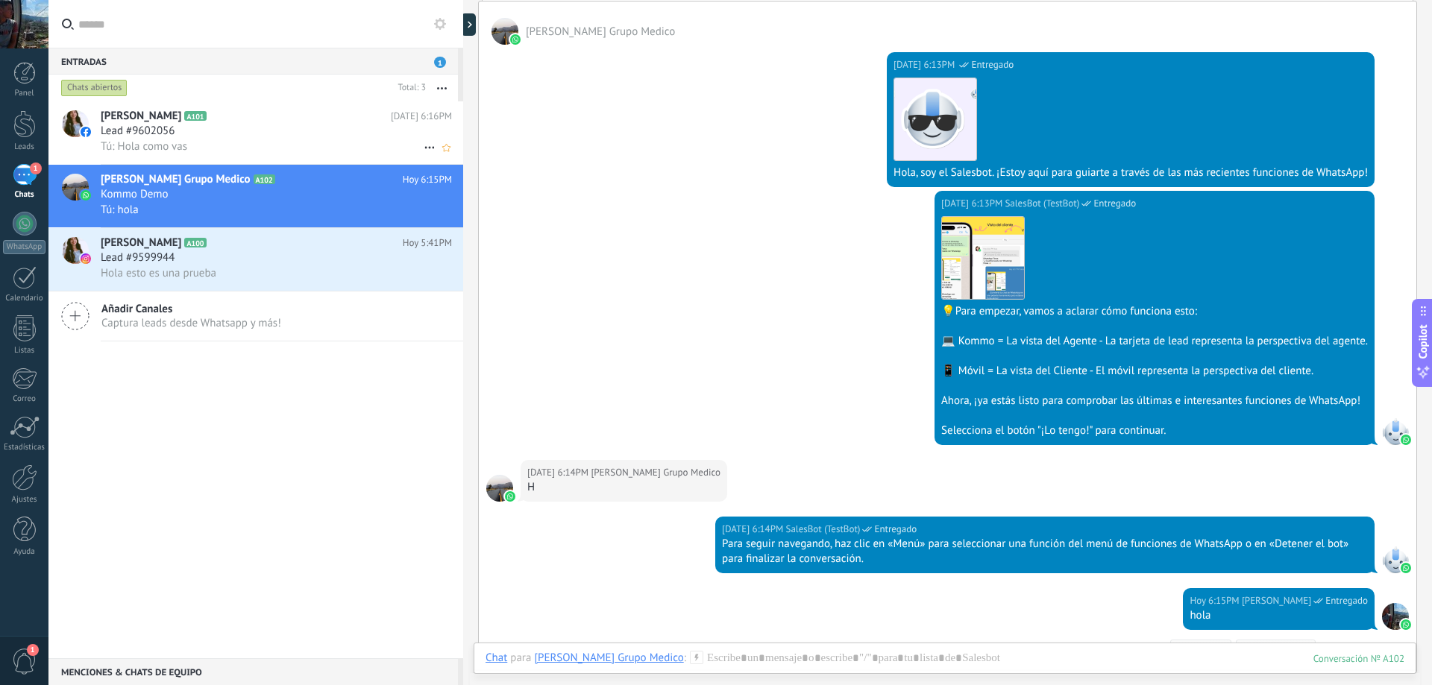
click at [274, 145] on div "Tú: Hola como vas" at bounding box center [276, 147] width 351 height 16
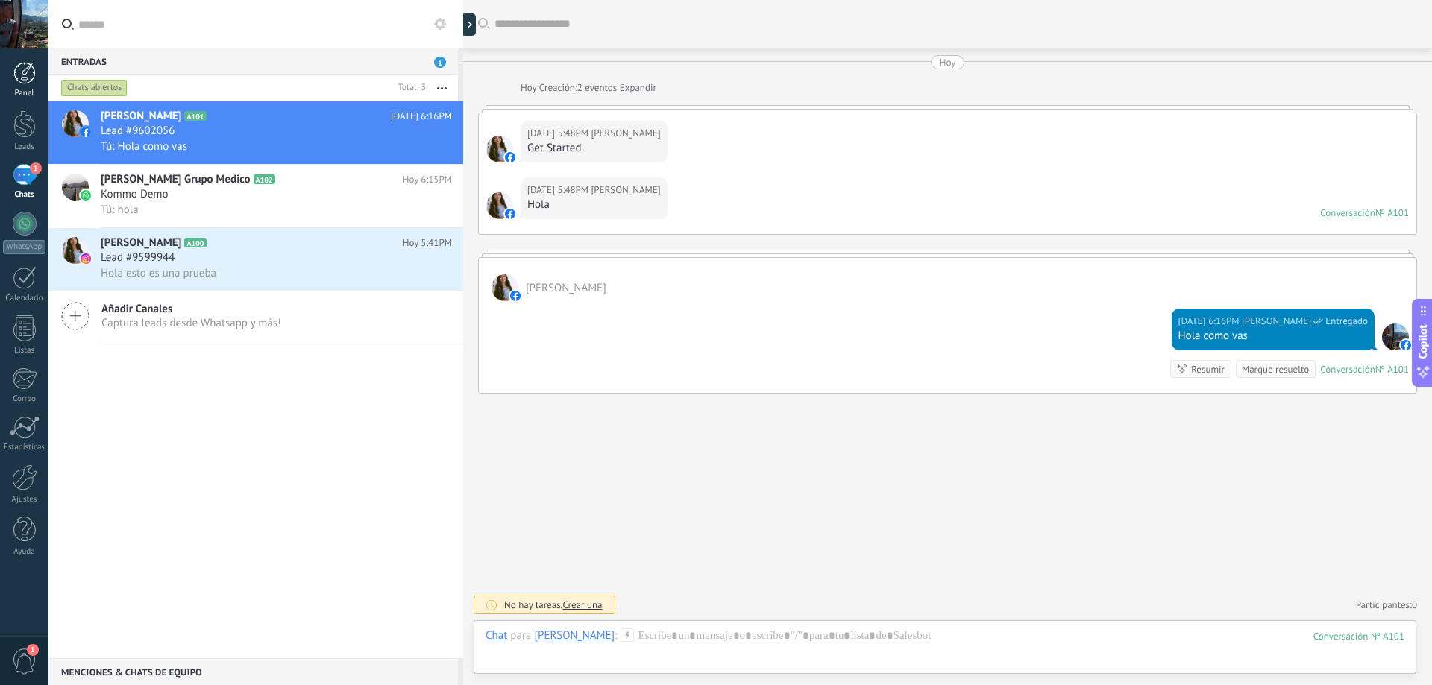
drag, startPoint x: 34, startPoint y: 59, endPoint x: 40, endPoint y: 78, distance: 19.6
click at [34, 66] on div "Panel Leads 1 Chats WhatsApp Clientes" at bounding box center [48, 342] width 97 height 588
click at [40, 78] on link "Panel" at bounding box center [24, 80] width 48 height 37
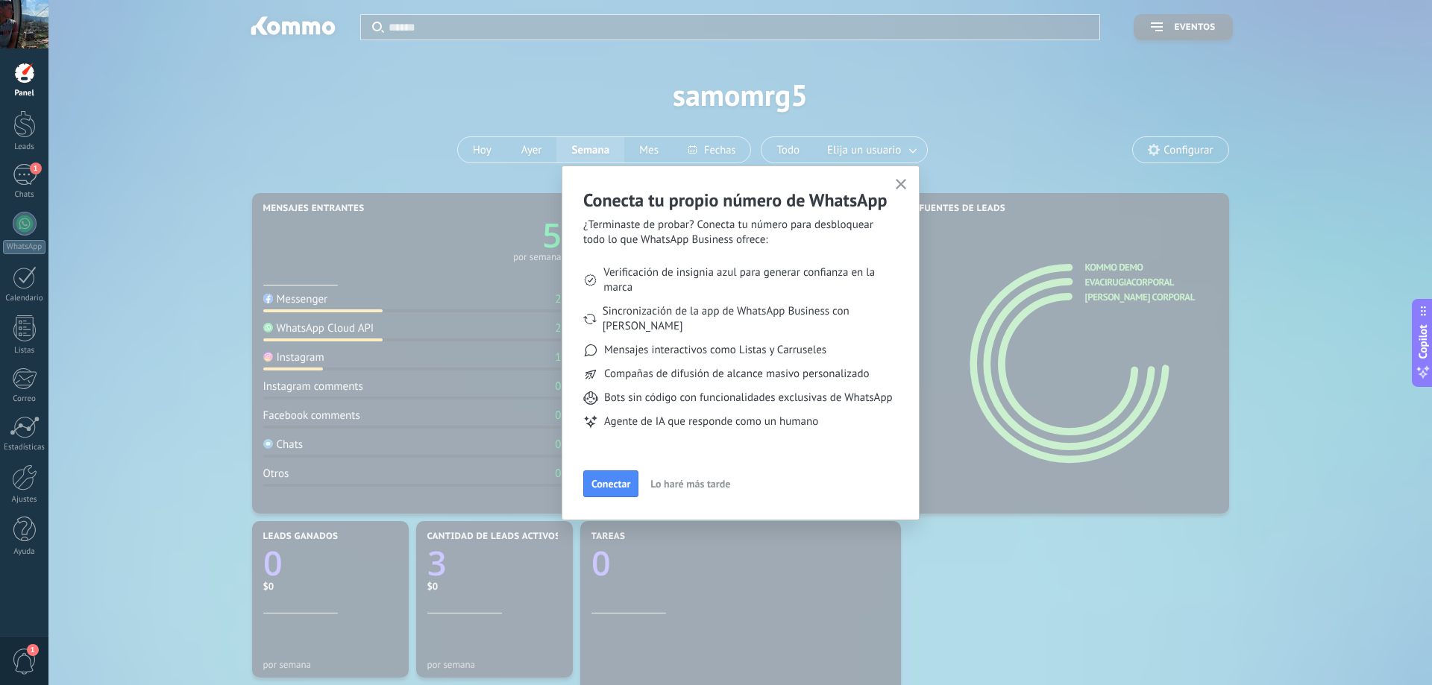
click at [702, 477] on button "Lo haré más tarde" at bounding box center [690, 484] width 93 height 22
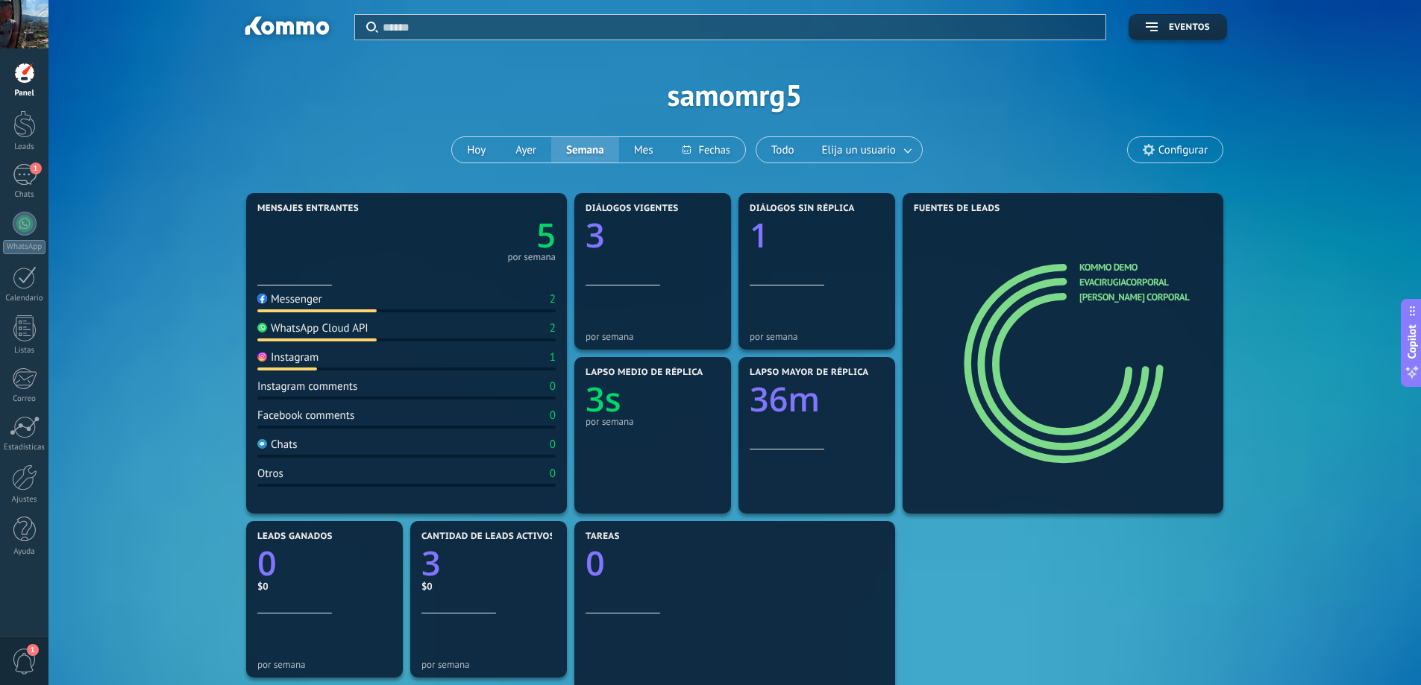
click at [283, 118] on div "Aplicar Eventos samomrg5 [DATE] [DATE] Semana Mes Todo Elija un usuario Configu…" at bounding box center [734, 94] width 1327 height 189
